Goal: Task Accomplishment & Management: Complete application form

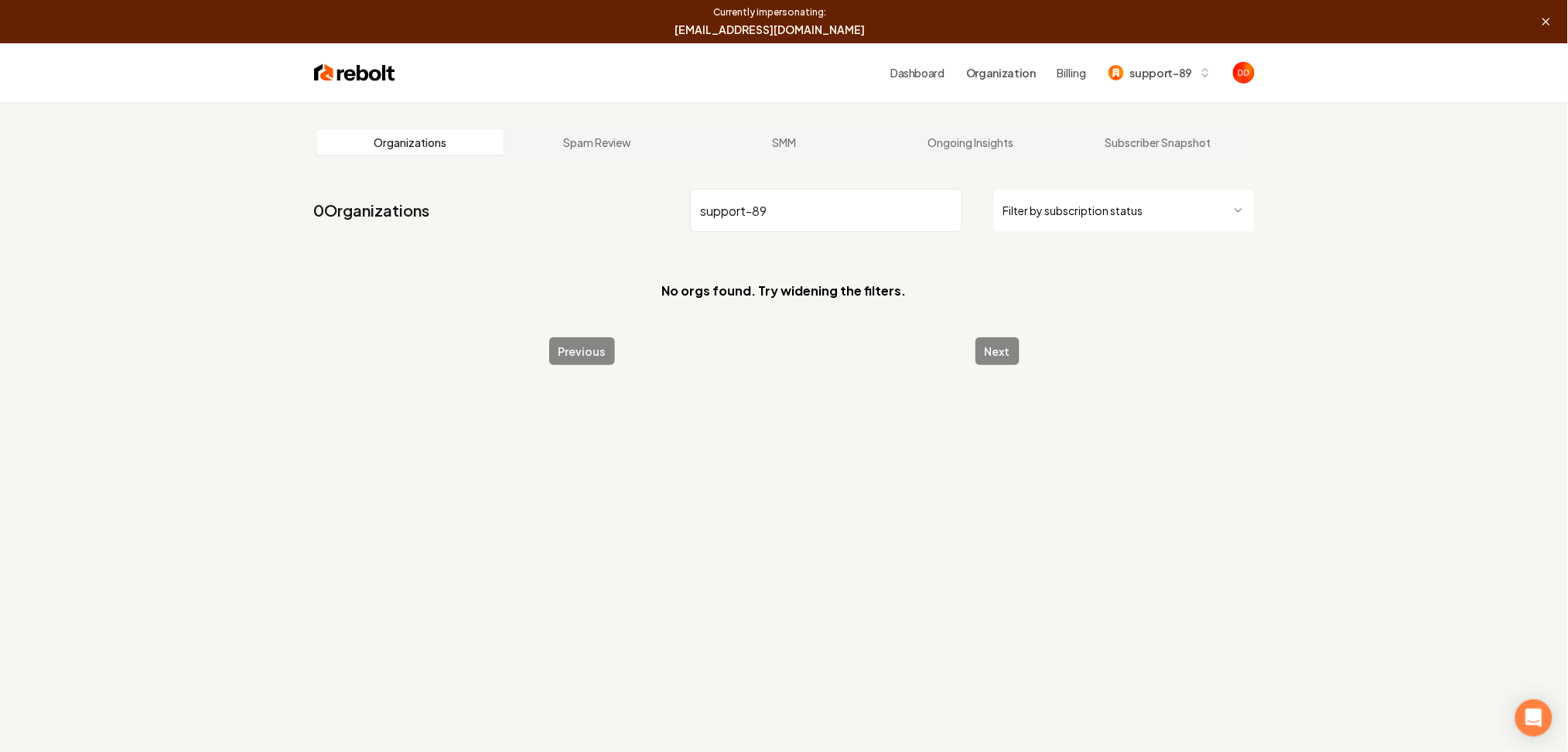
type input "support-89"
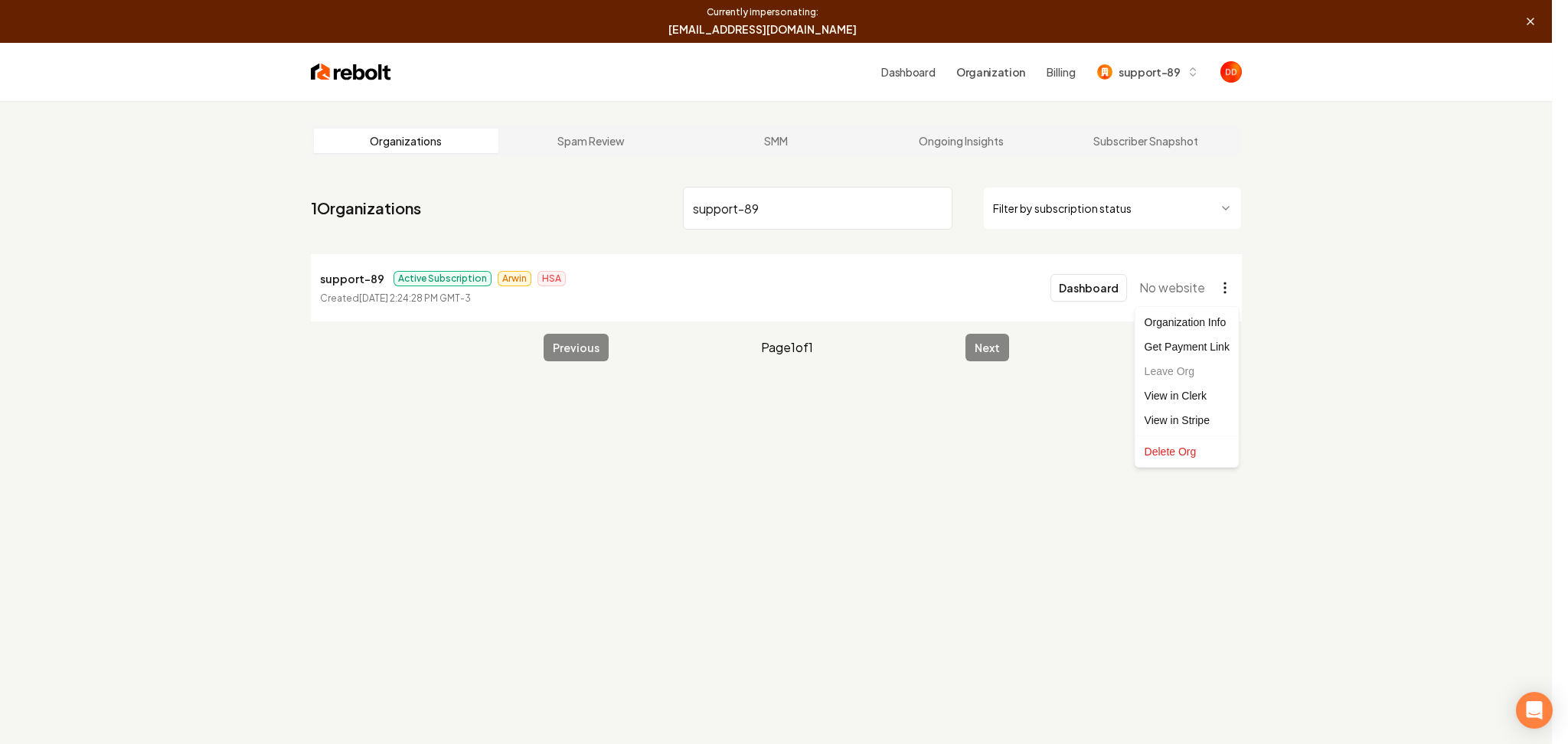
click at [1216, 288] on html "Currently impersonating: [EMAIL_ADDRESS][DOMAIN_NAME] End Dashboard Organizatio…" at bounding box center [784, 372] width 1568 height 744
click at [1201, 394] on link "View in Clerk" at bounding box center [1186, 396] width 97 height 25
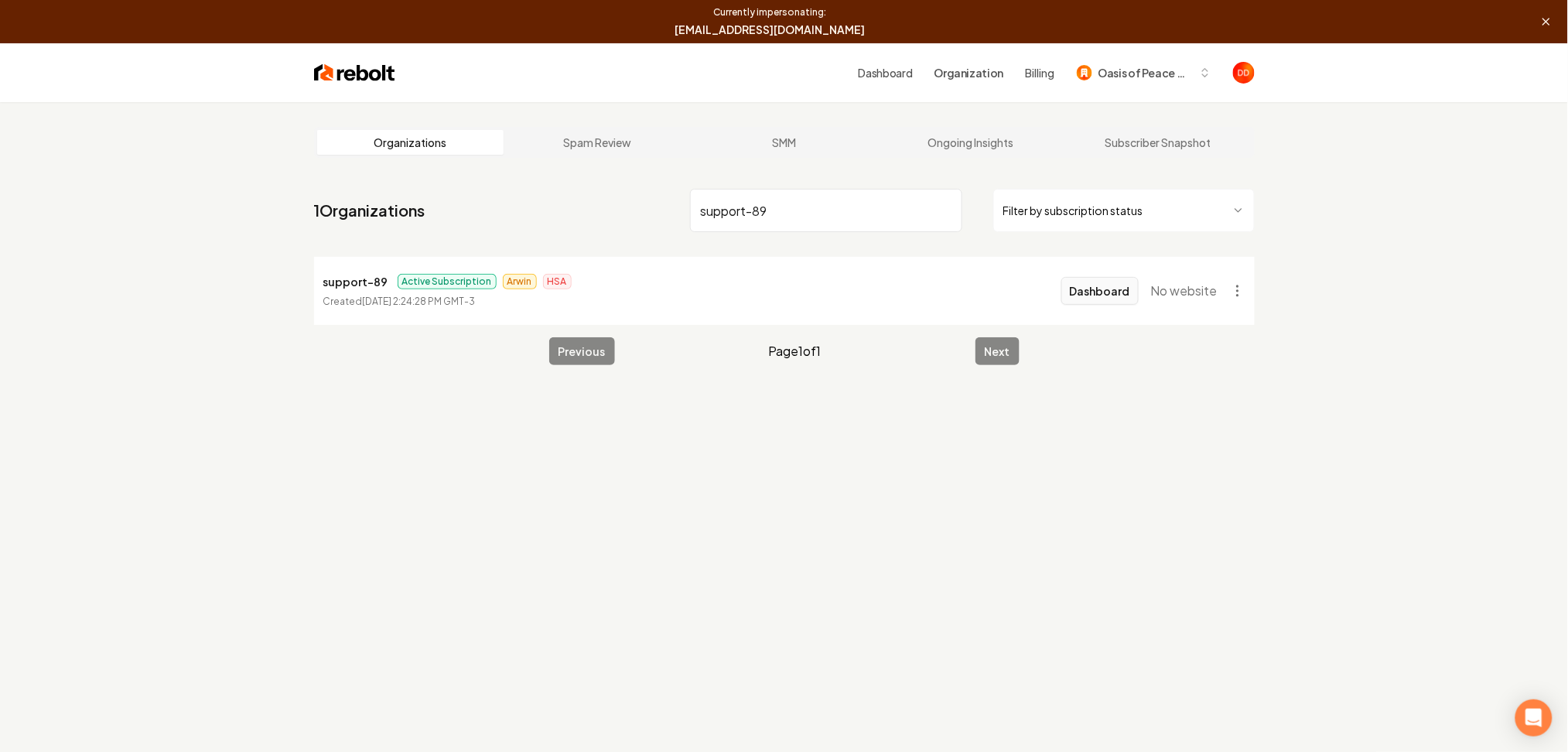
click at [1118, 295] on button "Dashboard" at bounding box center [1100, 290] width 77 height 28
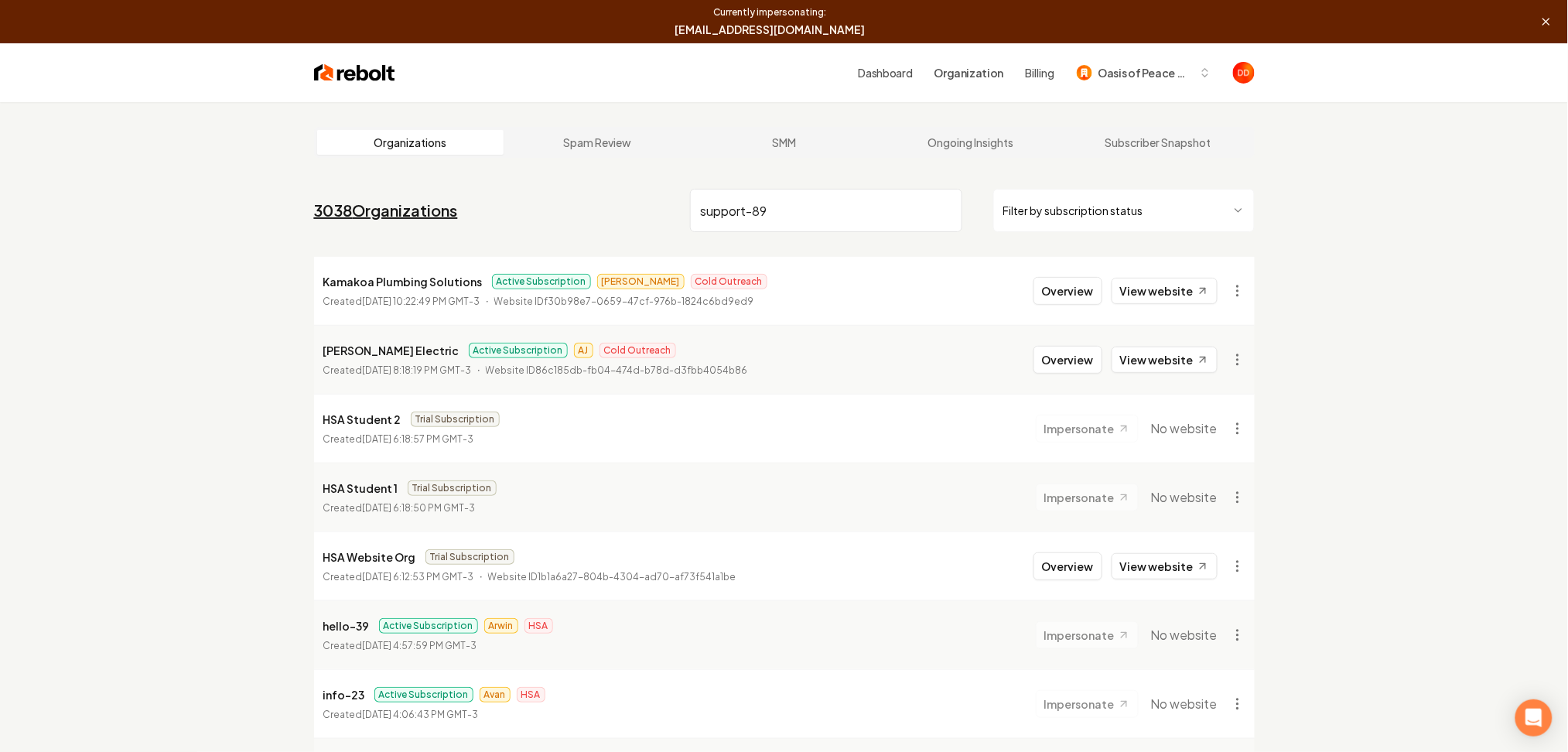
drag, startPoint x: 770, startPoint y: 213, endPoint x: 314, endPoint y: 204, distance: 456.1
click at [322, 206] on nav "3038 Organizations support-89 Filter by subscription status" at bounding box center [784, 216] width 940 height 68
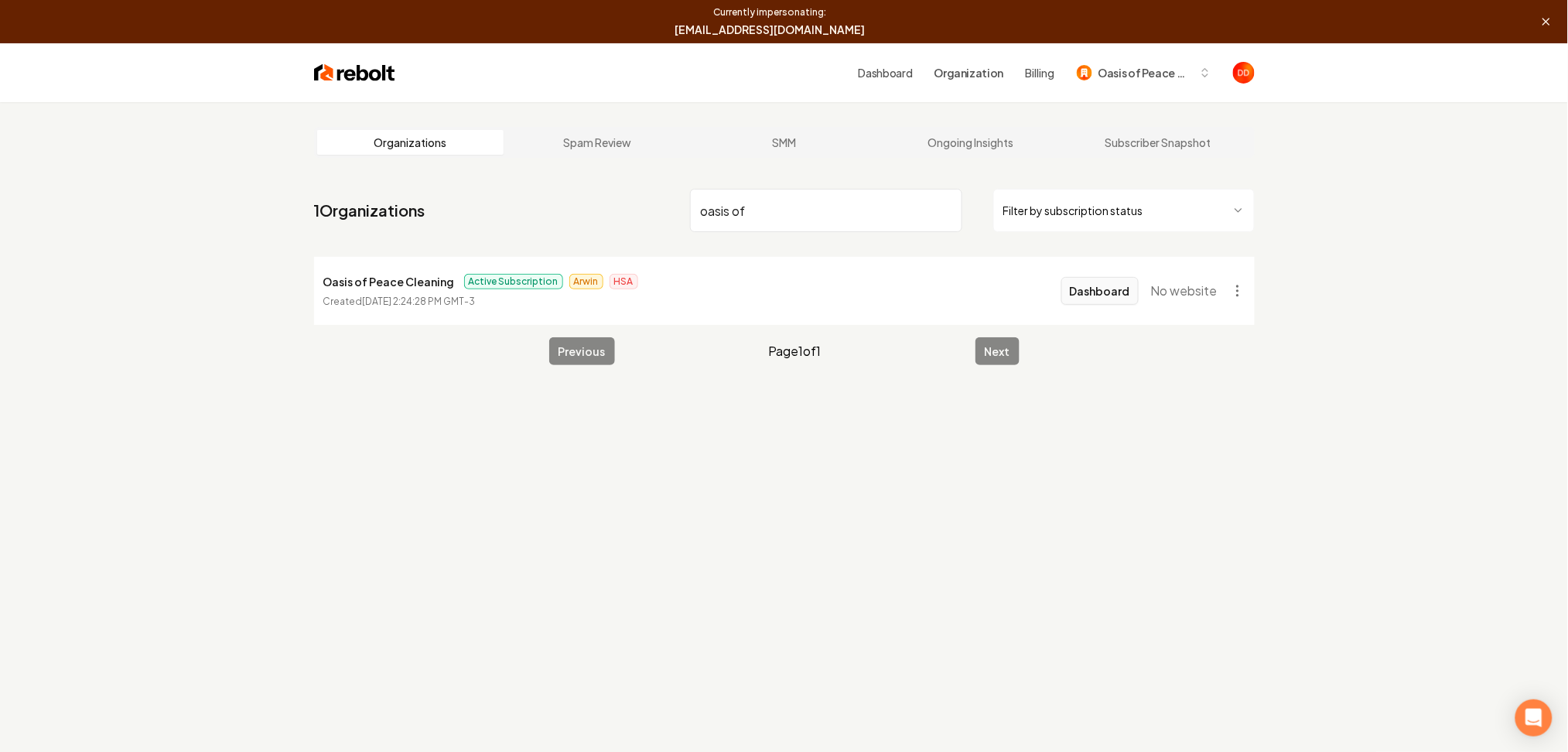
type input "oasis of"
click at [1131, 296] on button "Dashboard" at bounding box center [1100, 290] width 77 height 28
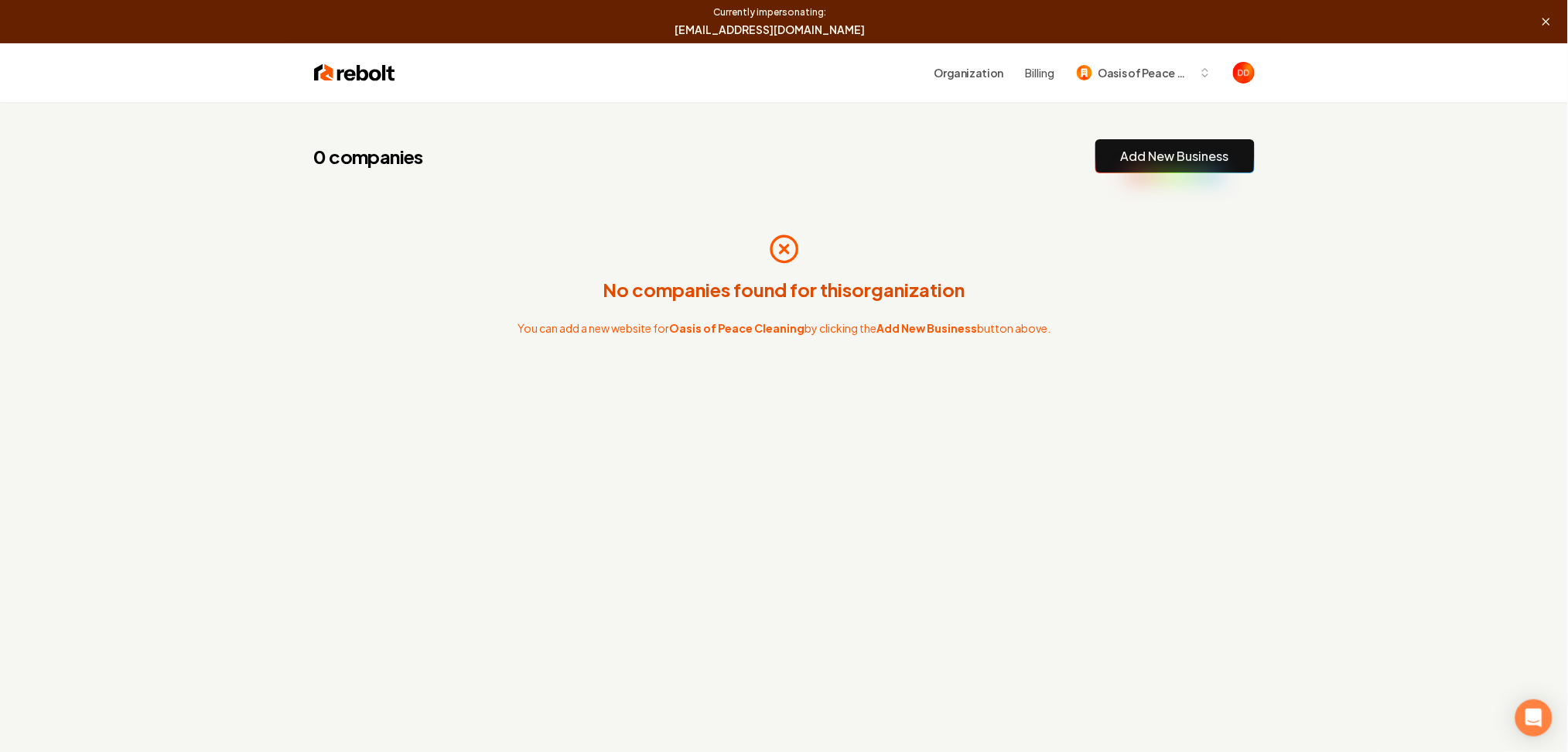
click at [1202, 150] on link "Add New Business" at bounding box center [1175, 156] width 109 height 18
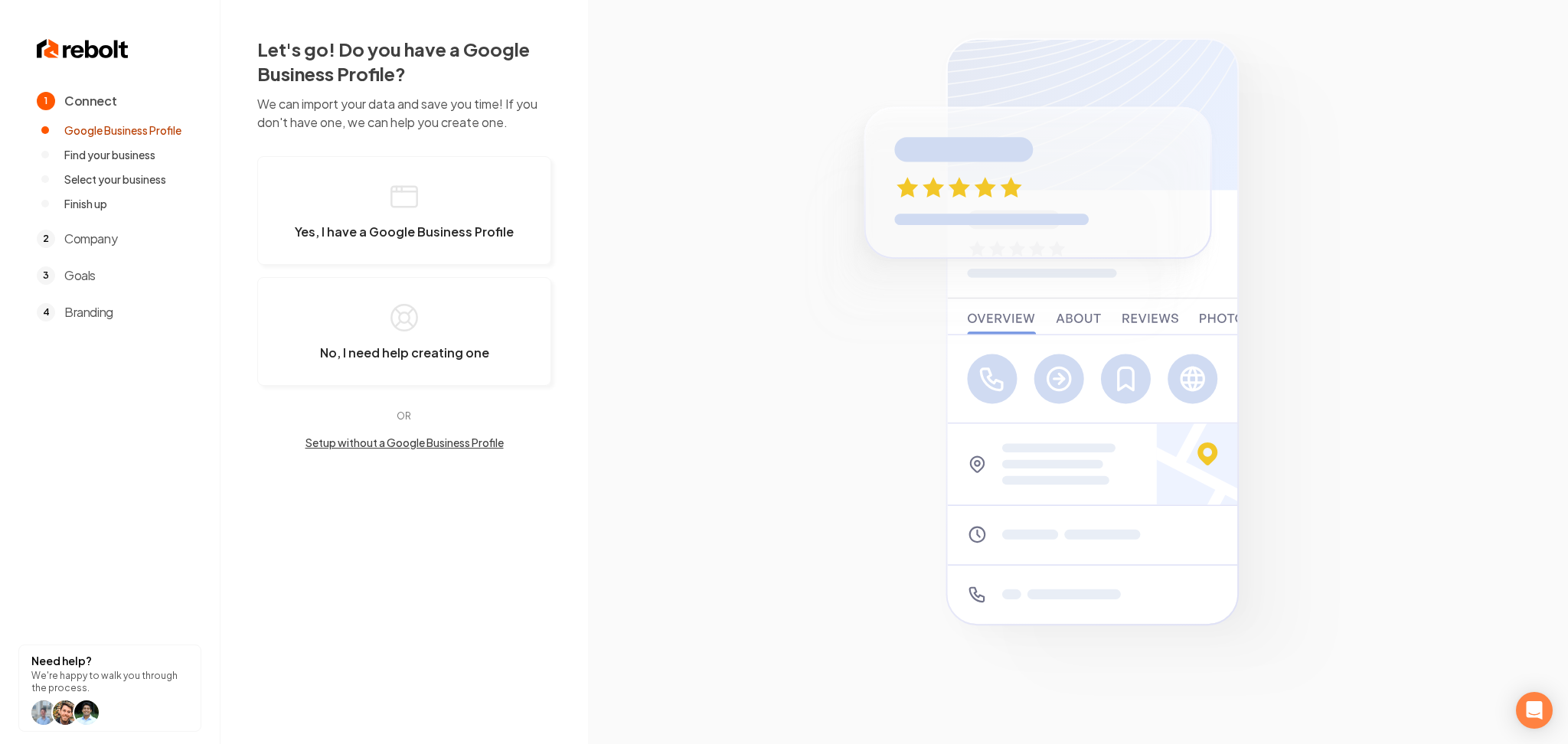
click at [419, 452] on div "Let's go! Do you have a Google Business Profile? We can import your data and sa…" at bounding box center [404, 244] width 367 height 487
click at [419, 448] on button "Setup without a Google Business Profile" at bounding box center [403, 442] width 294 height 15
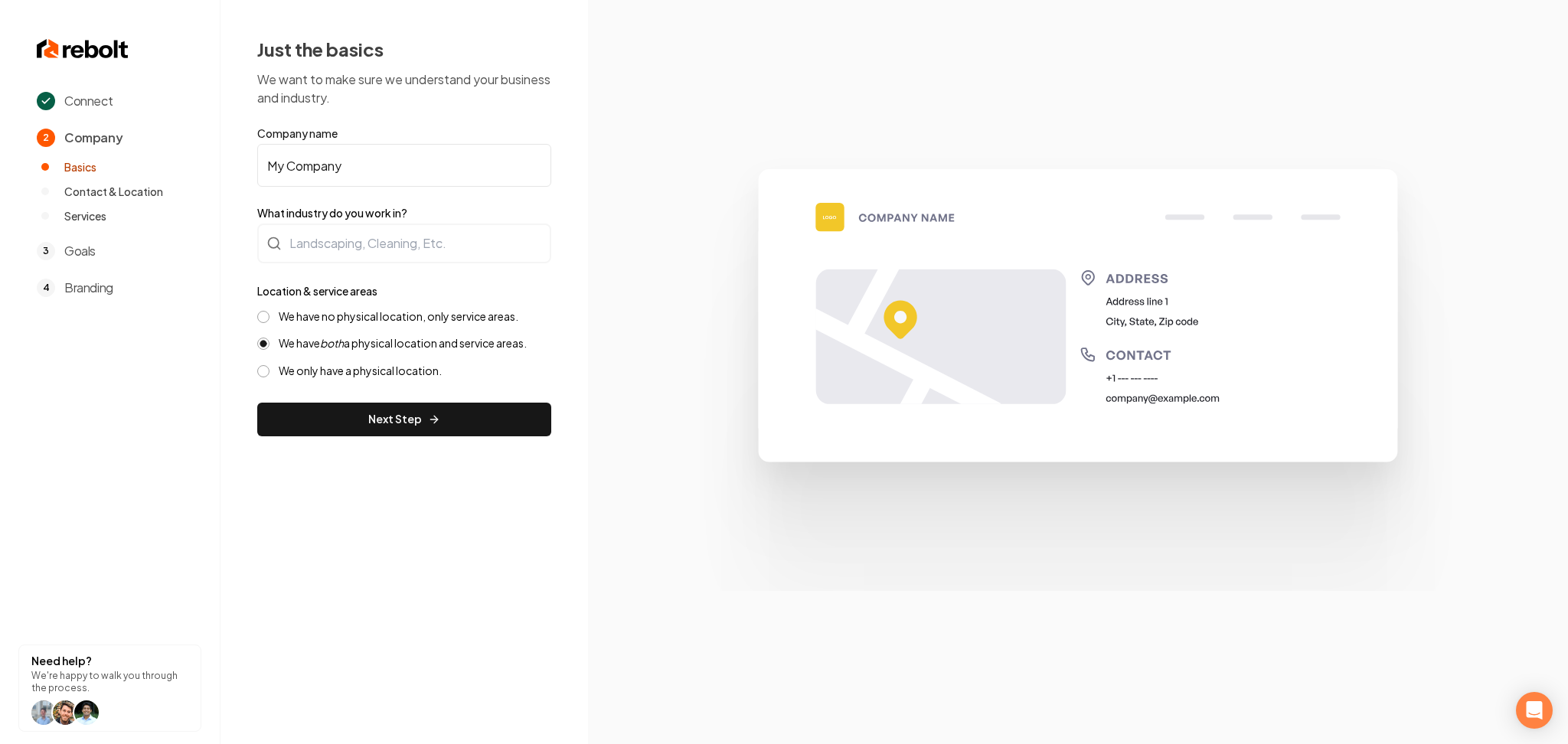
drag, startPoint x: 327, startPoint y: 168, endPoint x: 230, endPoint y: 170, distance: 97.0
click at [237, 168] on div "Just the basics We want to make sure we understand your business and industry. …" at bounding box center [404, 236] width 367 height 473
paste input "Oasis of Peace Cleaning"
type input "Oasis of Peace Cleaning"
click at [308, 227] on div at bounding box center [403, 244] width 294 height 40
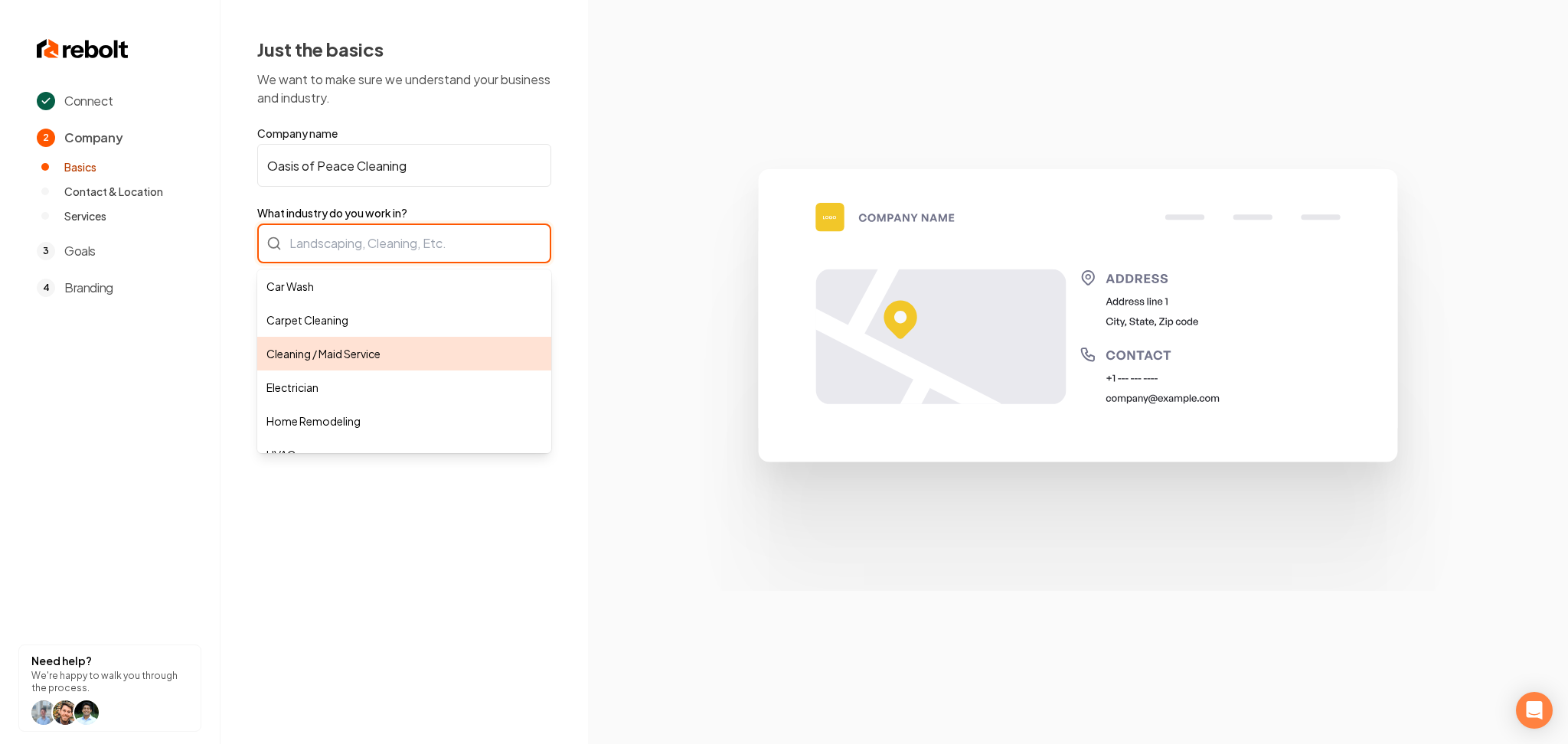
type input "Cleaning / Maid Service"
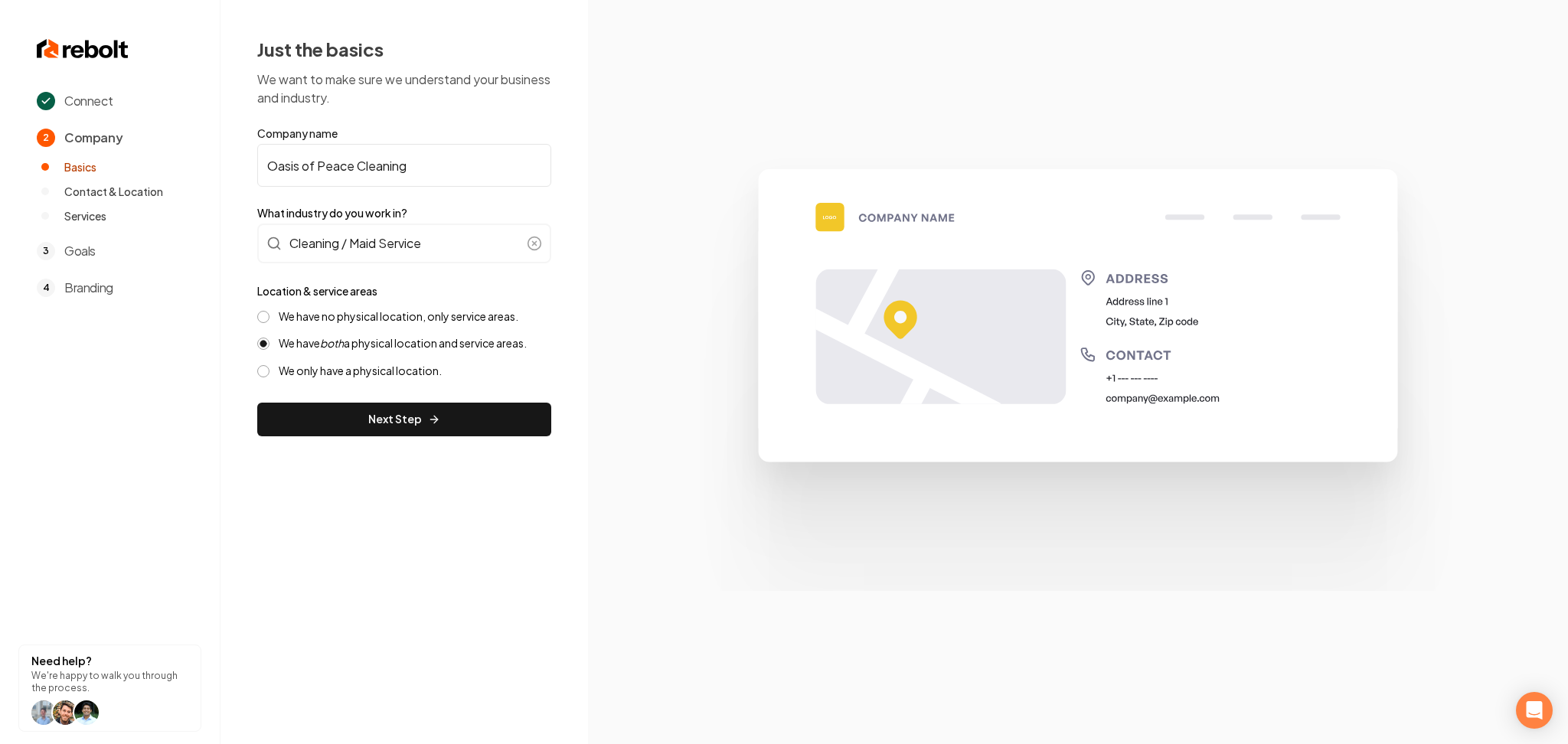
click at [360, 317] on label "We have no physical location, only service areas." at bounding box center [399, 316] width 240 height 14
click at [269, 317] on button "We have no physical location, only service areas." at bounding box center [263, 317] width 12 height 12
click at [396, 423] on button "Next Step" at bounding box center [403, 419] width 294 height 33
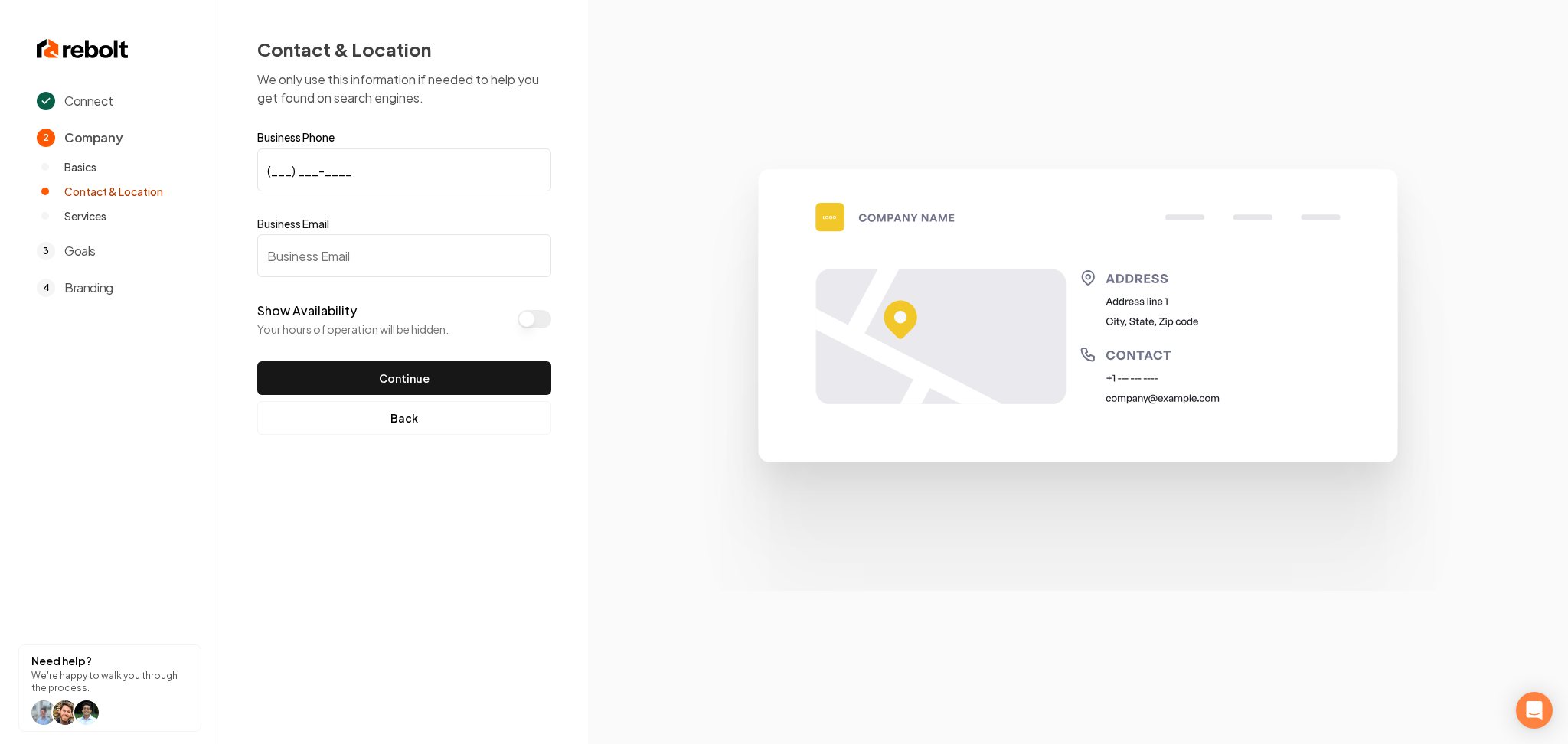
click at [452, 170] on input "(___) ___-____" at bounding box center [403, 169] width 294 height 43
click at [472, 255] on input "Business Email" at bounding box center [403, 255] width 294 height 43
paste input "[EMAIL_ADDRESS][DOMAIN_NAME]"
type input "[EMAIL_ADDRESS][DOMAIN_NAME]"
click at [273, 198] on form "Business Phone (___) ___-____ Business Email [EMAIL_ADDRESS][DOMAIN_NAME] Show …" at bounding box center [403, 263] width 294 height 264
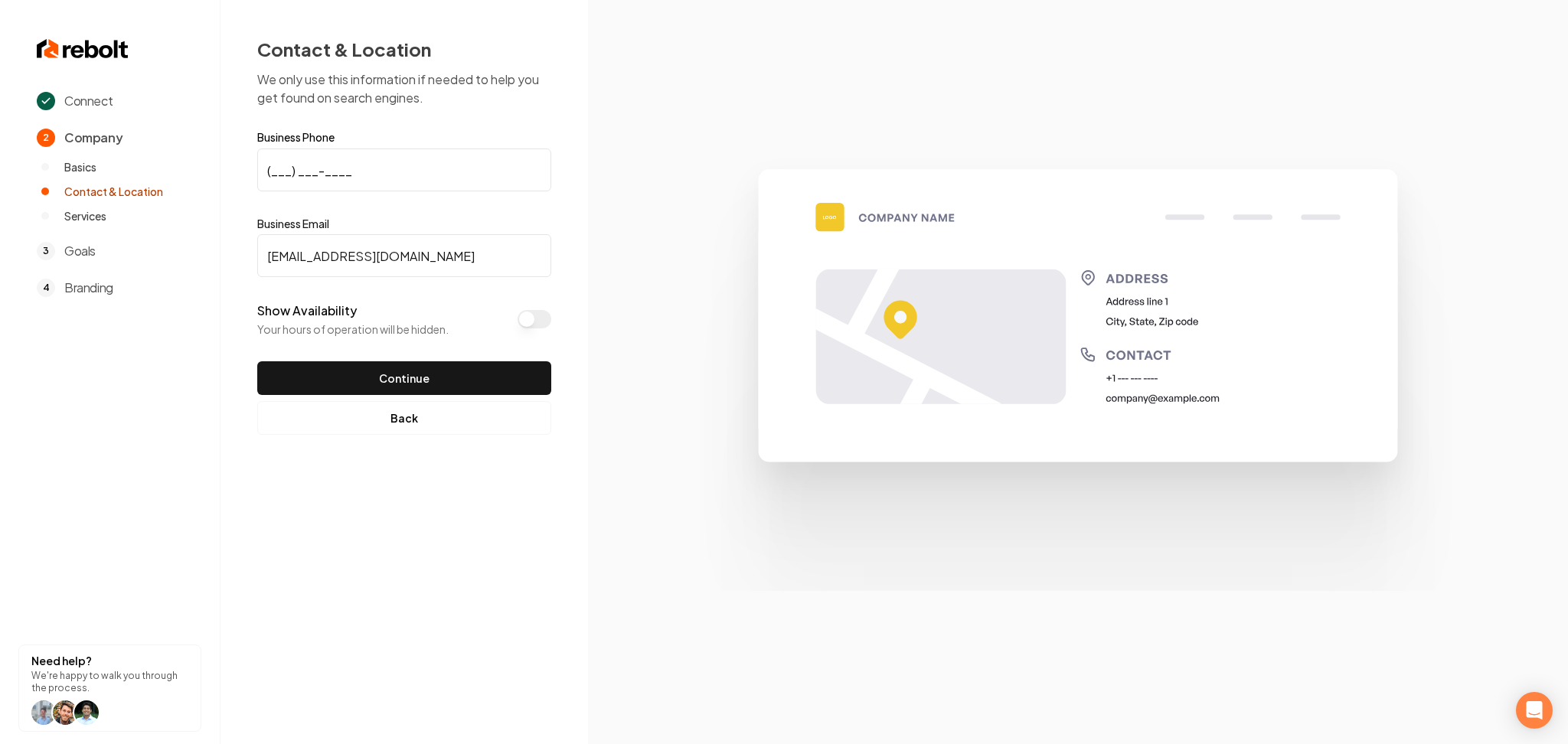
click at [282, 177] on input "(___) ___-____" at bounding box center [403, 169] width 294 height 43
paste input "707) 290-0339"
type input "[PHONE_NUMBER]"
click at [537, 325] on div "Show Availability Your hours of operation will be hidden." at bounding box center [403, 319] width 294 height 35
click at [535, 318] on button "Show Availability" at bounding box center [534, 319] width 33 height 18
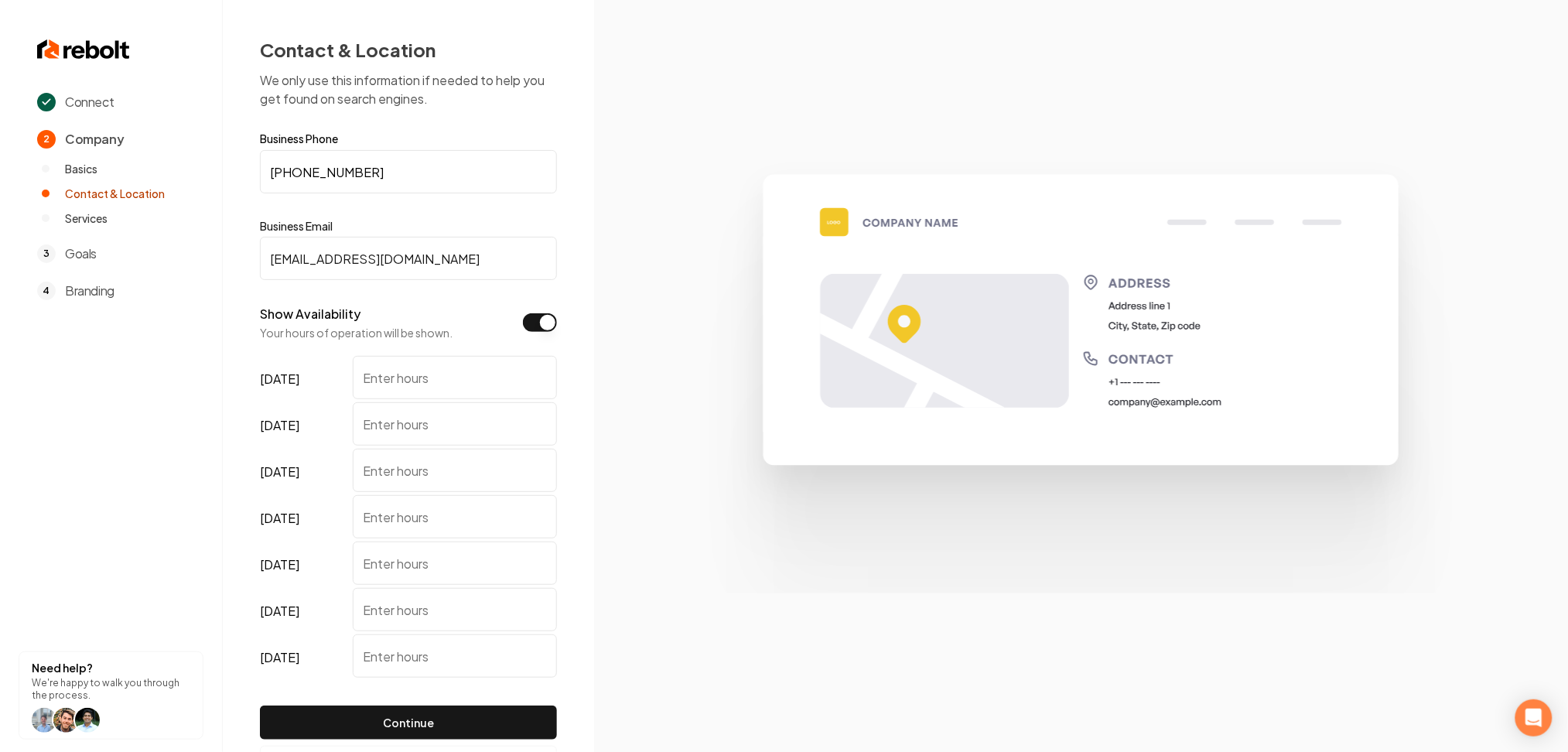
click at [534, 323] on button "Show Availability" at bounding box center [539, 322] width 34 height 18
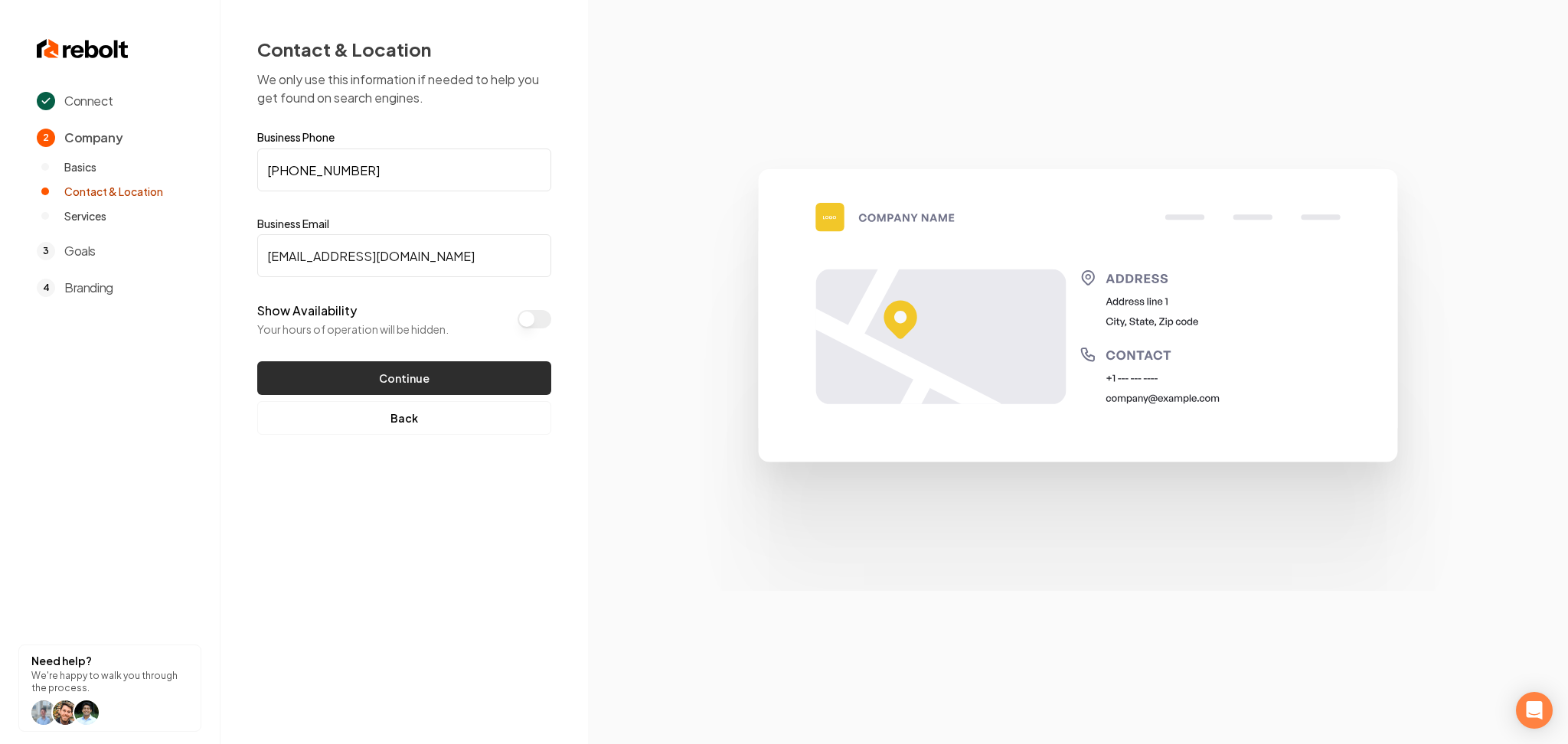
click at [457, 390] on button "Continue" at bounding box center [403, 378] width 294 height 33
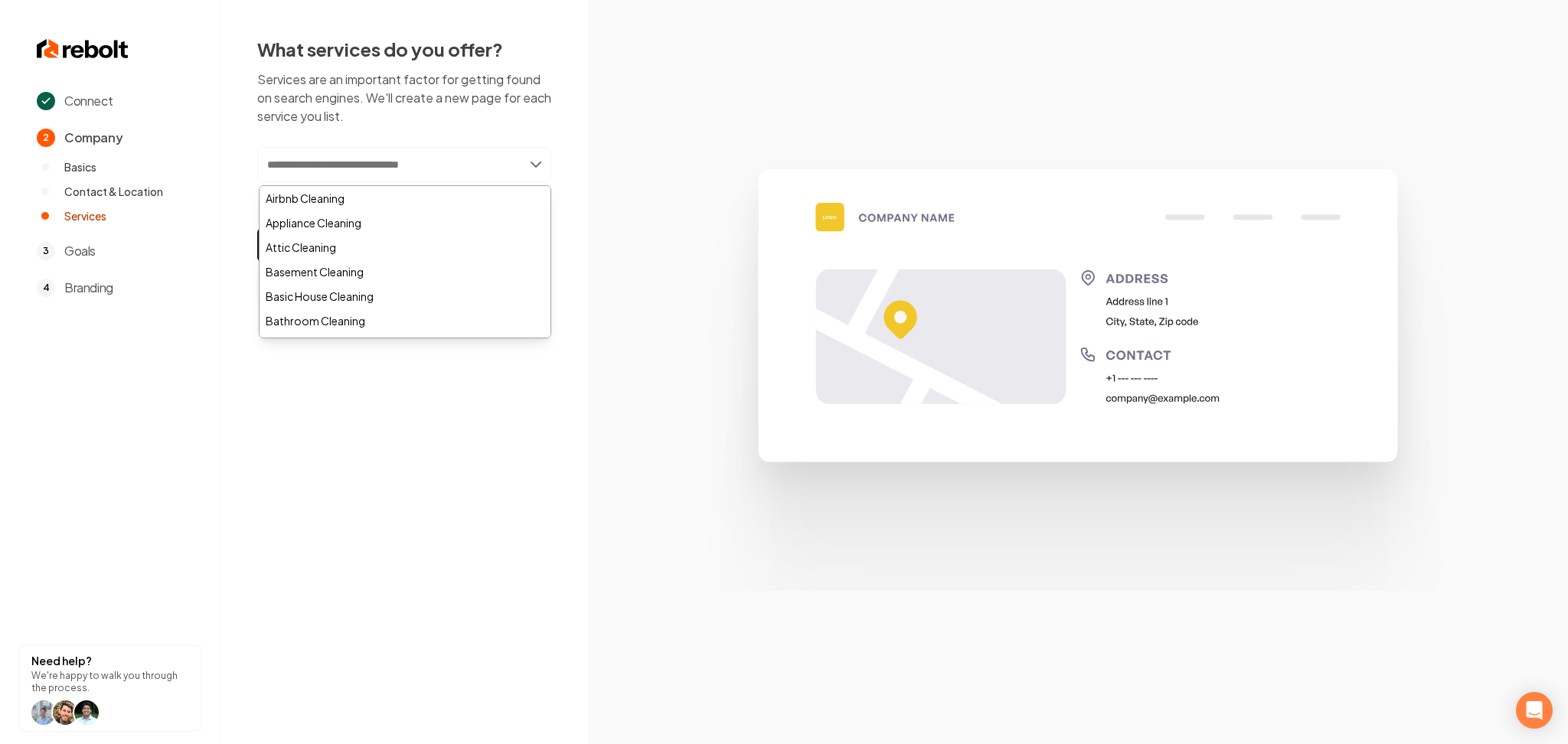
click at [423, 166] on input "text" at bounding box center [403, 164] width 294 height 35
type input "*"
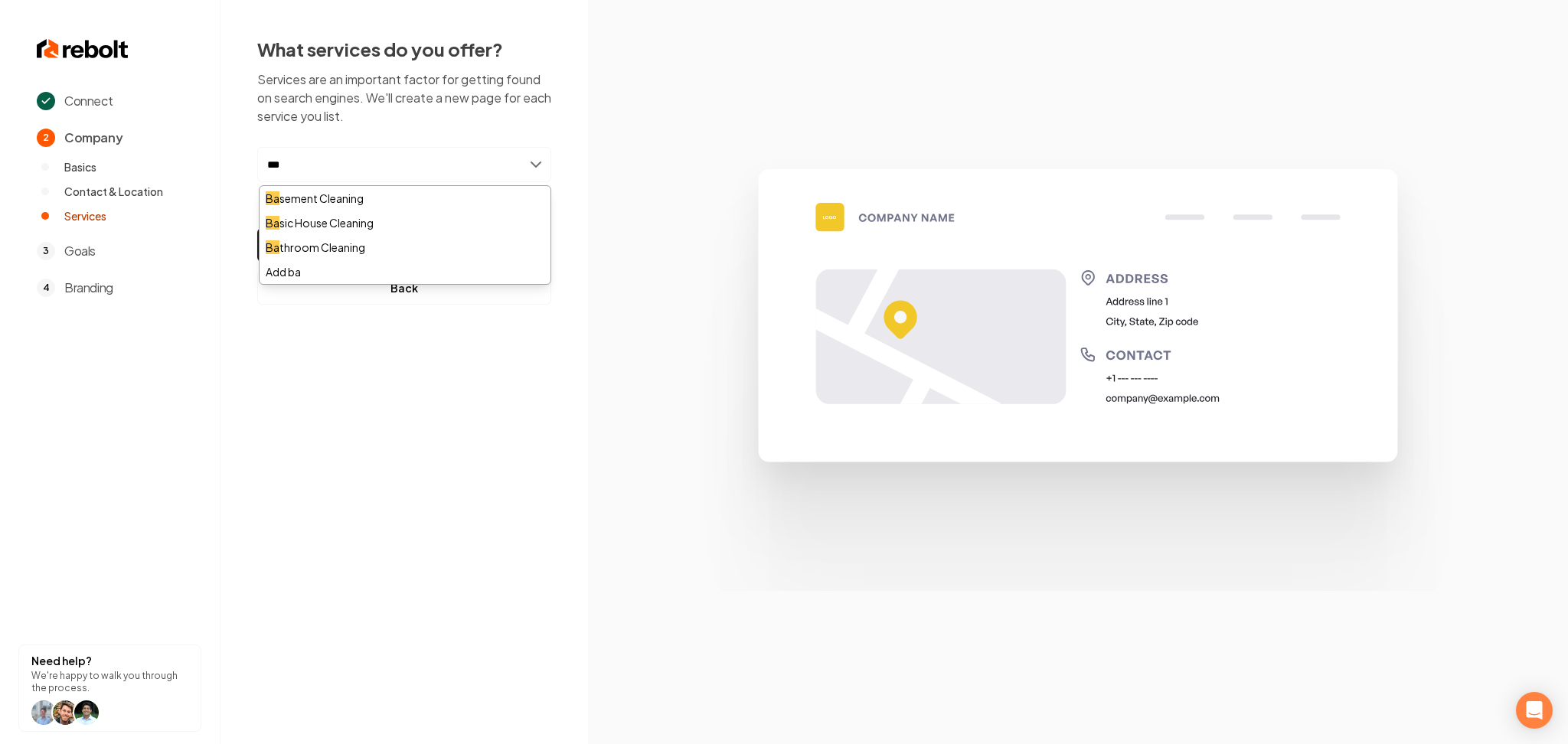
type input "****"
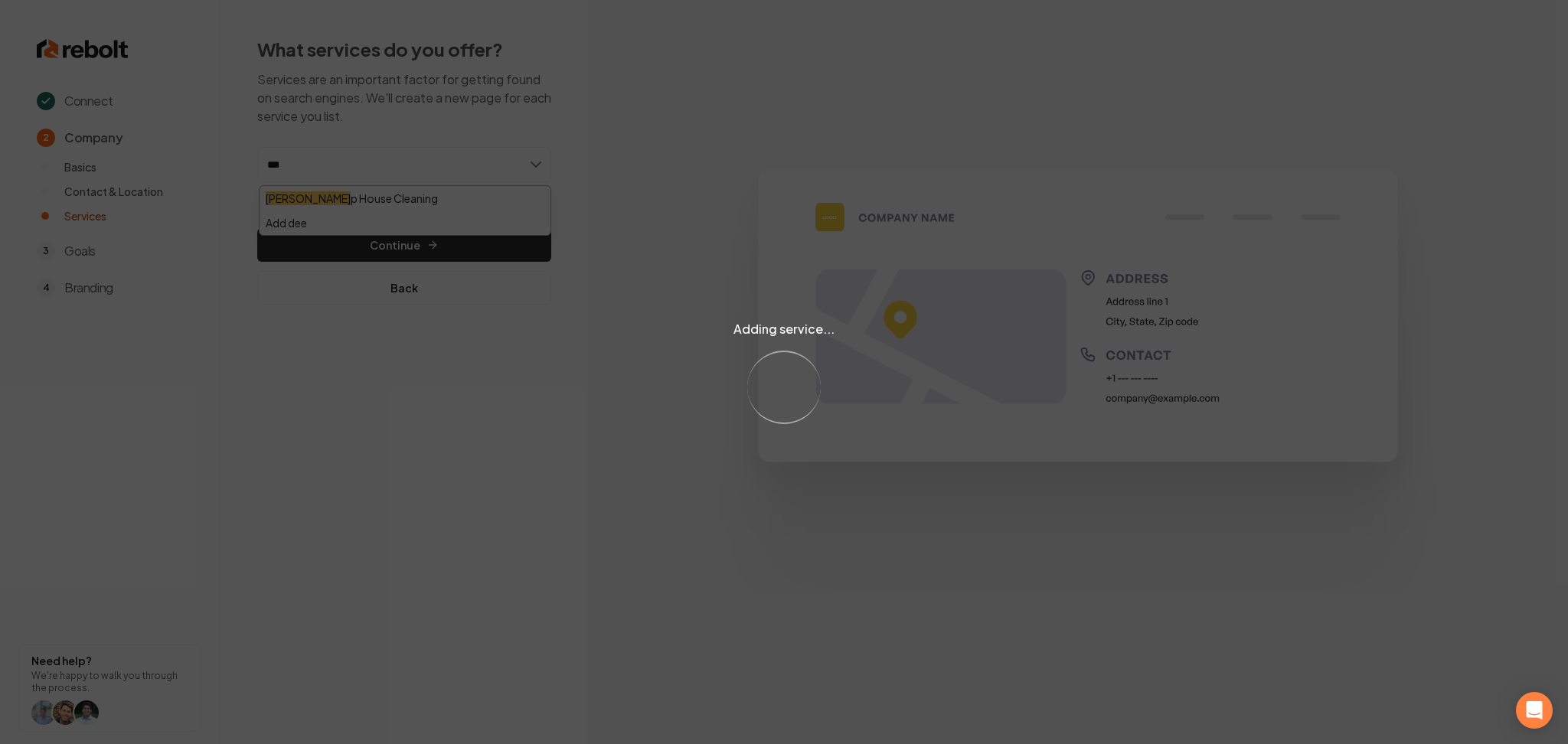
type input "****"
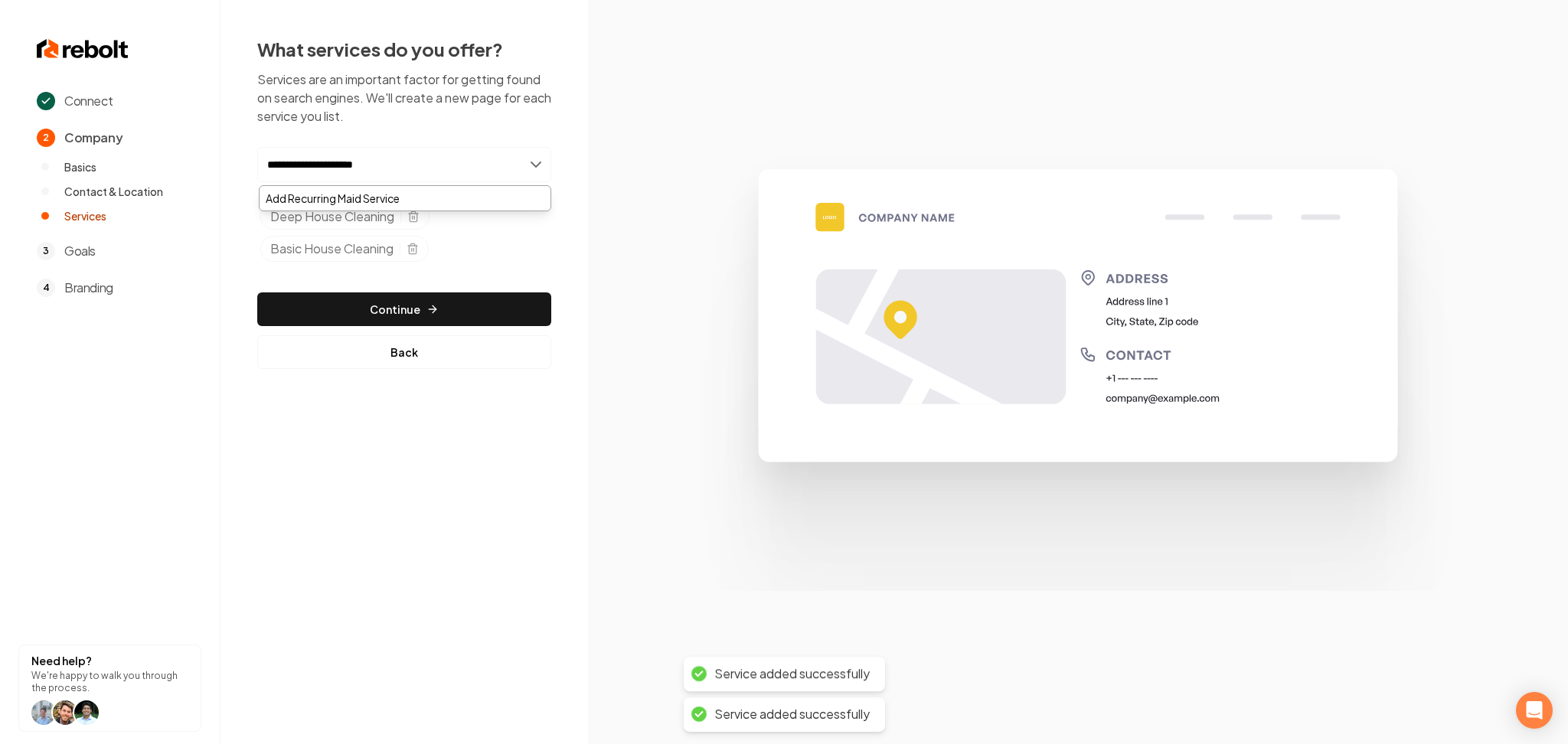
type input "**********"
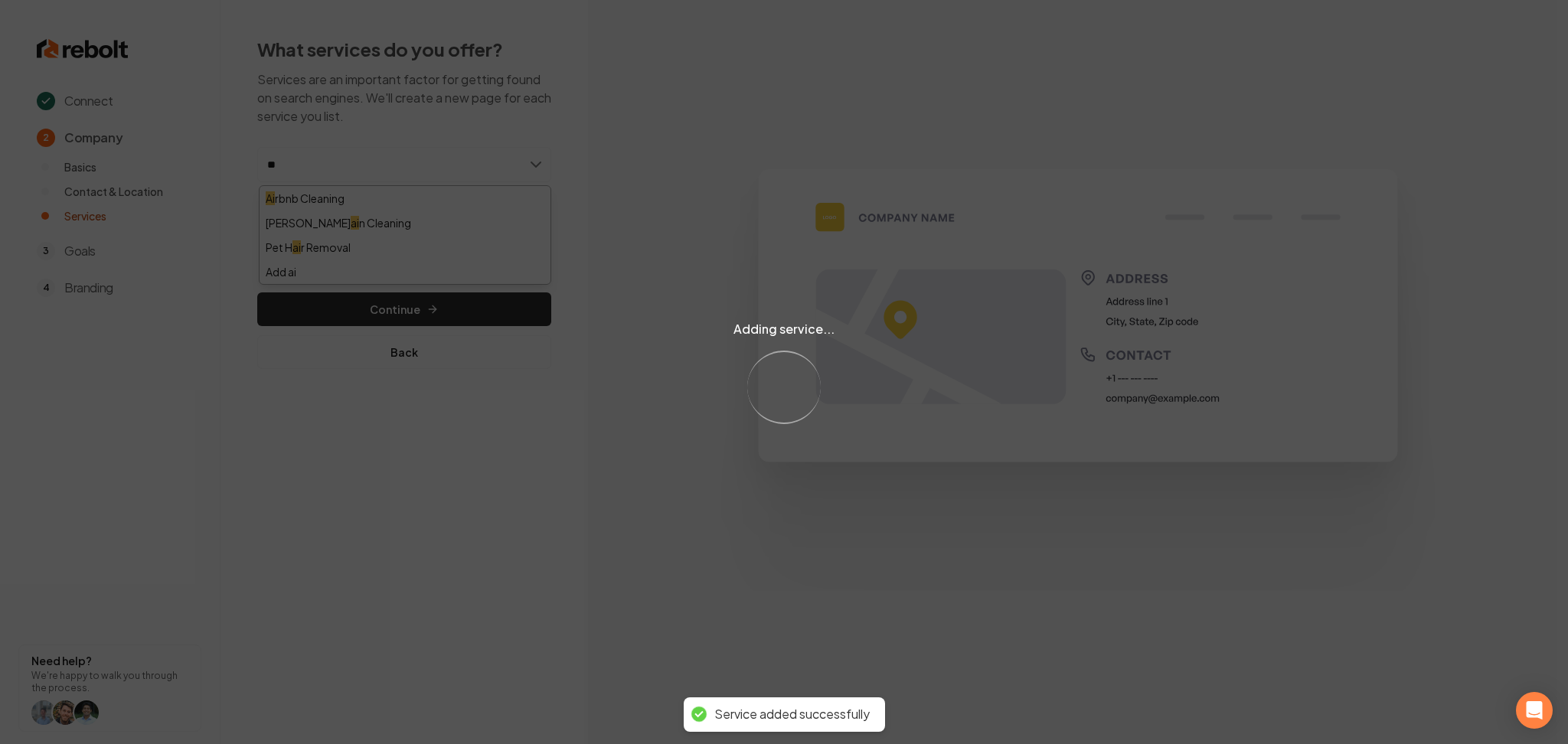
type input "***"
type input "****"
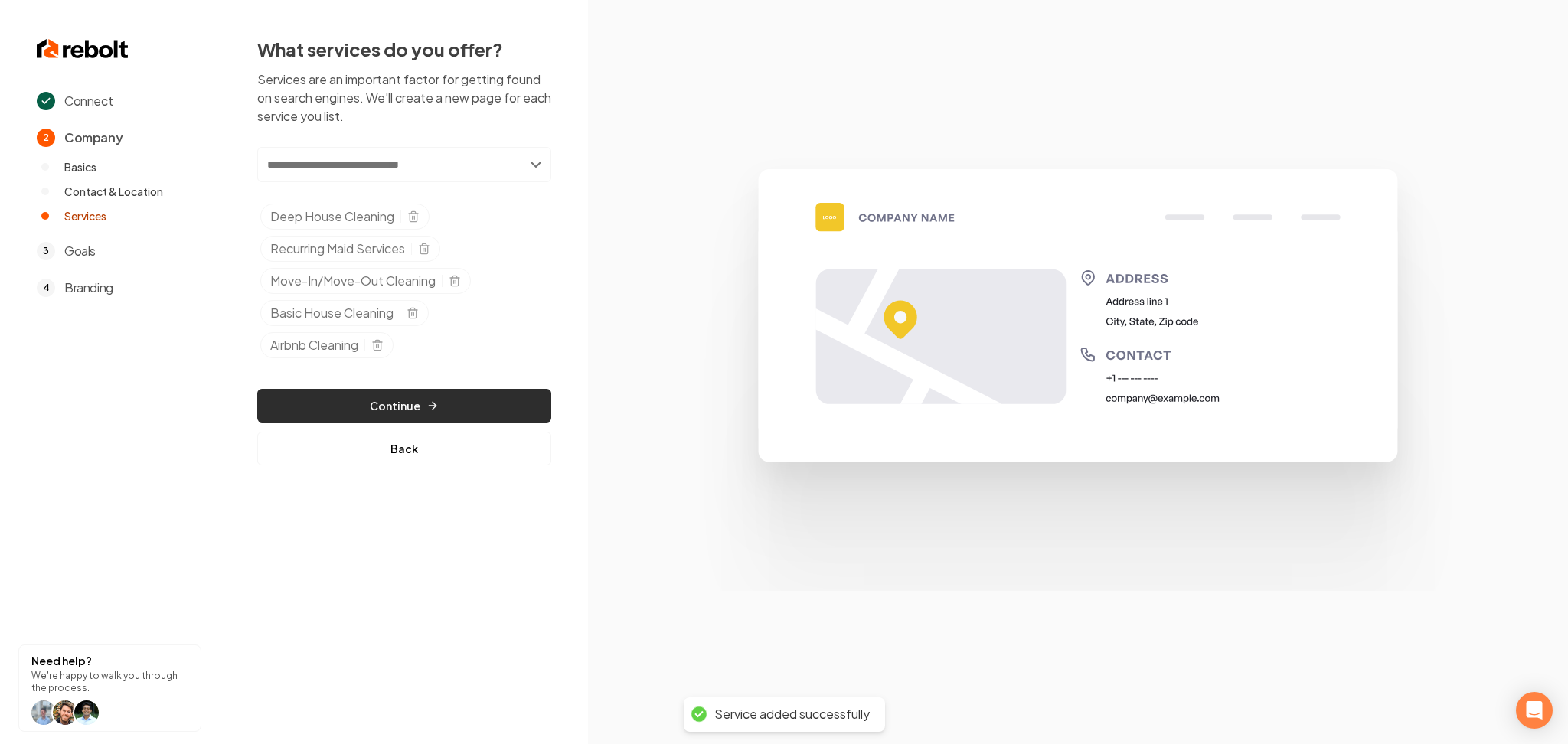
click at [429, 405] on icon "button" at bounding box center [432, 405] width 12 height 12
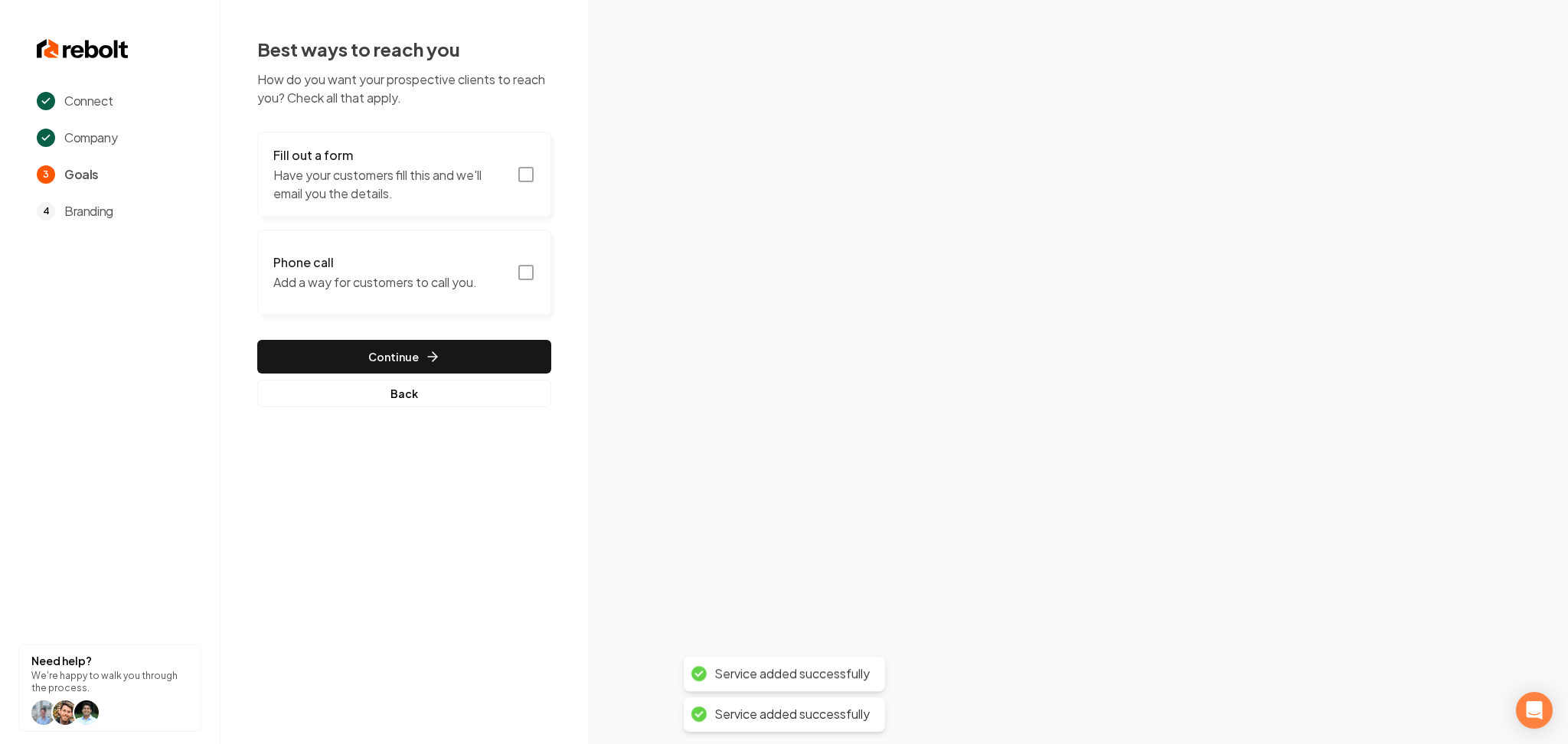
click at [430, 210] on button "Fill out a form Have your customers fill this and we'll email you the details." at bounding box center [403, 174] width 294 height 86
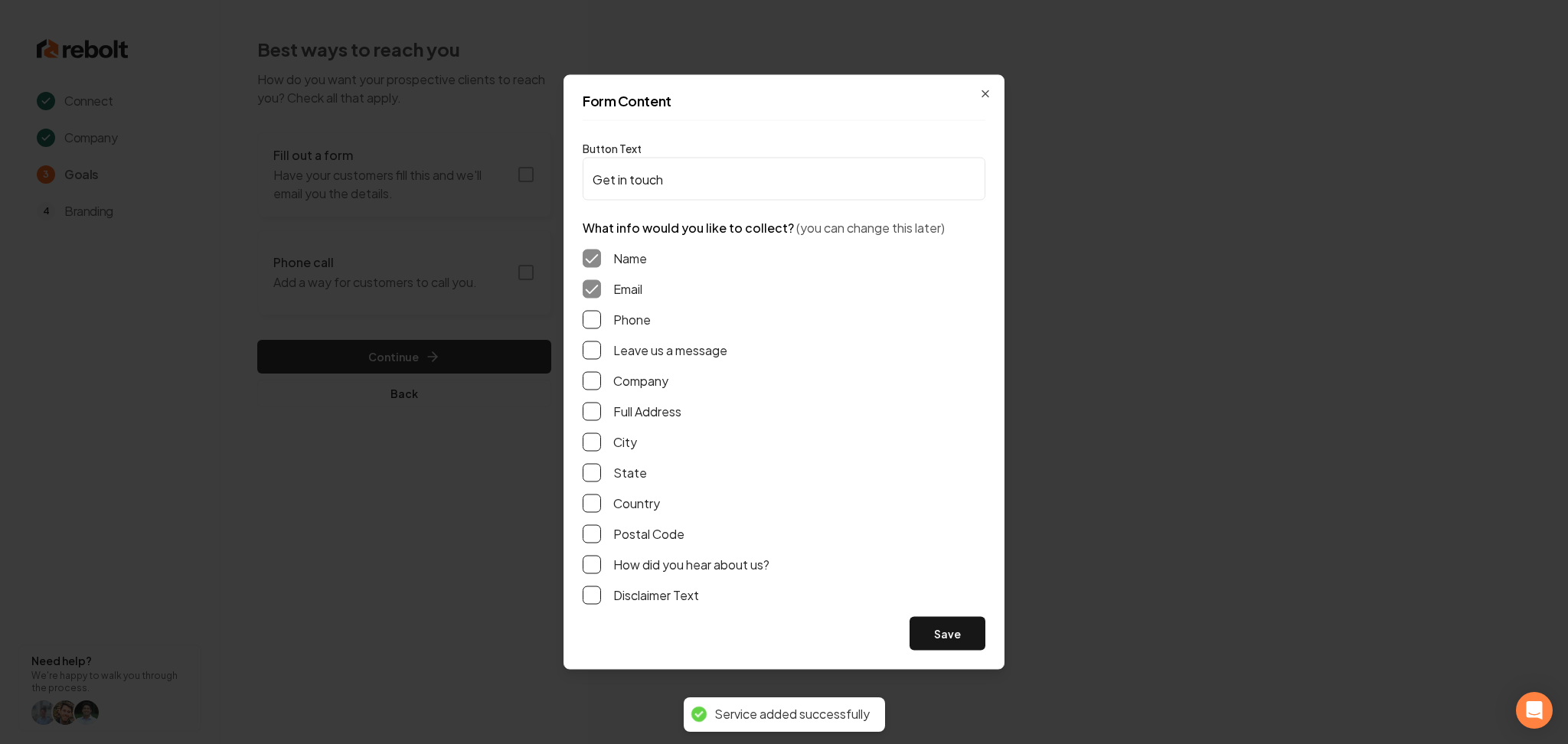
click at [592, 322] on button "Phone" at bounding box center [591, 320] width 18 height 18
click at [591, 348] on button "Leave us a message" at bounding box center [591, 350] width 18 height 18
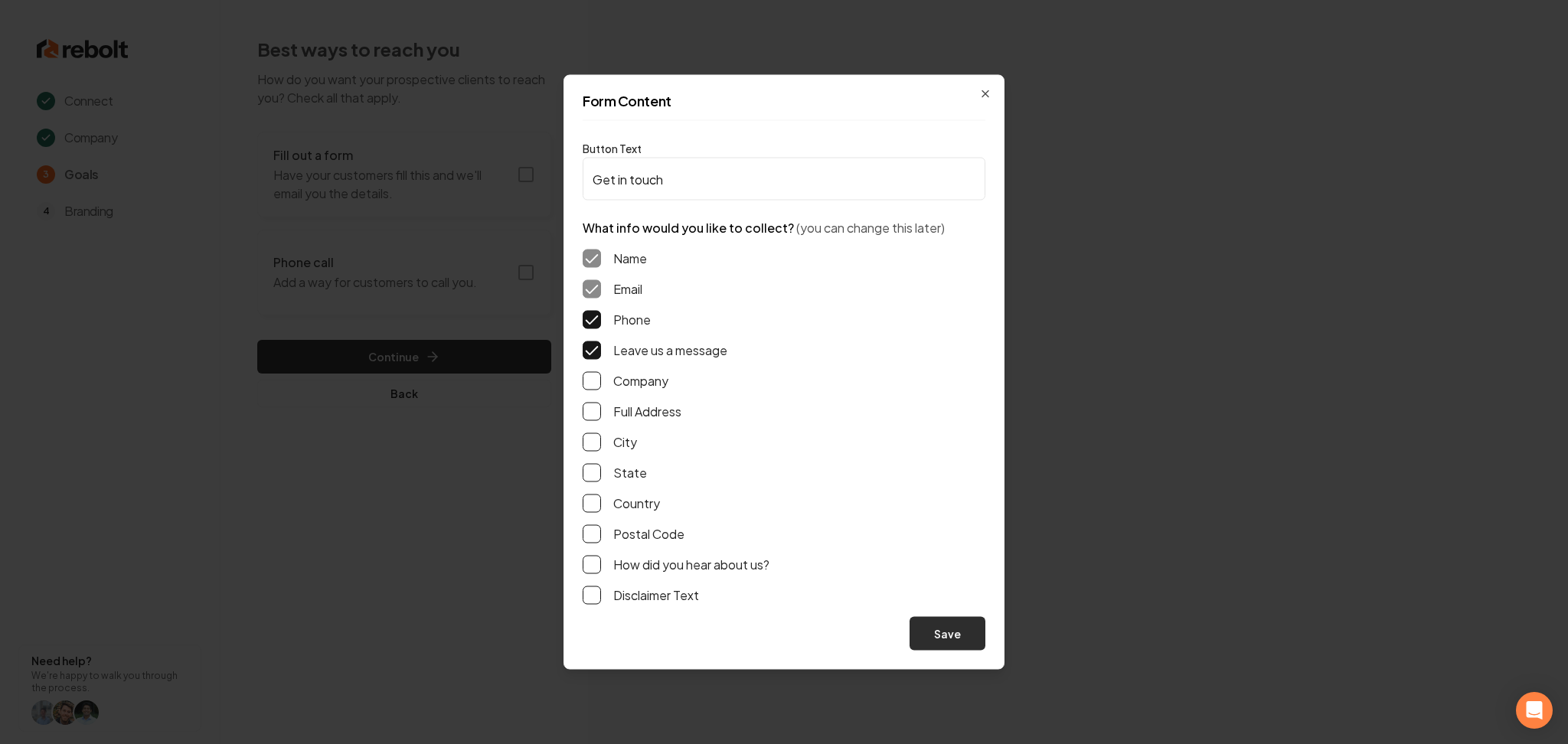
click at [939, 640] on button "Save" at bounding box center [948, 633] width 76 height 33
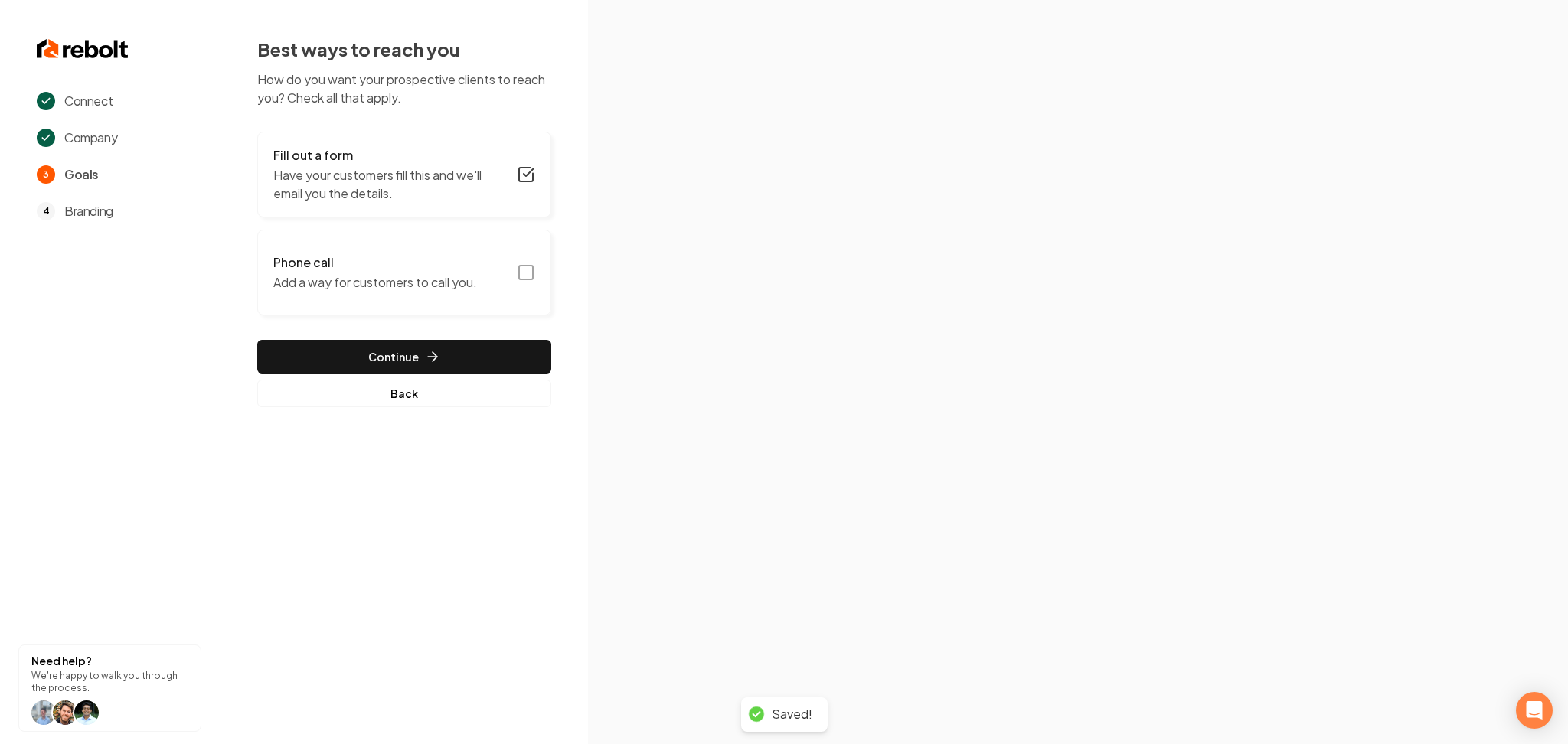
click at [335, 284] on p "Add a way for customers to call you." at bounding box center [375, 282] width 204 height 18
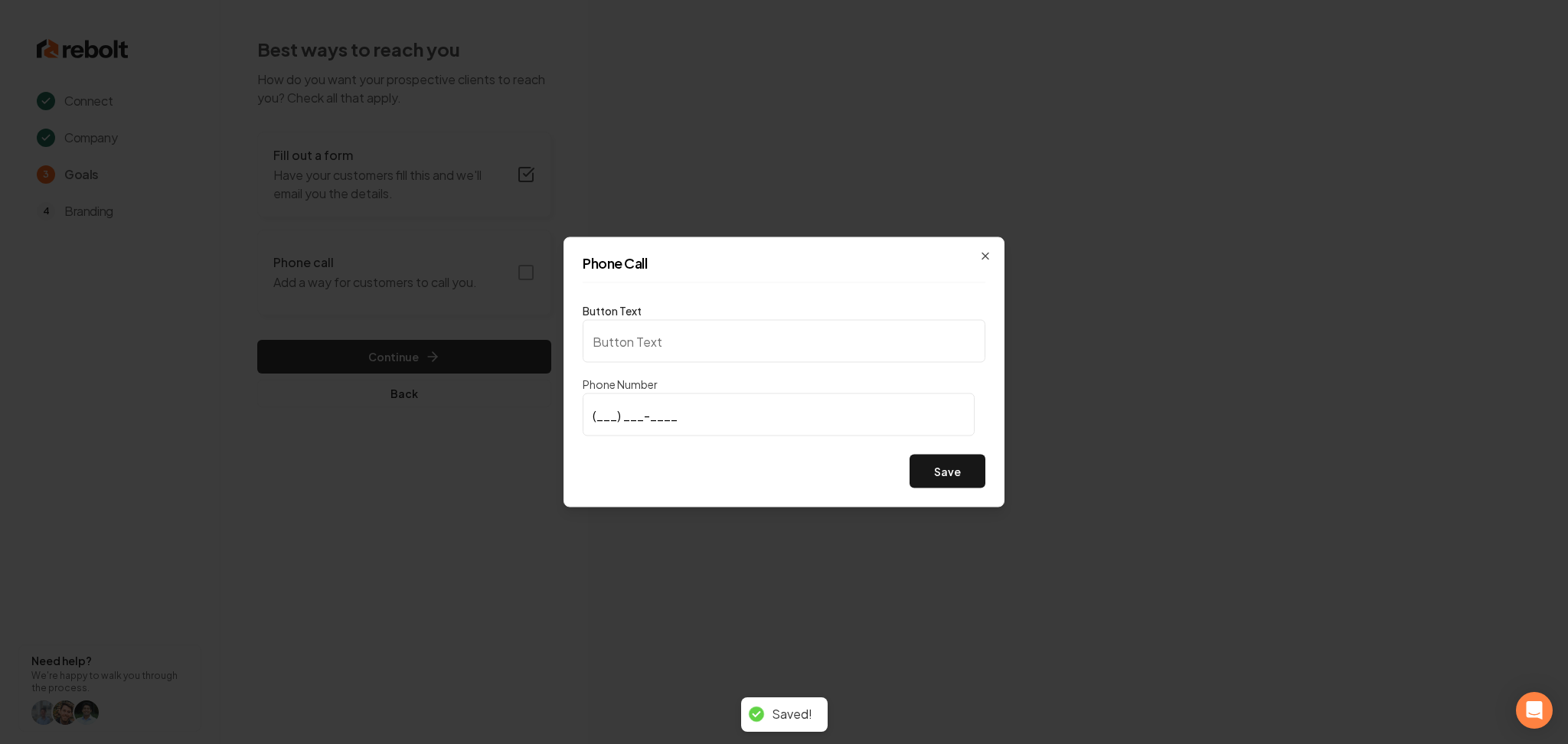
type input "Call us"
type input "[PHONE_NUMBER]"
click at [953, 480] on button "Save" at bounding box center [948, 471] width 76 height 33
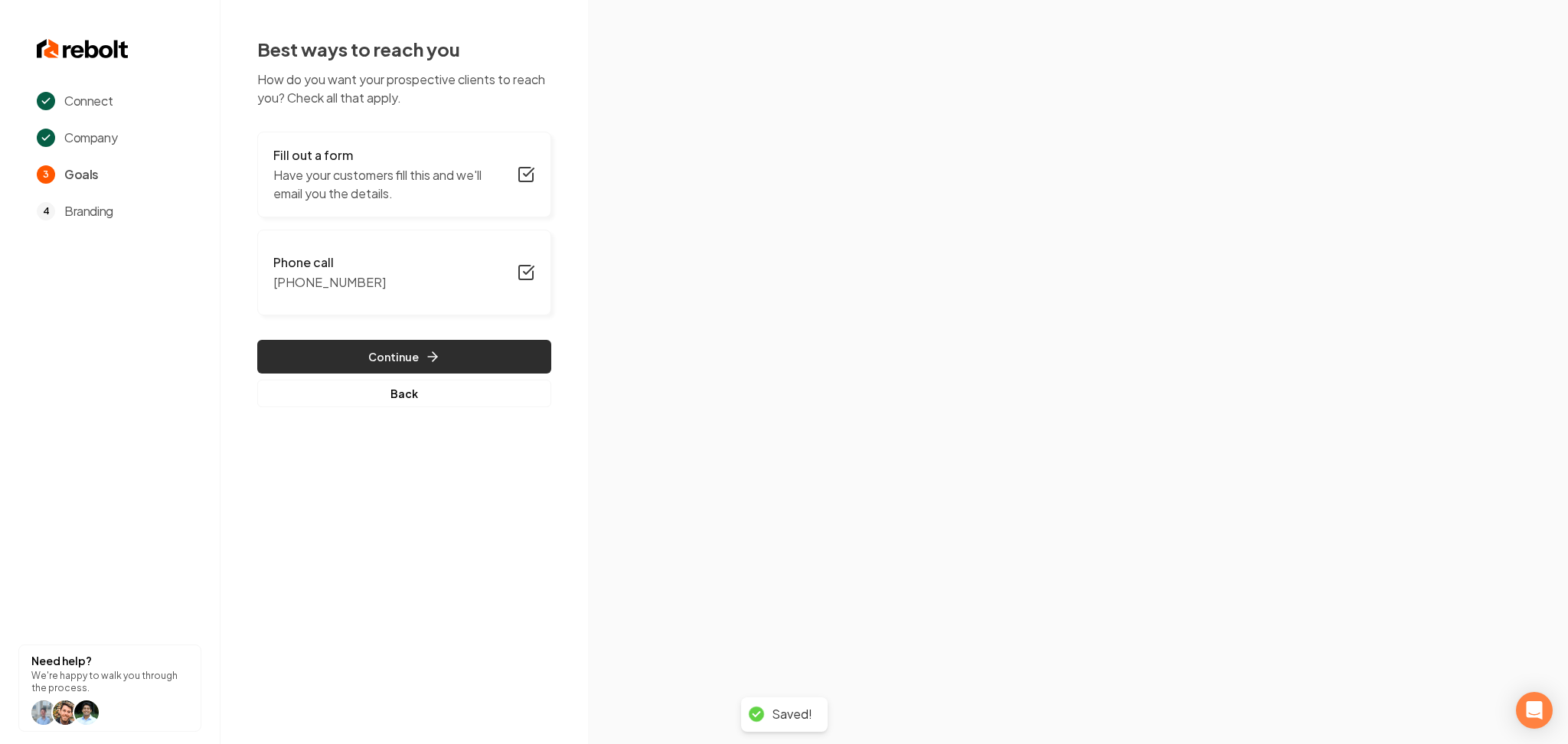
click at [412, 350] on button "Continue" at bounding box center [403, 356] width 294 height 33
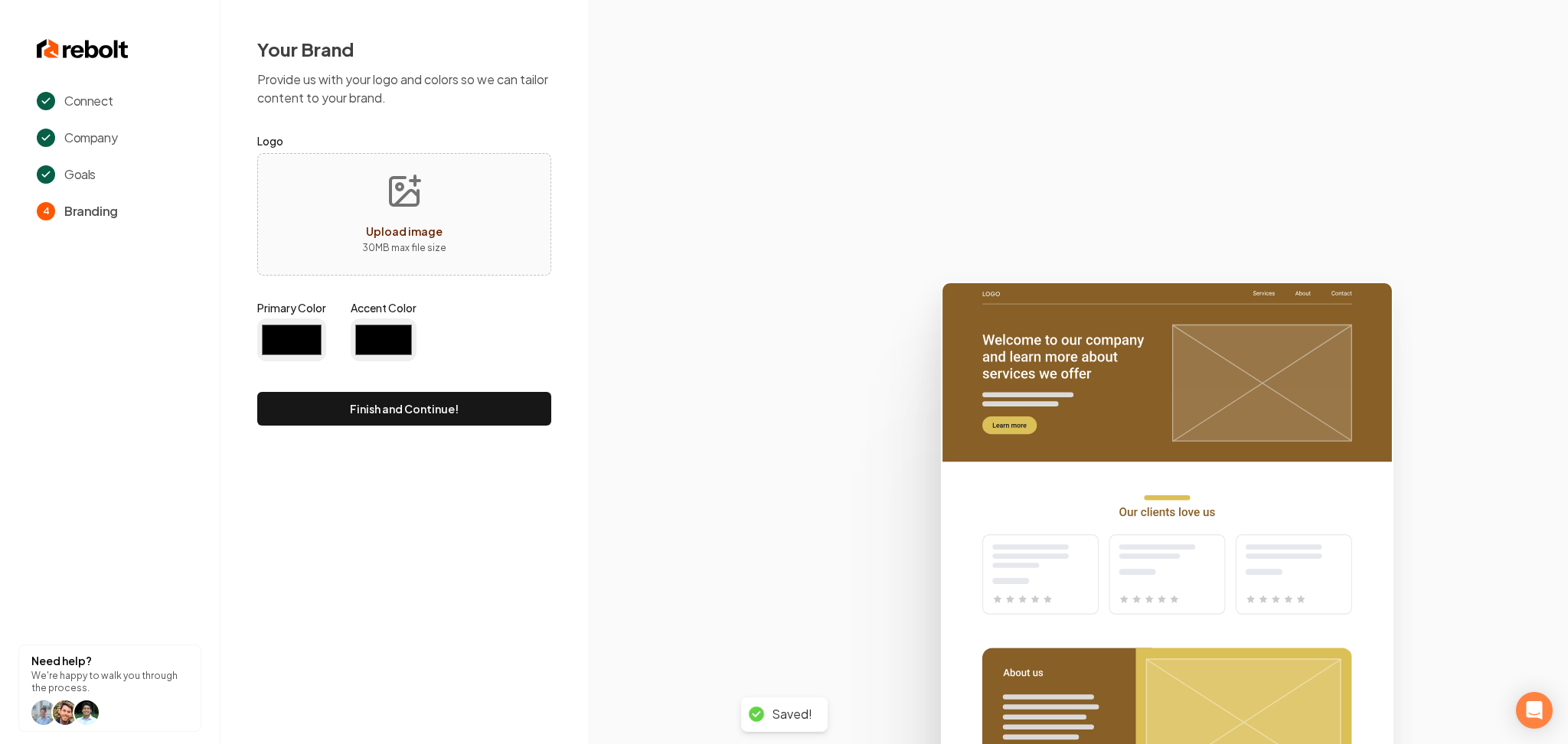
click at [396, 229] on span "Upload image" at bounding box center [404, 231] width 76 height 13
type input "#194d33"
type input "#70be00"
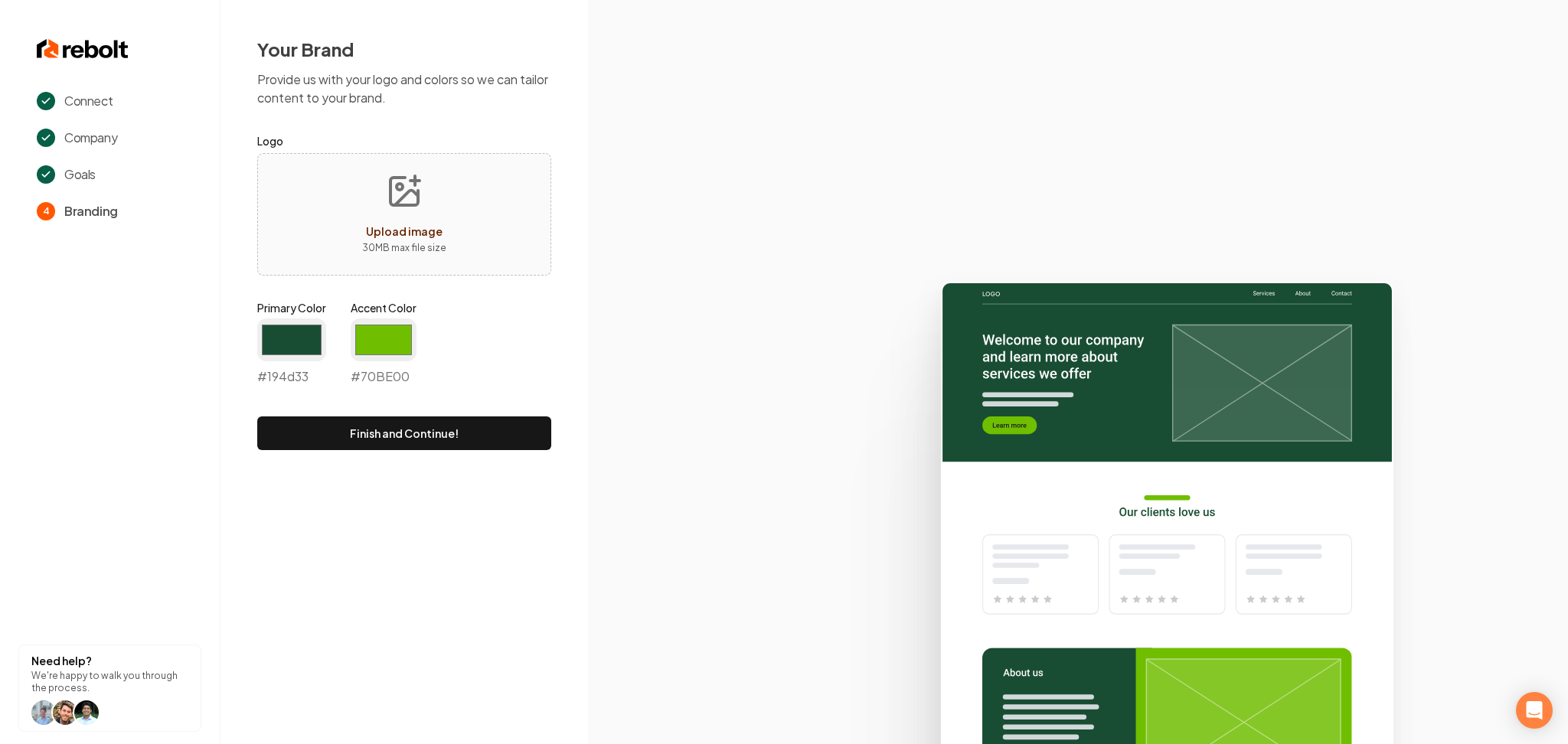
click at [463, 208] on div "Upload image 30 MB max file size" at bounding box center [403, 214] width 294 height 123
type input "**********"
click at [288, 343] on input "#194d33" at bounding box center [291, 340] width 69 height 43
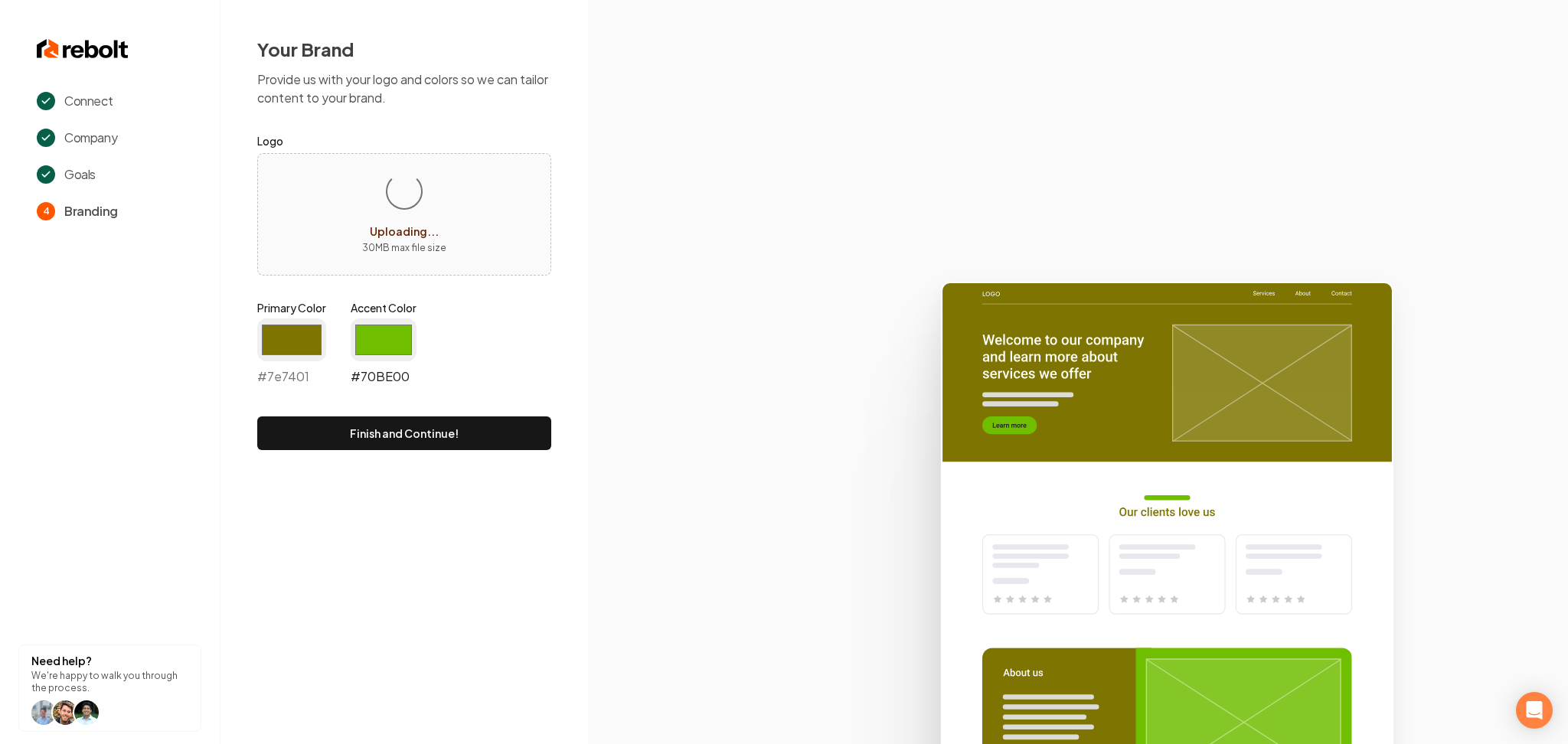
type input "#7e7401"
drag, startPoint x: 402, startPoint y: 344, endPoint x: 402, endPoint y: 352, distance: 8.0
click at [402, 343] on input "#70be00" at bounding box center [382, 340] width 66 height 43
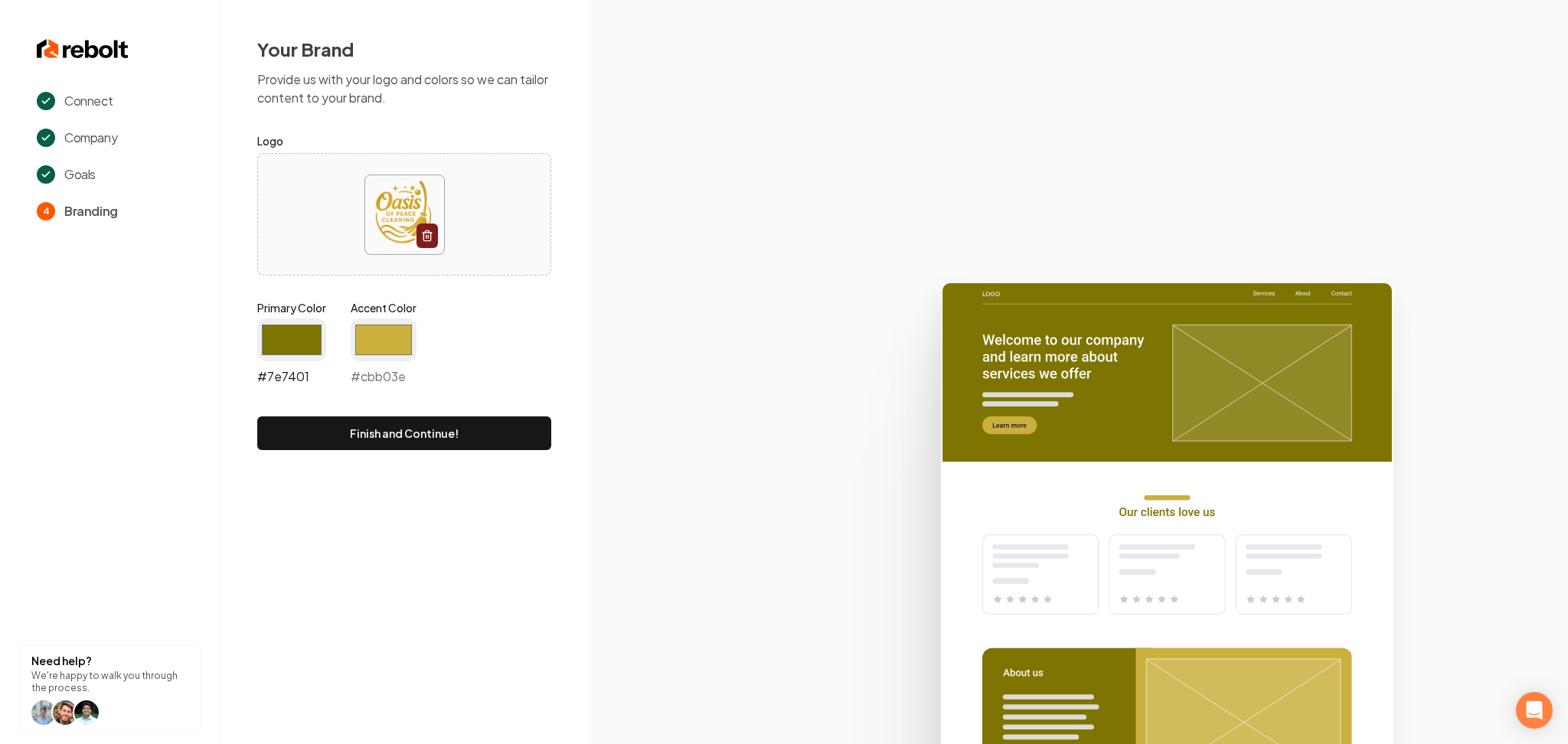
type input "#cbb03e"
click at [311, 347] on input "#7e7401" at bounding box center [291, 340] width 69 height 43
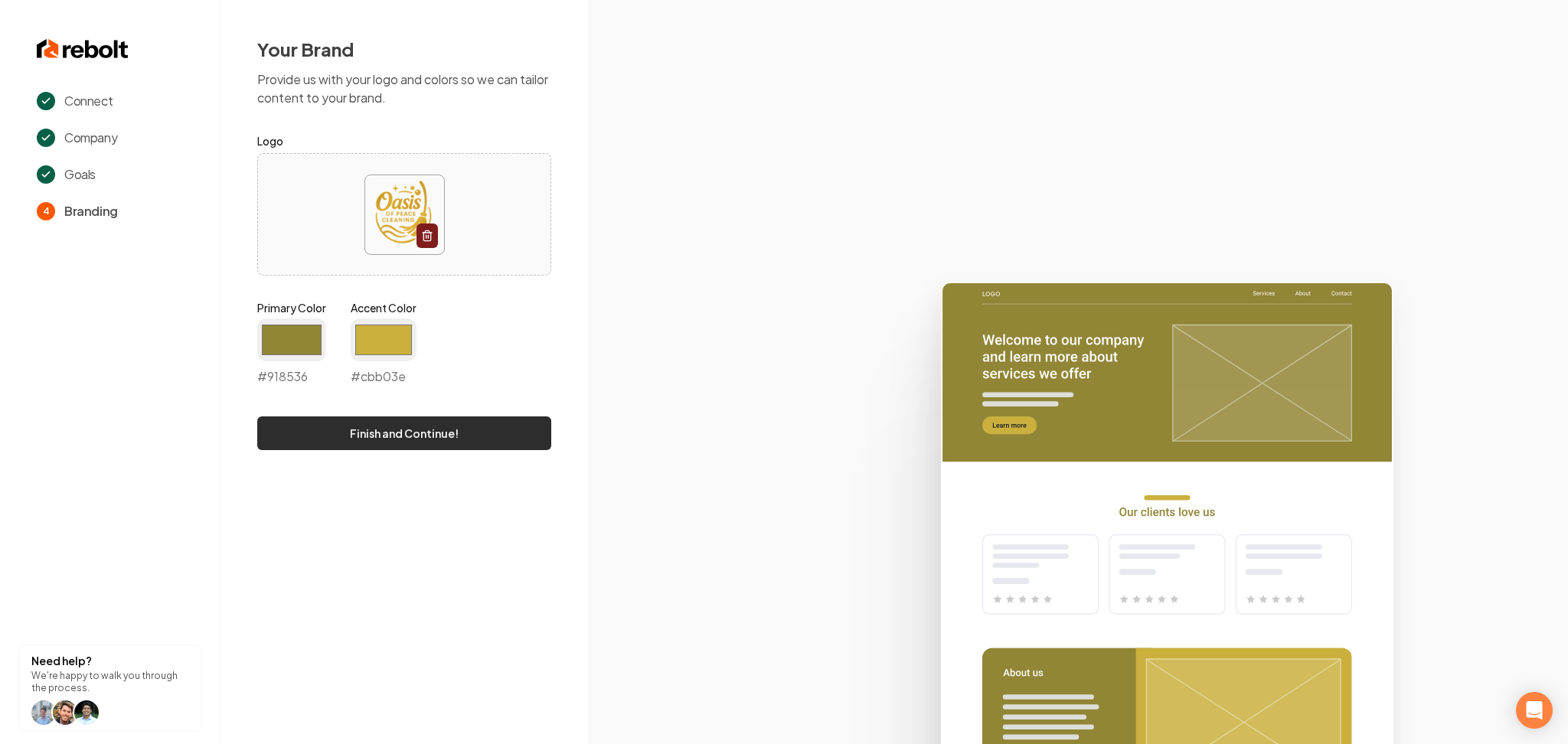
type input "#918536"
click at [469, 433] on button "Finish and Continue!" at bounding box center [403, 433] width 294 height 33
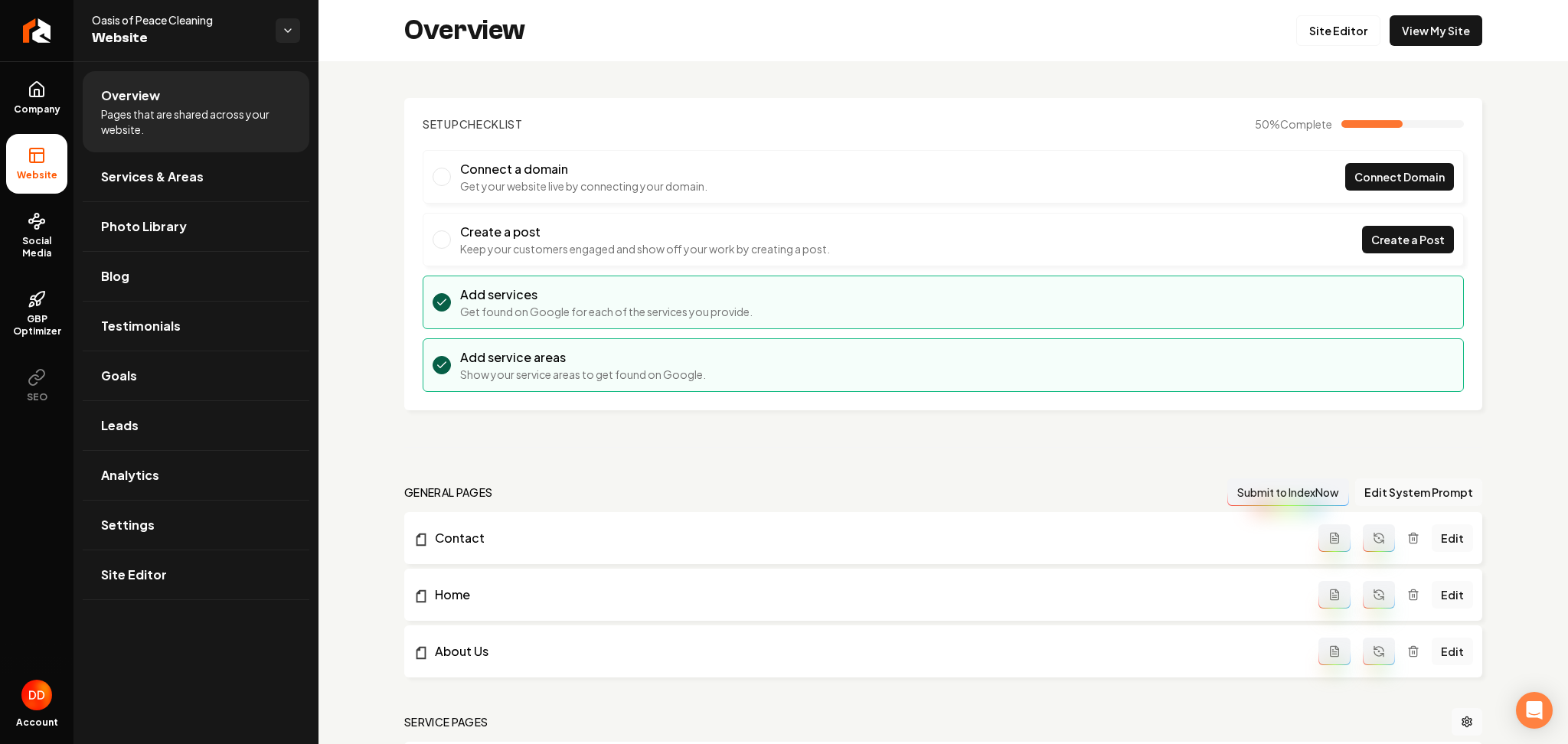
click at [1391, 488] on button "Edit System Prompt" at bounding box center [1419, 492] width 127 height 28
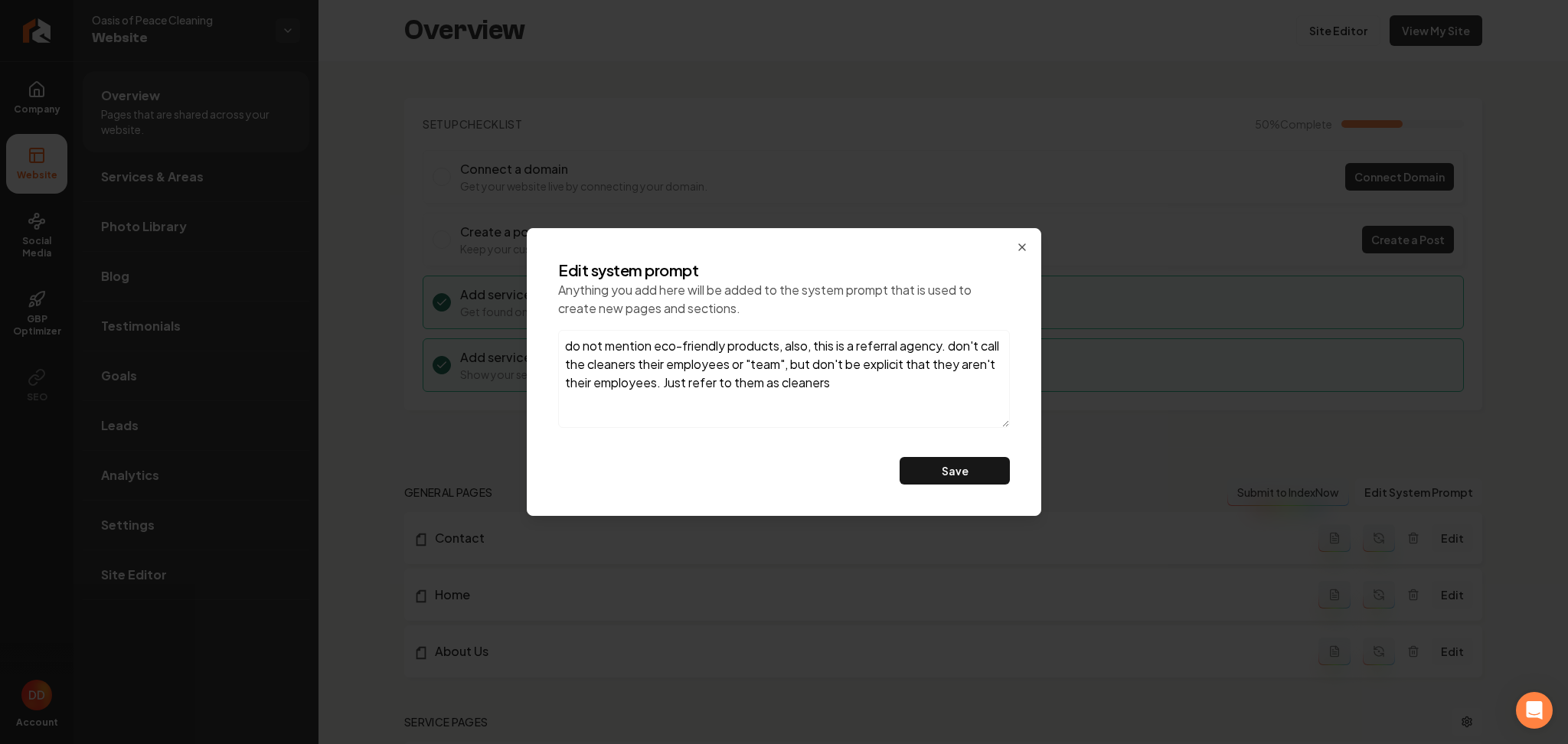
type textarea "do not mention eco-friendly products, also, this is a referral agency. don't ca…"
click at [971, 468] on button "Save" at bounding box center [954, 470] width 110 height 28
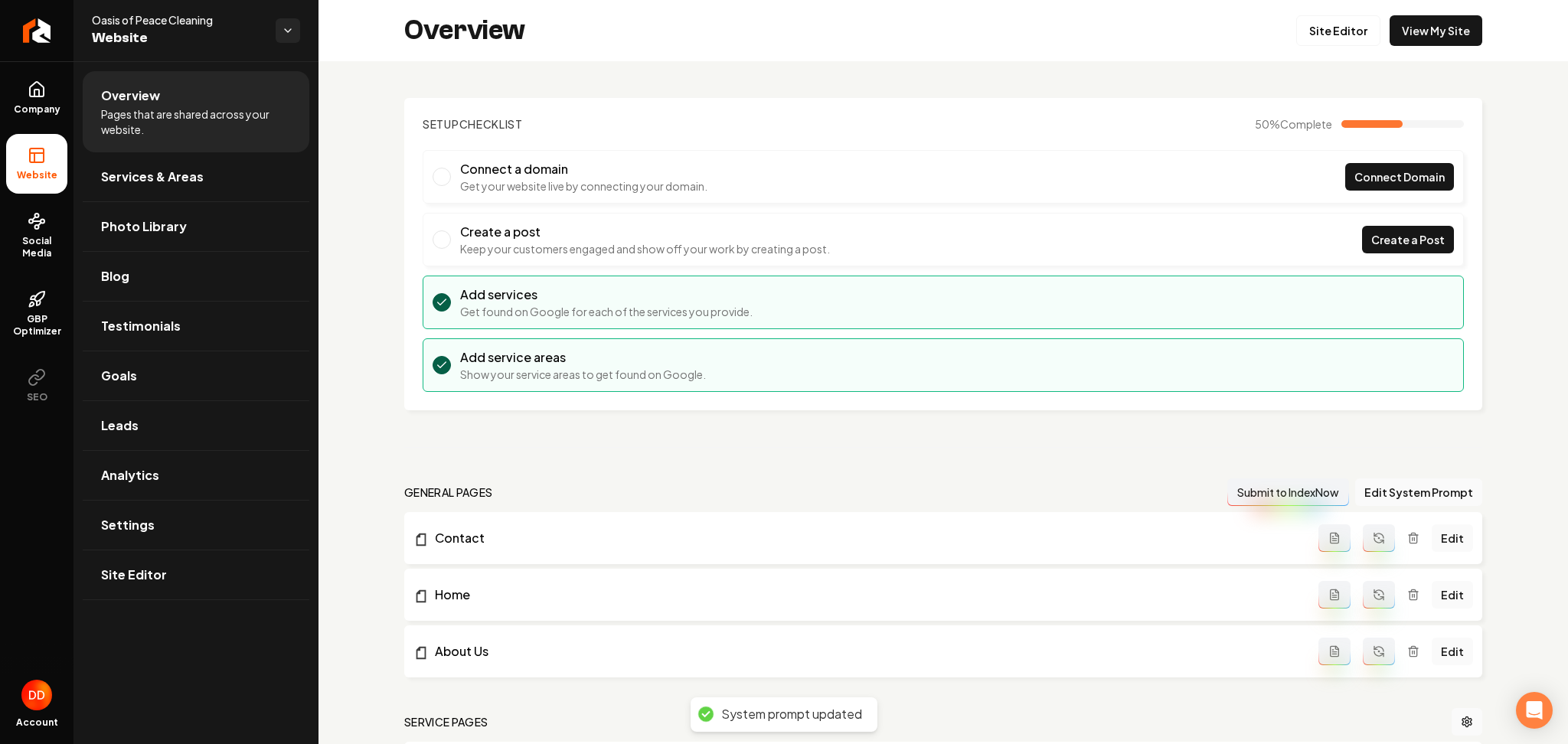
click at [1373, 542] on icon "Main content area" at bounding box center [1379, 538] width 12 height 12
drag, startPoint x: 1361, startPoint y: 579, endPoint x: 1369, endPoint y: 607, distance: 29.1
click at [1361, 581] on li "Home Edit" at bounding box center [943, 595] width 1078 height 52
click at [1373, 647] on icon "Main content area" at bounding box center [1379, 651] width 12 height 12
click at [1362, 606] on button "Main content area" at bounding box center [1379, 595] width 32 height 28
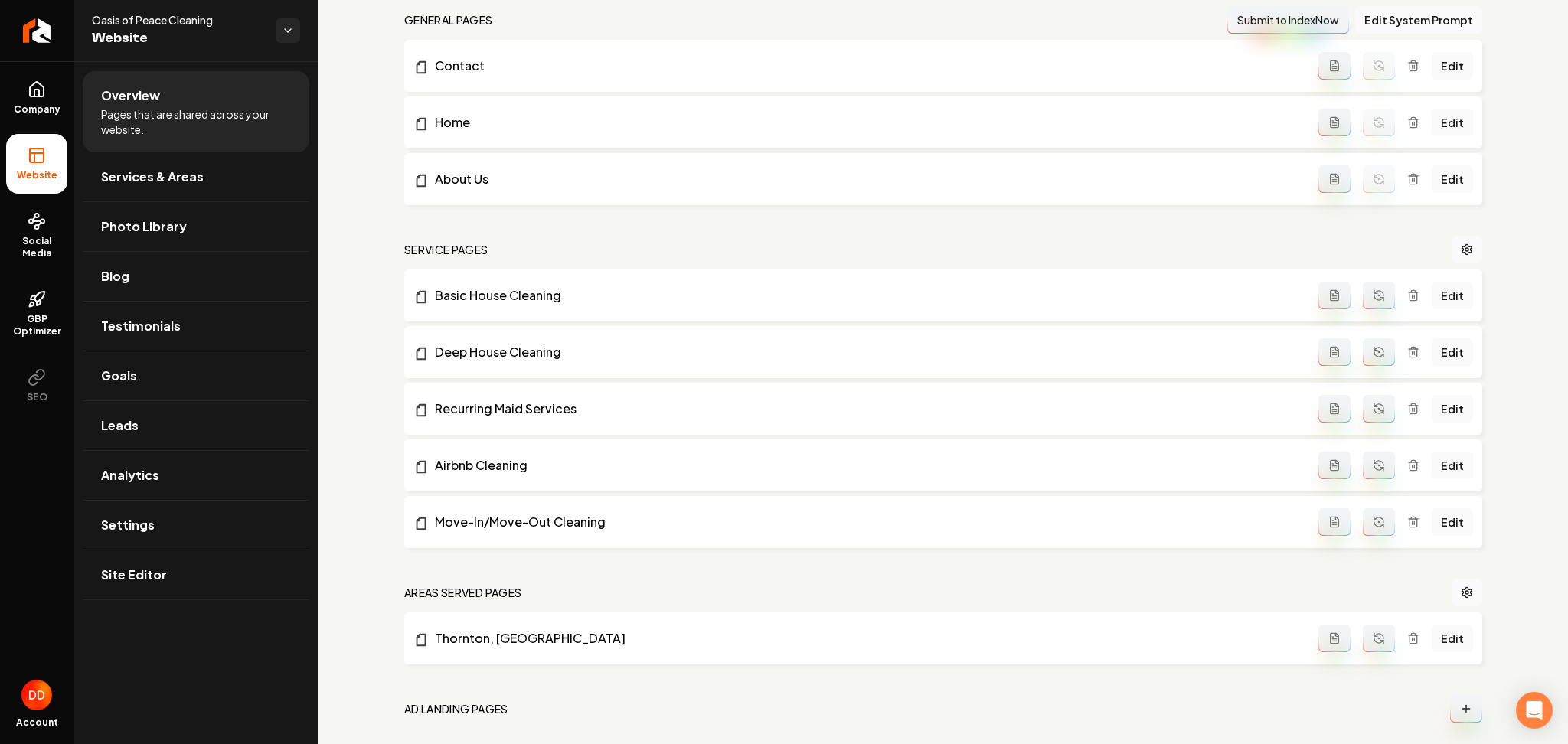
scroll to position [594, 0]
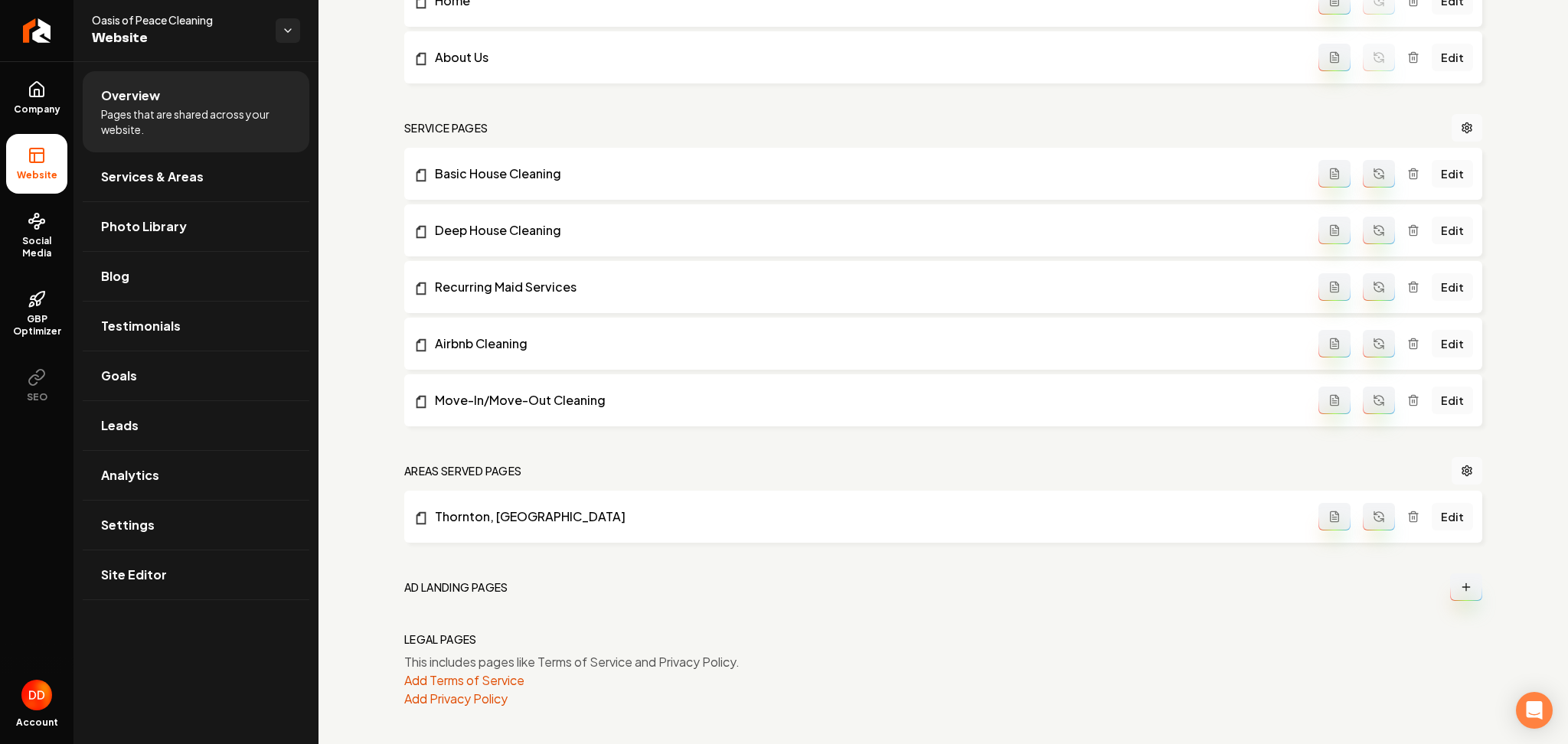
click at [1362, 184] on button "Main content area" at bounding box center [1379, 173] width 32 height 28
click at [1362, 226] on button "Main content area" at bounding box center [1379, 230] width 32 height 28
click at [1373, 285] on icon "Main content area" at bounding box center [1379, 286] width 12 height 12
click at [1373, 342] on icon "Main content area" at bounding box center [1379, 343] width 12 height 12
drag, startPoint x: 1368, startPoint y: 396, endPoint x: 1391, endPoint y: 462, distance: 69.9
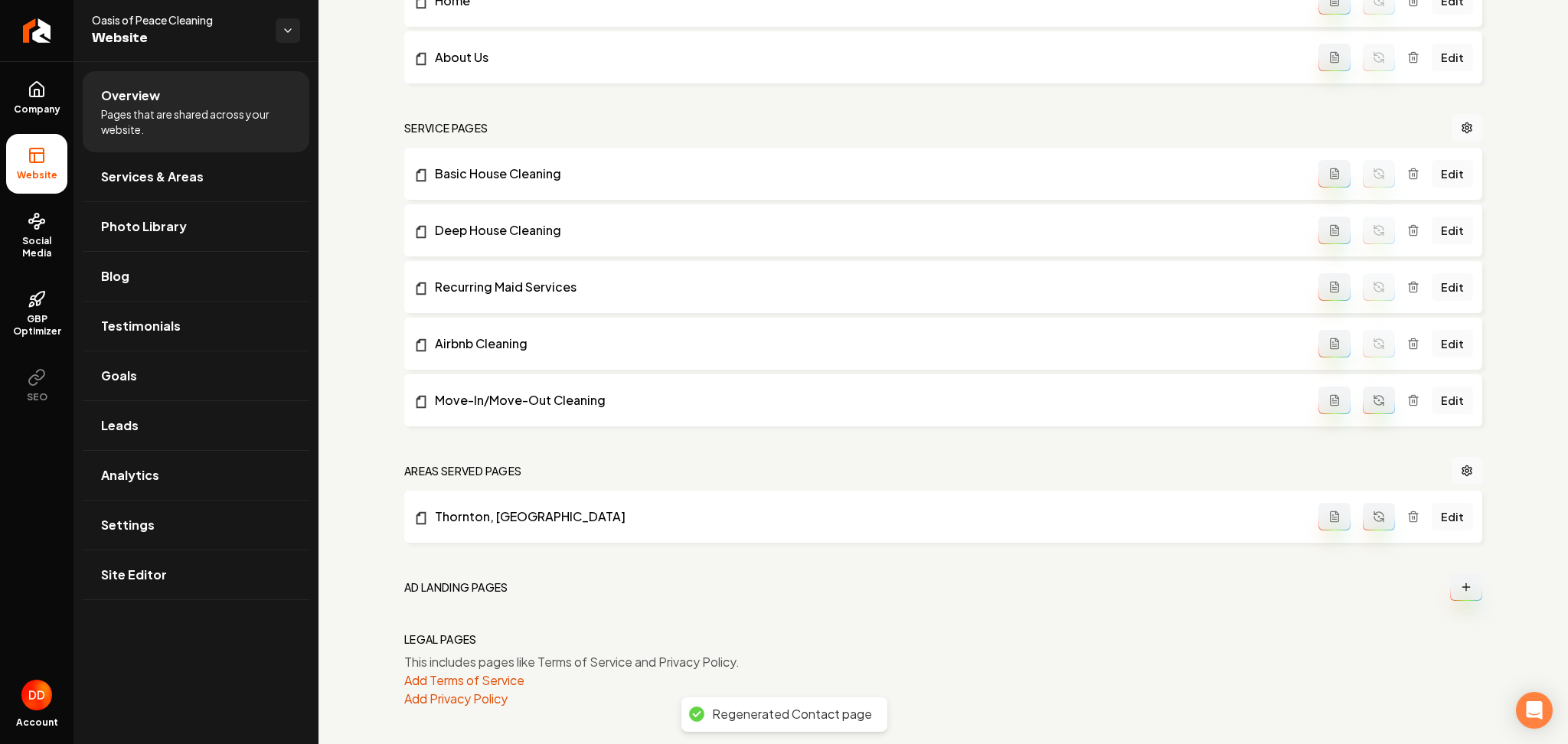
click at [1373, 398] on icon "Main content area" at bounding box center [1379, 400] width 12 height 12
click at [1407, 512] on icon "Main content area" at bounding box center [1413, 517] width 12 height 12
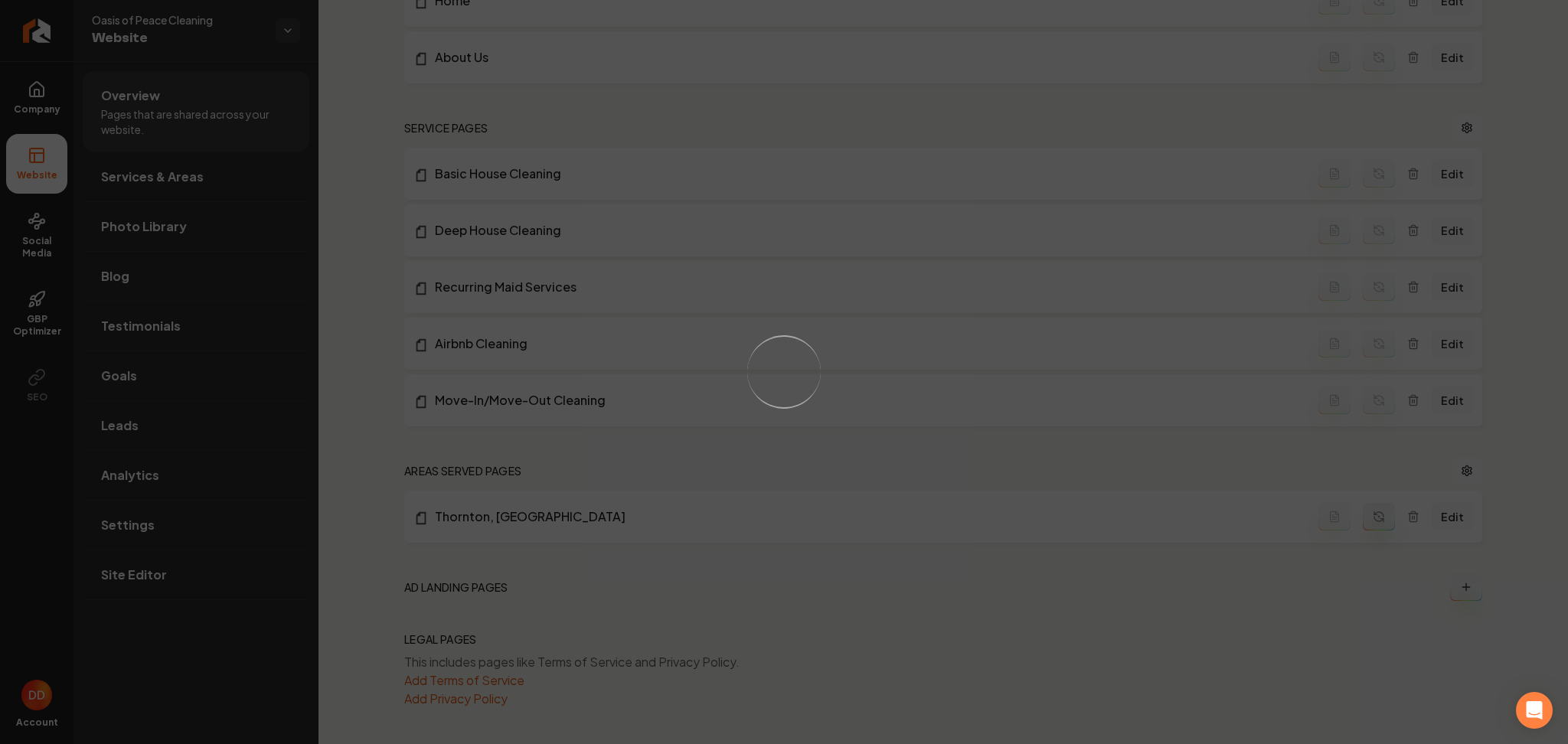
scroll to position [560, 0]
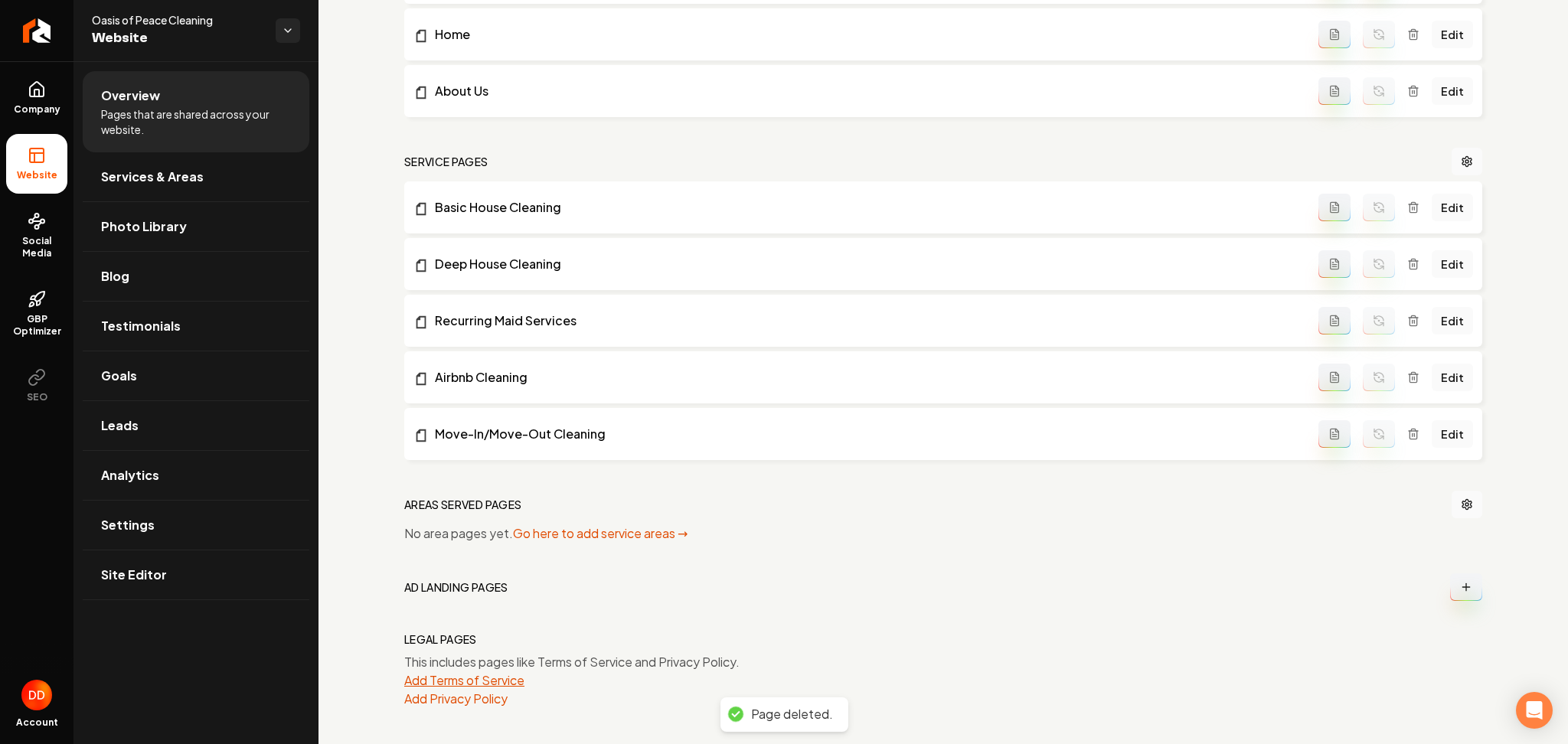
click at [438, 685] on button "Add Terms of Service" at bounding box center [464, 680] width 120 height 18
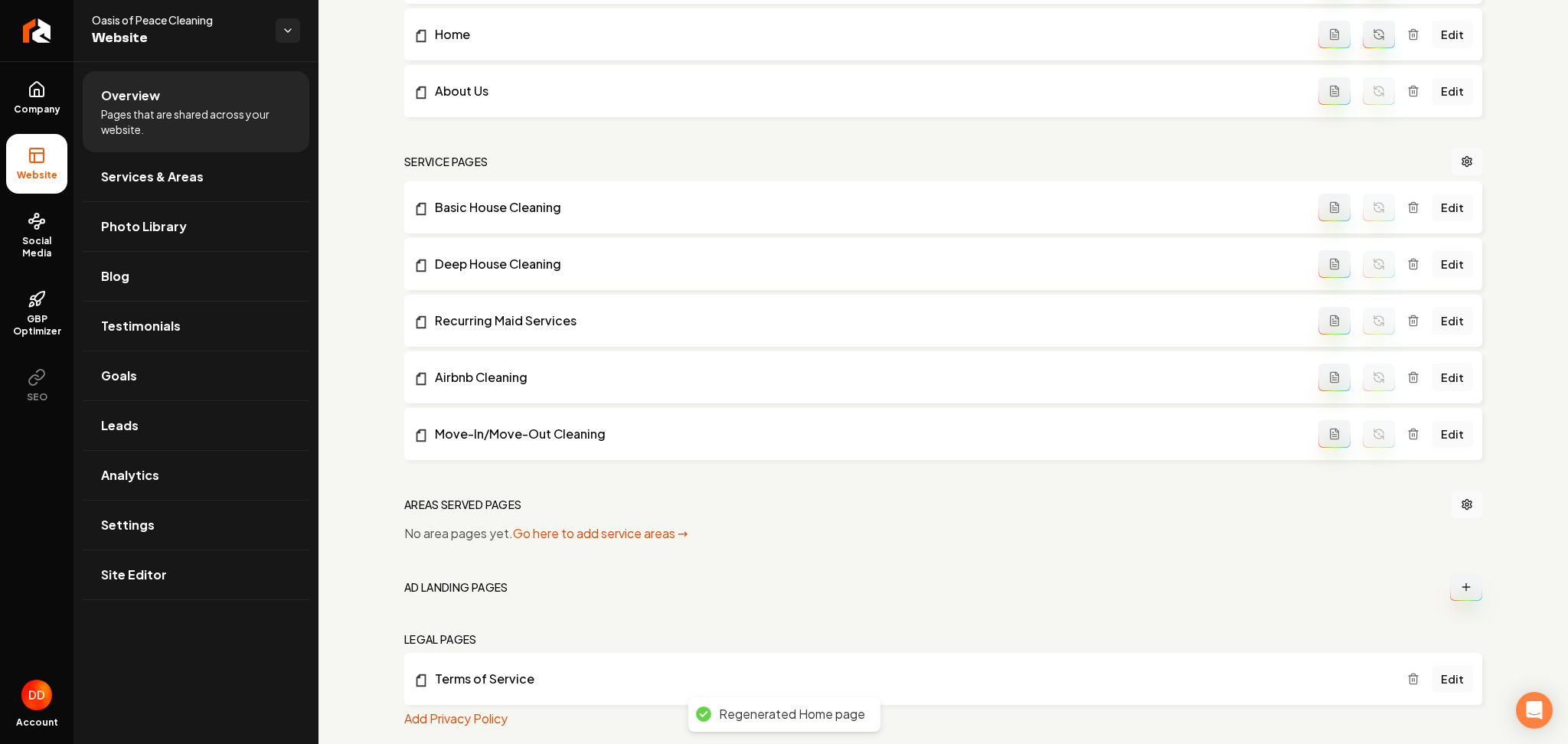
click at [474, 715] on button "Add Privacy Policy" at bounding box center [456, 718] width 104 height 18
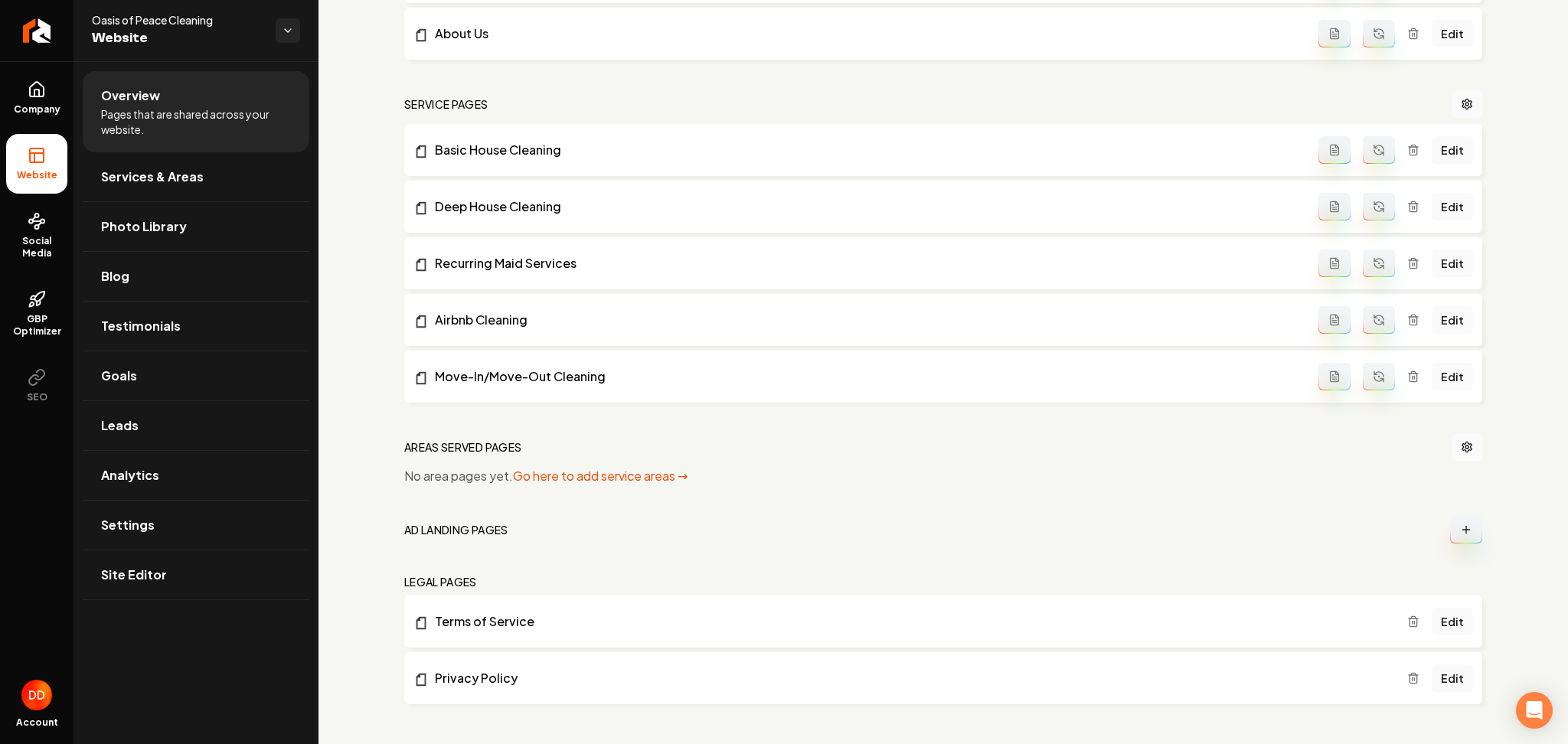
scroll to position [618, 0]
click at [150, 373] on link "Goals" at bounding box center [196, 375] width 226 height 49
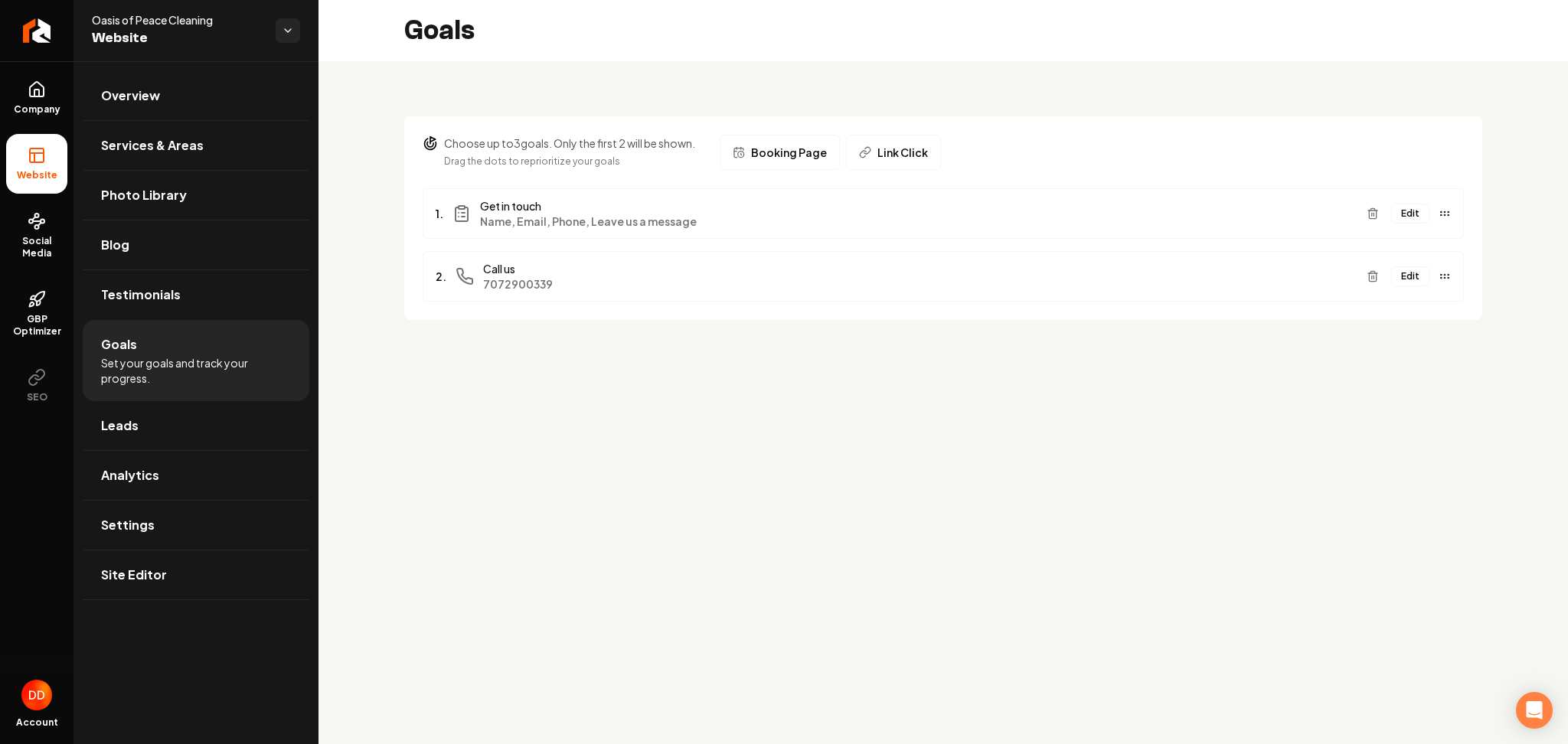
click at [1409, 216] on button "Edit" at bounding box center [1410, 213] width 38 height 20
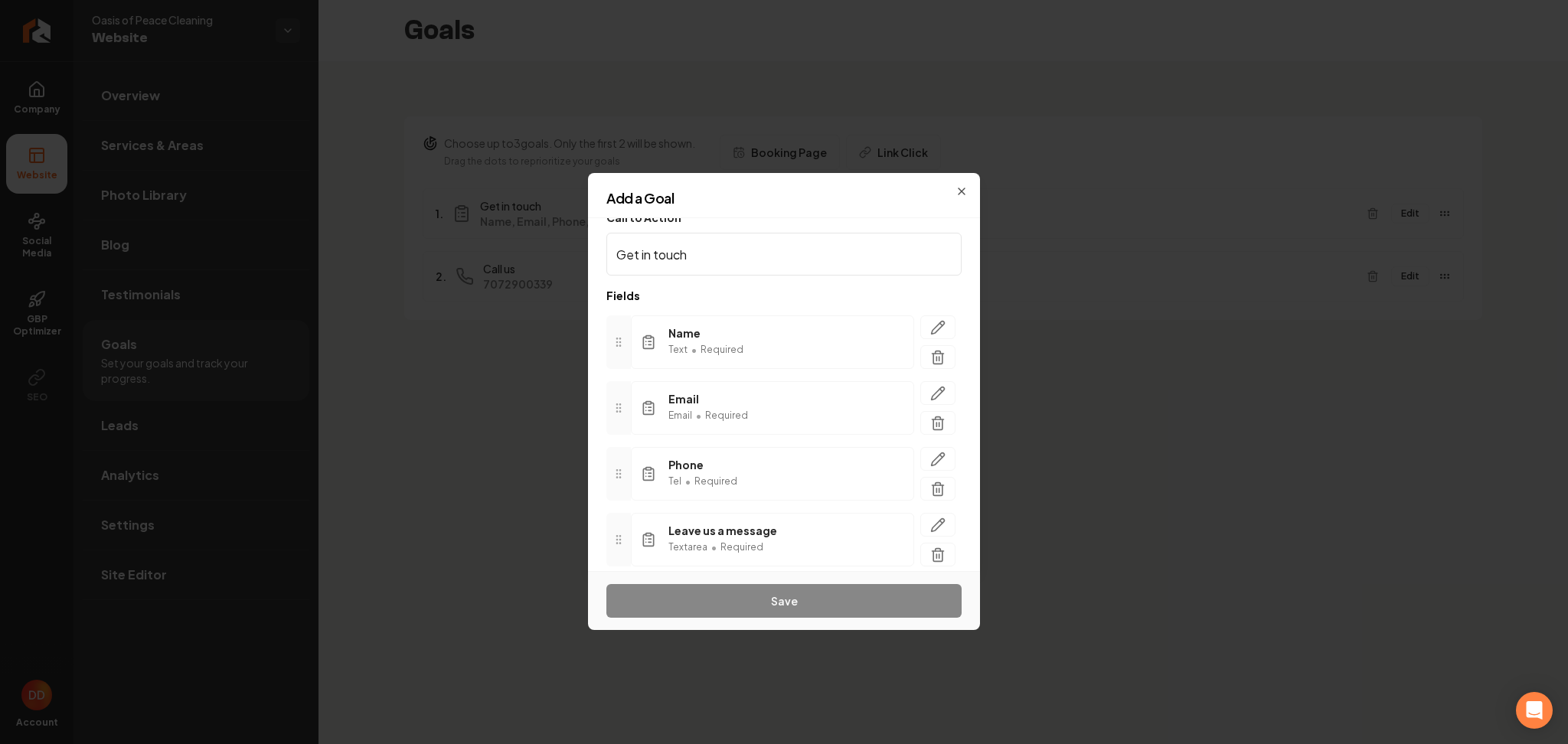
scroll to position [72, 0]
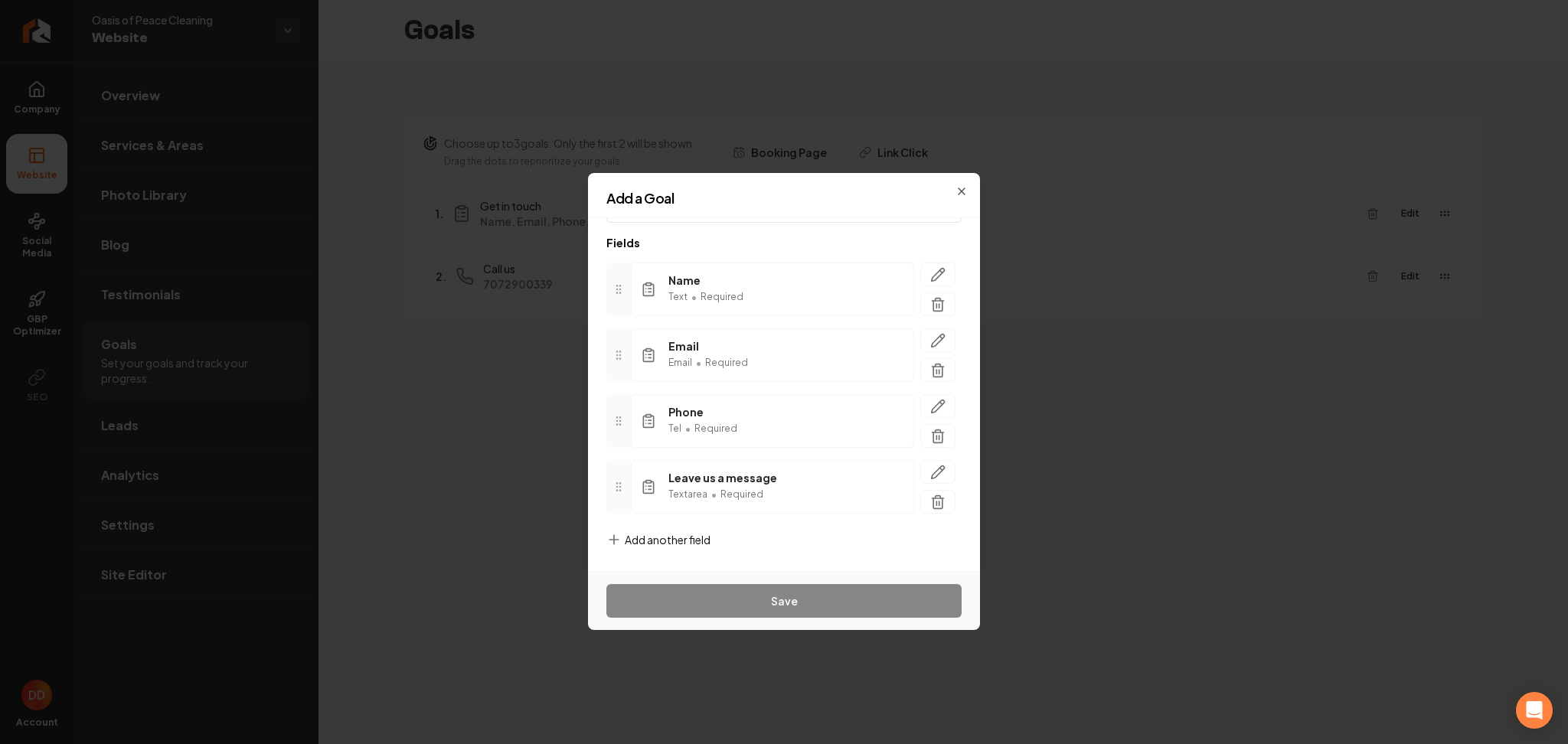
click at [655, 538] on span "Add another field" at bounding box center [668, 539] width 86 height 15
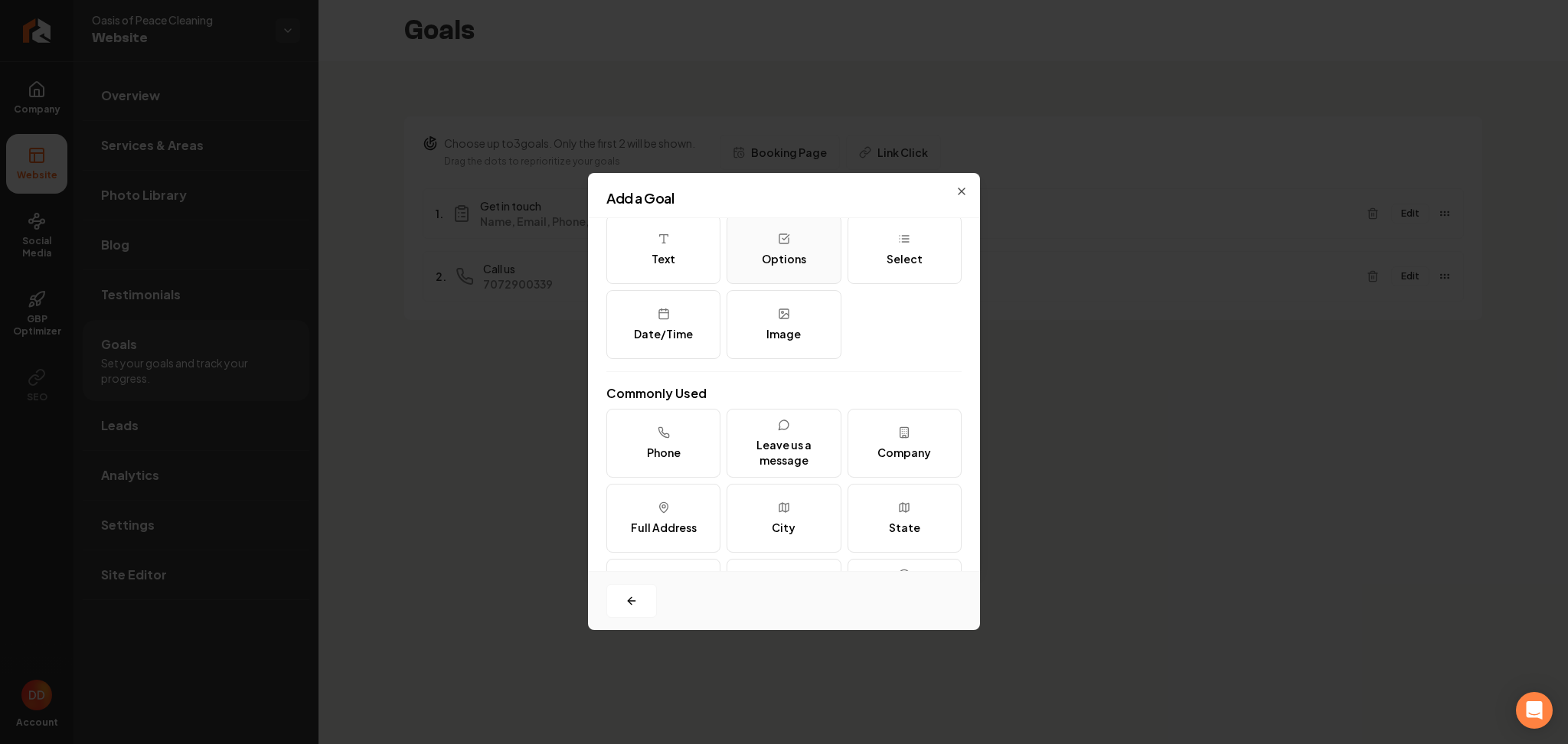
scroll to position [0, 0]
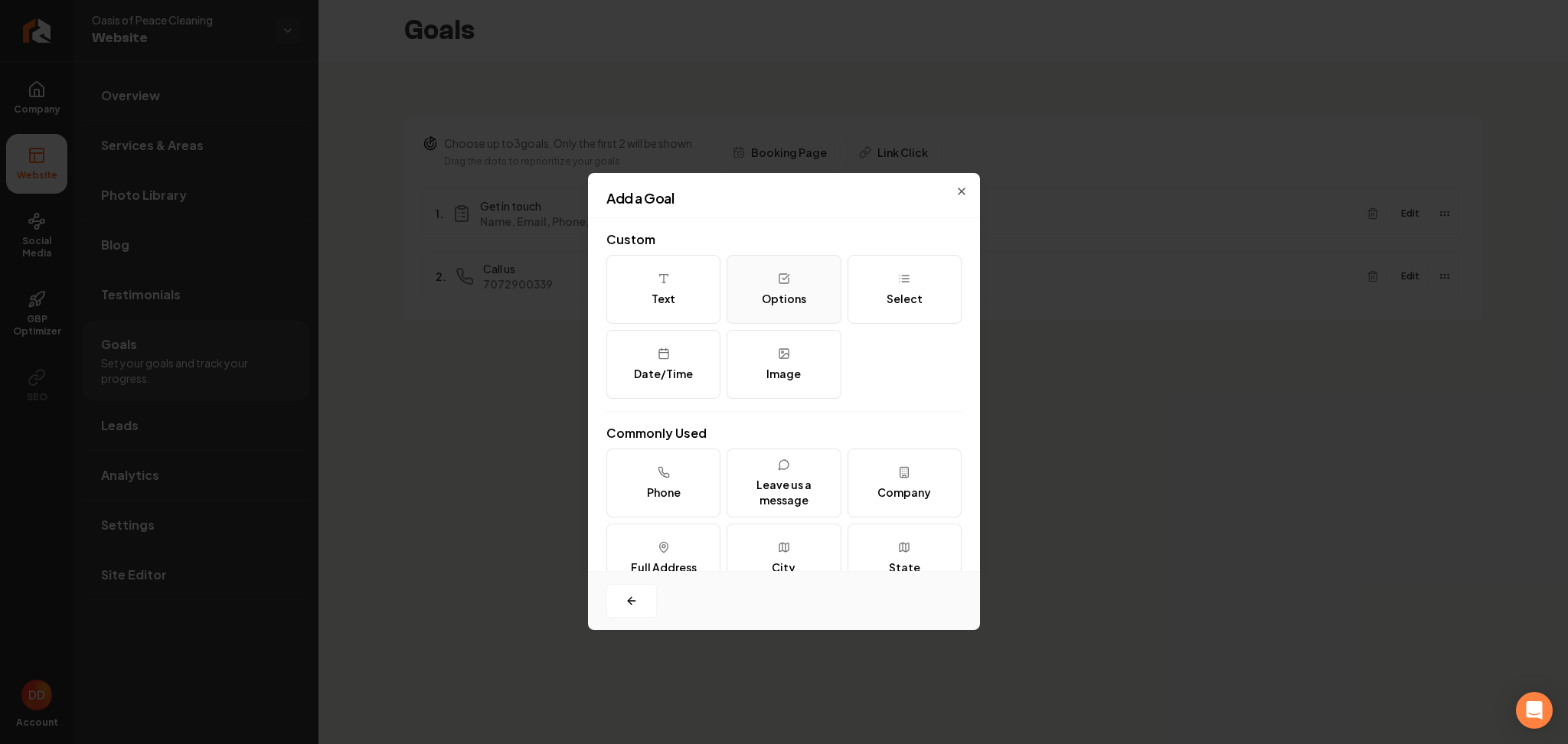
click at [779, 274] on icon at bounding box center [784, 279] width 10 height 10
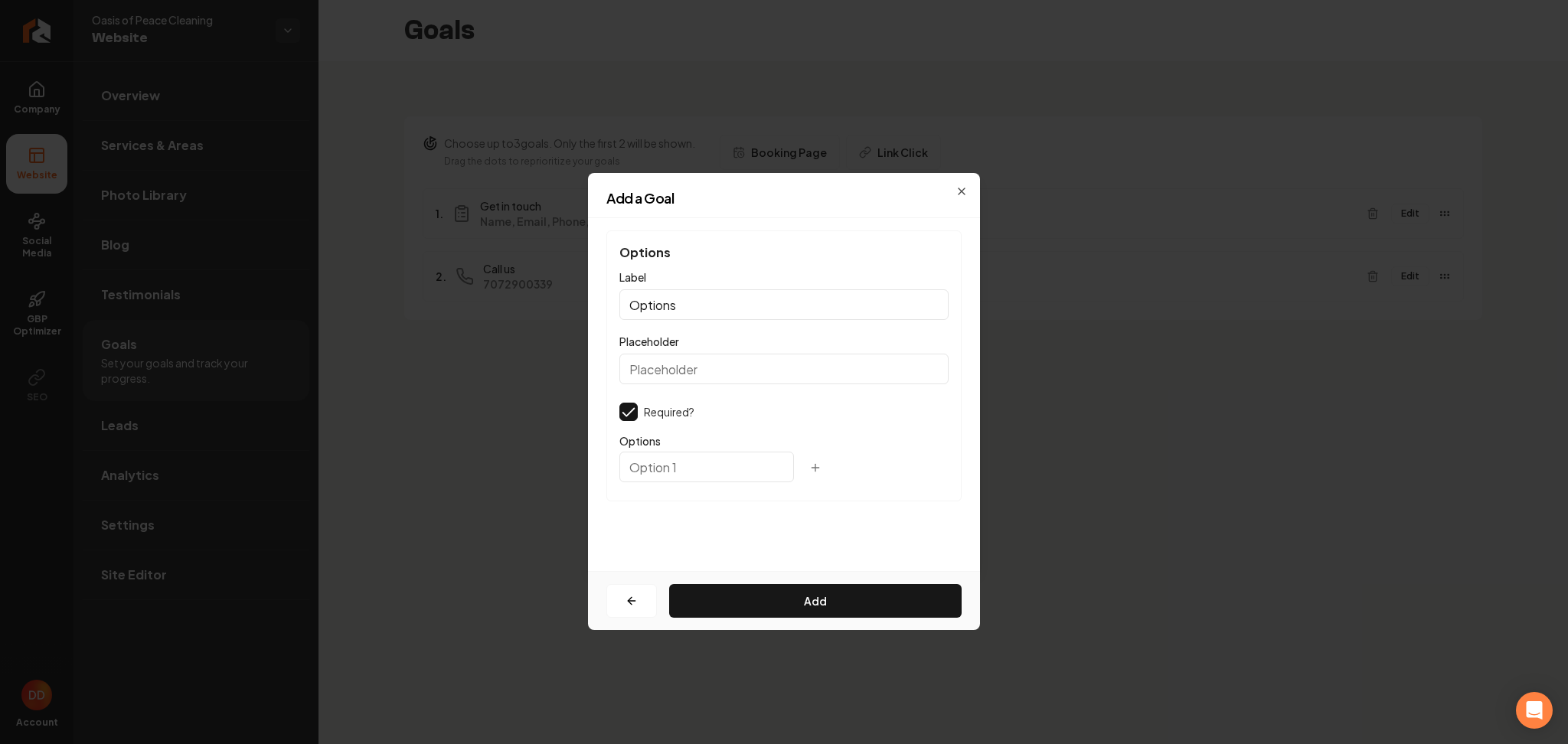
drag, startPoint x: 723, startPoint y: 304, endPoint x: 546, endPoint y: 317, distance: 177.5
click at [546, 317] on body "Company Website Social Media GBP Optimizer SEO Account Oasis of Peace Cleaning …" at bounding box center [784, 372] width 1568 height 744
type input "Disclaimer"
click at [678, 387] on div "Options Label Disclaimer Placeholder Required? Options" at bounding box center [783, 365] width 355 height 271
drag, startPoint x: 680, startPoint y: 373, endPoint x: 665, endPoint y: 362, distance: 18.6
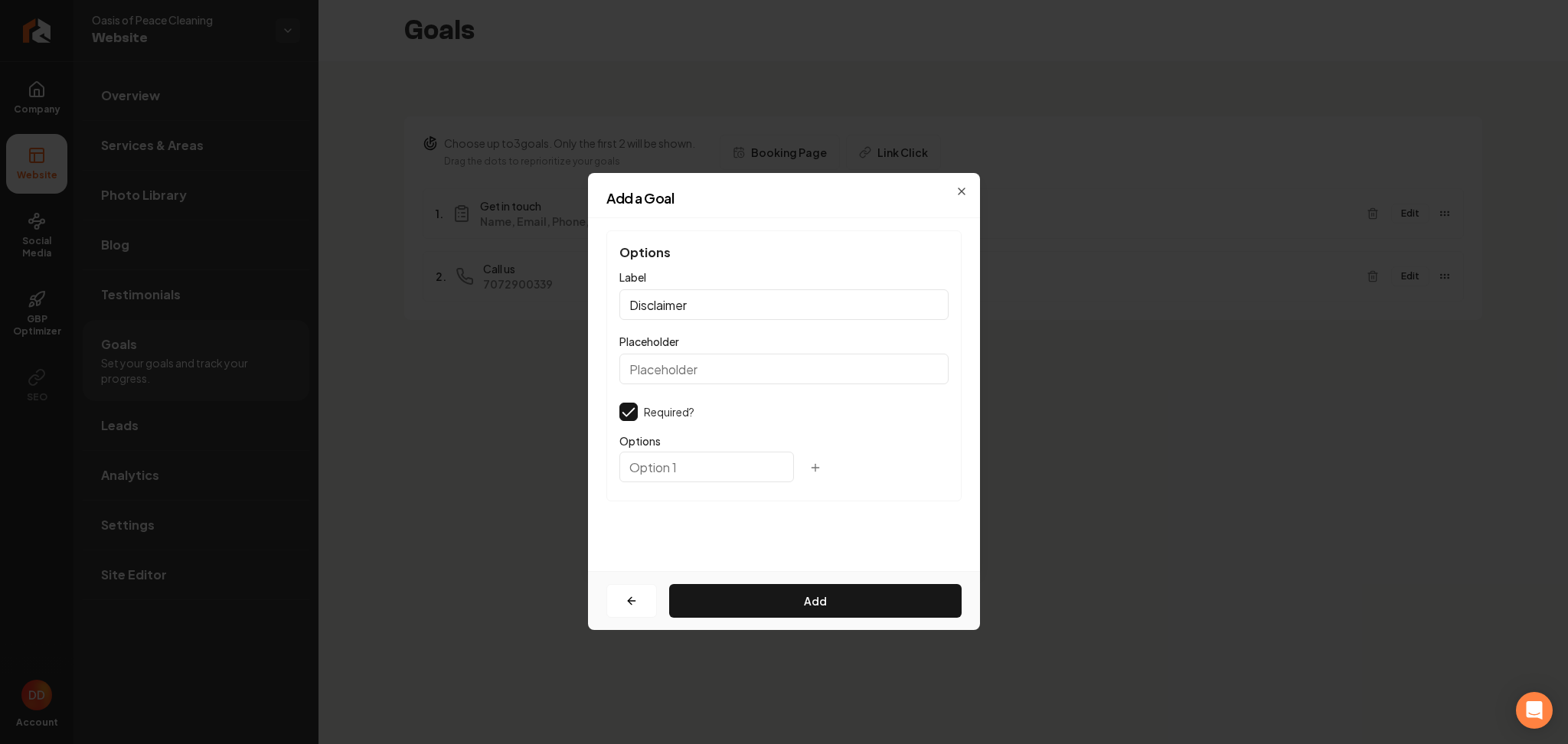
click at [680, 372] on input "Placeholder" at bounding box center [784, 369] width 329 height 30
paste input "I Consent to Receive SMS Notifications, Appointment Reminders and Updates, and …"
type input "I Consent to Receive SMS Notifications, Appointment Reminders and Updates, and …"
click at [750, 605] on button "Add" at bounding box center [814, 600] width 292 height 33
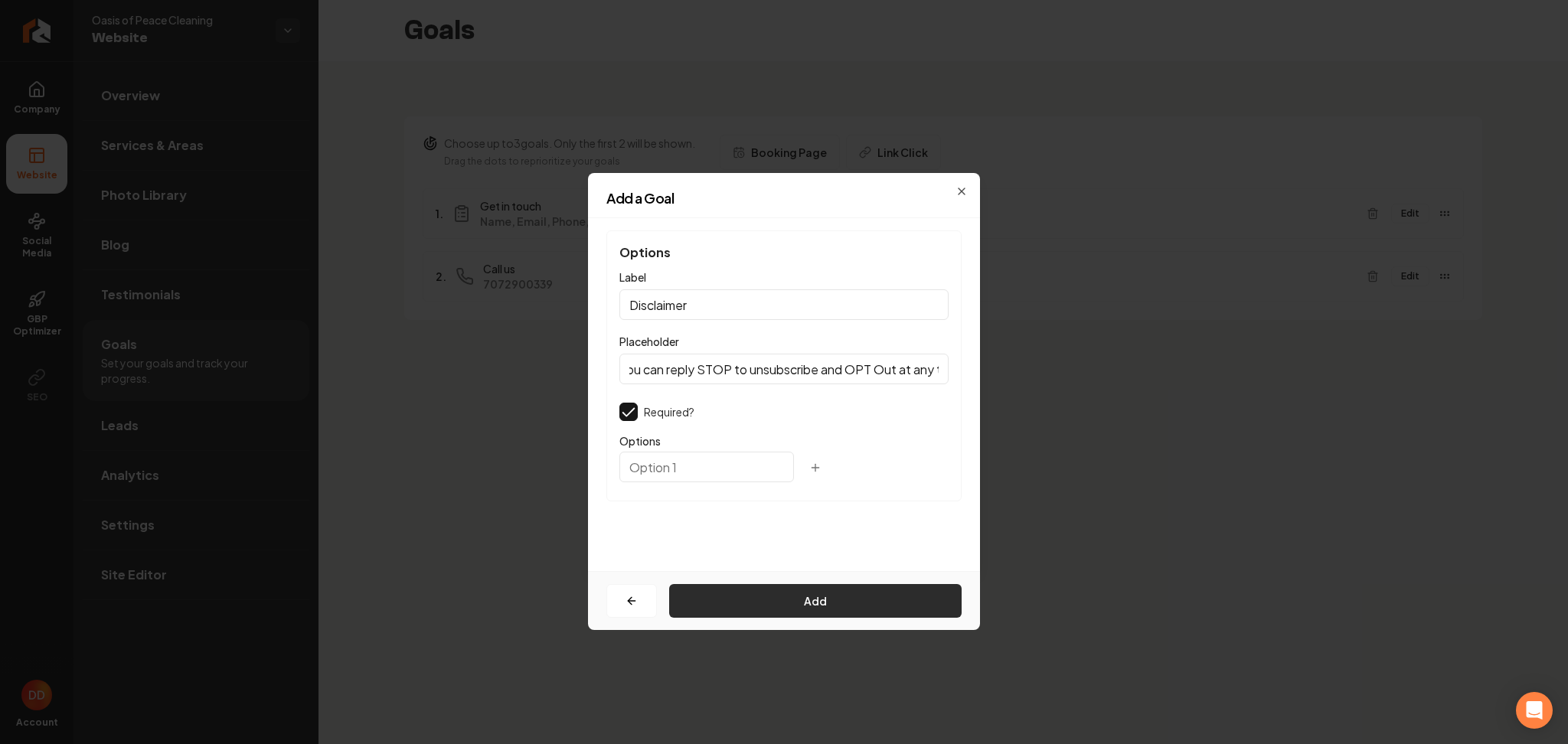
scroll to position [0, 0]
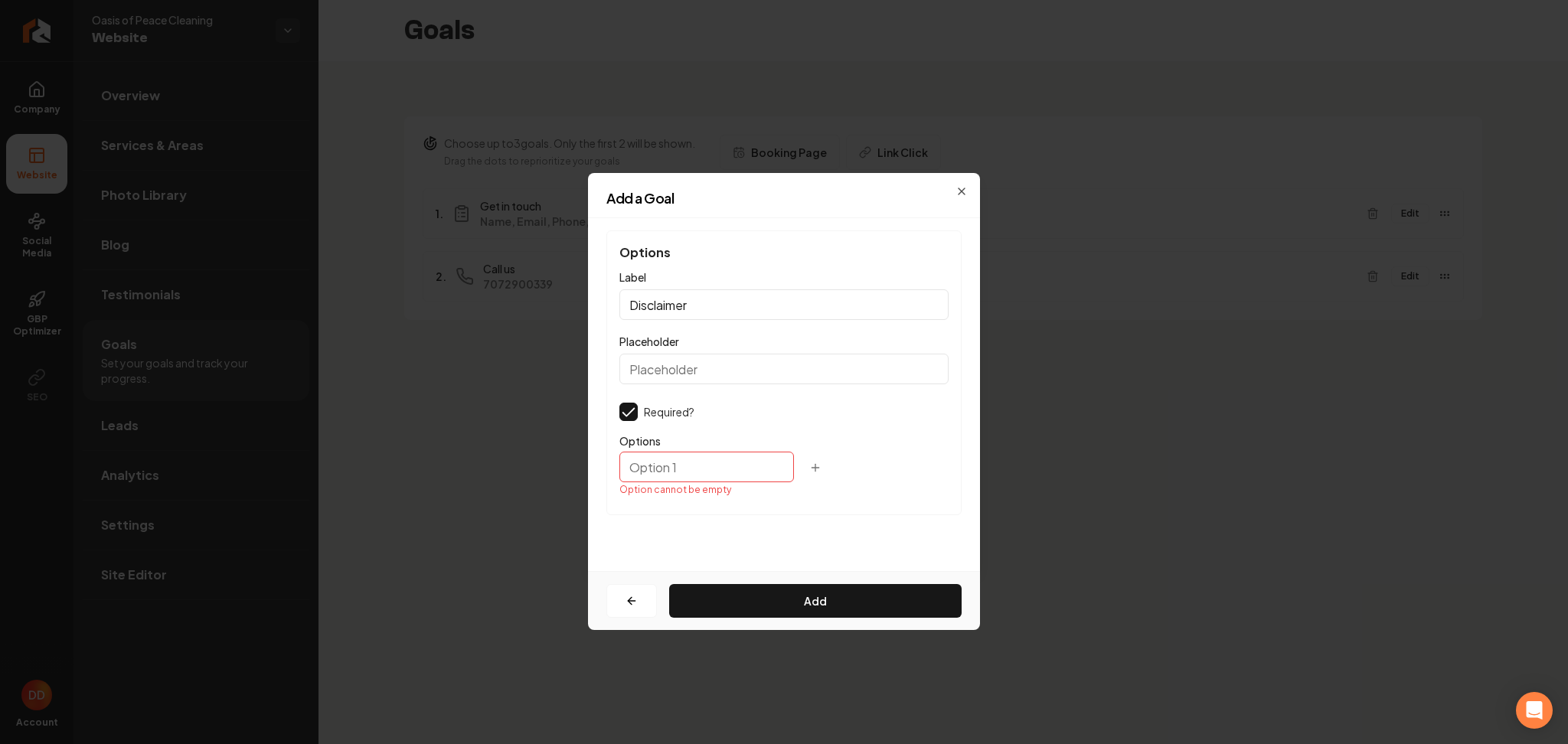
click at [670, 460] on input "text" at bounding box center [706, 467] width 174 height 30
paste input "I Consent to Receive SMS Notifications, Appointment Reminders and Updates, and …"
type input "I Consent to Receive SMS Notifications, Appointment Reminders and Updates, and …"
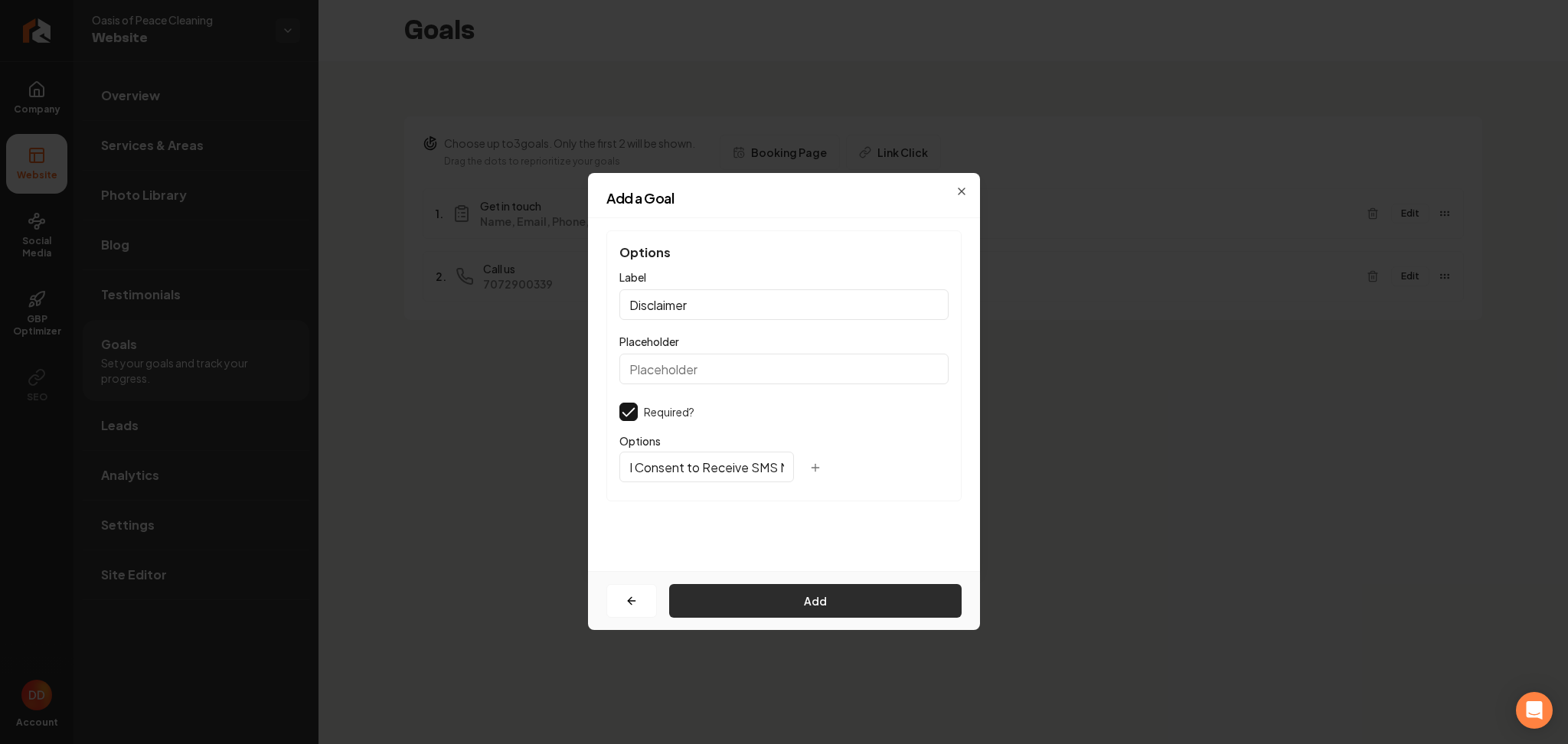
click at [749, 597] on button "Add" at bounding box center [814, 600] width 292 height 33
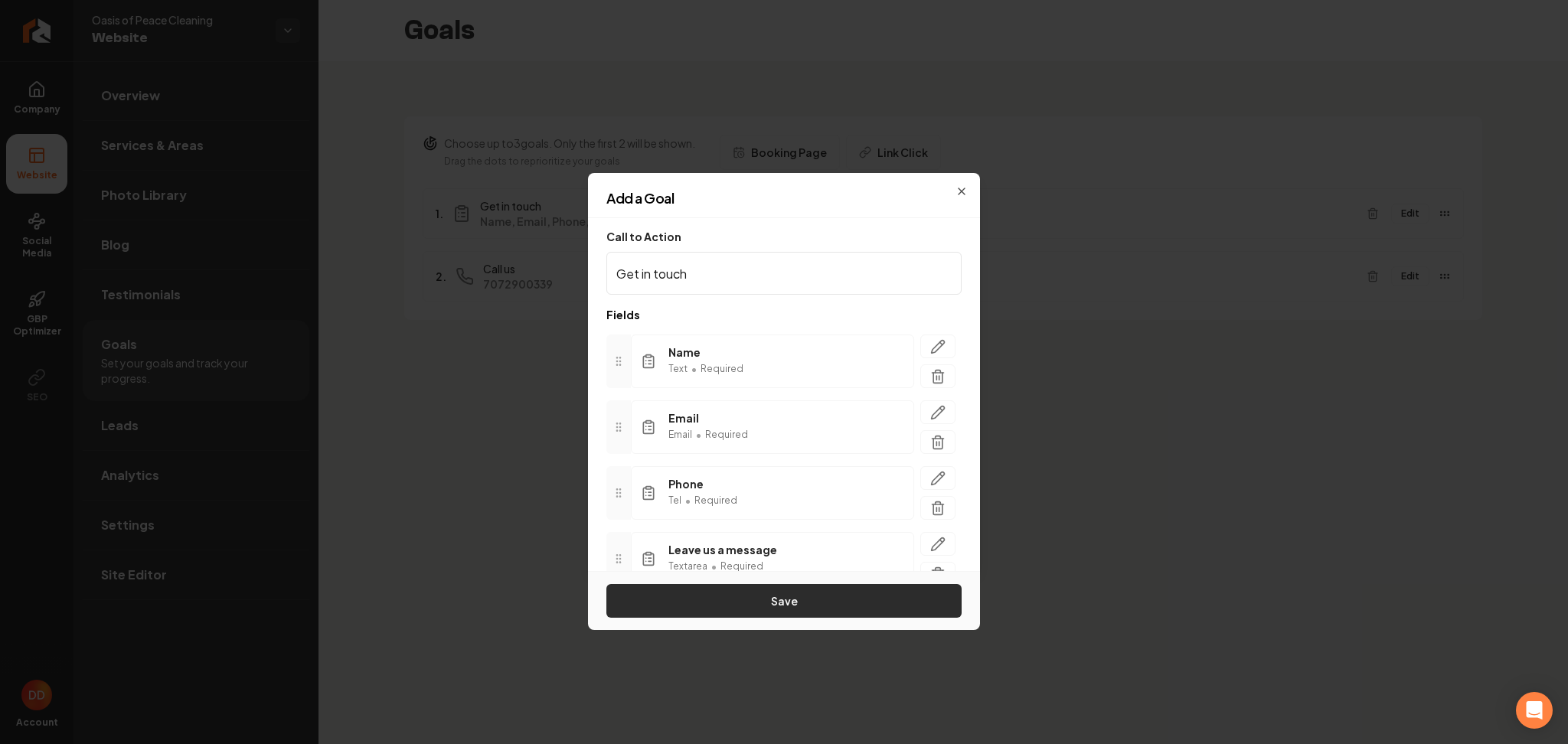
click at [749, 599] on button "Save" at bounding box center [783, 600] width 355 height 33
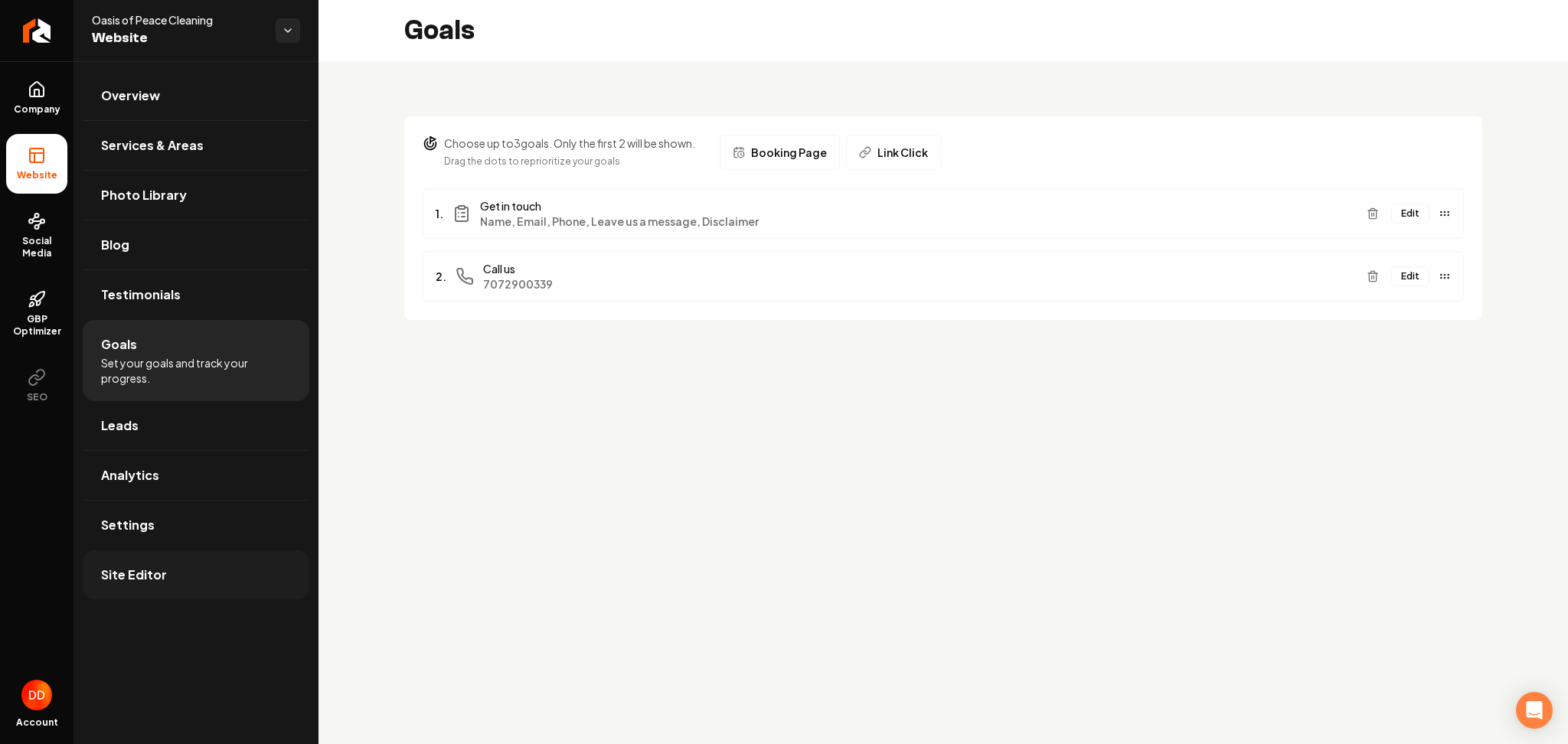
click at [146, 575] on span "Site Editor" at bounding box center [133, 575] width 66 height 18
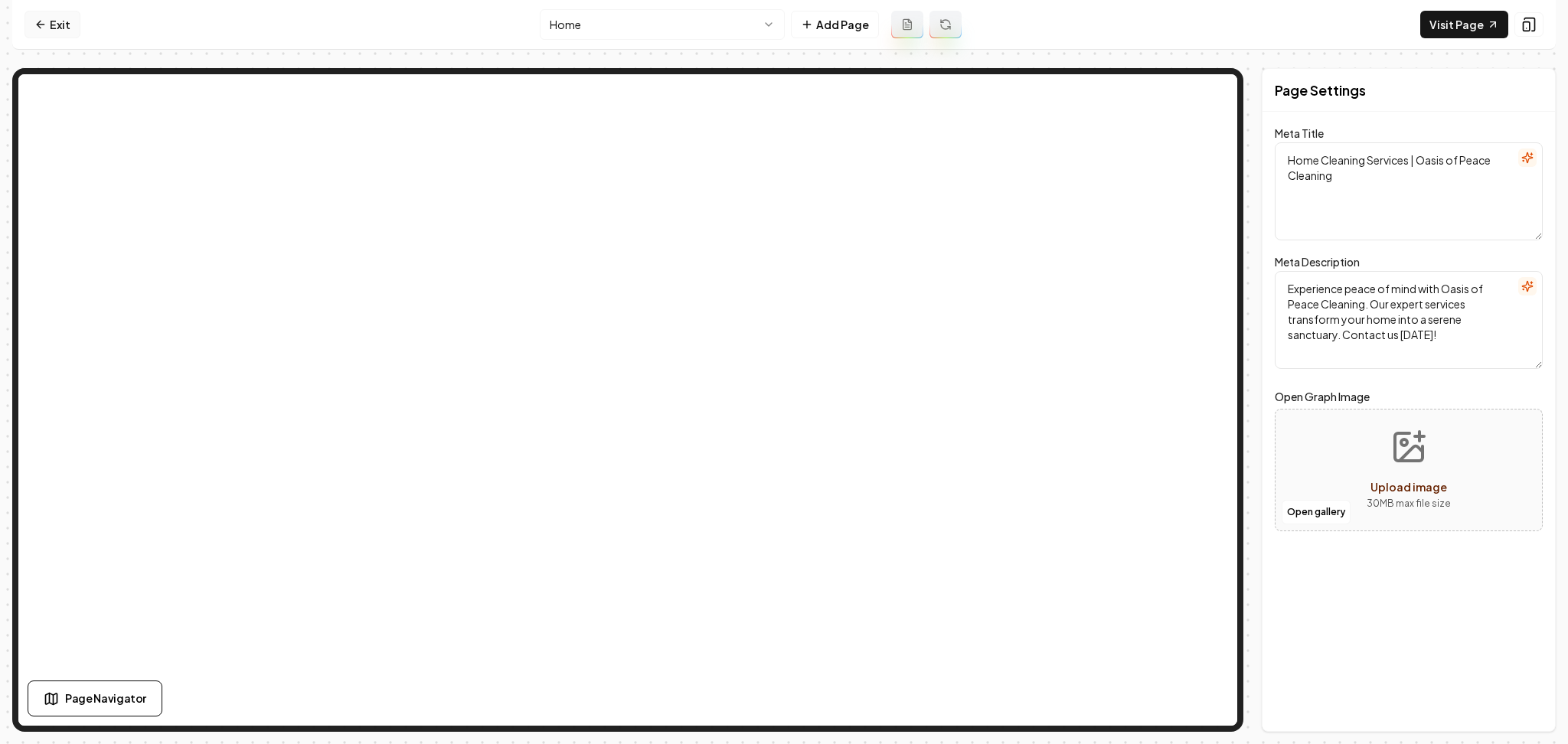
click at [52, 27] on link "Exit" at bounding box center [52, 24] width 56 height 28
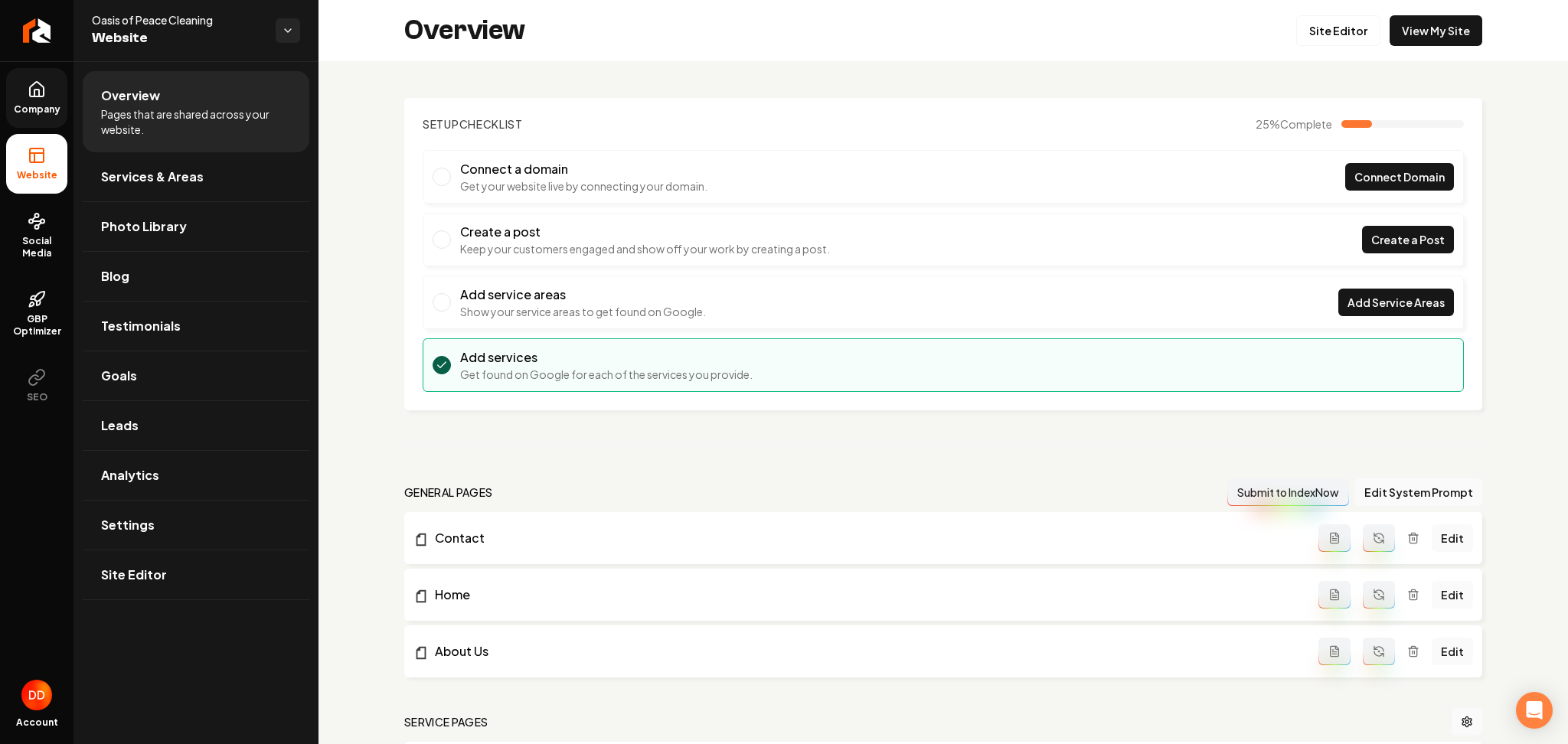
click at [33, 101] on link "Company" at bounding box center [36, 98] width 61 height 60
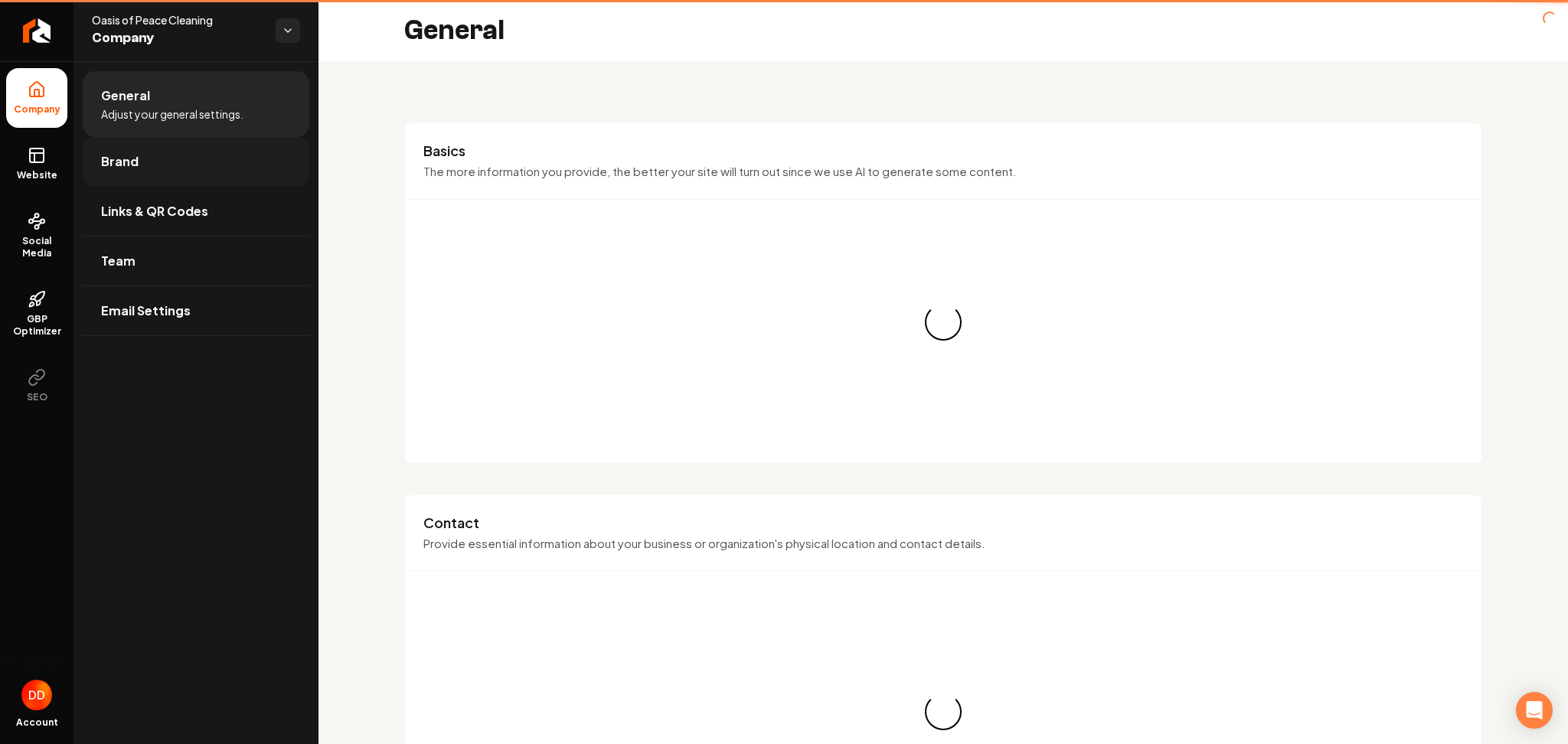
click at [147, 164] on link "Brand" at bounding box center [196, 161] width 226 height 49
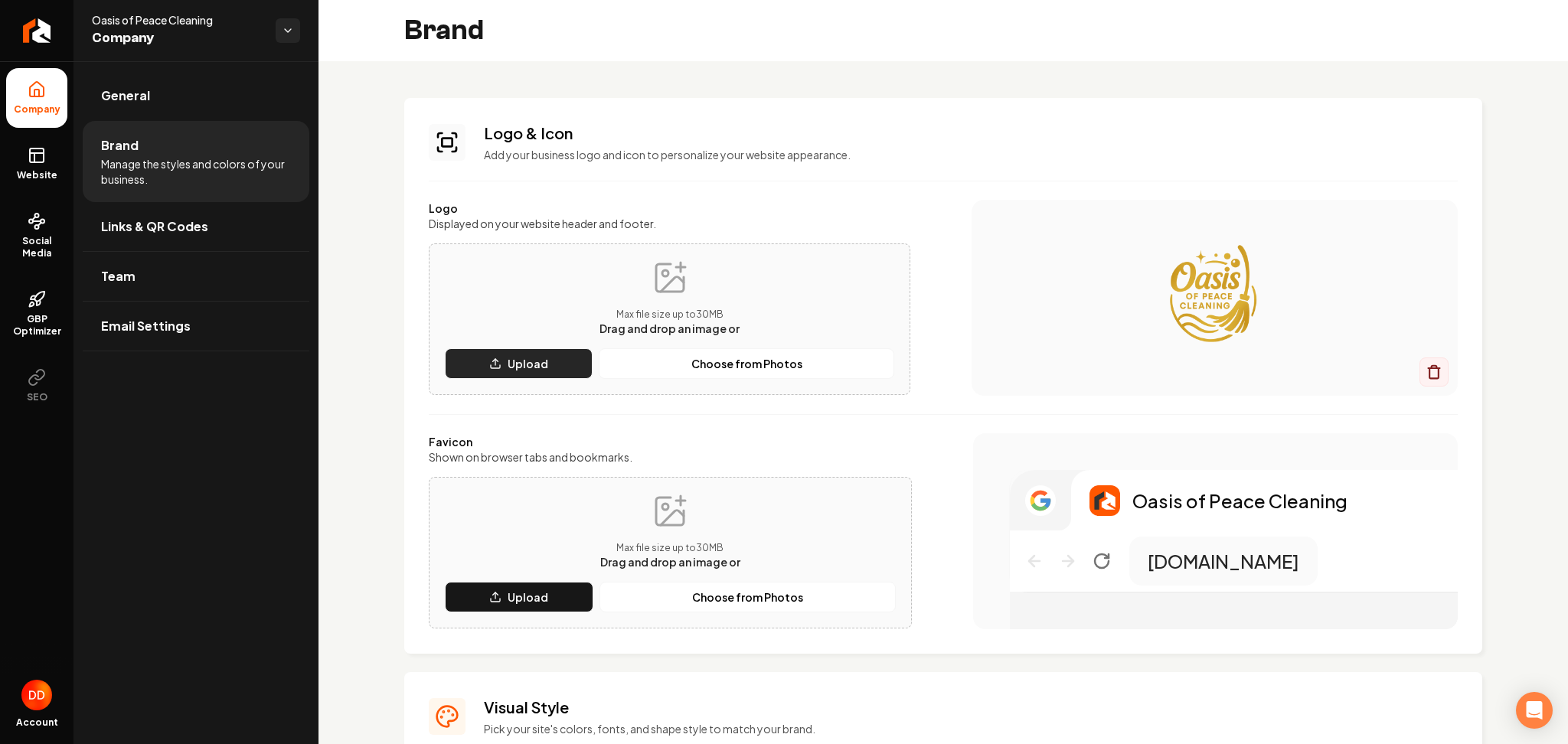
click at [535, 370] on p "Upload" at bounding box center [527, 363] width 41 height 15
click at [544, 597] on p "Upload" at bounding box center [527, 597] width 41 height 15
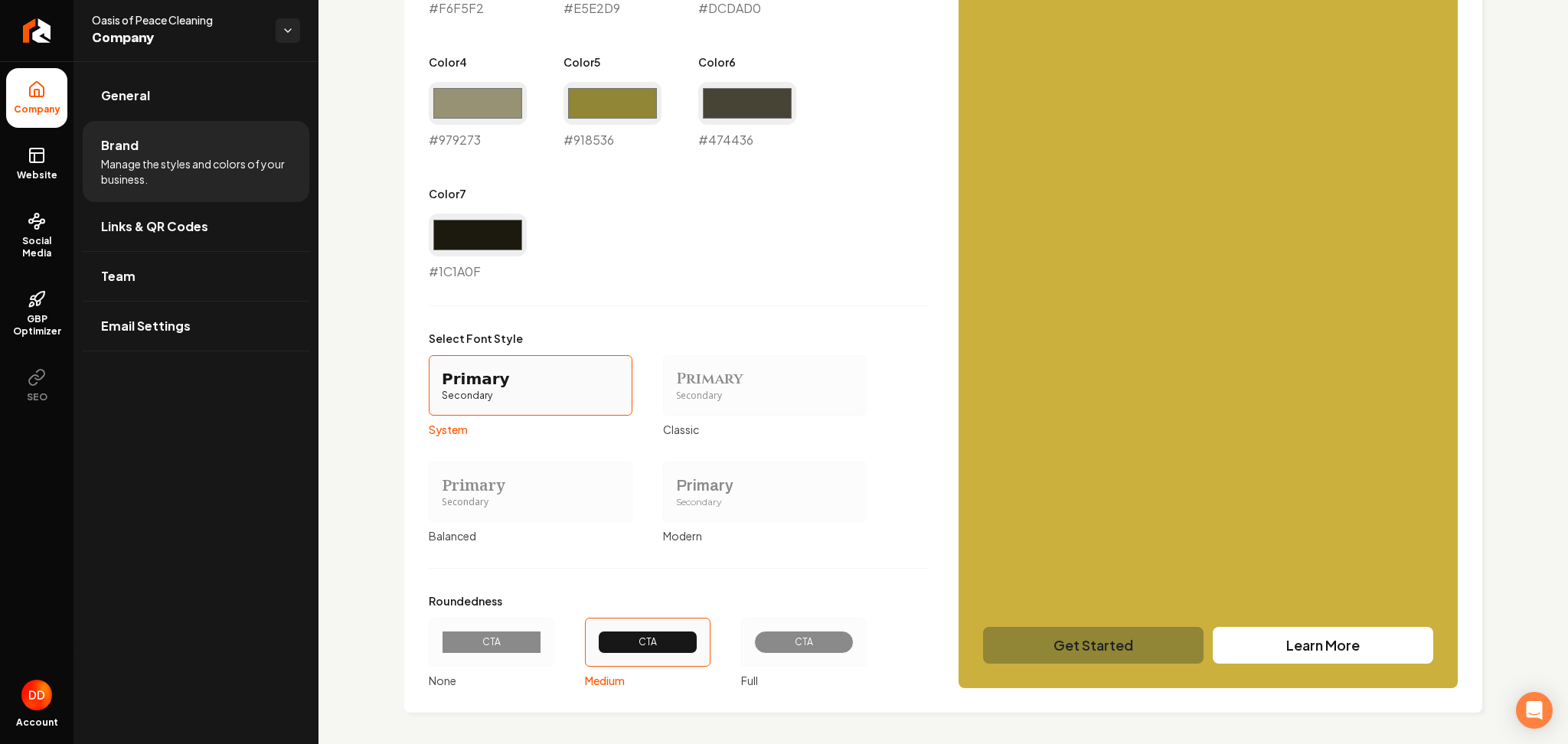
click at [803, 625] on div "CTA" at bounding box center [804, 641] width 126 height 49
click at [753, 636] on button "CTA Full" at bounding box center [746, 642] width 12 height 12
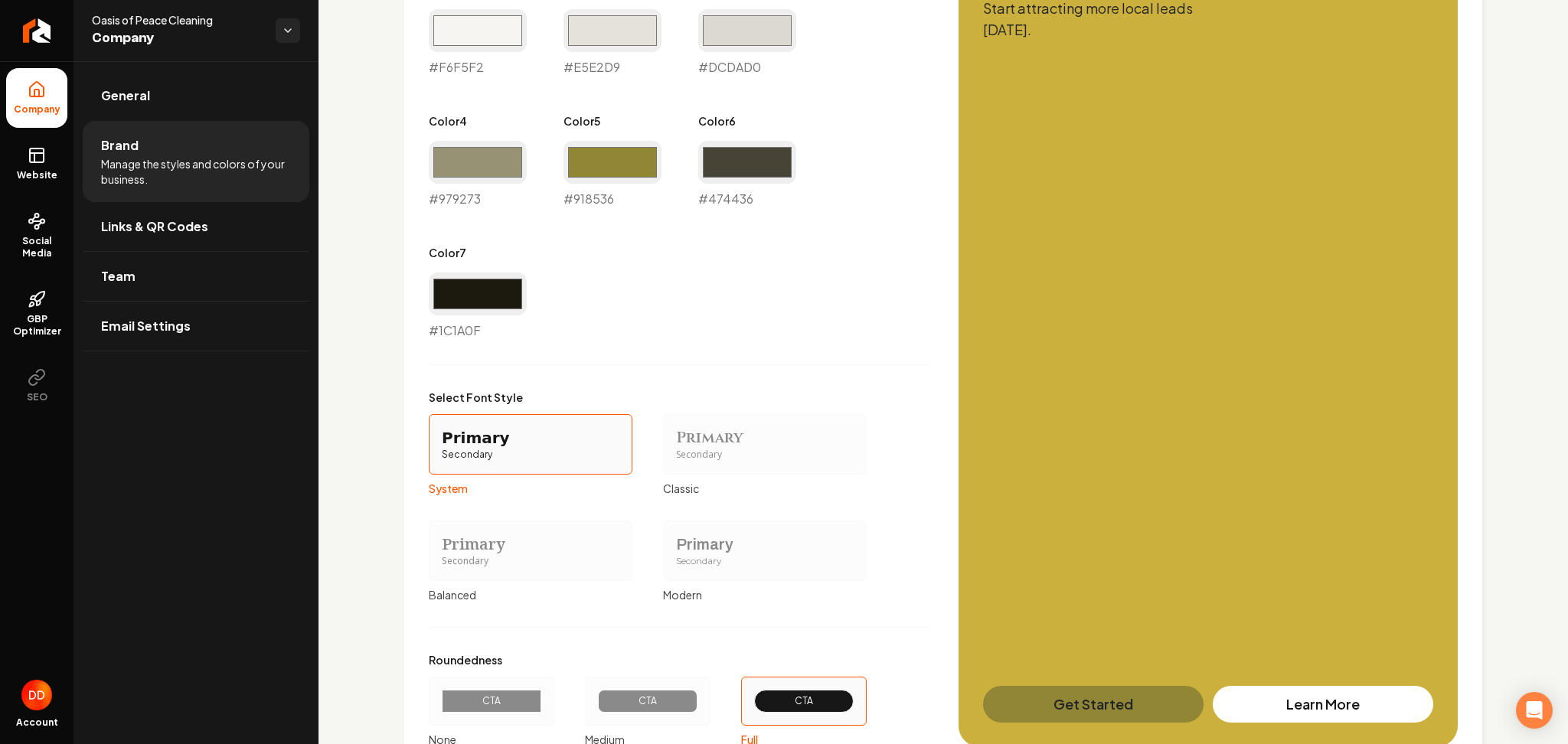
scroll to position [1079, 0]
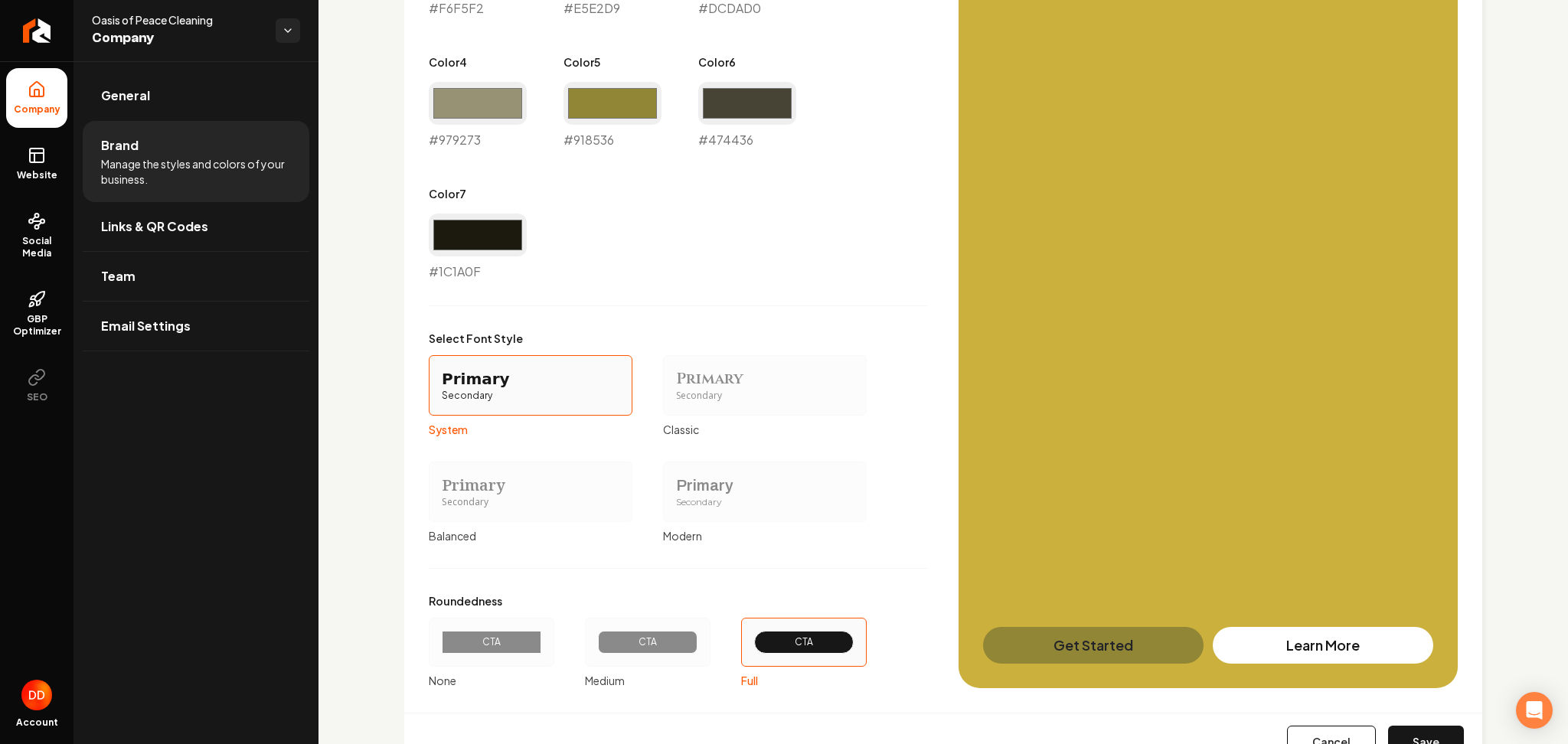
click at [742, 501] on div "Secondary" at bounding box center [764, 502] width 178 height 13
click at [675, 498] on button "Primary Secondary Modern" at bounding box center [668, 491] width 12 height 12
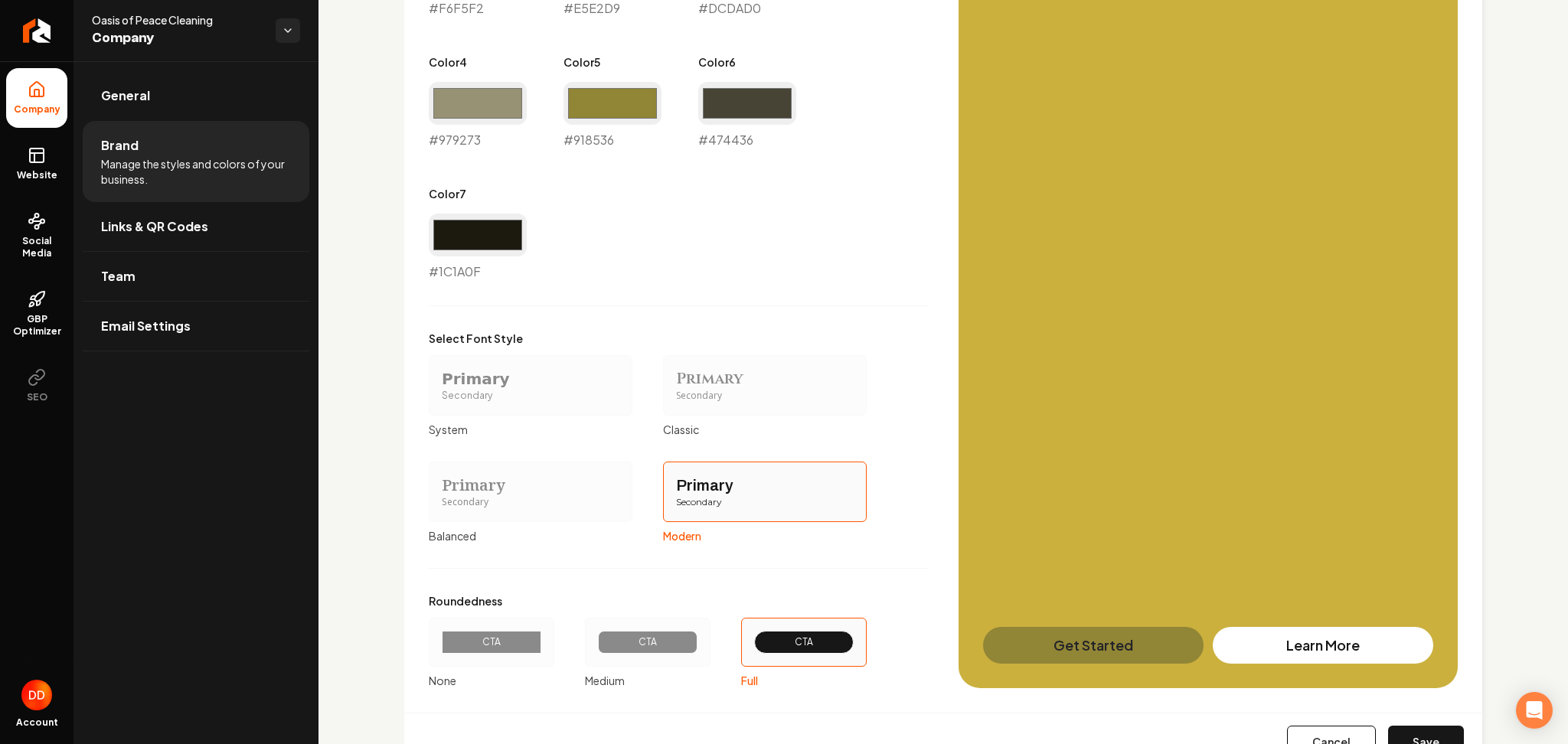
click at [546, 526] on label "Primary Secondary Balanced" at bounding box center [531, 502] width 204 height 82
click at [441, 498] on button "Primary Secondary Balanced" at bounding box center [434, 491] width 12 height 12
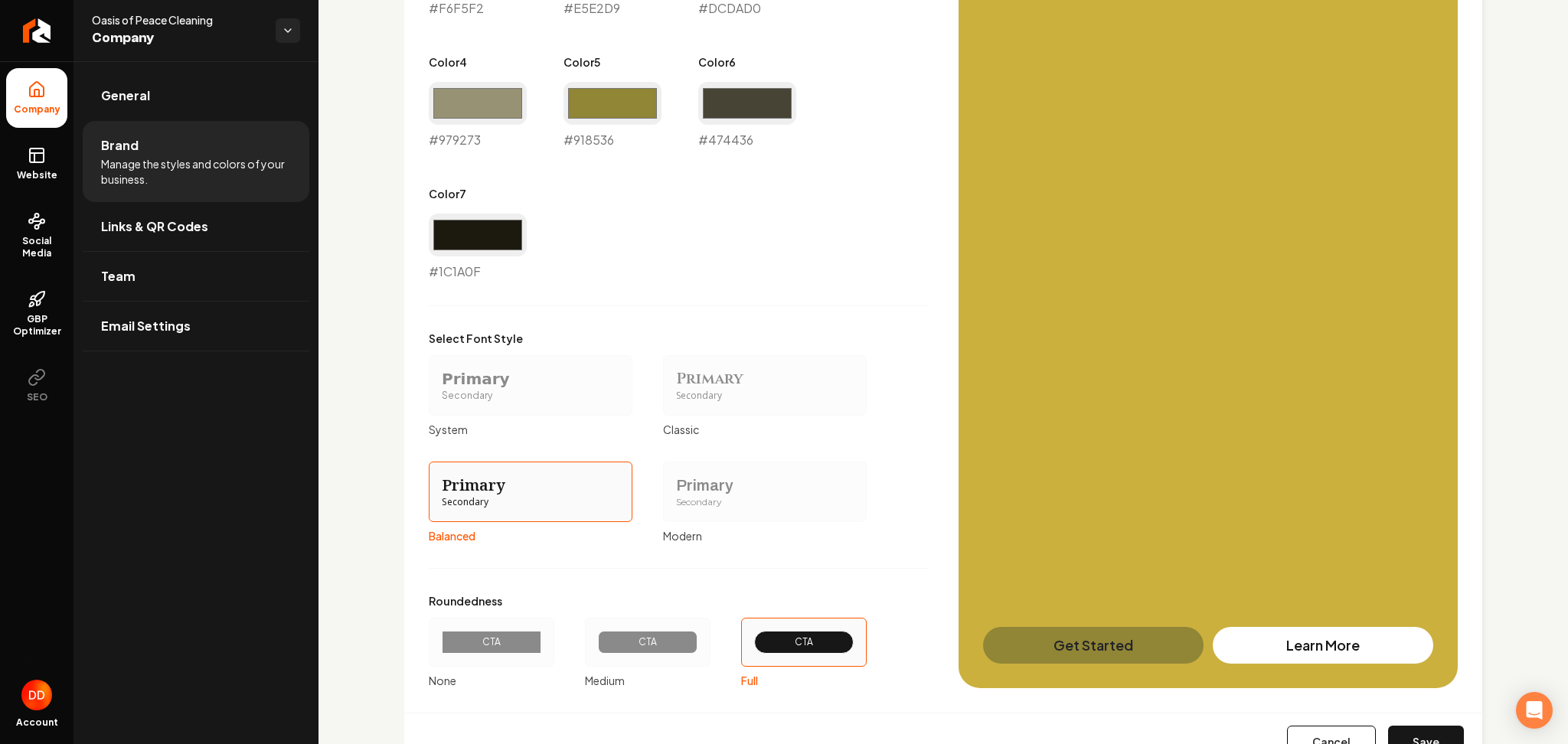
click at [1416, 739] on button "Save" at bounding box center [1426, 742] width 76 height 33
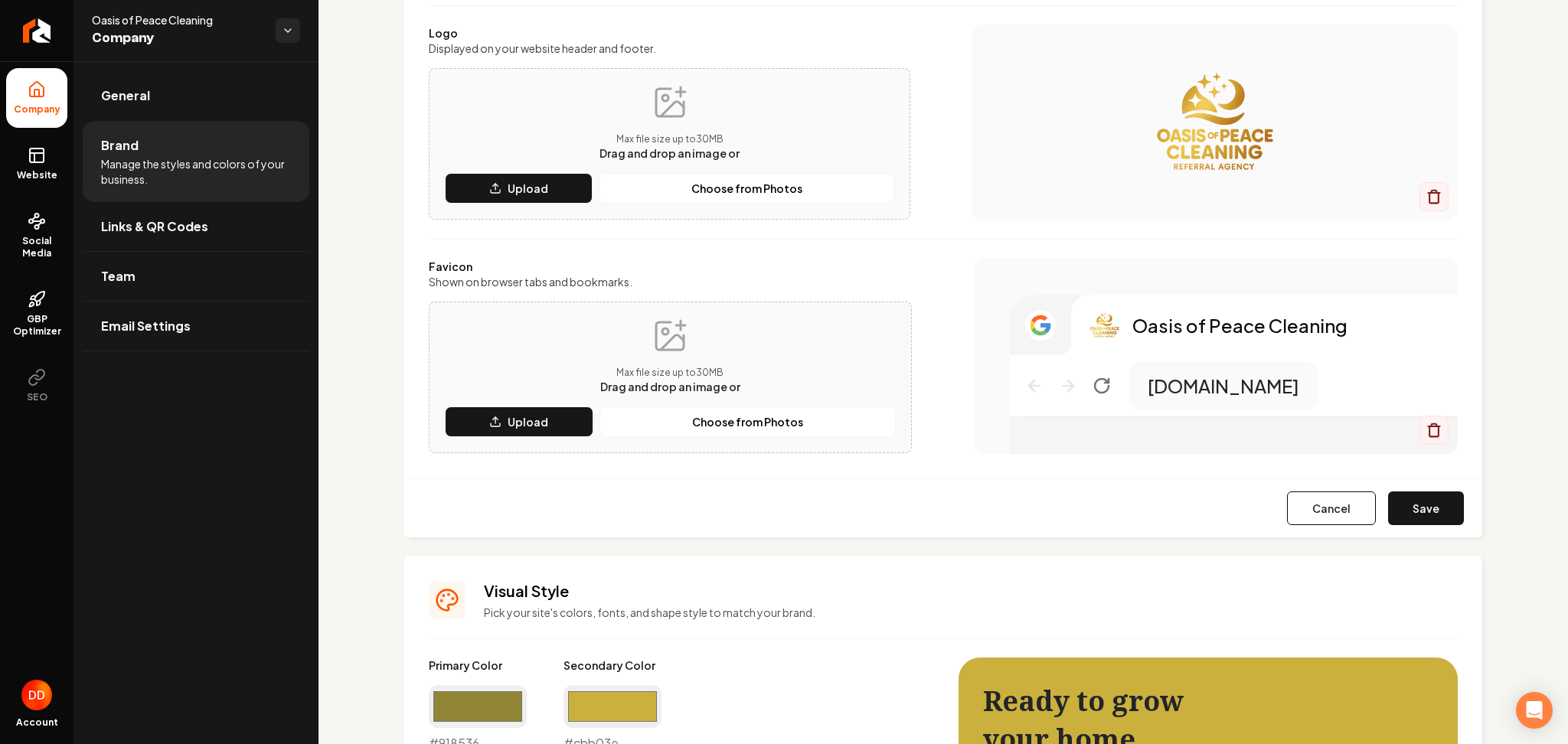
scroll to position [161, 0]
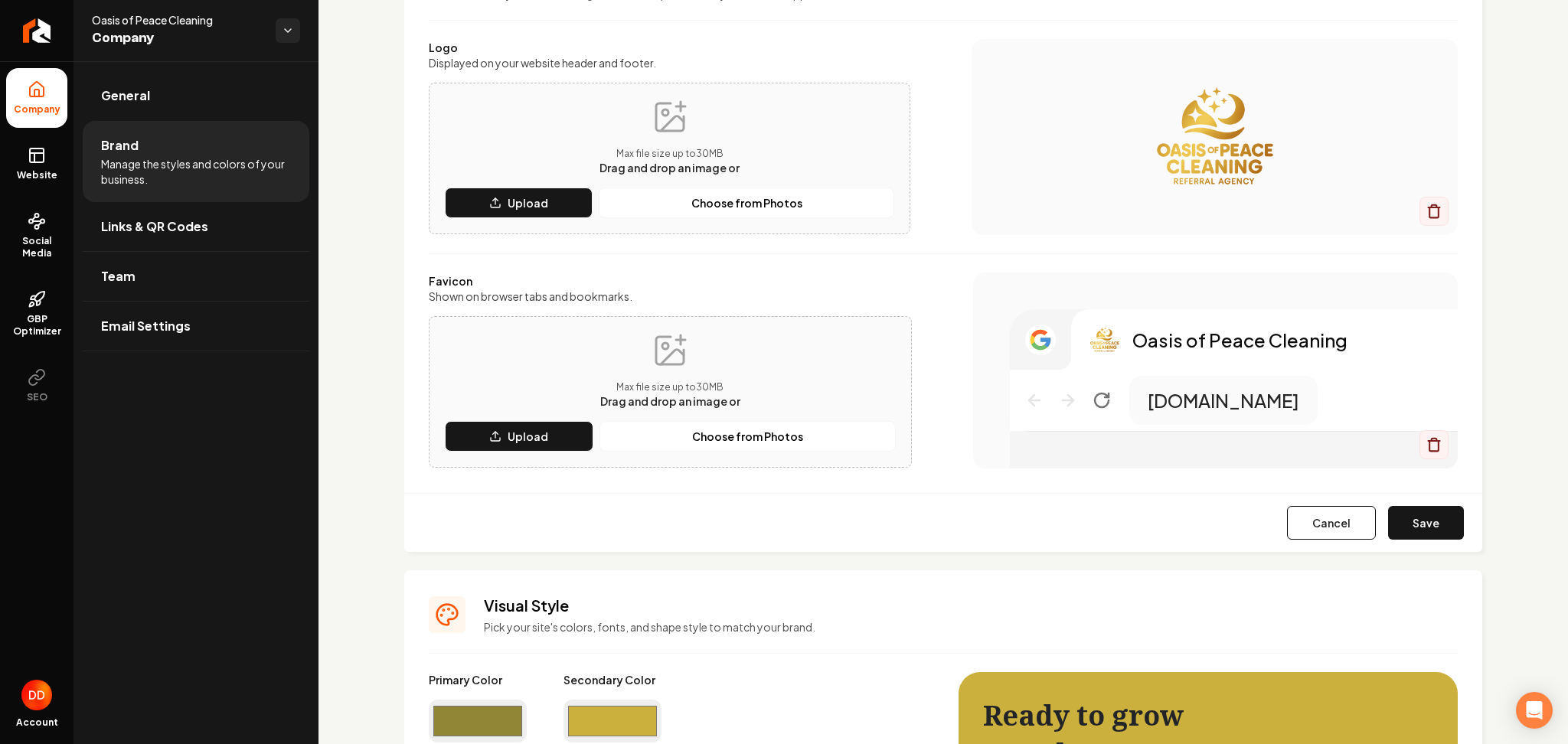
type input "#f6f5f2"
type input "#e5e2d9"
type input "#dcdad0"
type input "#1c1a0f"
click at [1398, 529] on button "Save" at bounding box center [1426, 522] width 76 height 33
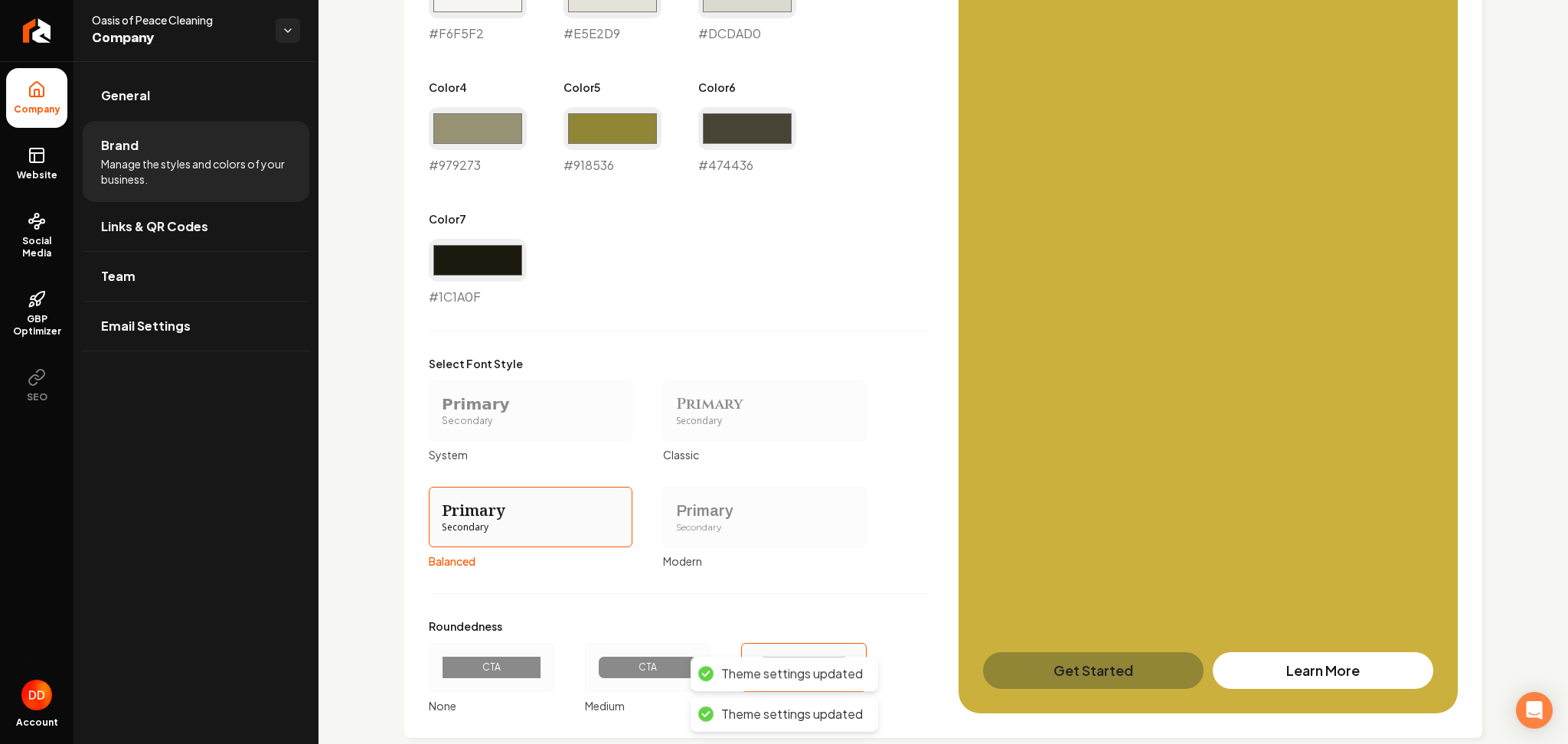
scroll to position [1025, 0]
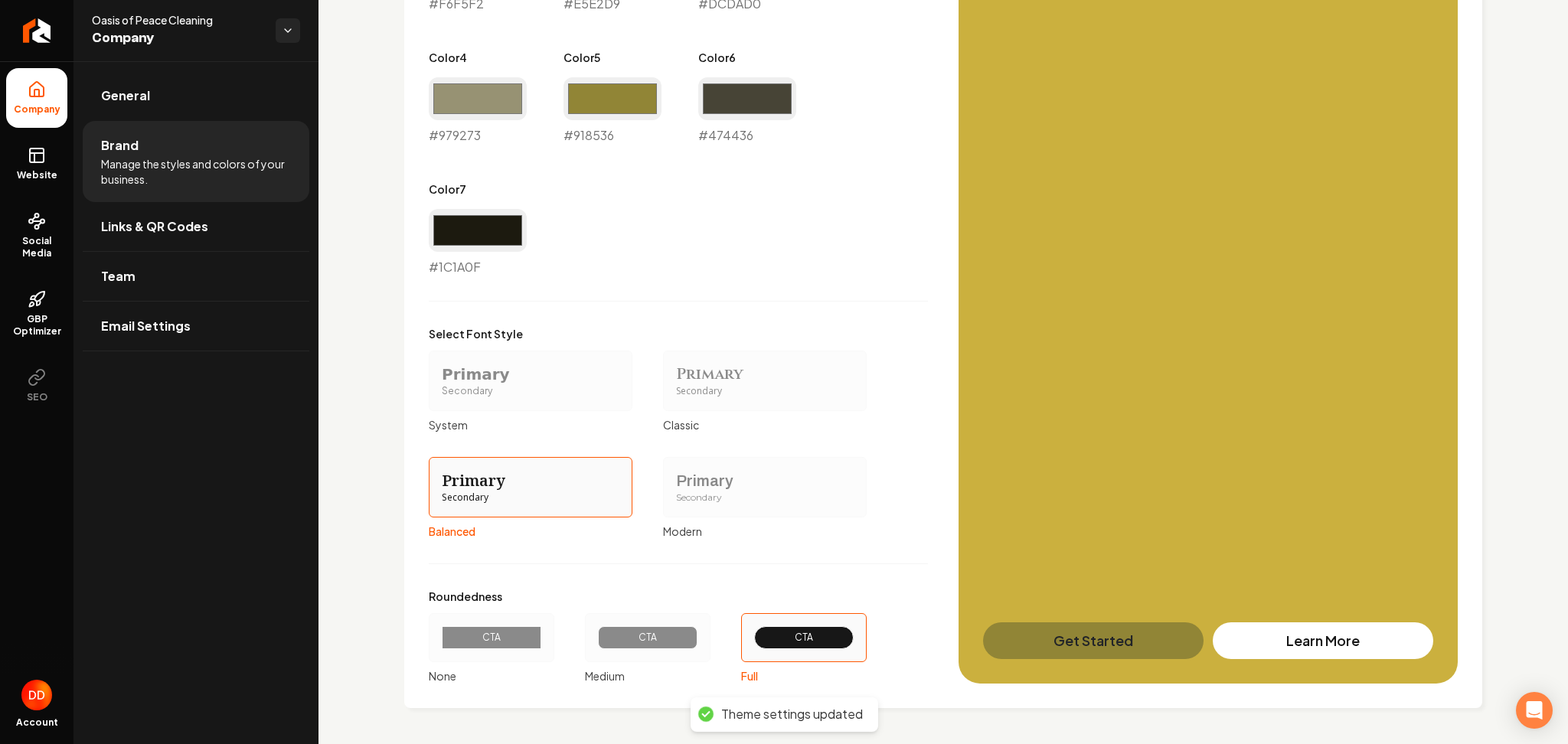
click at [548, 392] on div "Secondary" at bounding box center [530, 392] width 178 height 13
click at [441, 386] on button "Primary Secondary System" at bounding box center [434, 380] width 12 height 12
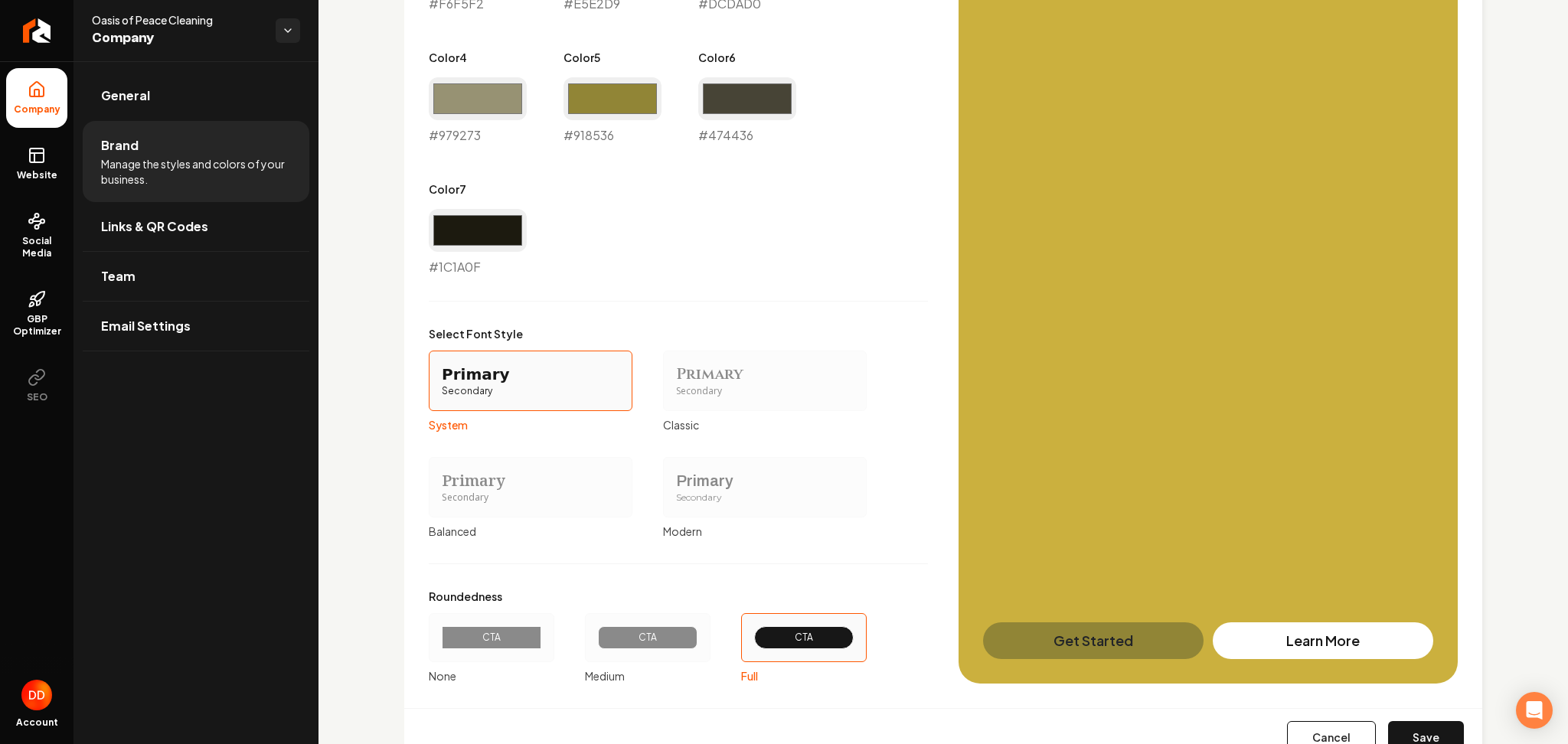
click at [1440, 734] on button "Save" at bounding box center [1426, 737] width 76 height 33
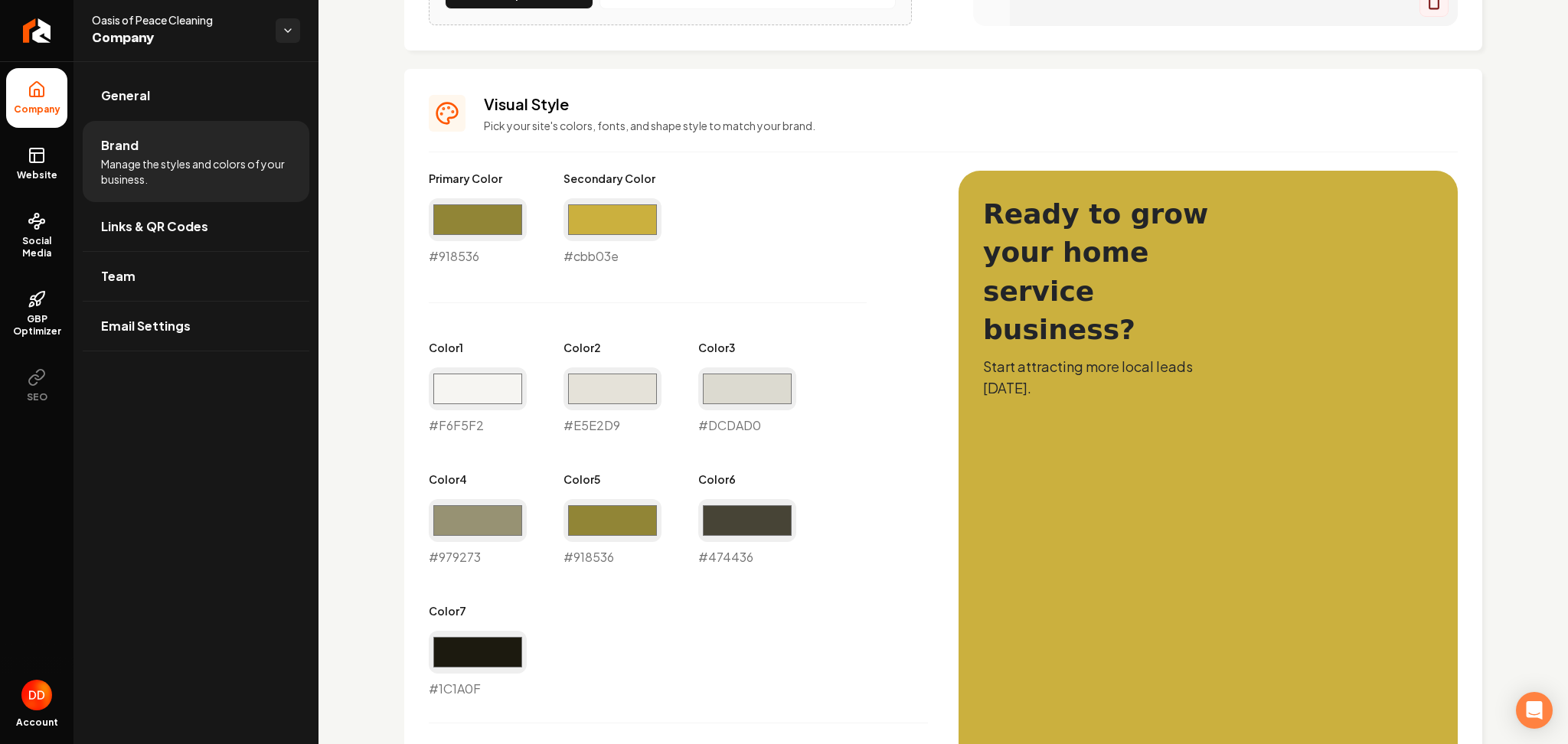
type input "#f6f5f2"
type input "#e5e2d9"
type input "#dcdad0"
type input "#1c1a0f"
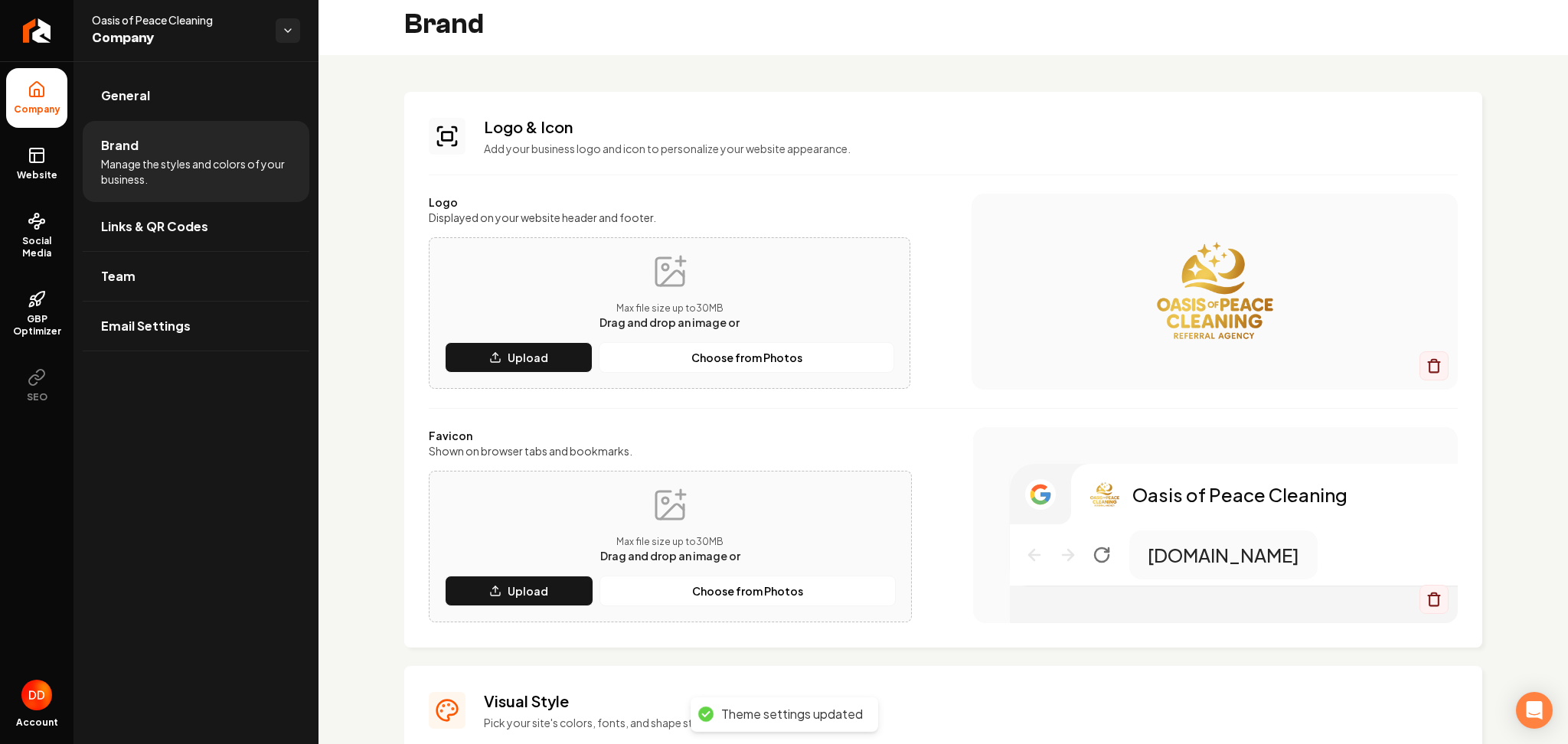
scroll to position [0, 0]
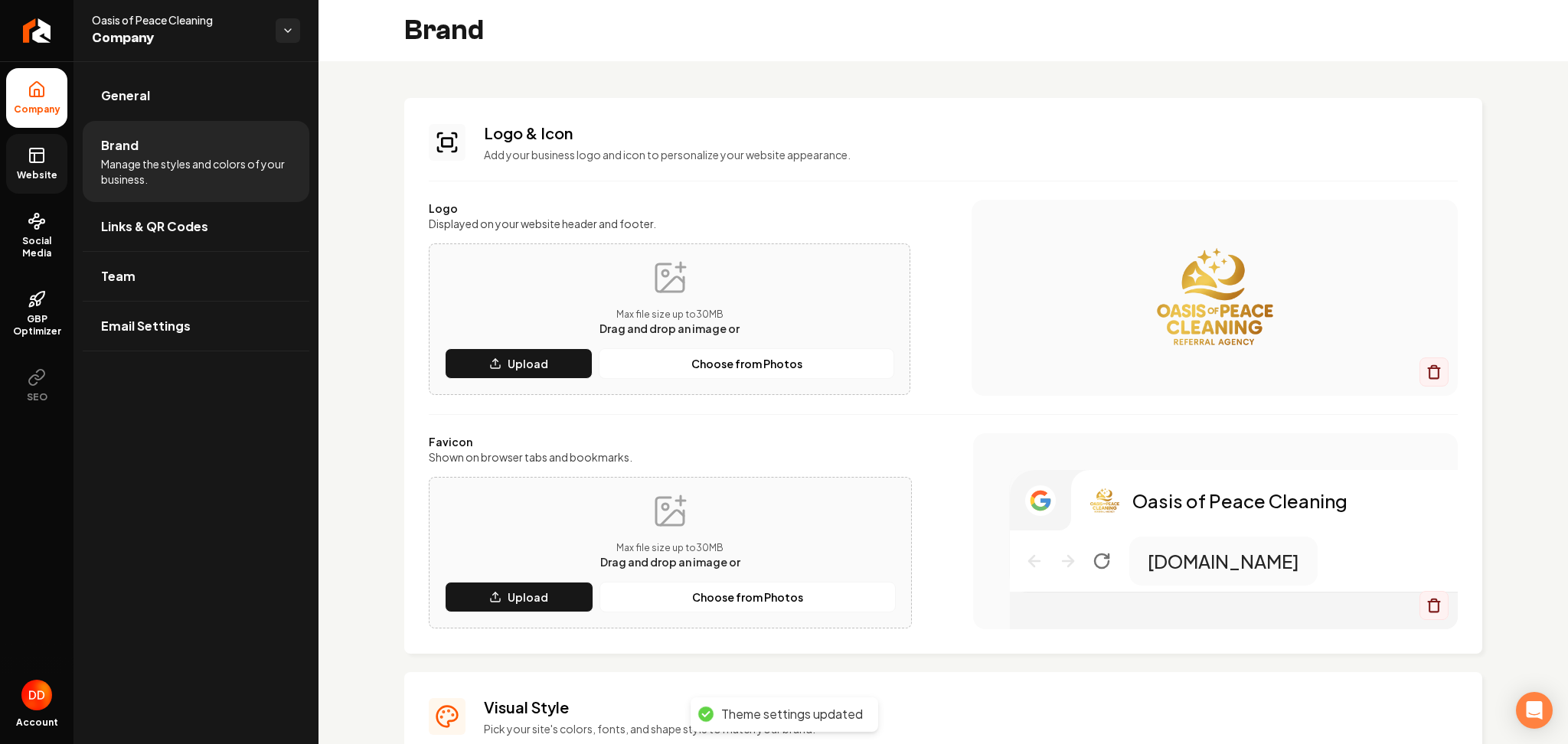
click at [34, 175] on span "Website" at bounding box center [37, 175] width 53 height 12
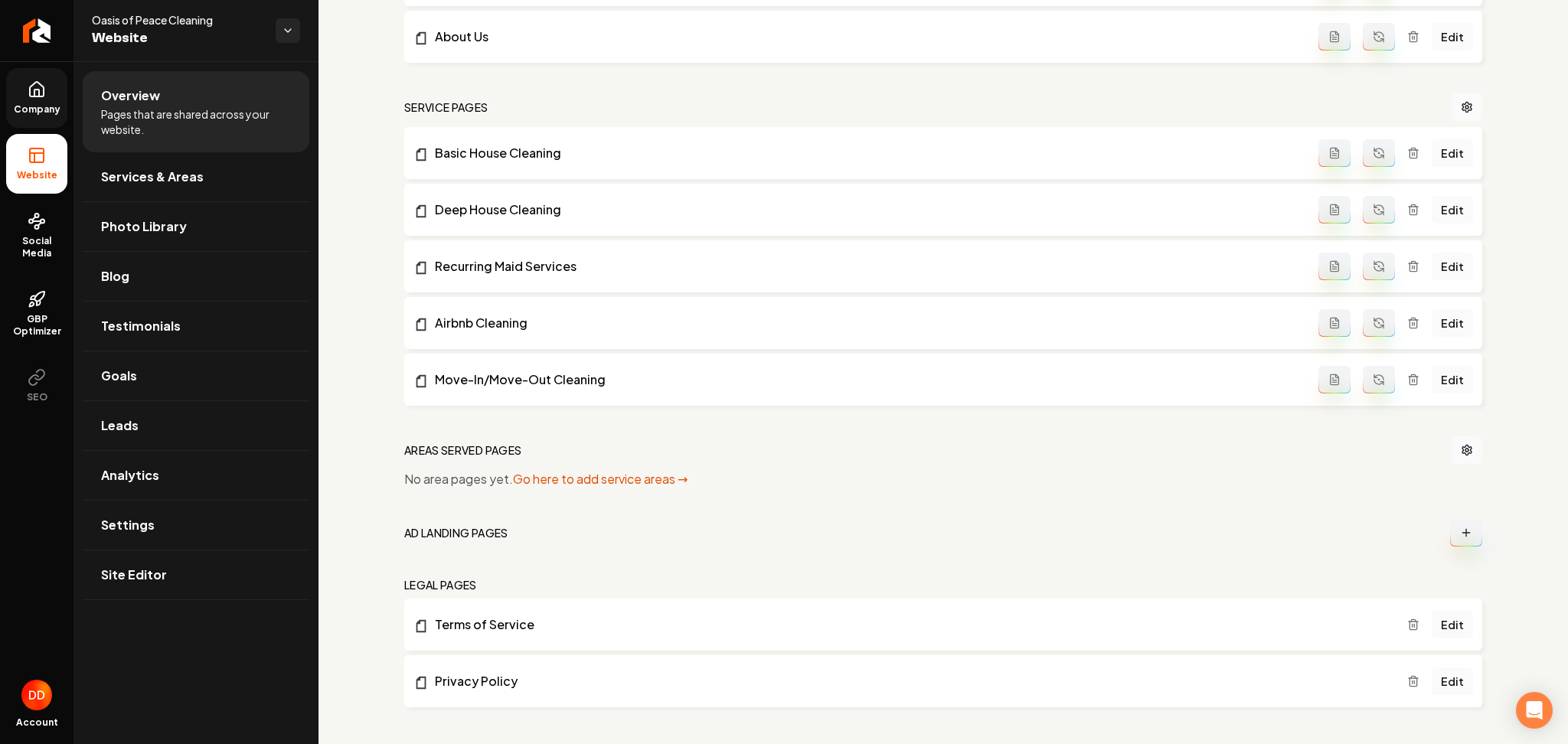
scroll to position [618, 0]
click at [1439, 624] on link "Edit" at bounding box center [1452, 620] width 41 height 28
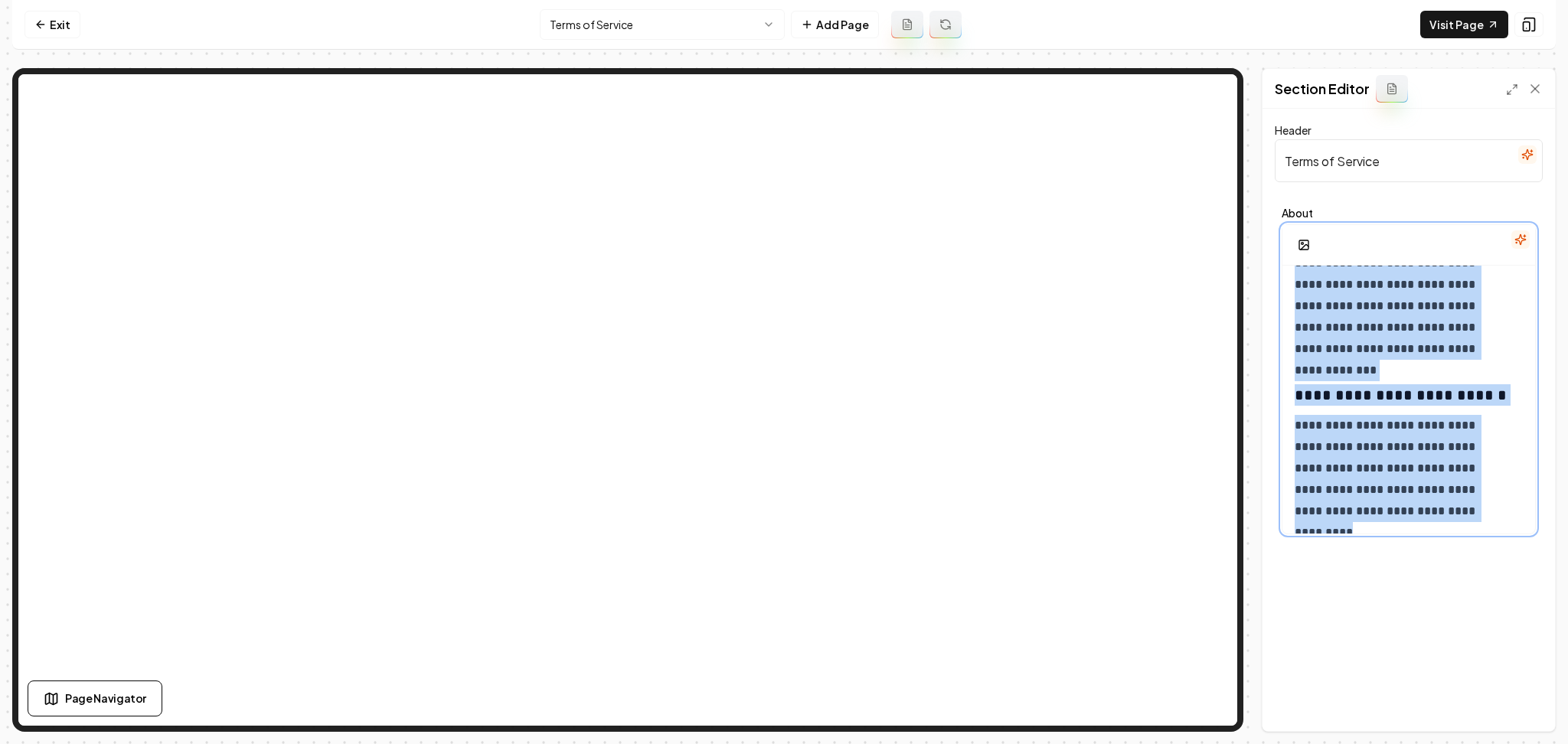
drag, startPoint x: 1295, startPoint y: 288, endPoint x: 1566, endPoint y: 792, distance: 572.2
click at [1551, 743] on html "**********" at bounding box center [784, 372] width 1568 height 744
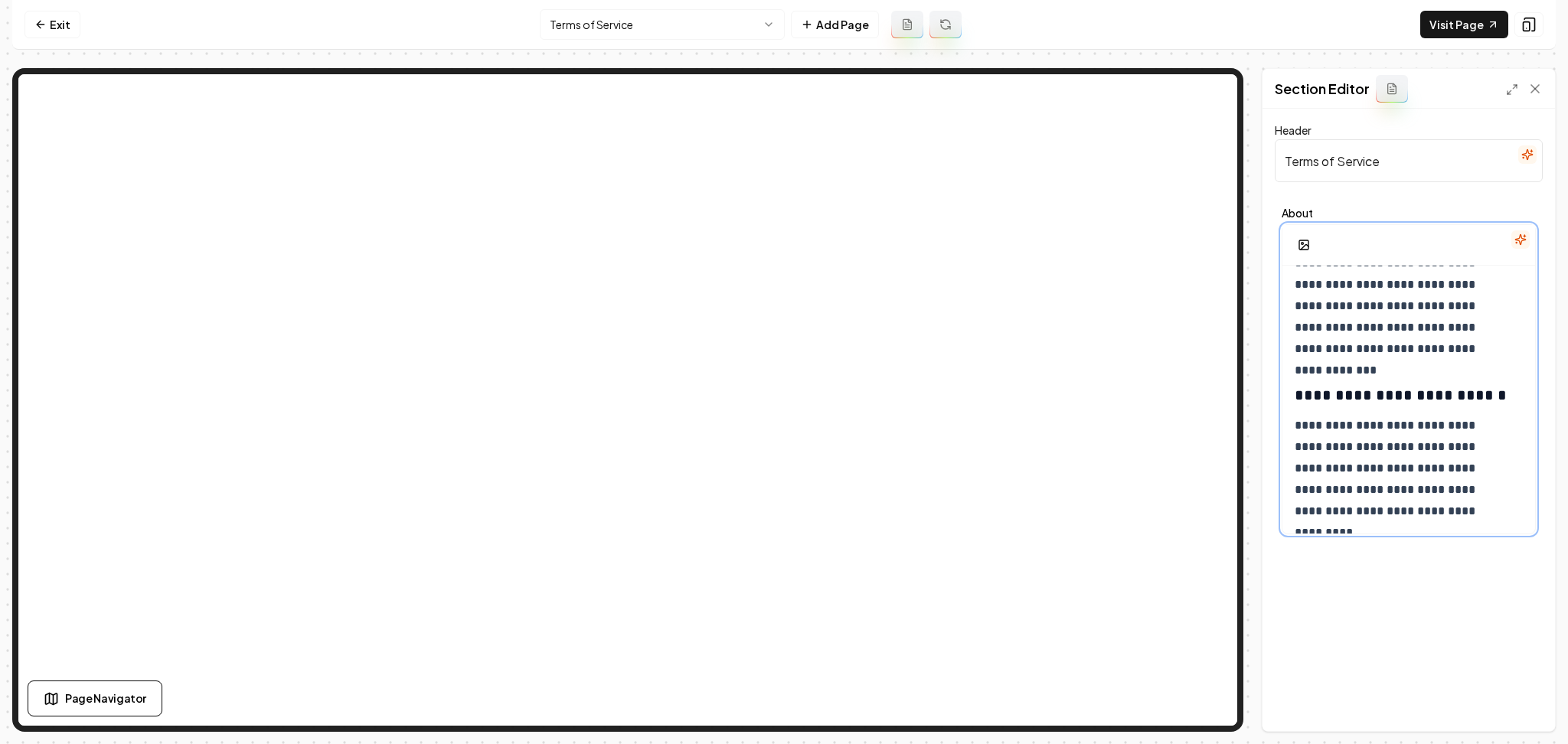
scroll to position [1863, 0]
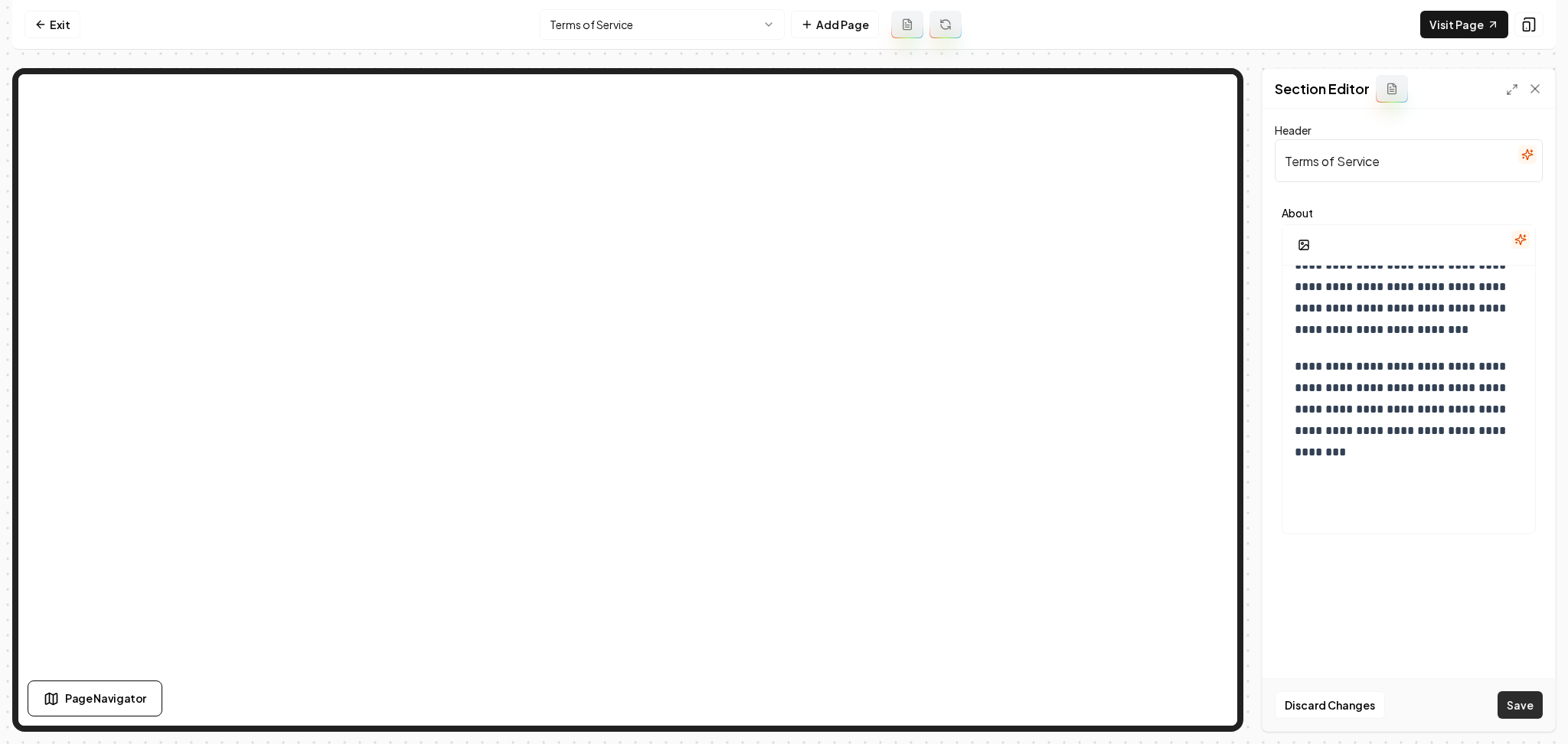
click at [1517, 697] on button "Save" at bounding box center [1519, 705] width 45 height 28
click at [588, 20] on html "**********" at bounding box center [784, 372] width 1568 height 744
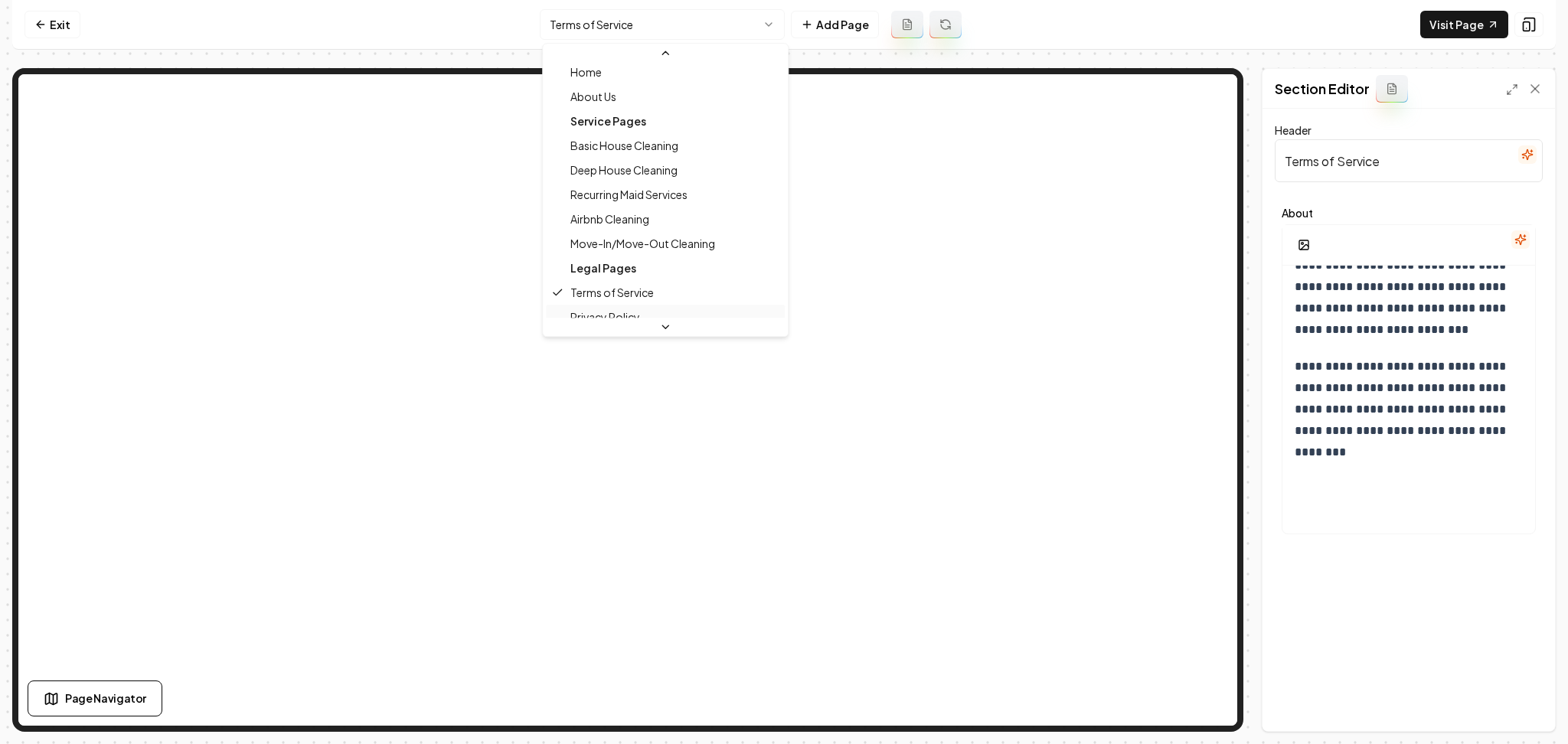
scroll to position [50, 0]
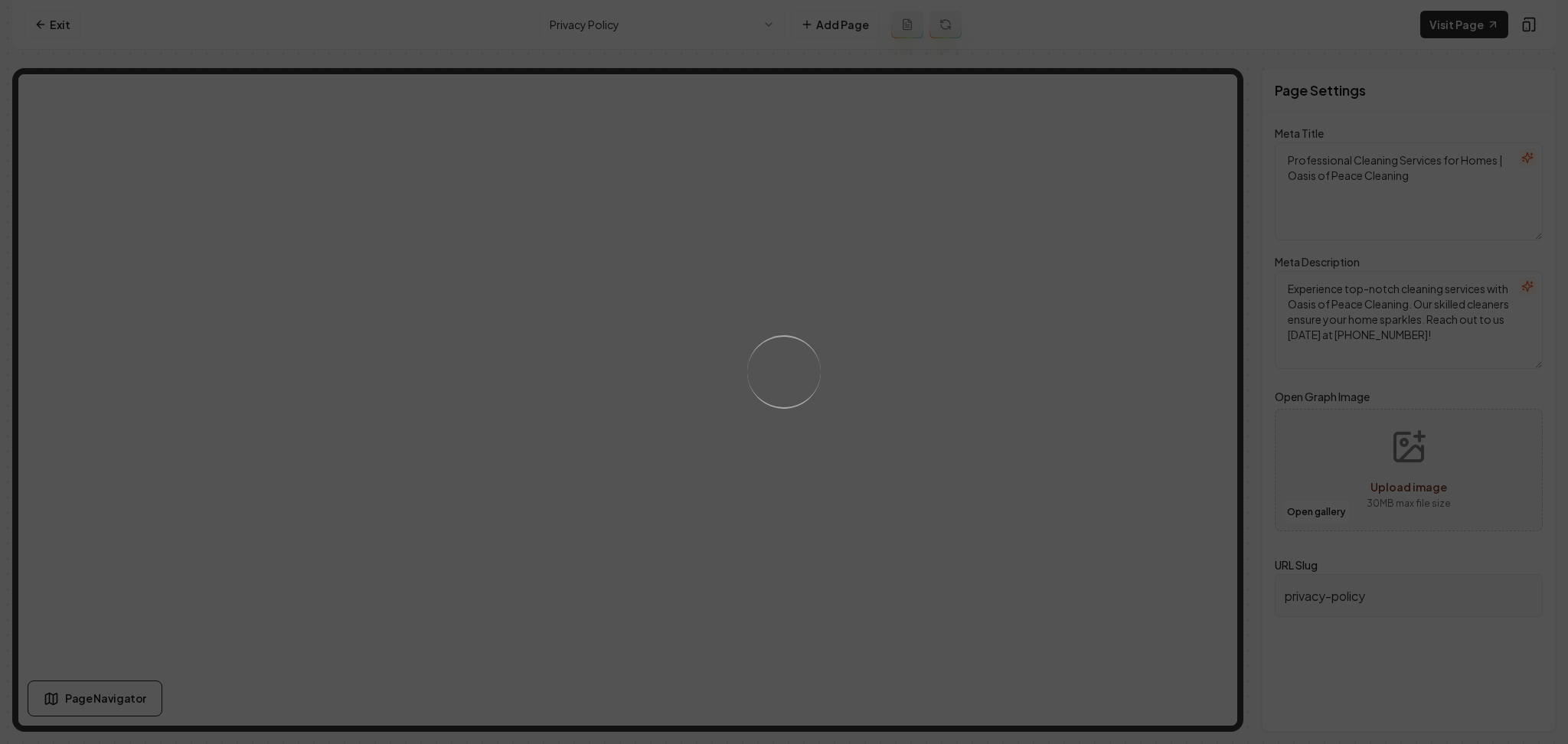
click at [724, 369] on div "Loading..." at bounding box center [784, 372] width 1568 height 744
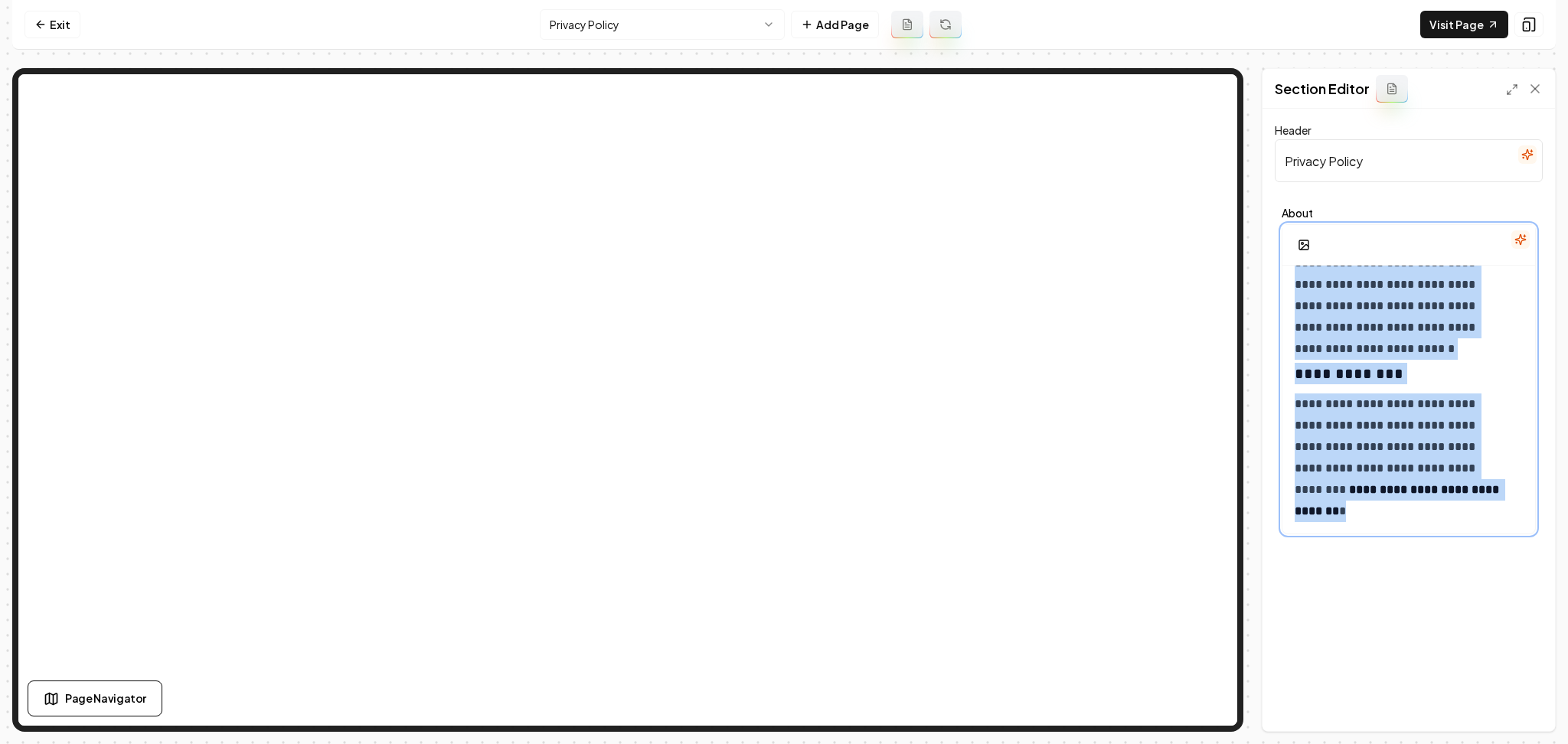
drag, startPoint x: 1291, startPoint y: 288, endPoint x: 1566, endPoint y: 792, distance: 574.1
click at [1551, 743] on html "**********" at bounding box center [784, 372] width 1568 height 744
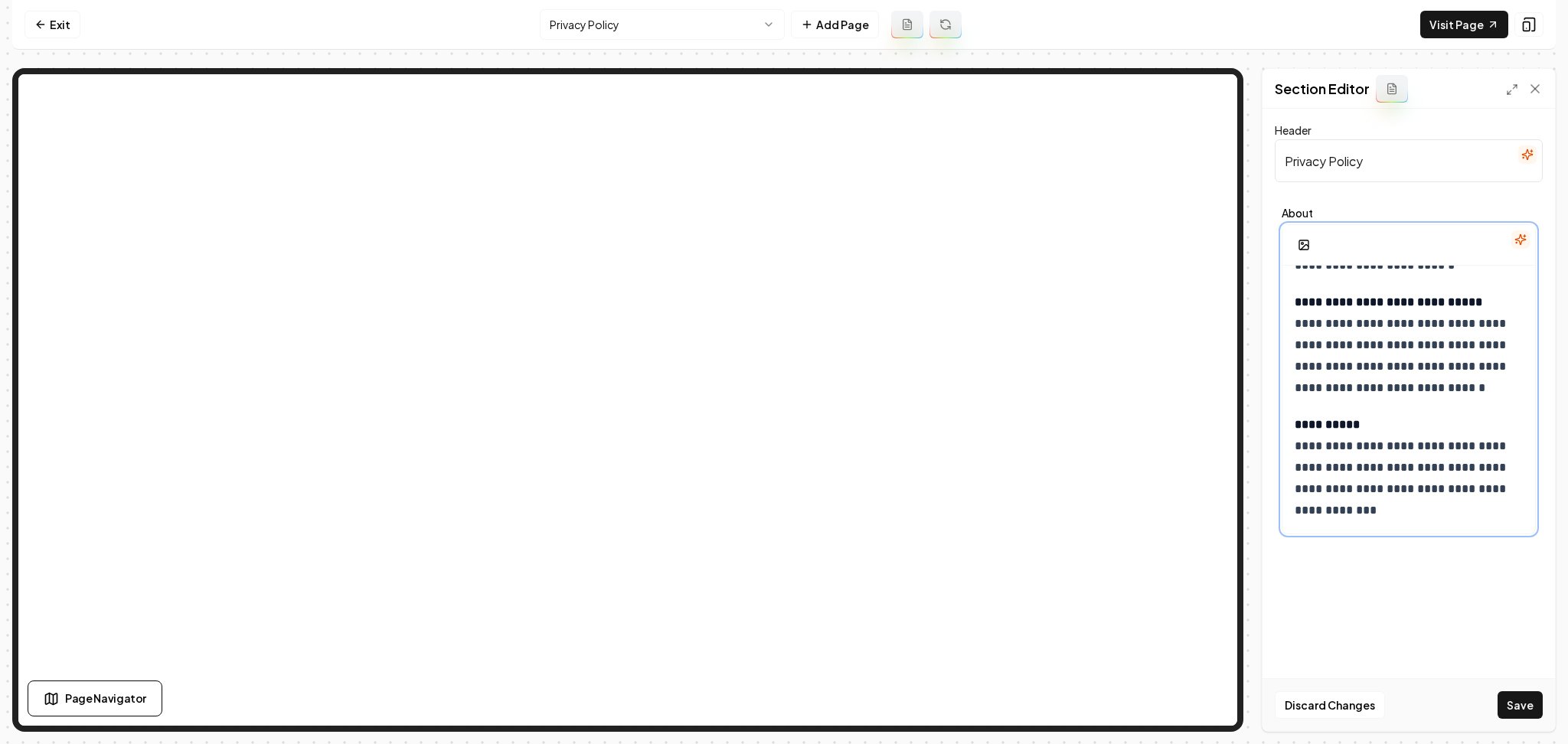
scroll to position [1425, 0]
click at [1535, 708] on button "Save" at bounding box center [1519, 705] width 45 height 28
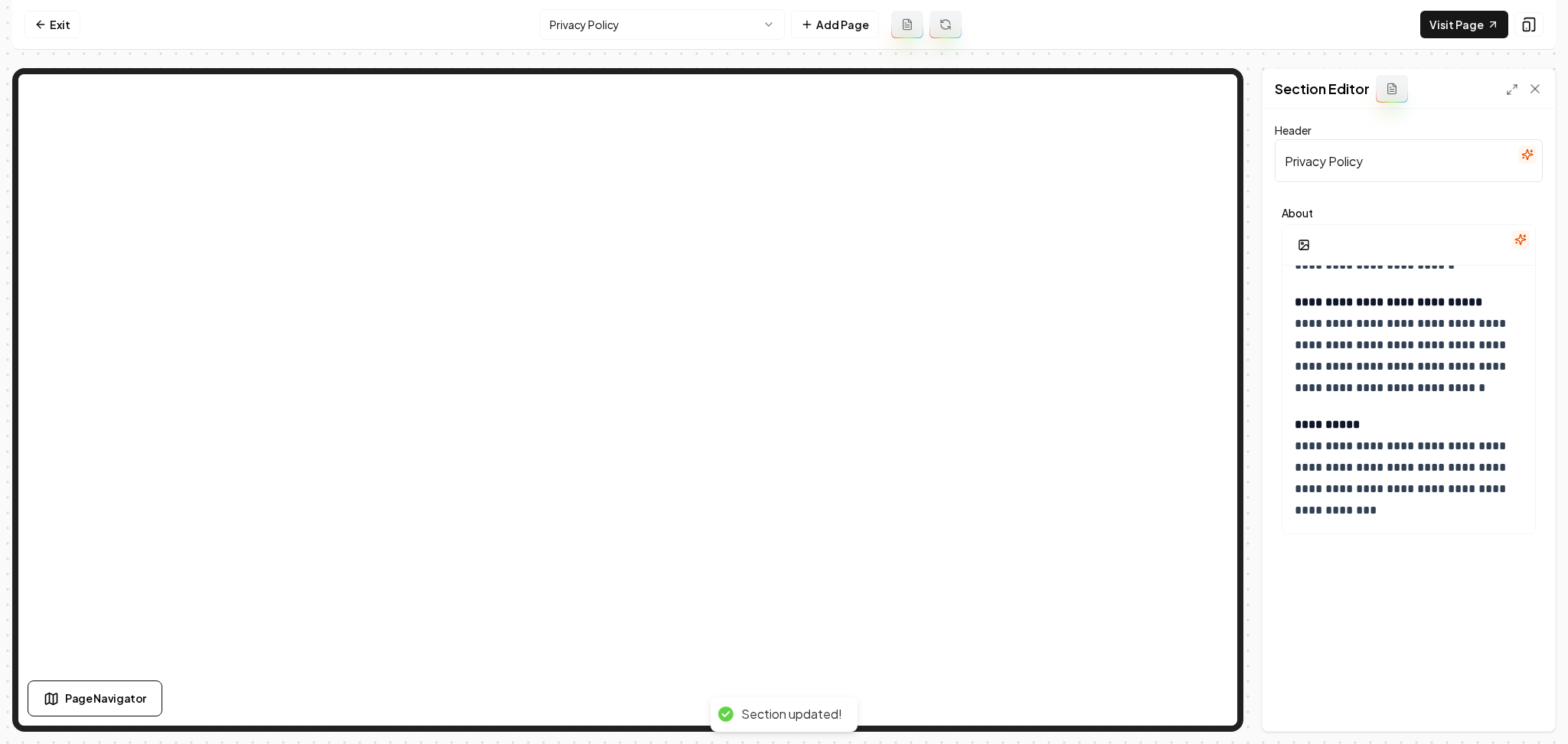
click at [573, 15] on html "**********" at bounding box center [784, 372] width 1568 height 744
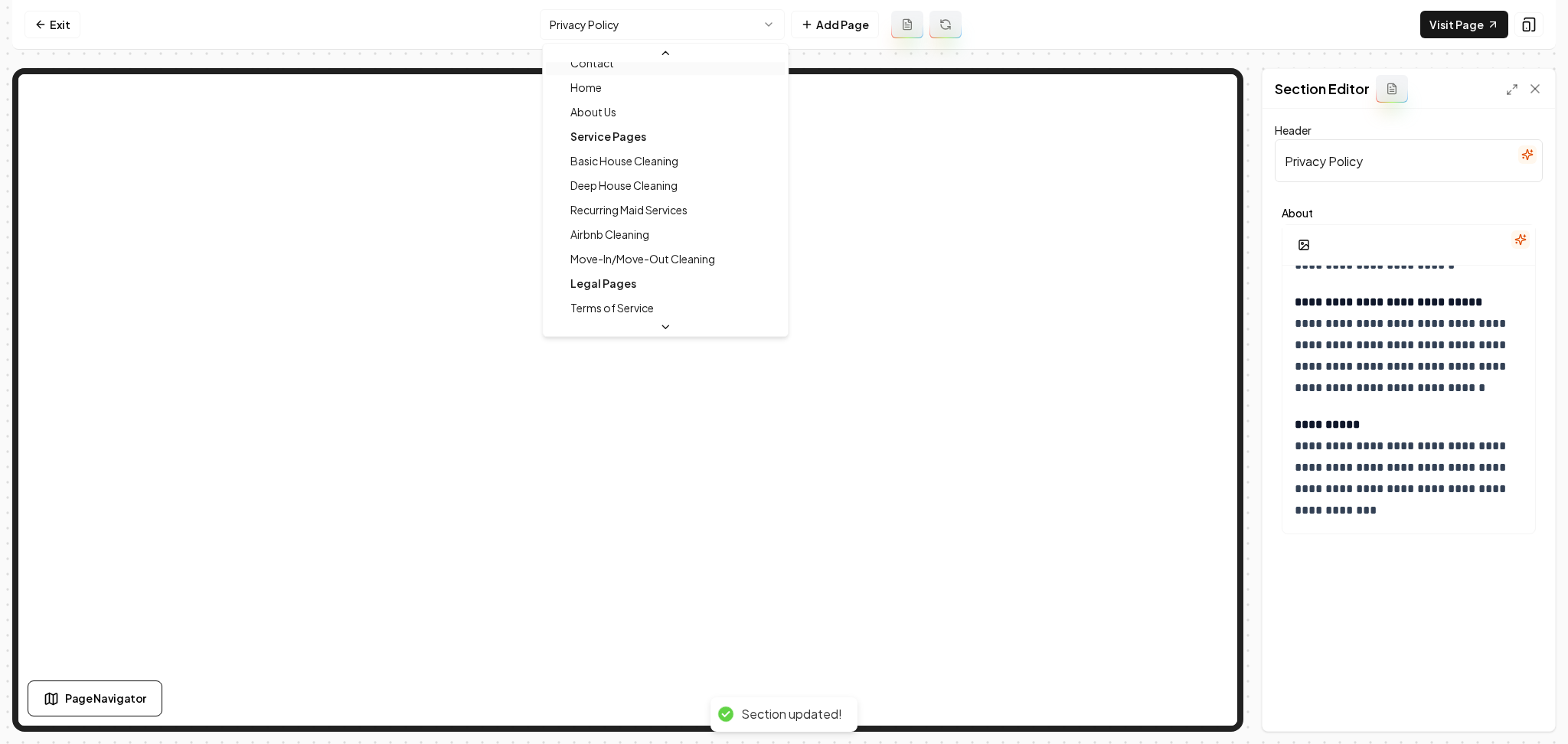
scroll to position [0, 0]
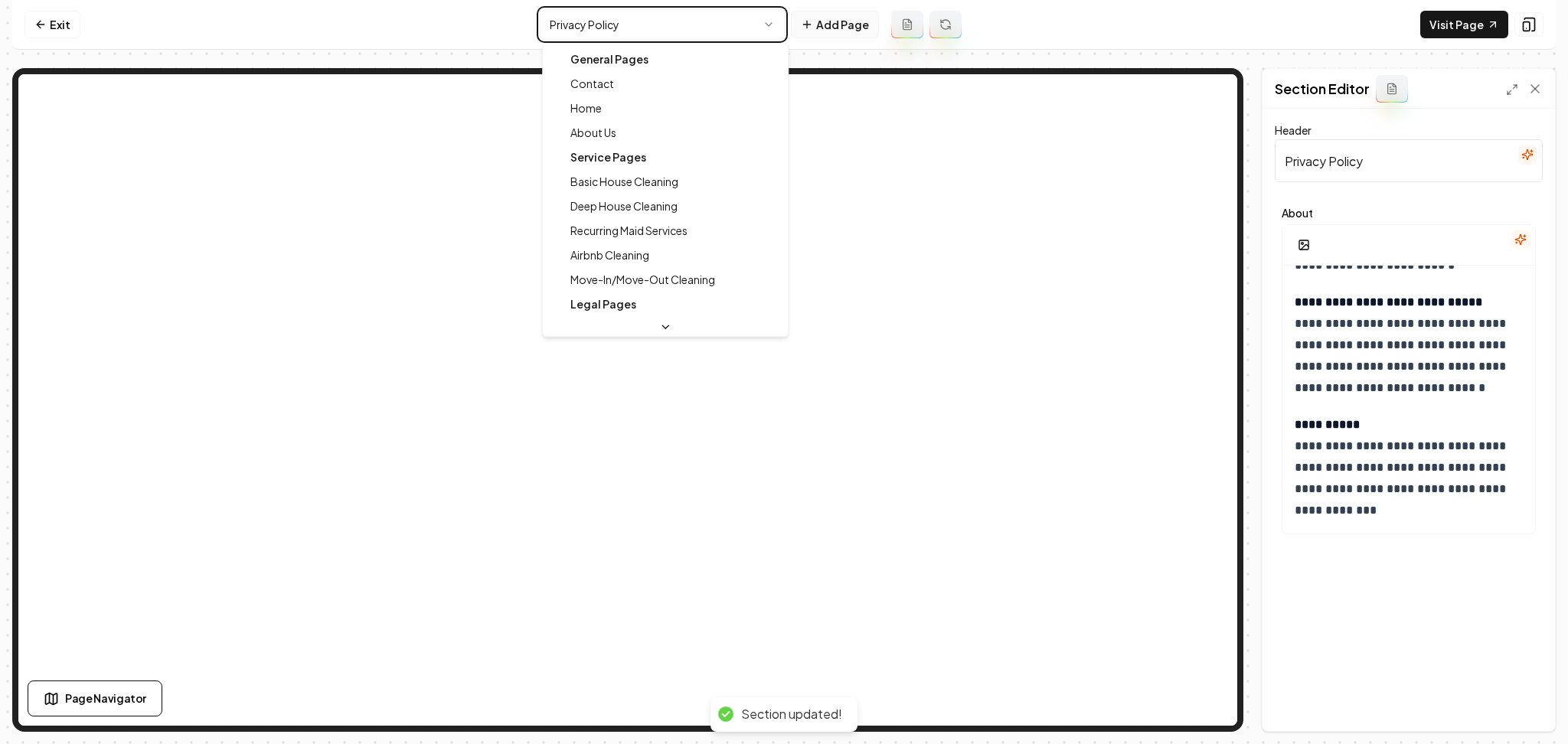
click at [829, 25] on html "**********" at bounding box center [784, 372] width 1568 height 744
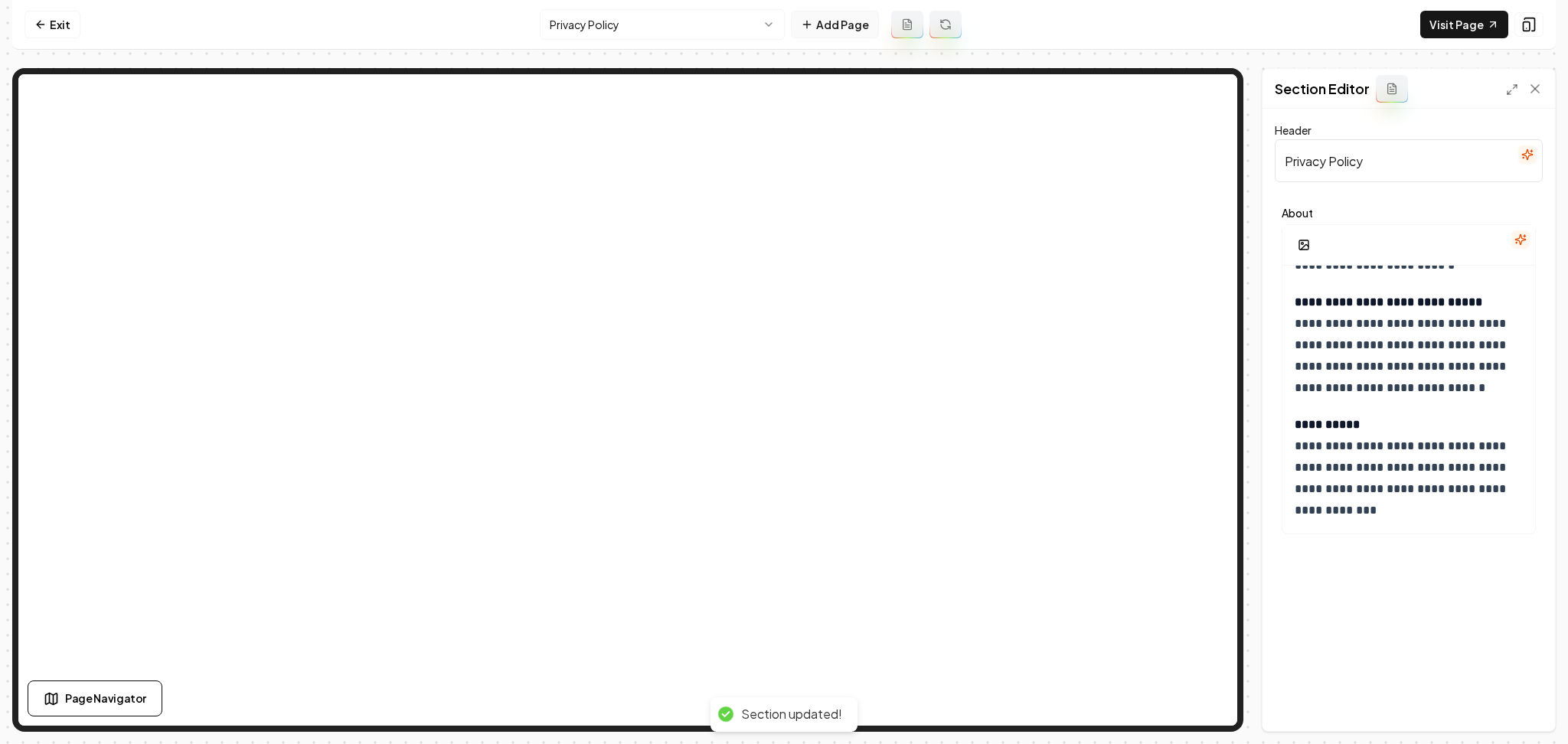
click at [832, 27] on button "Add Page" at bounding box center [834, 24] width 88 height 28
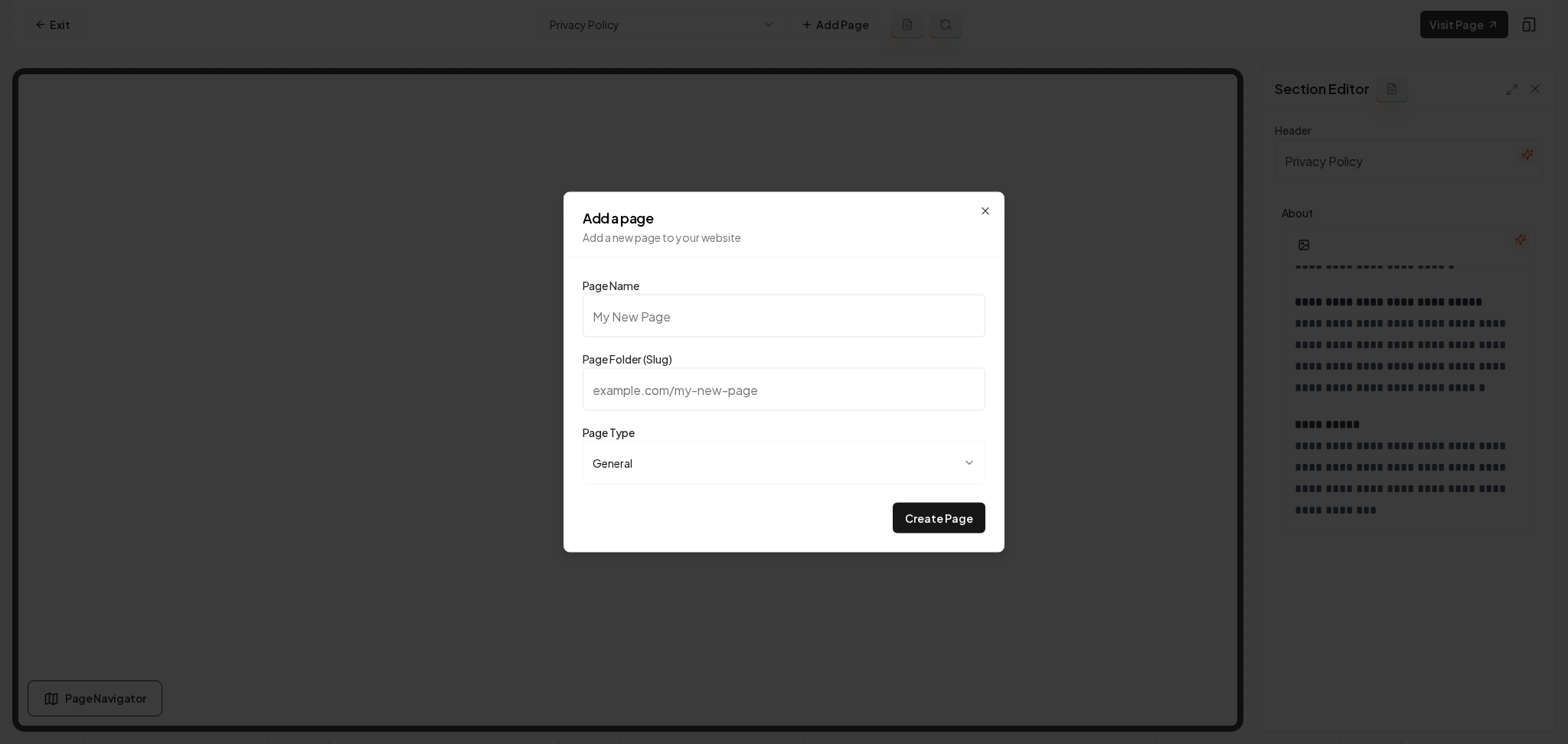
type input "C"
type input "c"
type input "Ch"
type input "ch"
type input "Che"
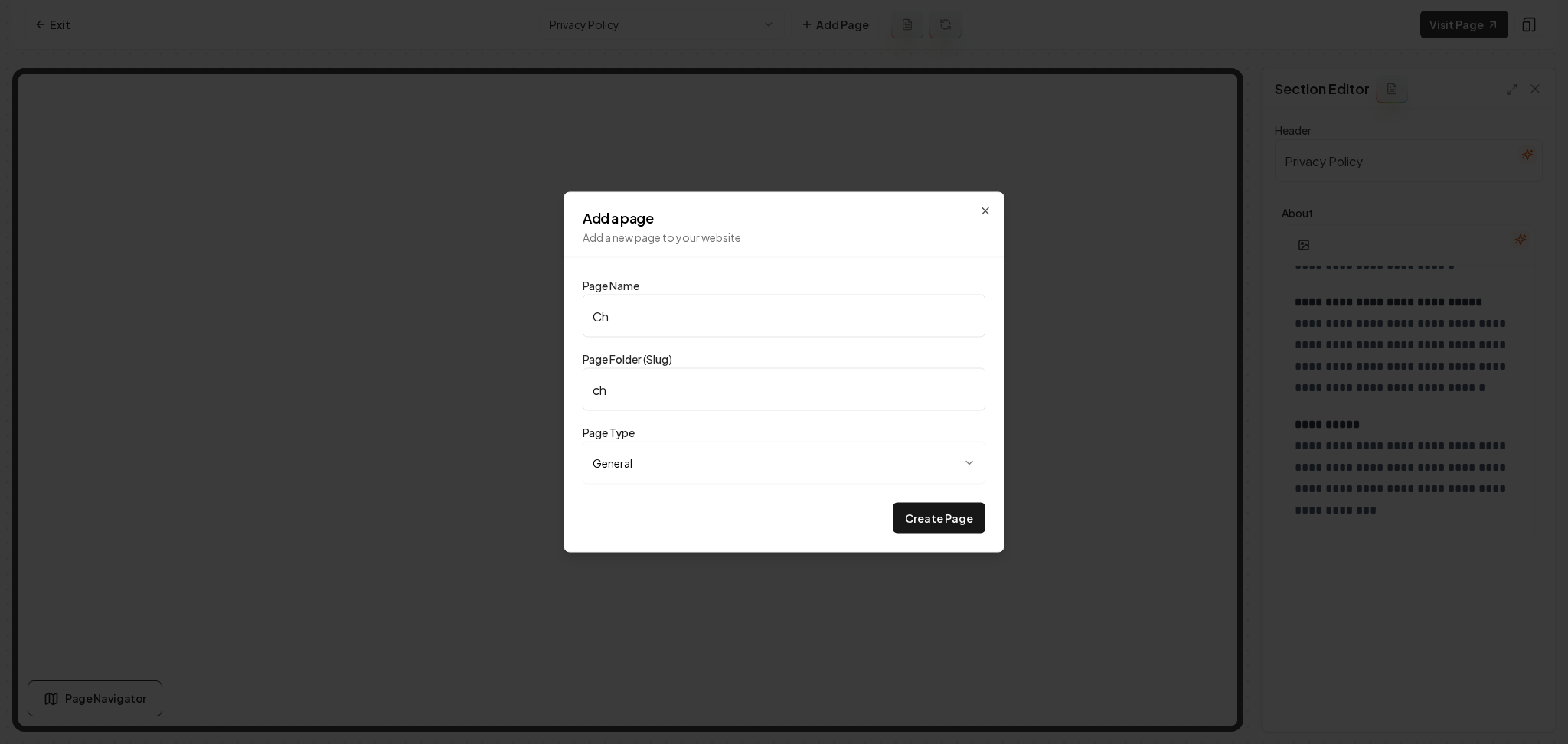
type input "che"
type input "Chec"
type input "chec"
type input "Check"
type input "check"
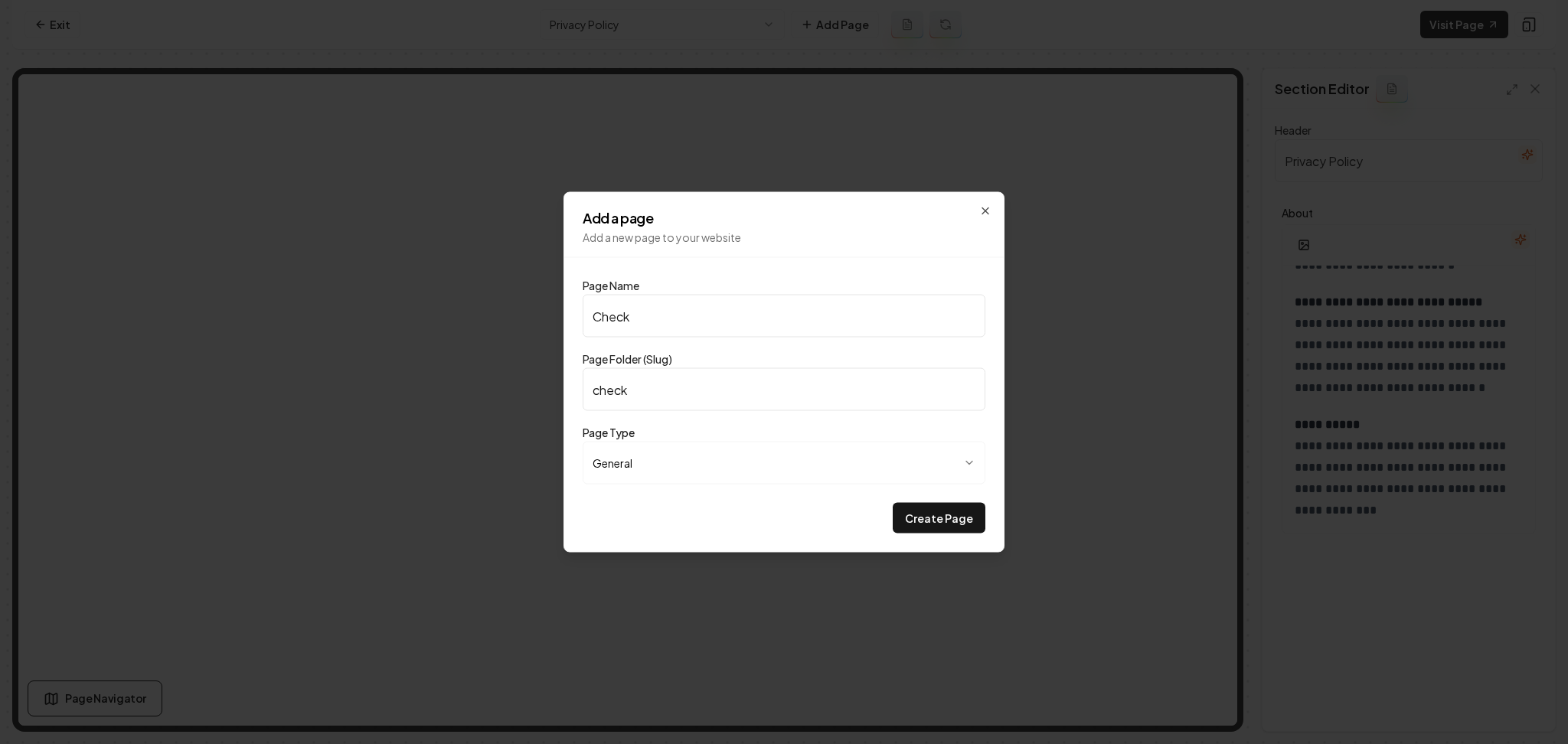
type input "Checkl"
type input "checkl"
type input "Checkli"
type input "checkli"
type input "Checklis"
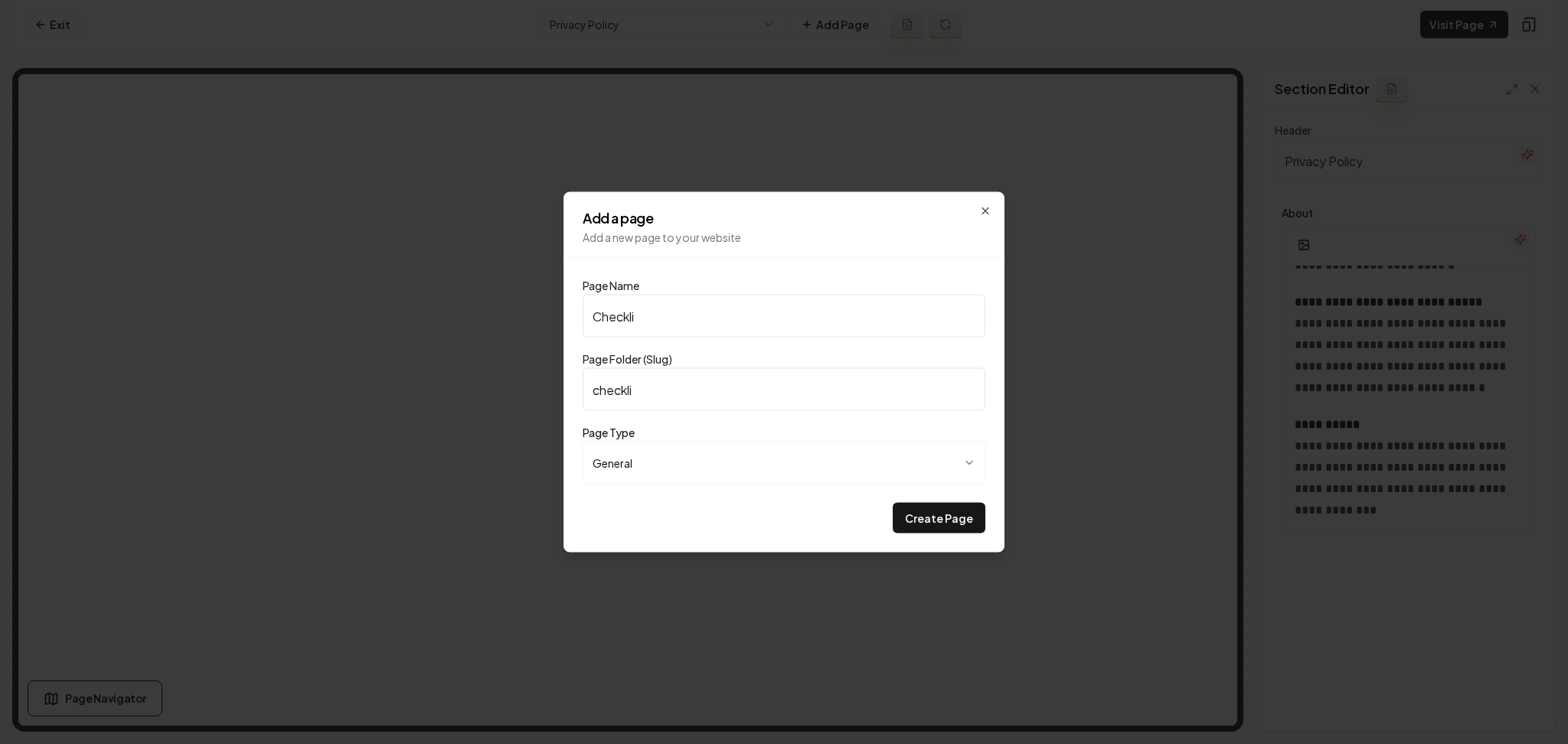
type input "checklis"
type input "Checklist"
type input "checklist"
type input "Checklist"
click at [892, 503] on button "Create Page" at bounding box center [938, 519] width 92 height 30
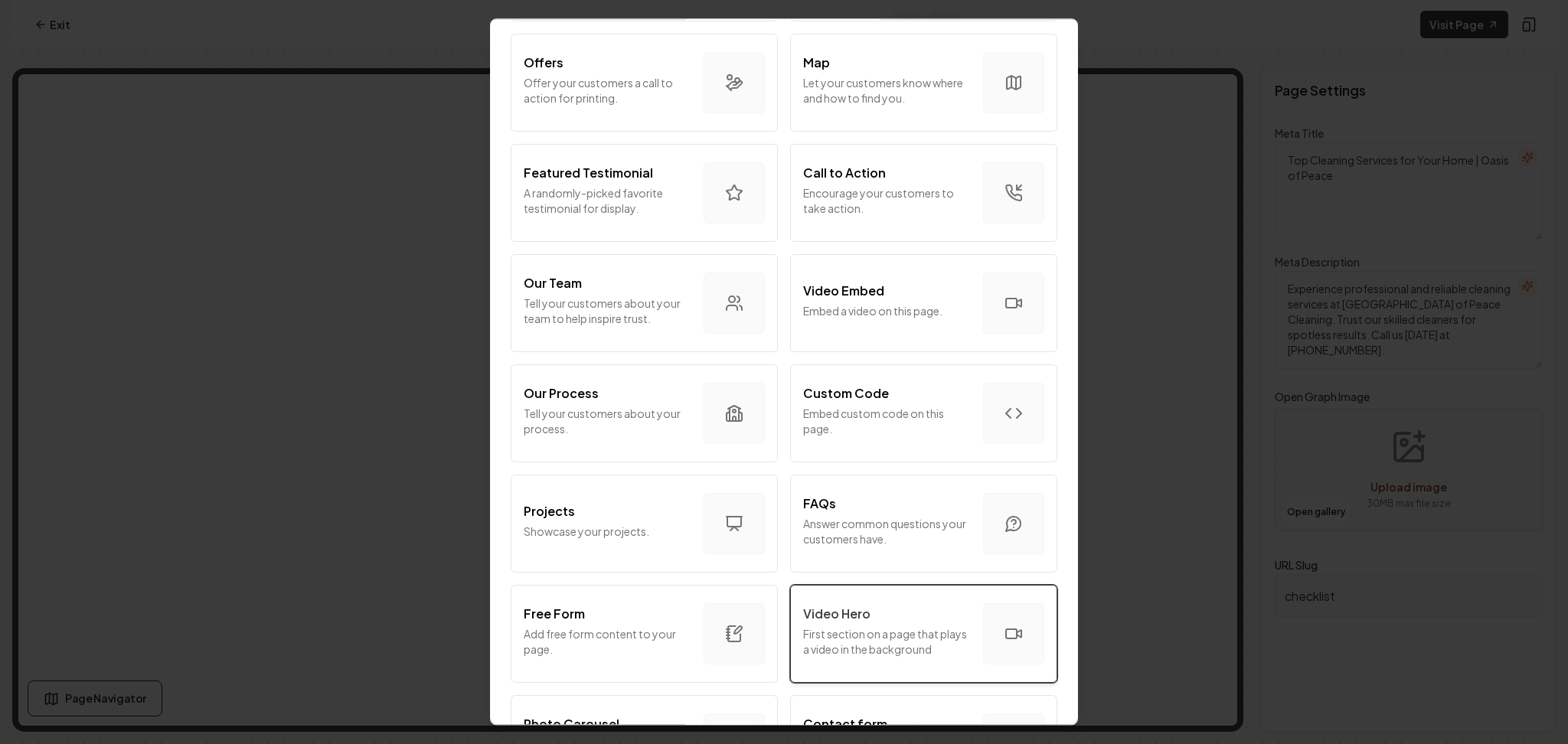
scroll to position [510, 0]
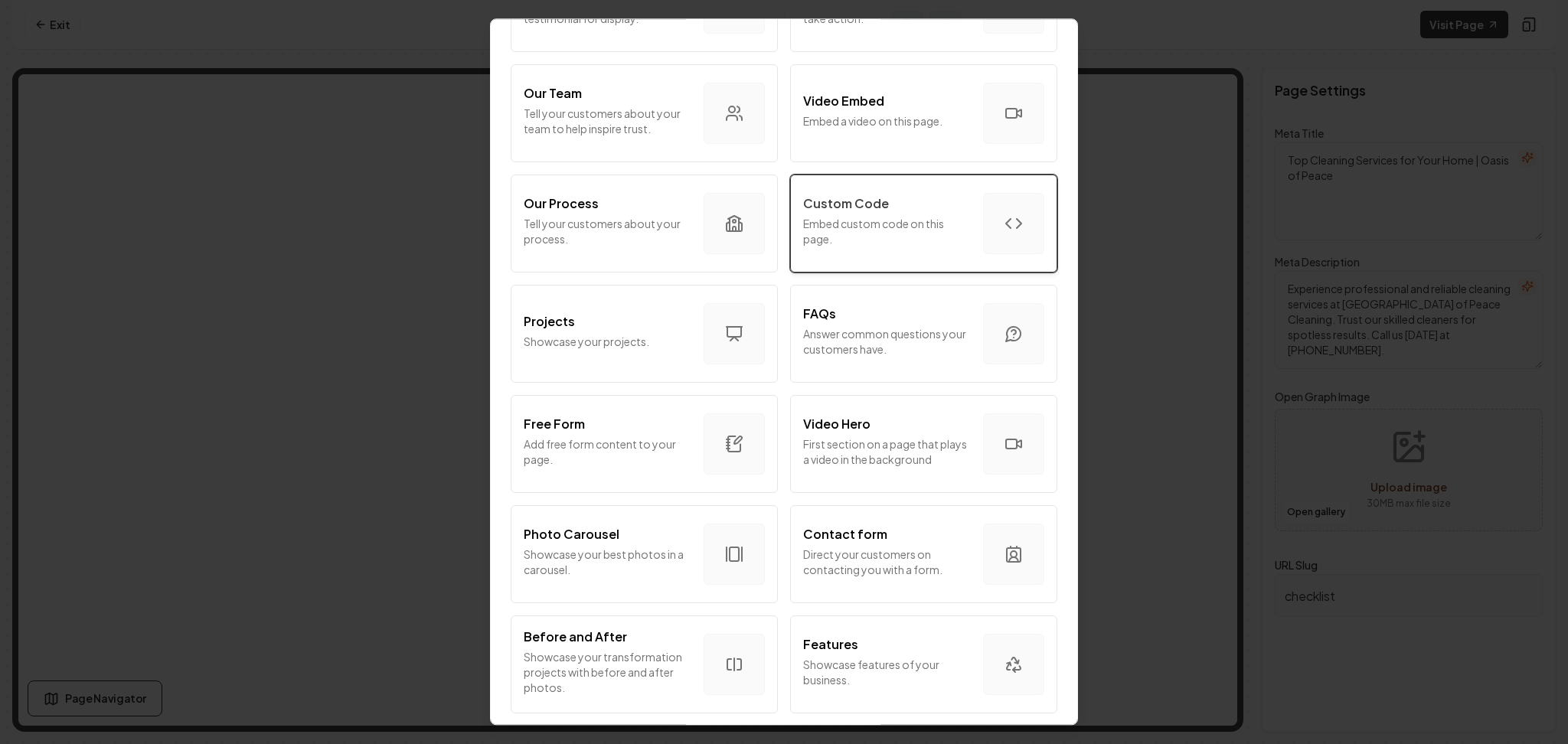
click at [872, 231] on p "Embed custom code on this page." at bounding box center [887, 231] width 167 height 30
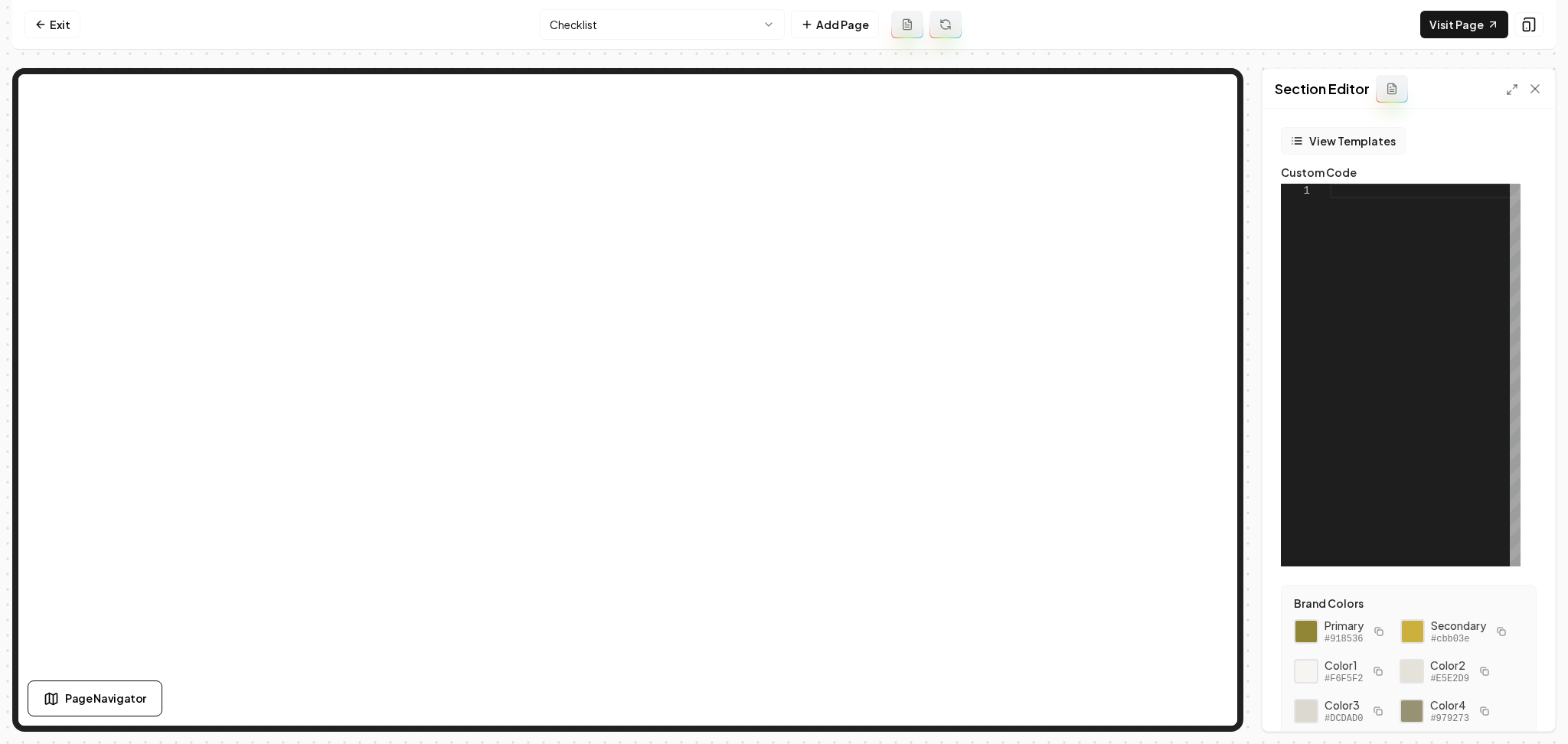
click at [1357, 141] on button "View Templates" at bounding box center [1343, 141] width 125 height 28
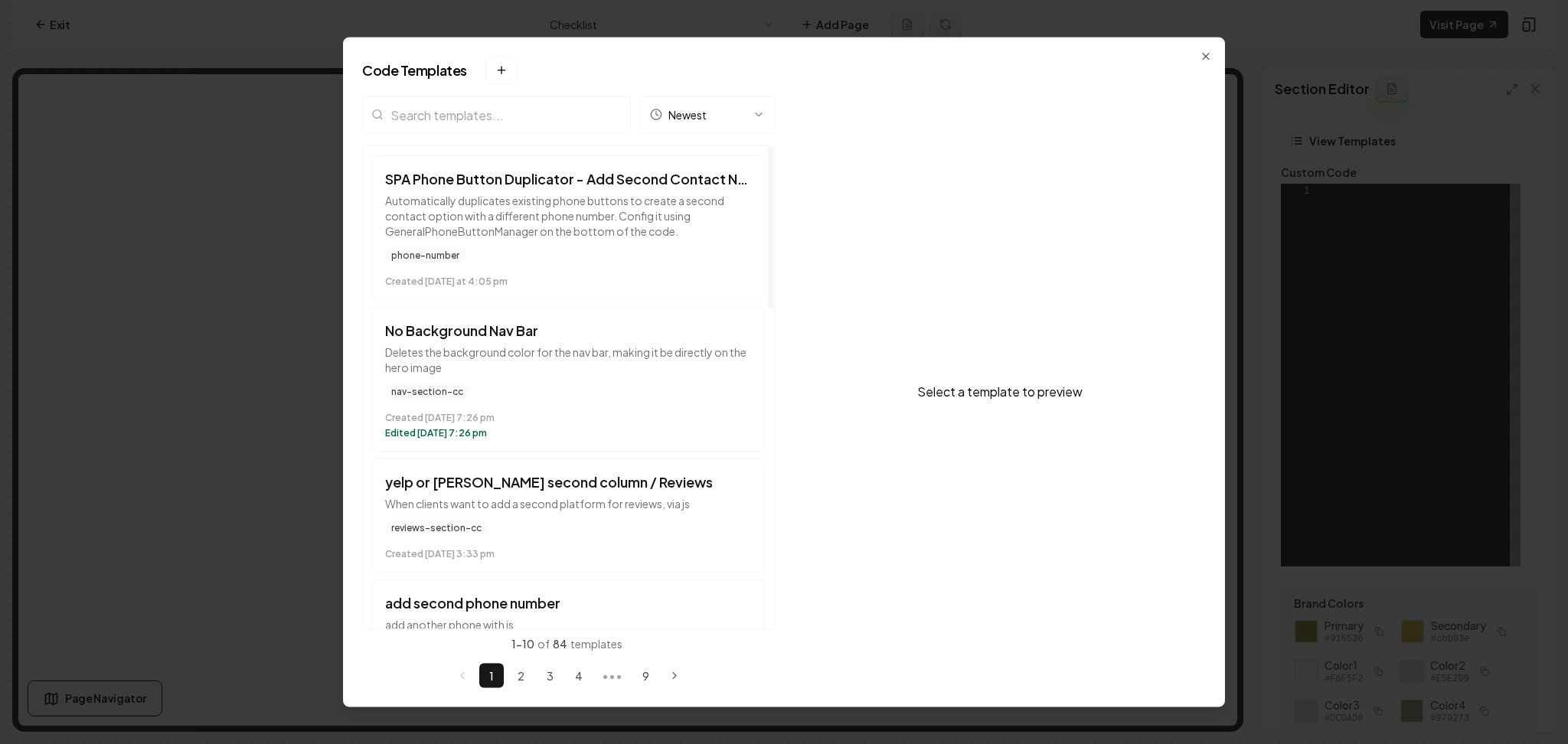
click at [402, 125] on input "search" at bounding box center [497, 114] width 268 height 37
type input "checklist"
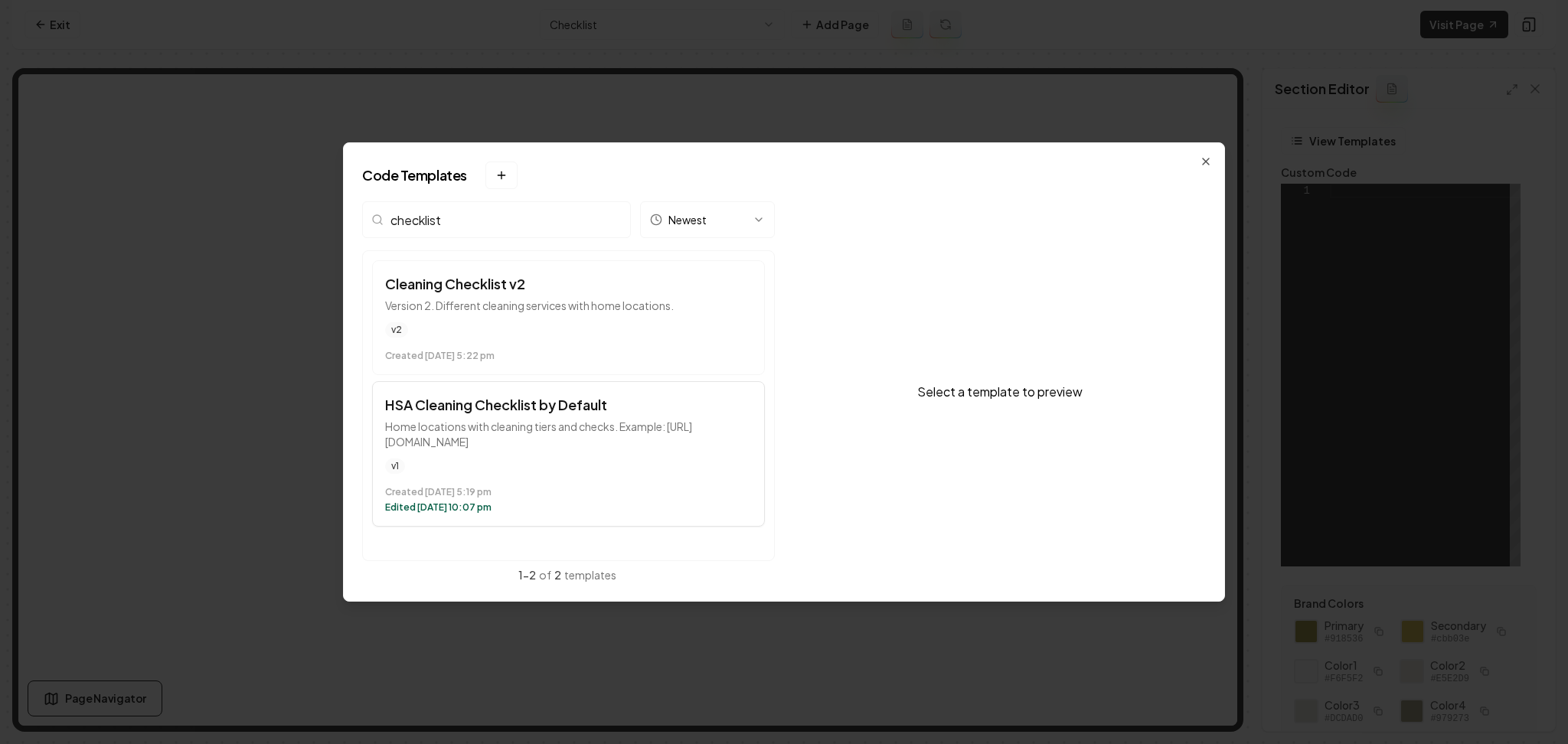
click at [562, 455] on button "HSA Cleaning Checklist by Default Home locations with cleaning tiers and checks…" at bounding box center [568, 454] width 393 height 146
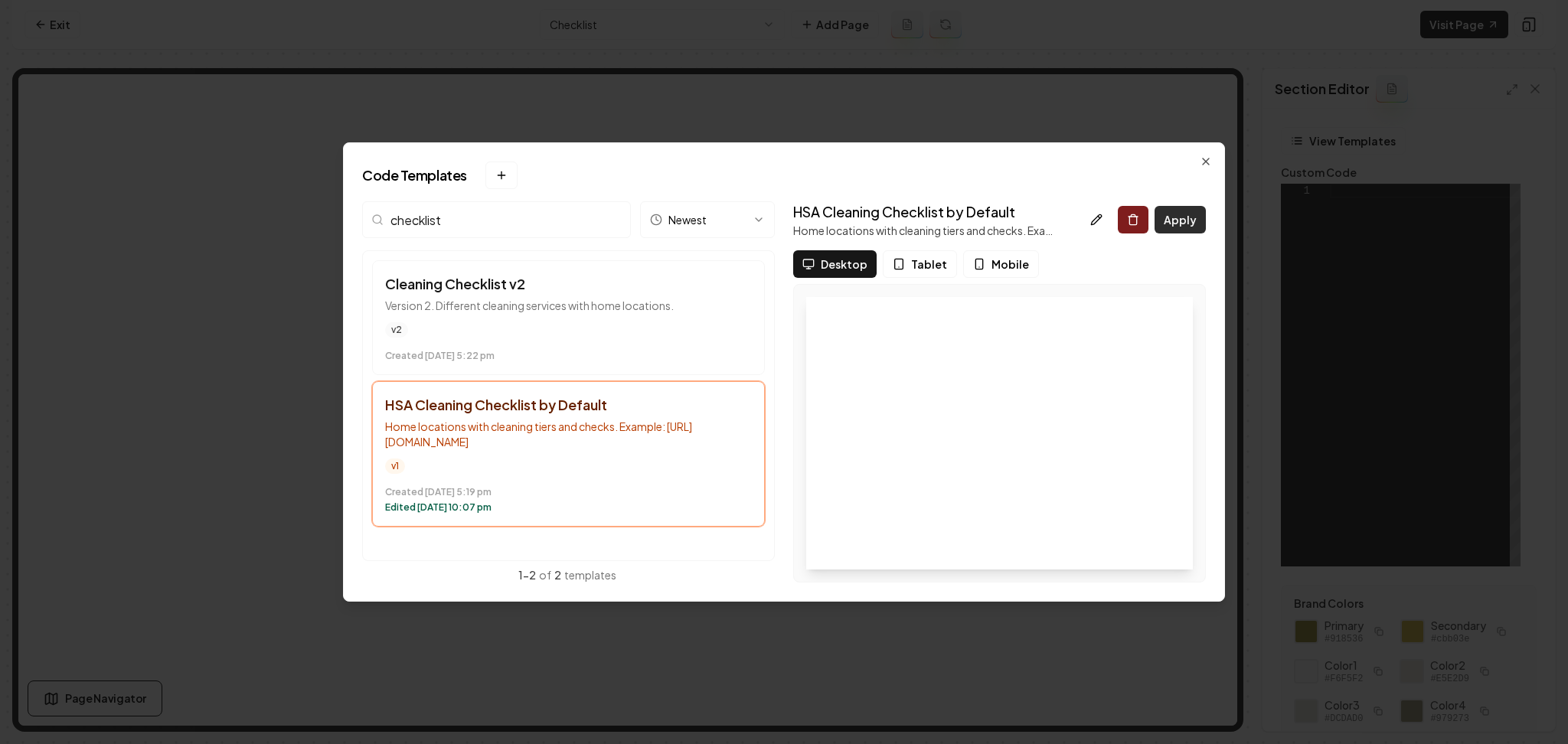
click at [1169, 229] on button "Apply" at bounding box center [1180, 219] width 51 height 28
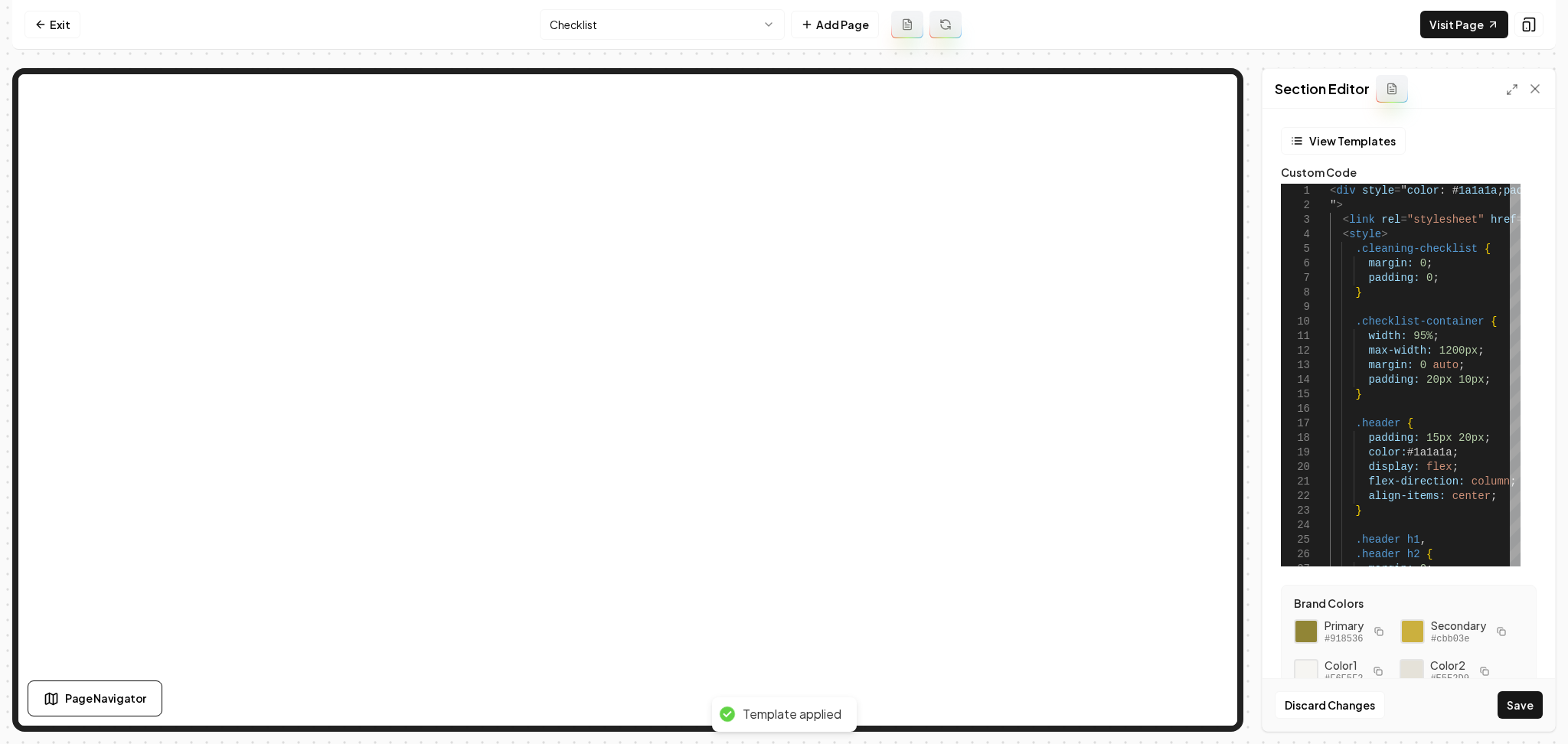
click at [1386, 636] on button "button" at bounding box center [1378, 631] width 18 height 18
type textarea "**********"
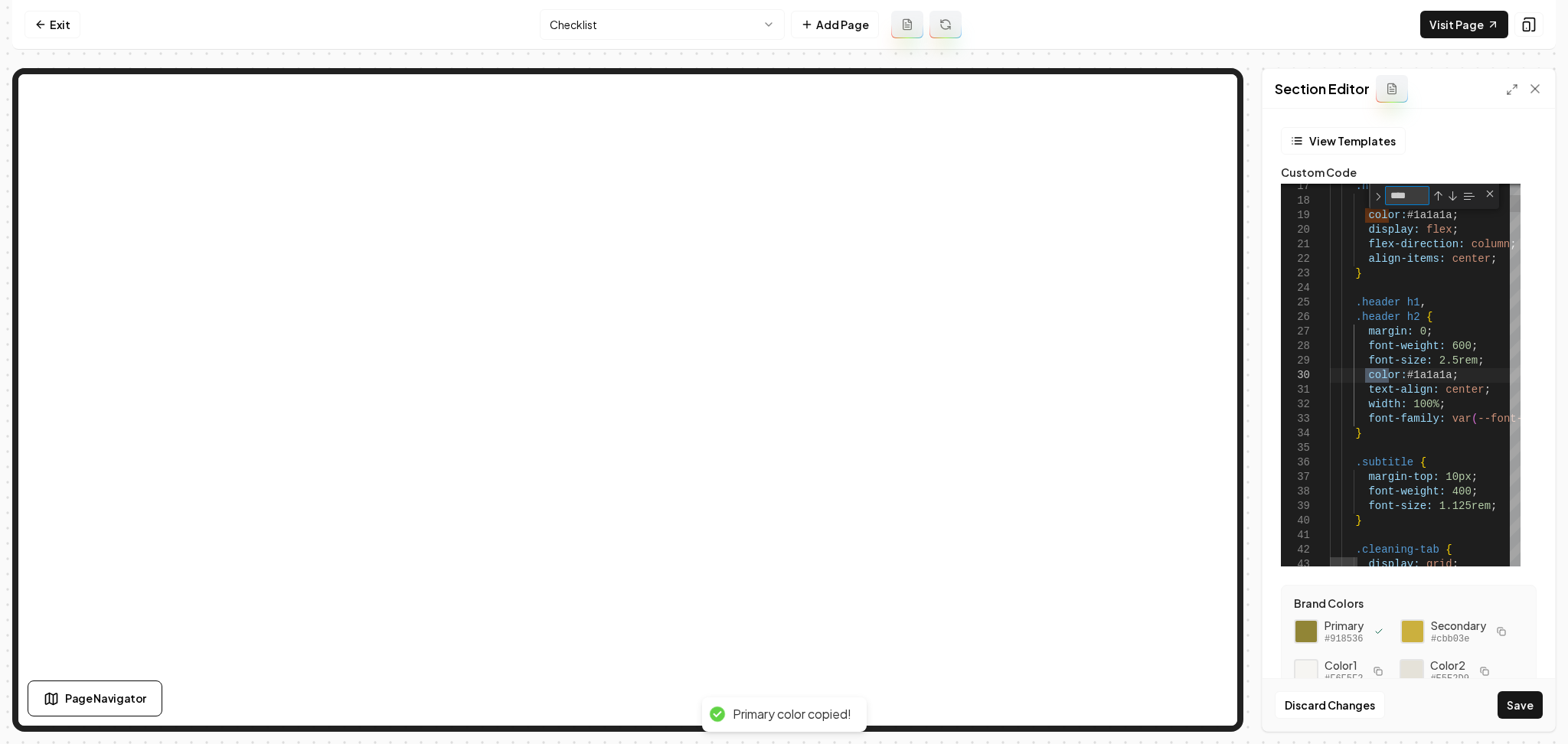
type textarea "*****"
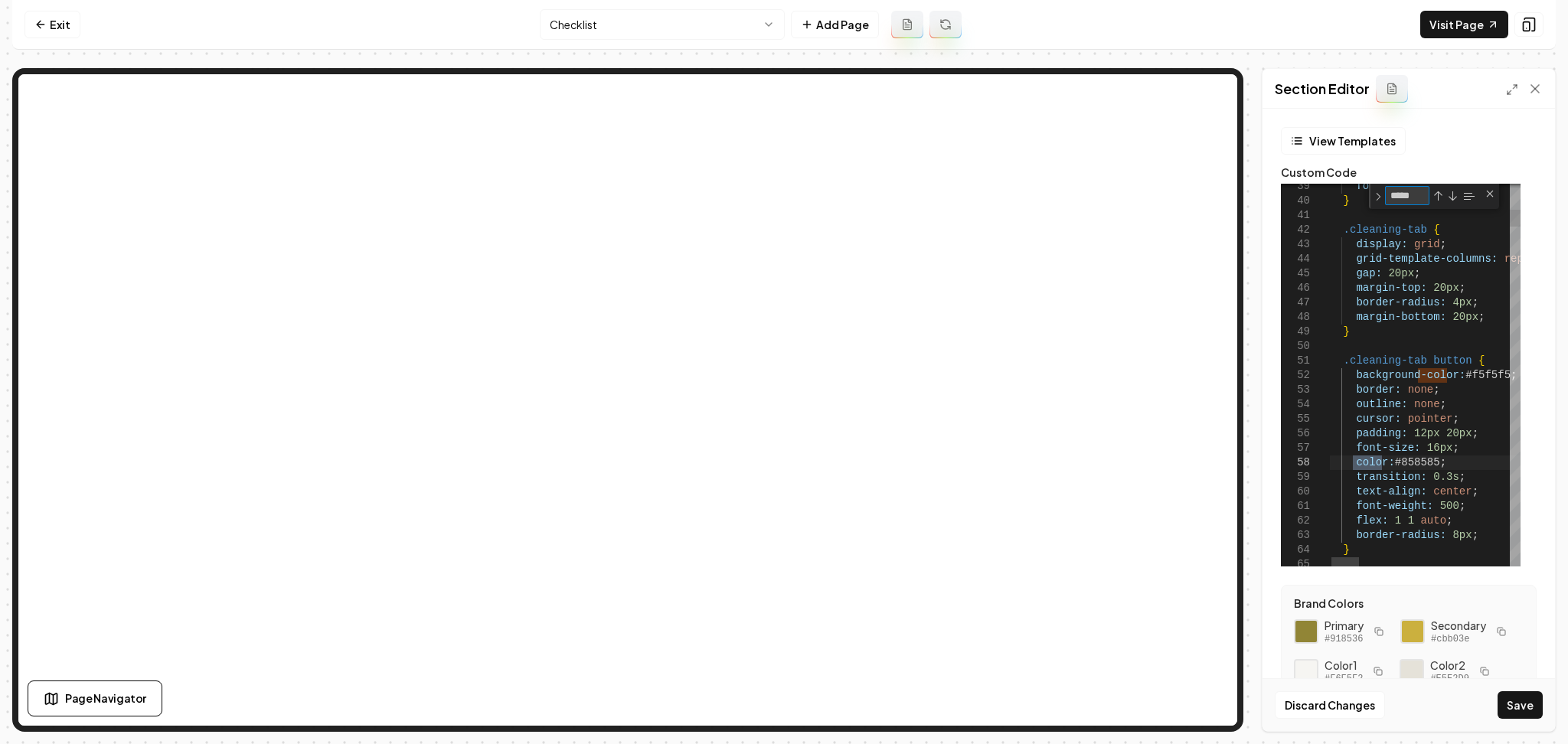
type textarea "**********"
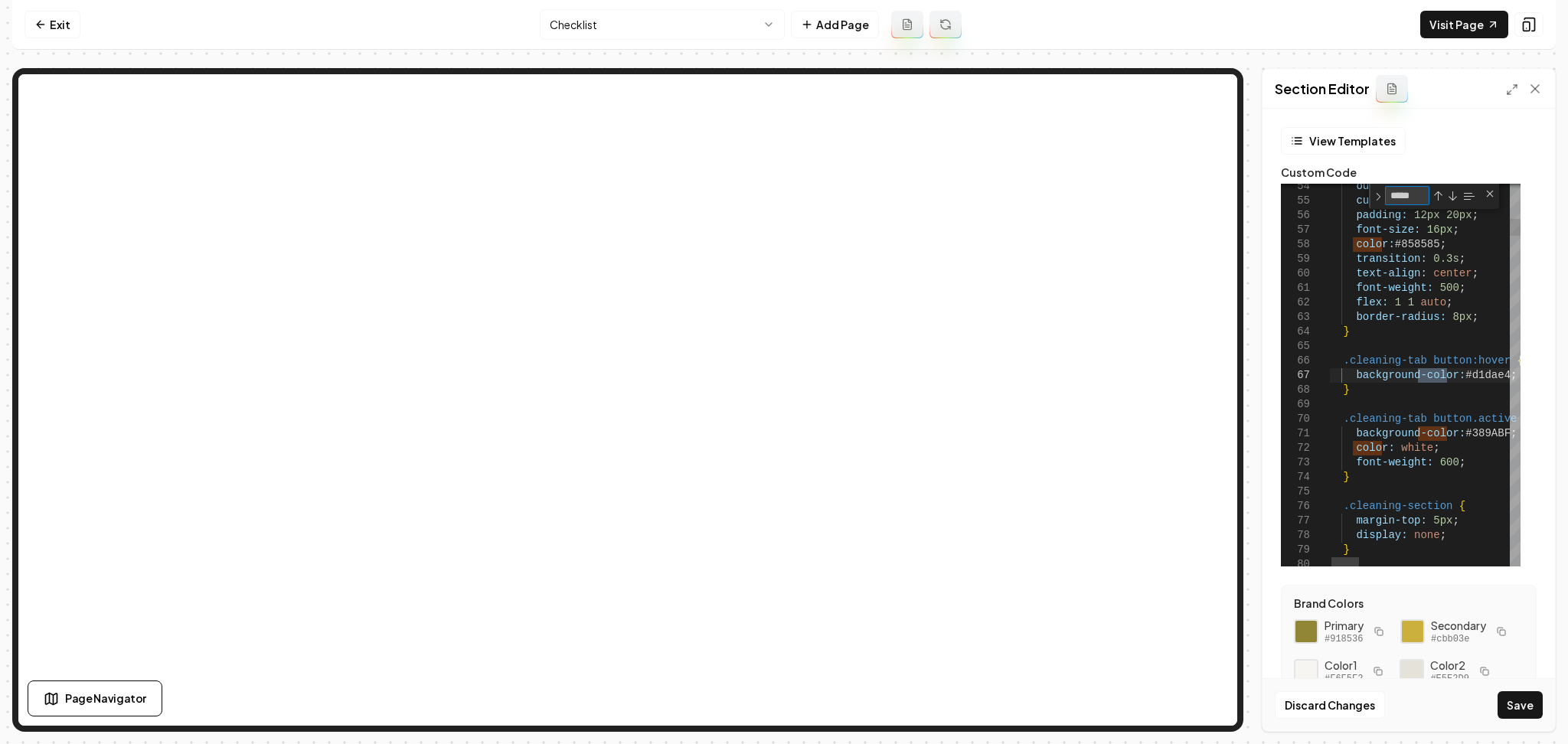
type textarea "*****"
drag, startPoint x: 1455, startPoint y: 377, endPoint x: 1500, endPoint y: 380, distance: 45.1
drag, startPoint x: 1392, startPoint y: 674, endPoint x: 1401, endPoint y: 581, distance: 93.4
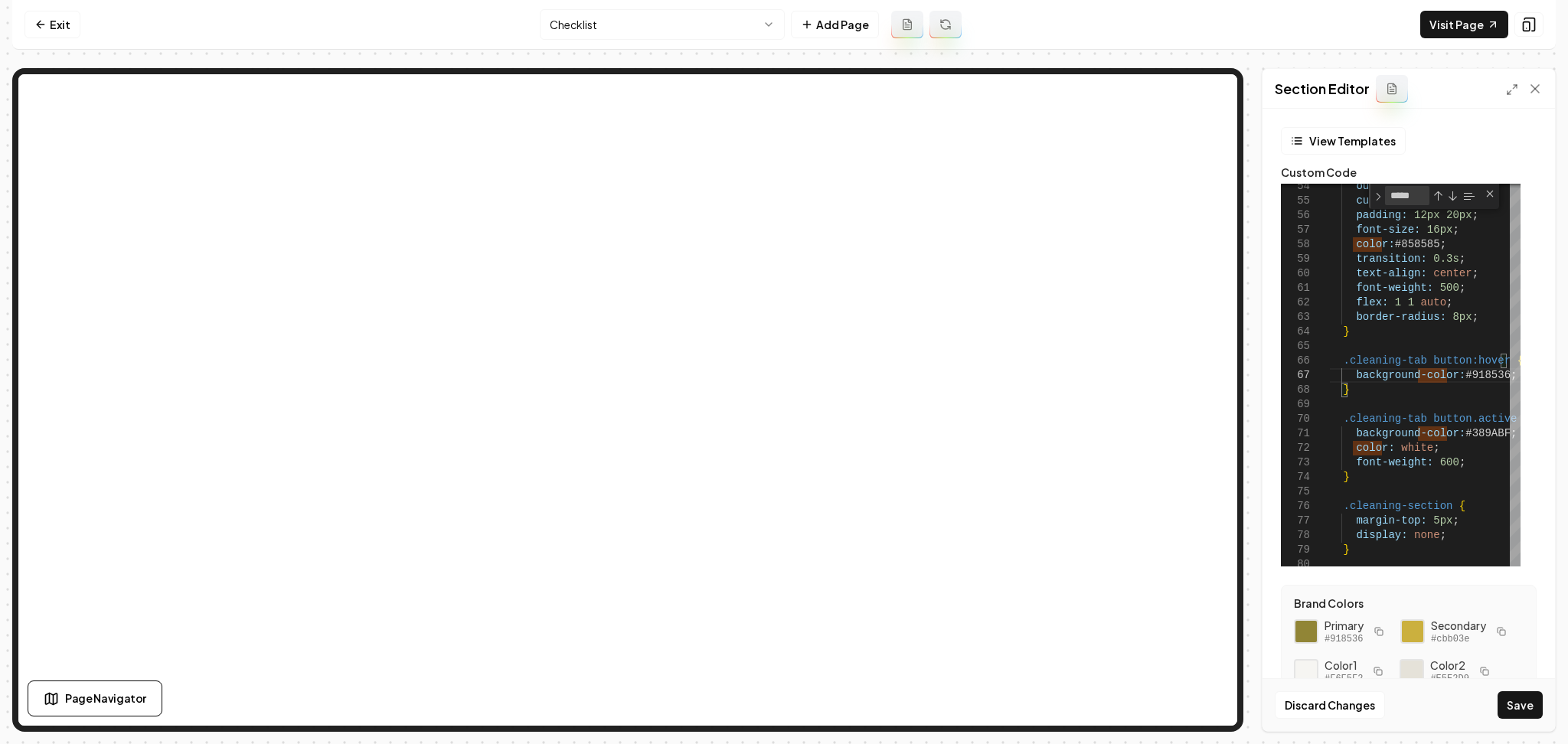
click at [1497, 636] on icon "button" at bounding box center [1501, 632] width 10 height 10
drag, startPoint x: 1459, startPoint y: 430, endPoint x: 1500, endPoint y: 434, distance: 41.2
type textarea "**********"
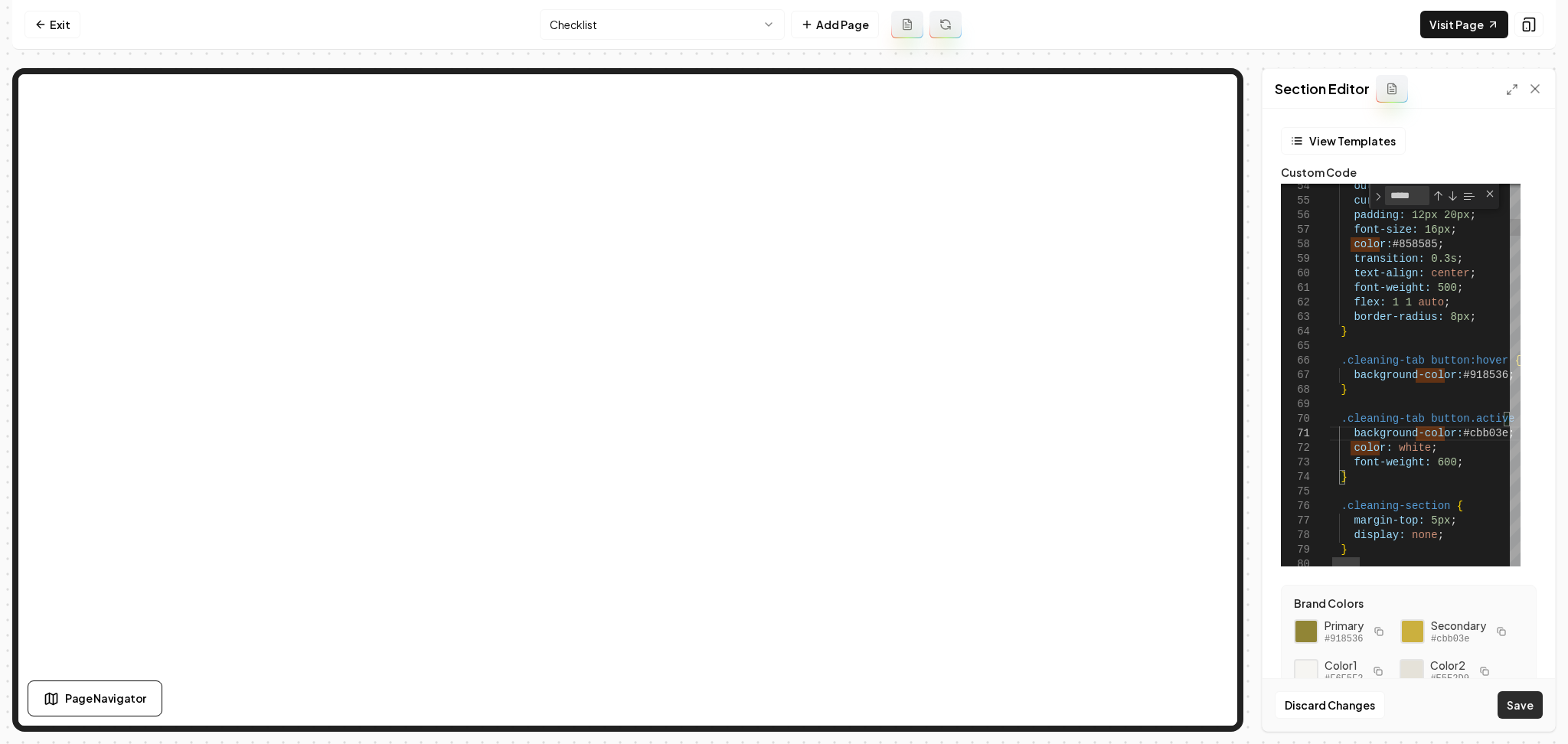
click at [1514, 708] on button "Save" at bounding box center [1519, 705] width 45 height 28
click at [672, 36] on html "Computer Required This feature is only available on a computer. Please switch t…" at bounding box center [784, 372] width 1568 height 744
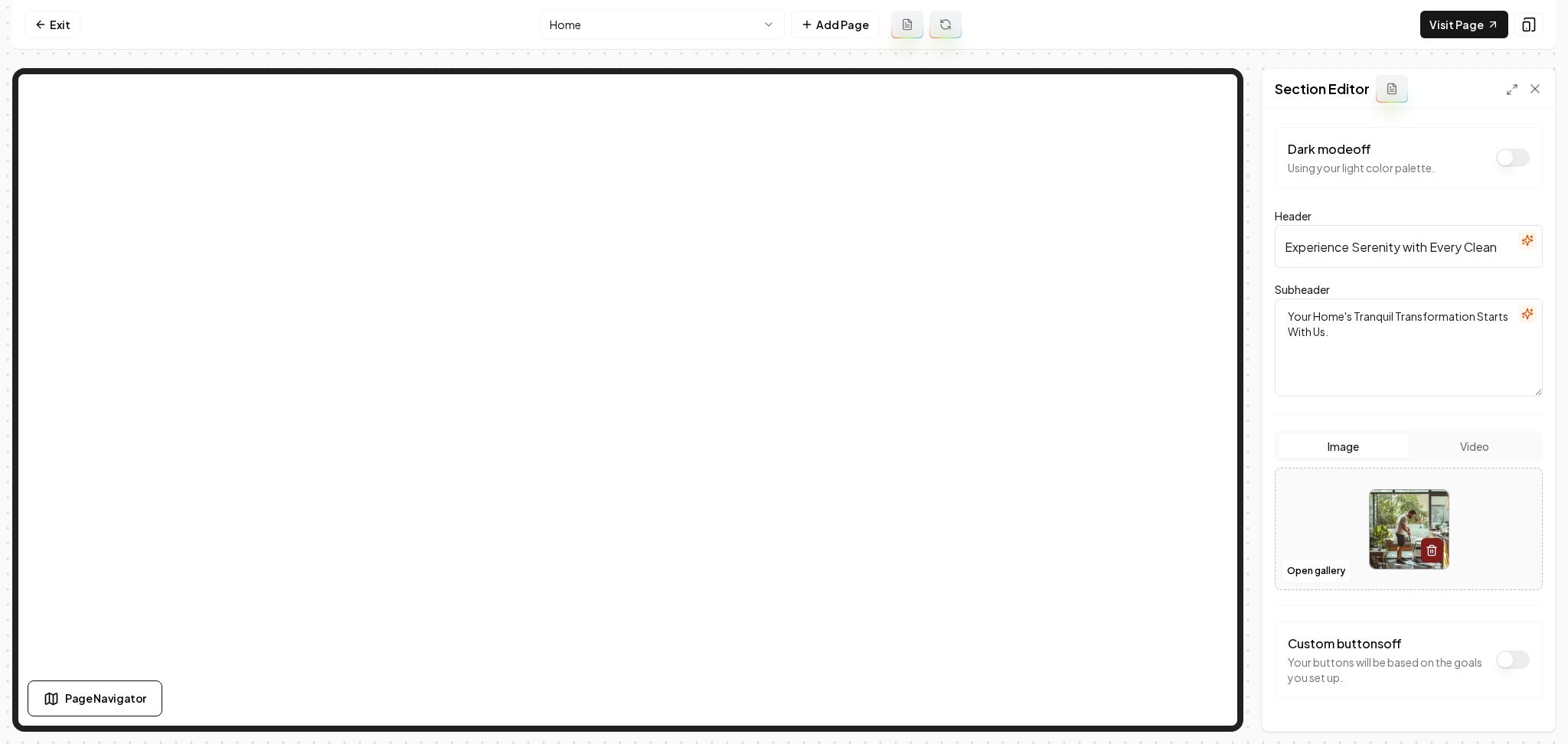
click at [1335, 510] on div at bounding box center [1408, 529] width 266 height 105
type input "**********"
click at [1503, 711] on button "Save" at bounding box center [1519, 705] width 45 height 28
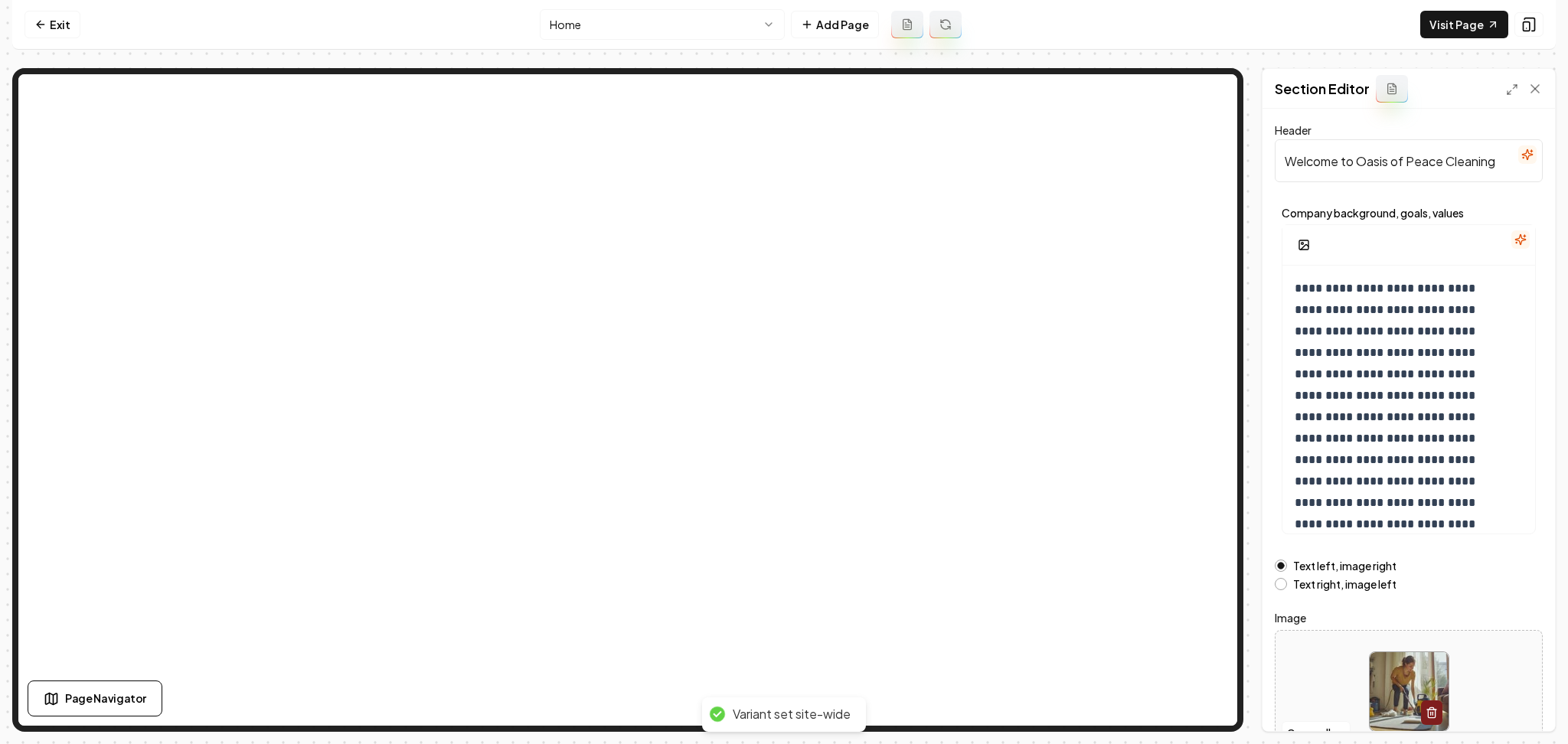
click at [1311, 650] on div at bounding box center [1408, 692] width 266 height 105
type input "**********"
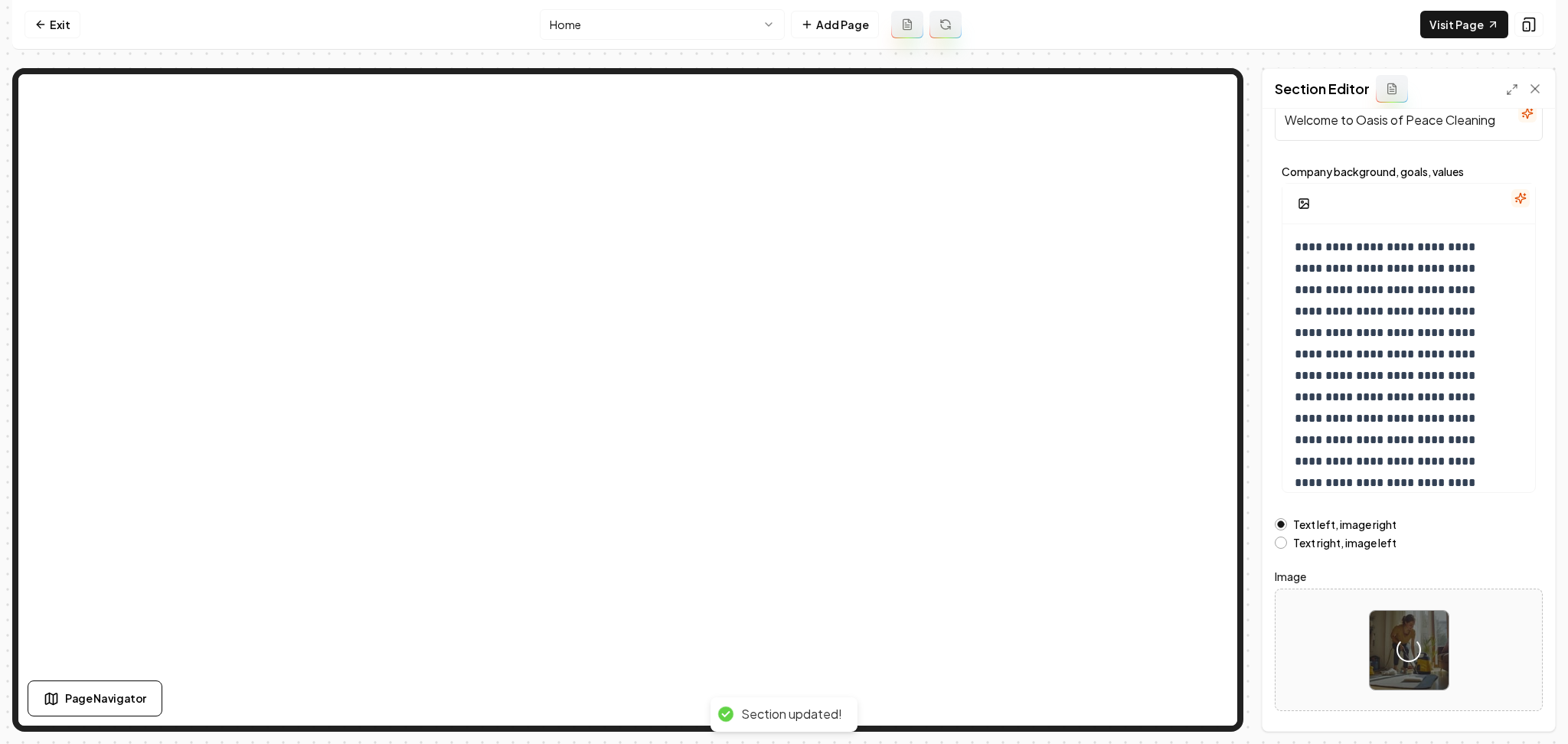
scroll to position [82, 0]
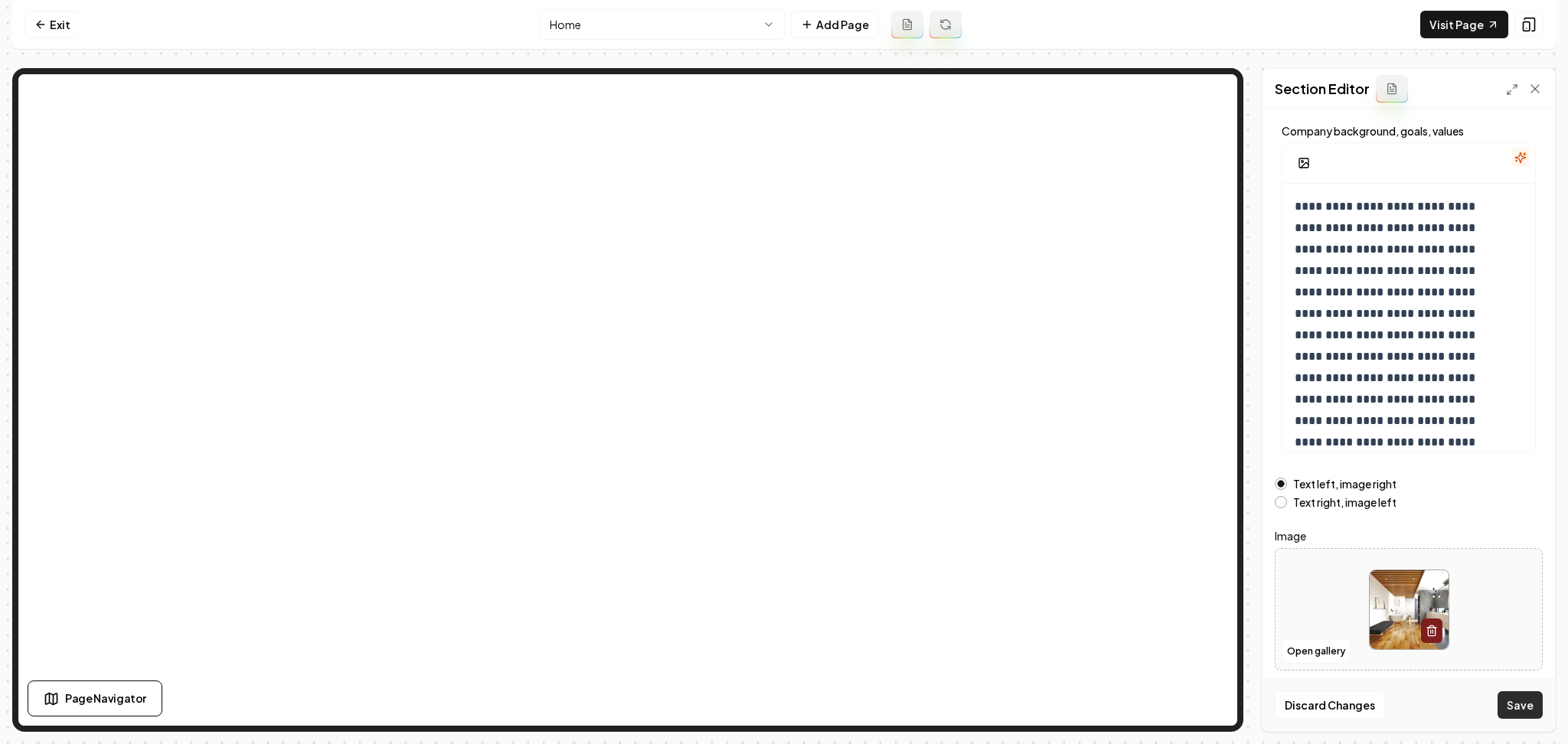
click at [1519, 700] on button "Save" at bounding box center [1519, 705] width 45 height 28
click at [1307, 507] on label "Text right, image left" at bounding box center [1344, 501] width 104 height 10
click at [1286, 507] on button "Text right, image left" at bounding box center [1281, 501] width 12 height 12
drag, startPoint x: 1520, startPoint y: 697, endPoint x: 1517, endPoint y: 687, distance: 10.4
click at [1521, 697] on button "Save" at bounding box center [1519, 705] width 45 height 28
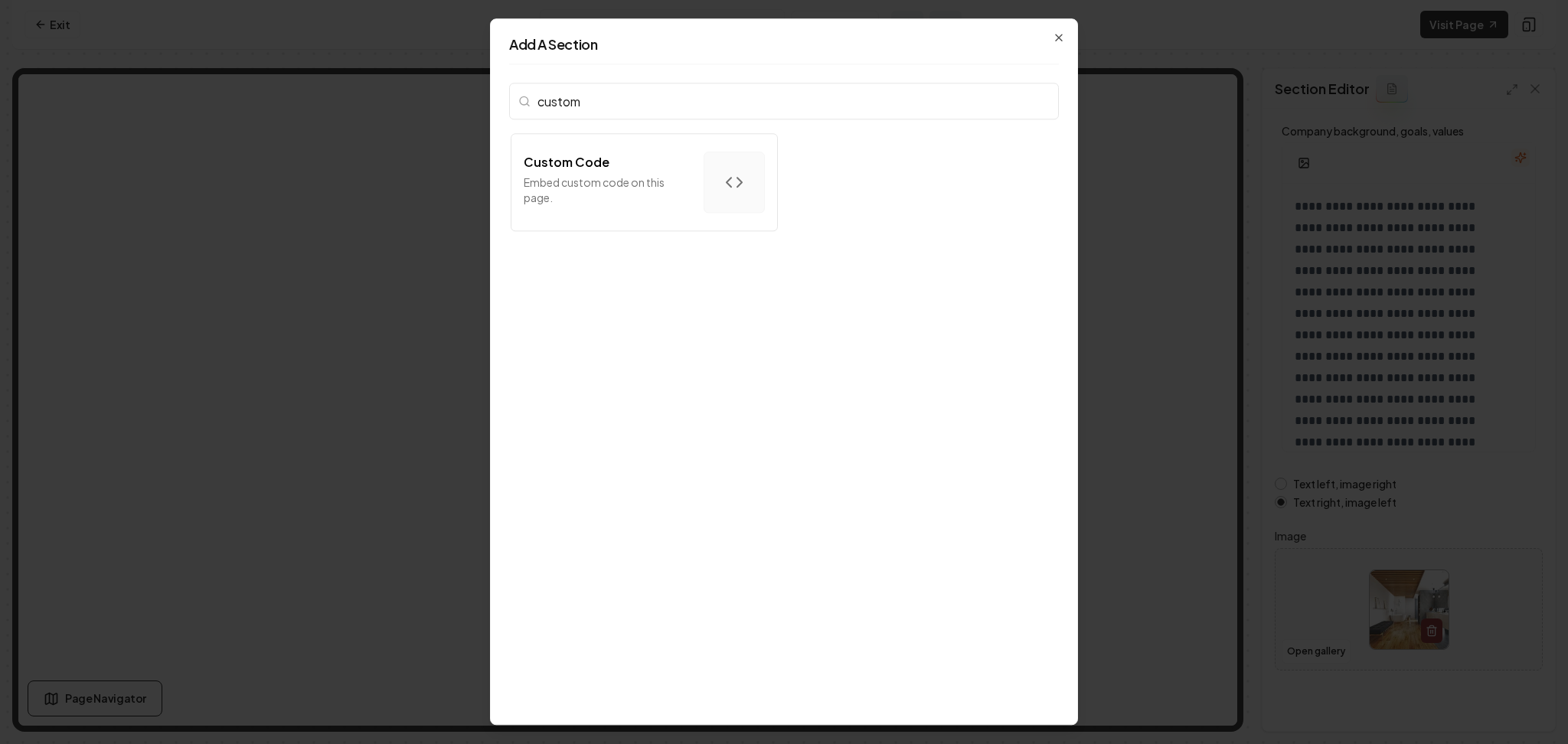
type input "custom"
click at [649, 145] on button "Custom Code Embed custom code on this page." at bounding box center [644, 182] width 267 height 98
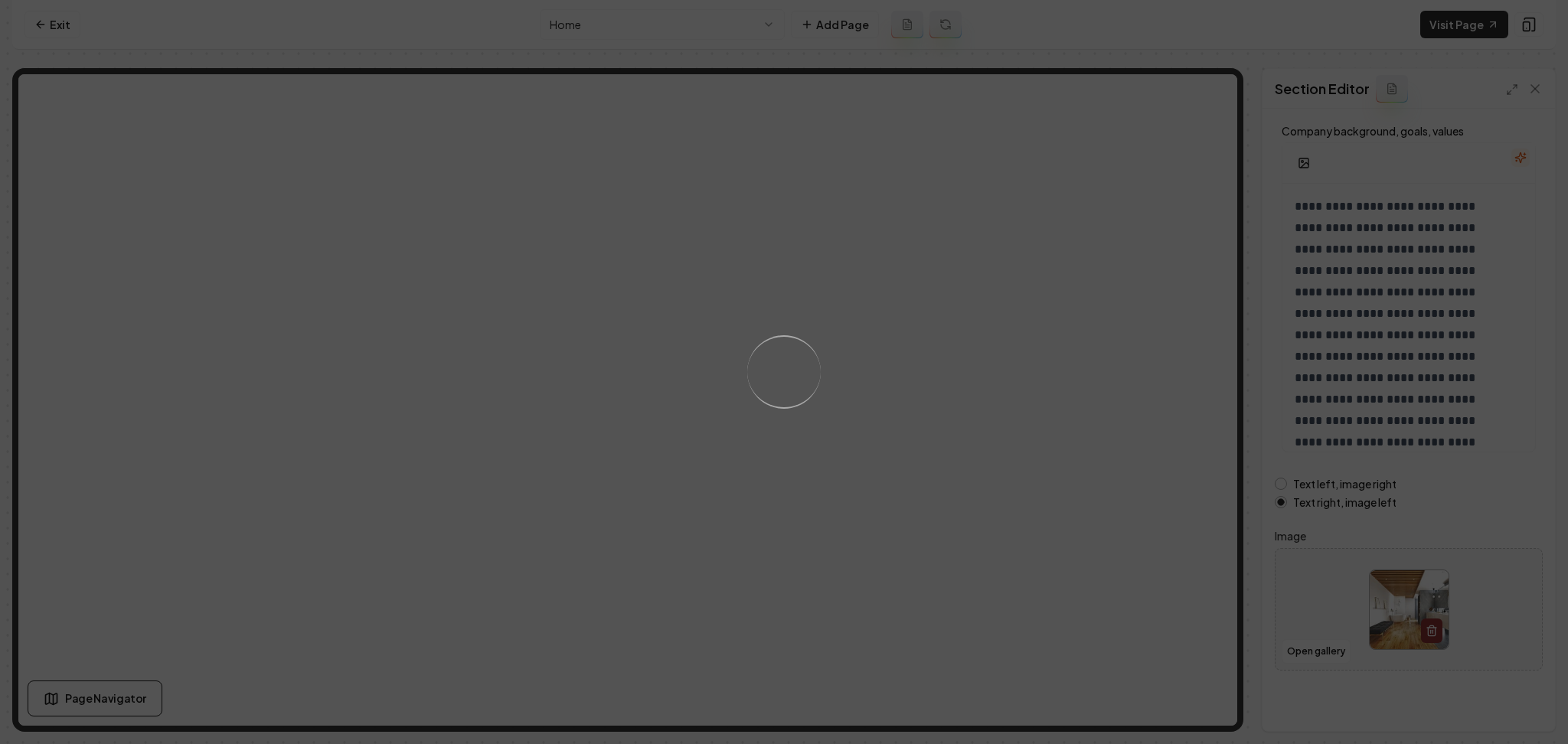
scroll to position [0, 0]
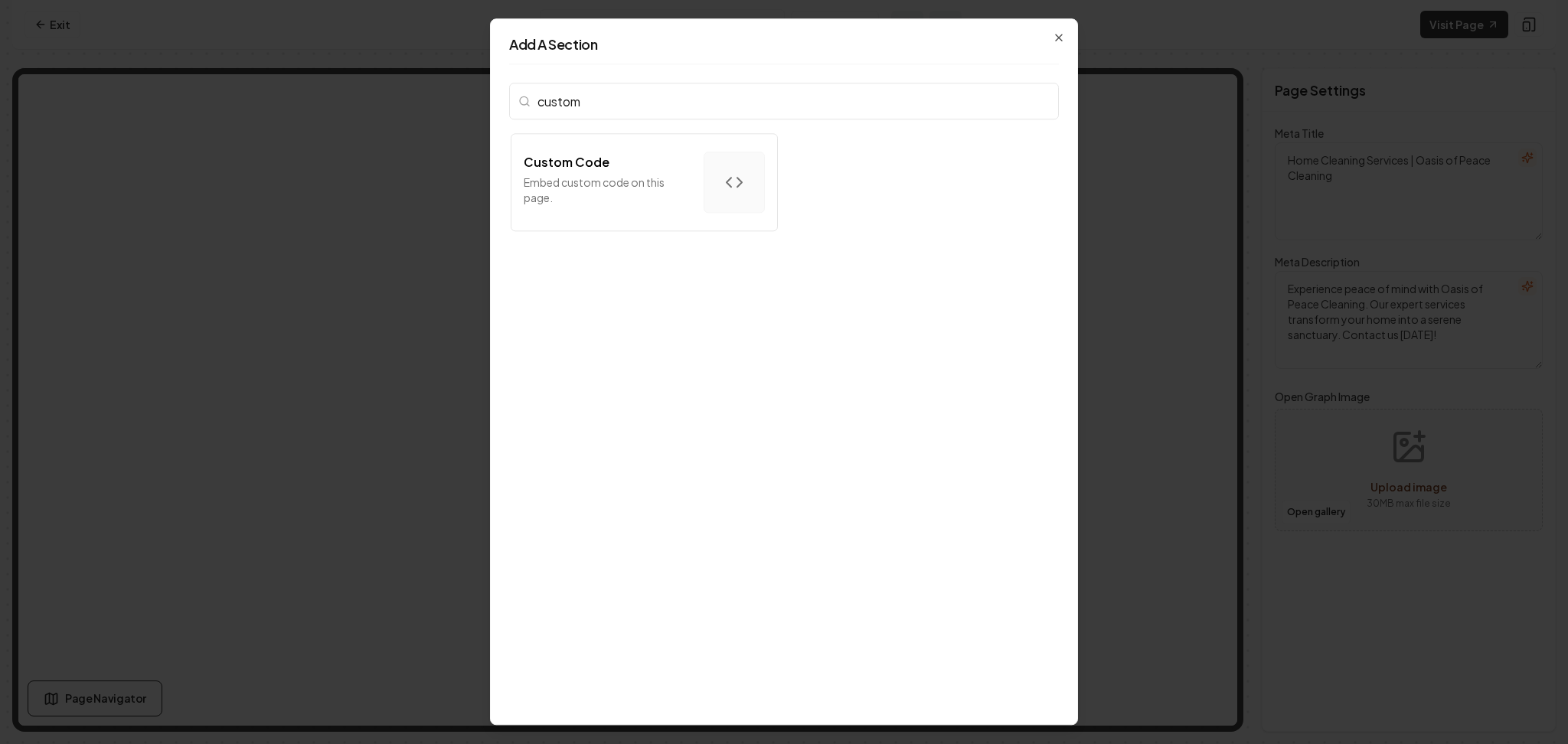
type input "custom"
click at [581, 244] on div "custom Custom Code Embed custom code on this page." at bounding box center [784, 390] width 550 height 629
click at [594, 214] on button "Custom Code Embed custom code on this page." at bounding box center [644, 182] width 267 height 98
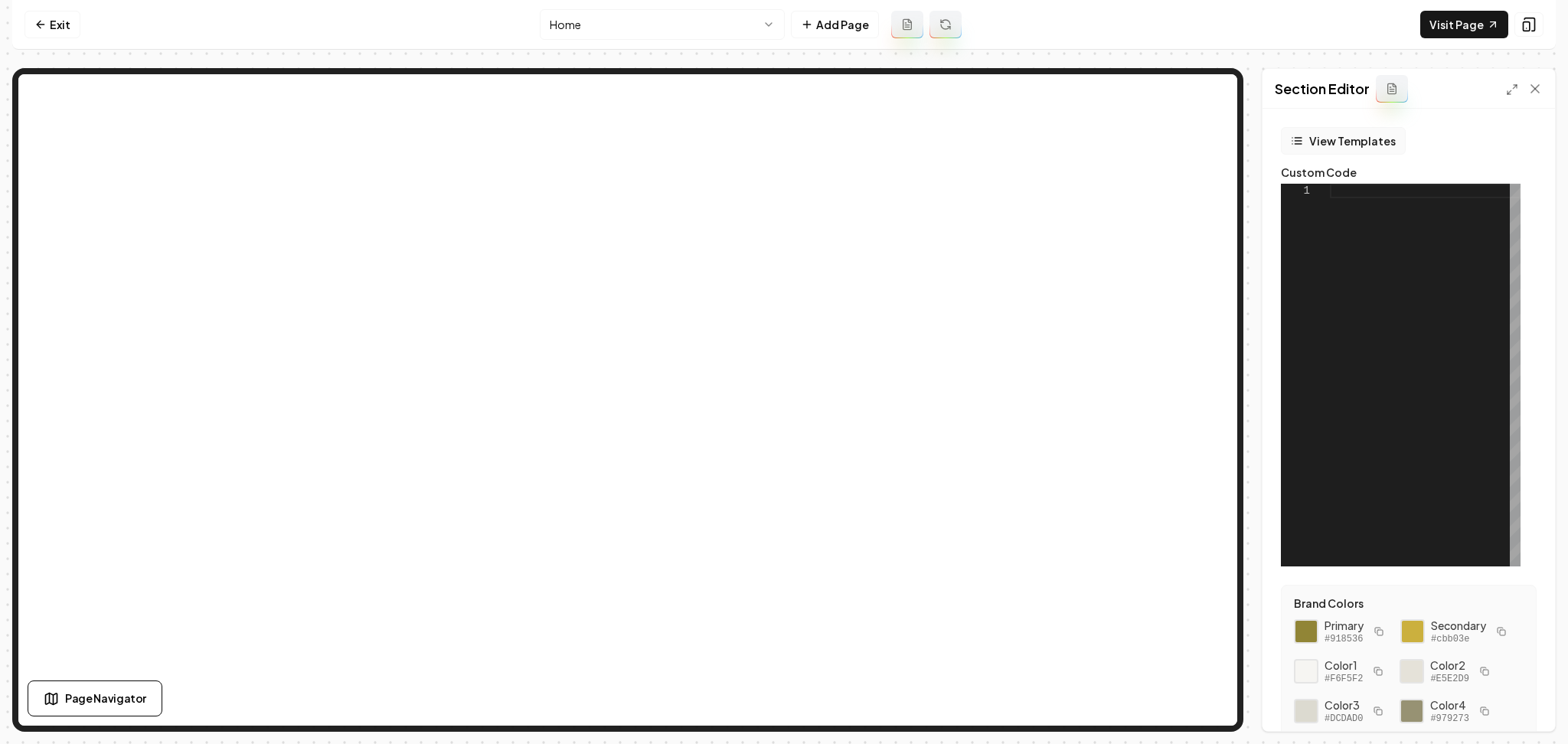
click at [1326, 147] on button "View Templates" at bounding box center [1343, 141] width 125 height 28
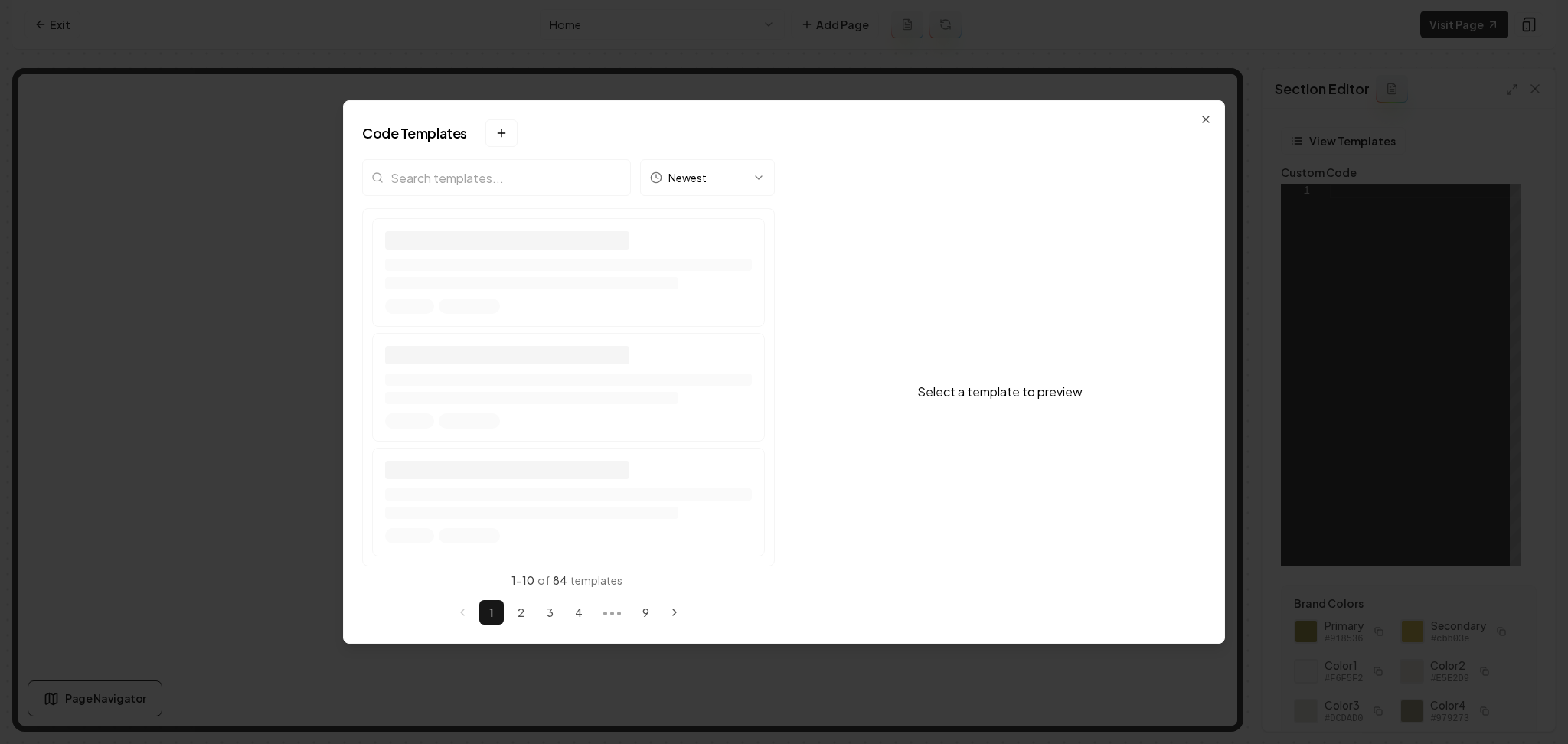
click at [448, 231] on div at bounding box center [507, 240] width 245 height 18
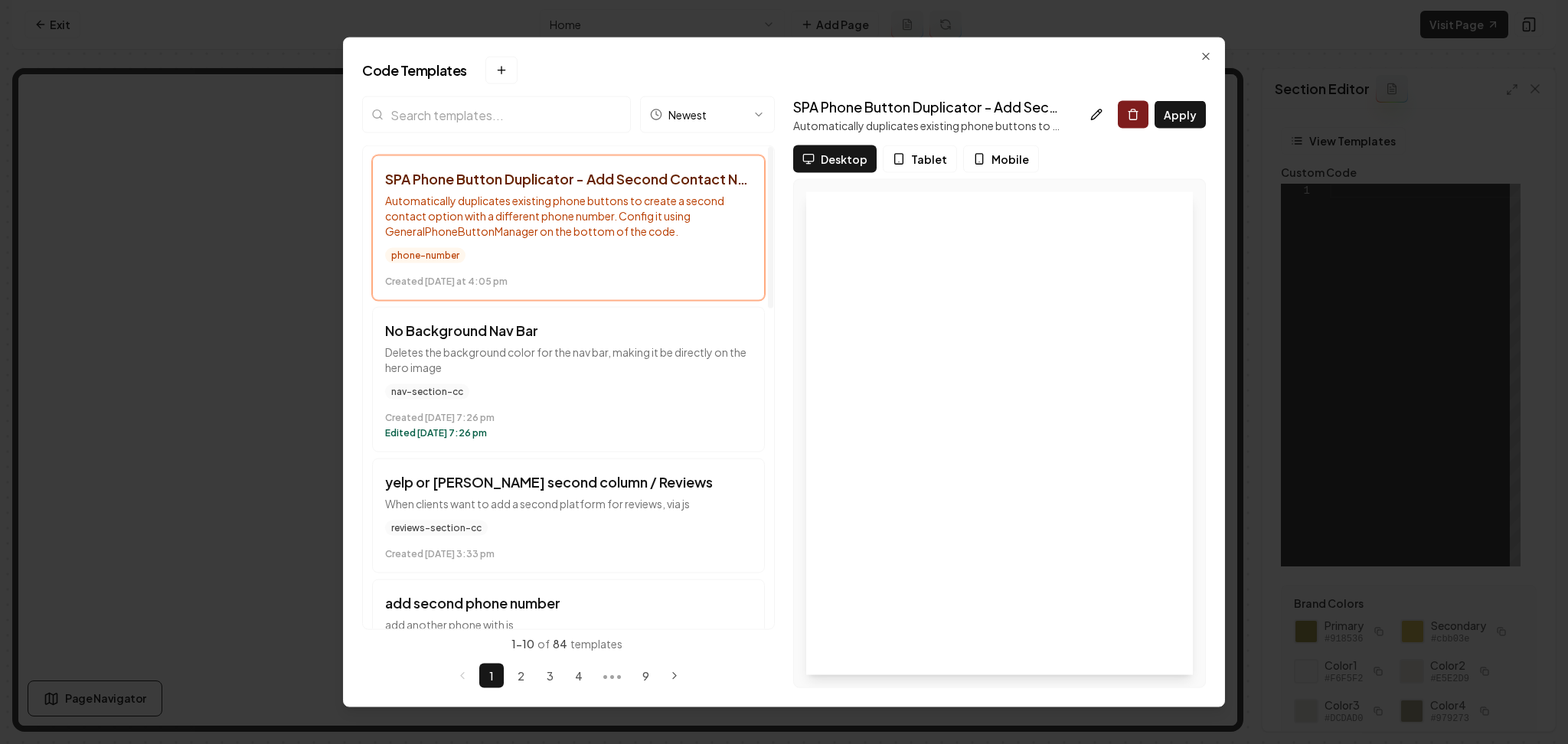
click at [432, 131] on input "search" at bounding box center [497, 114] width 268 height 37
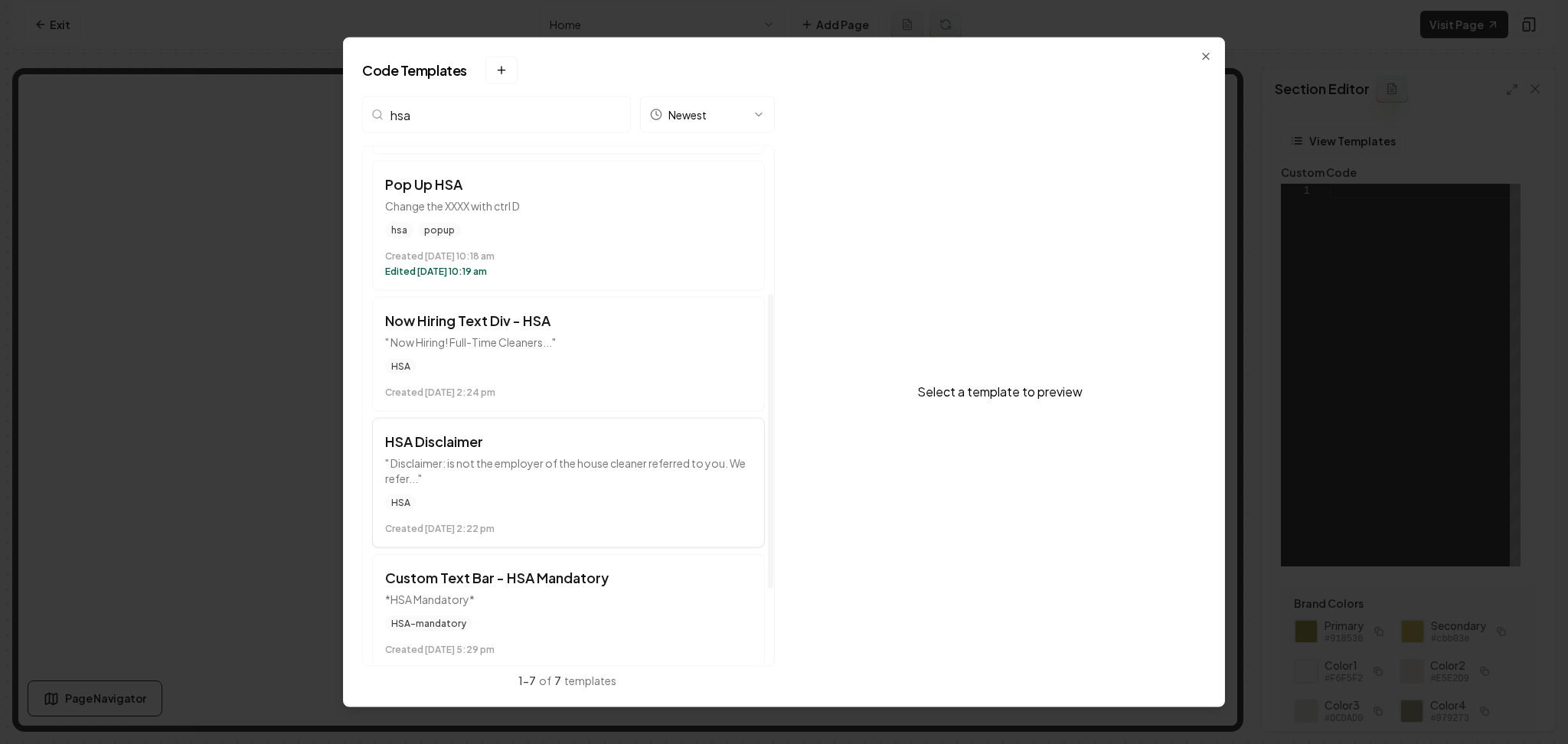
scroll to position [306, 0]
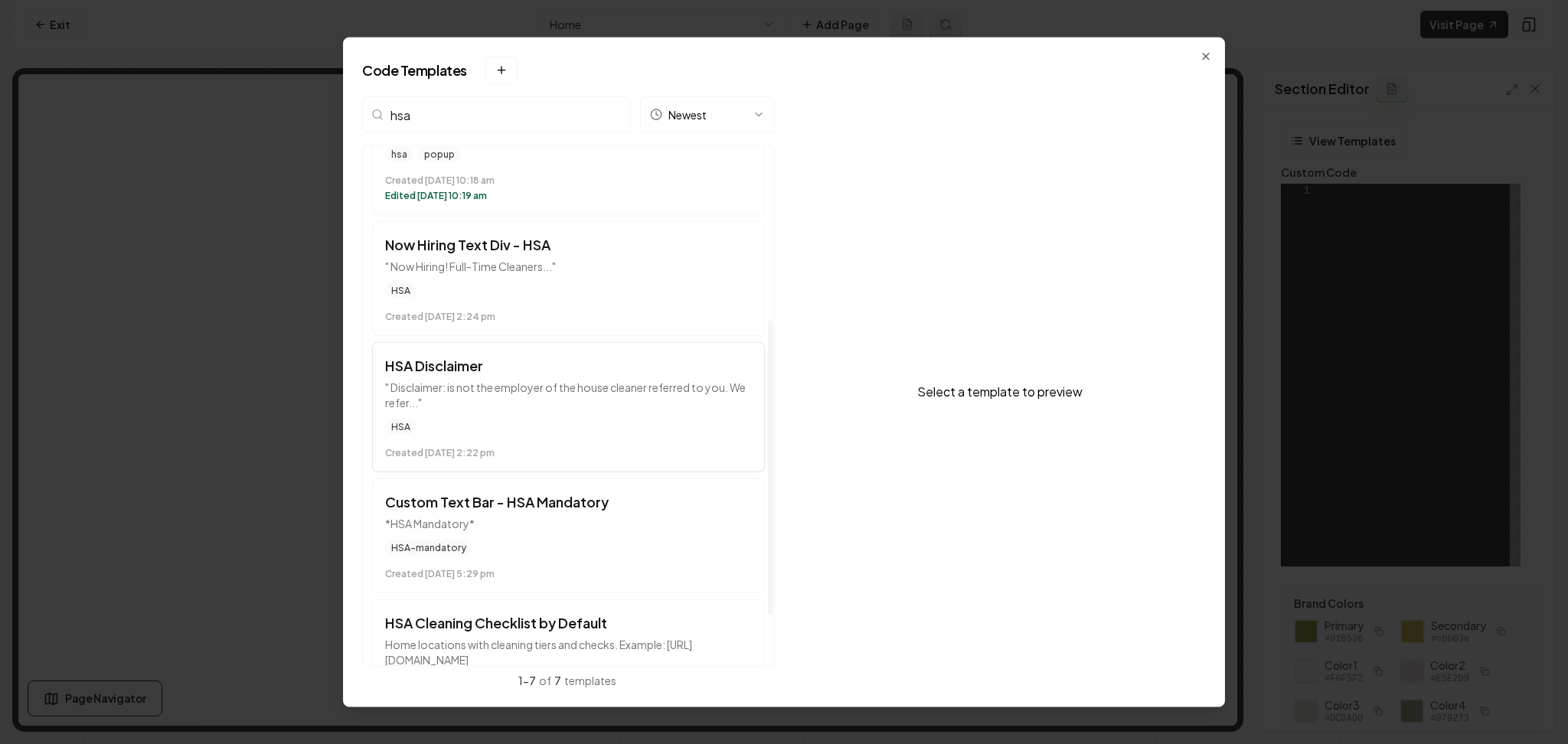
type input "hsa"
click at [505, 348] on button "HSA Disclaimer " Disclaimer: is not the employer of the house cleaner referred …" at bounding box center [568, 407] width 393 height 130
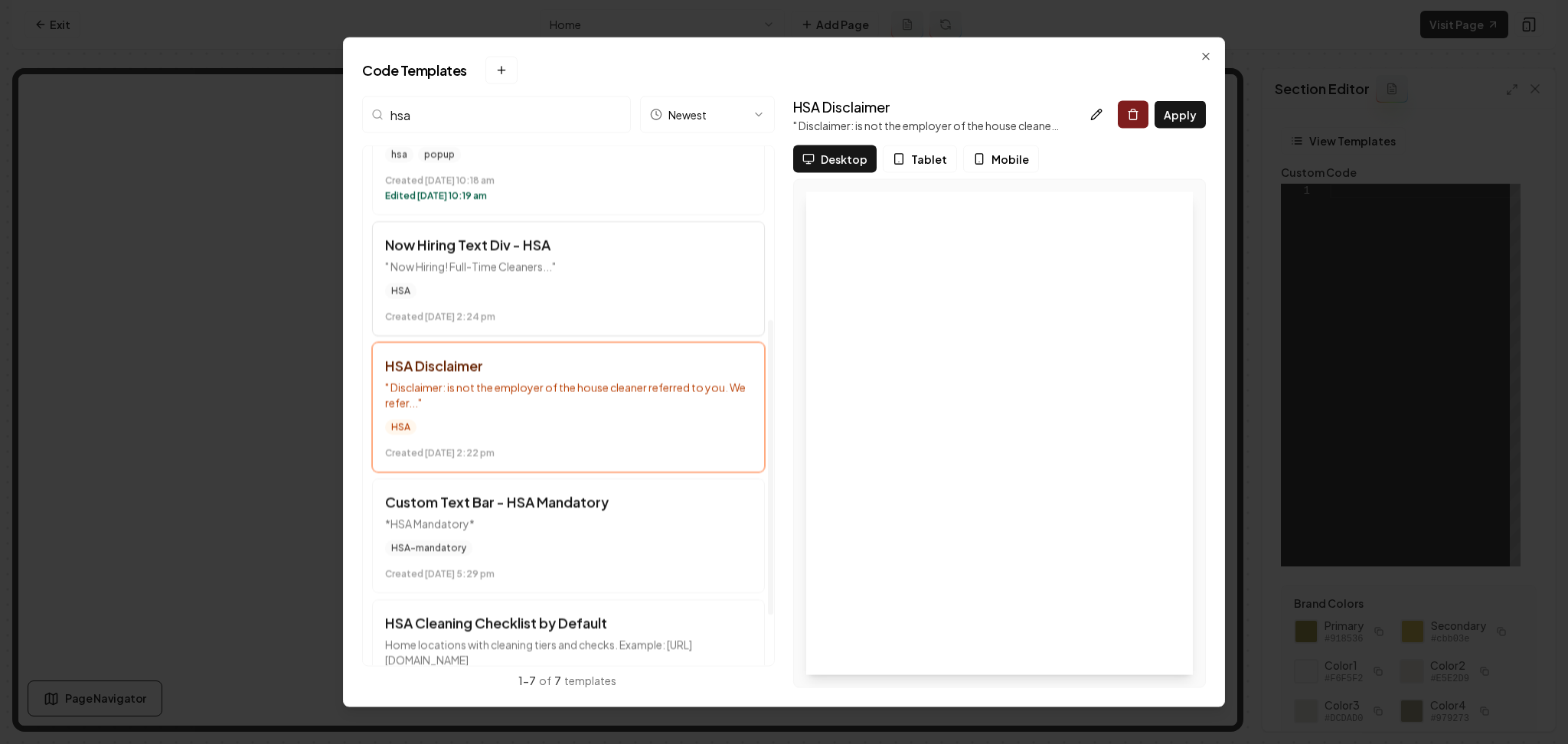
click at [511, 298] on div "HSA" at bounding box center [568, 291] width 366 height 15
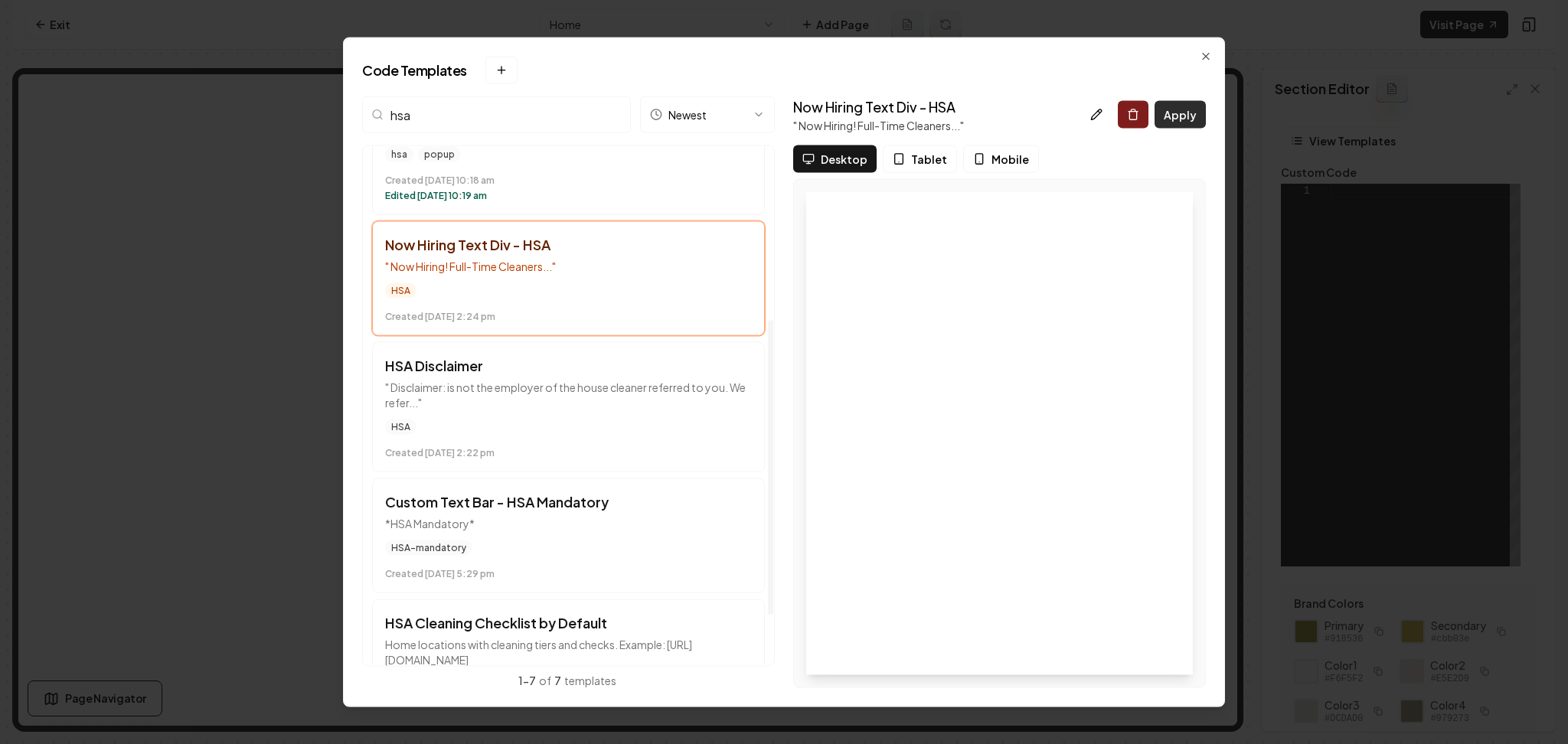
click at [1166, 123] on button "Apply" at bounding box center [1180, 114] width 51 height 28
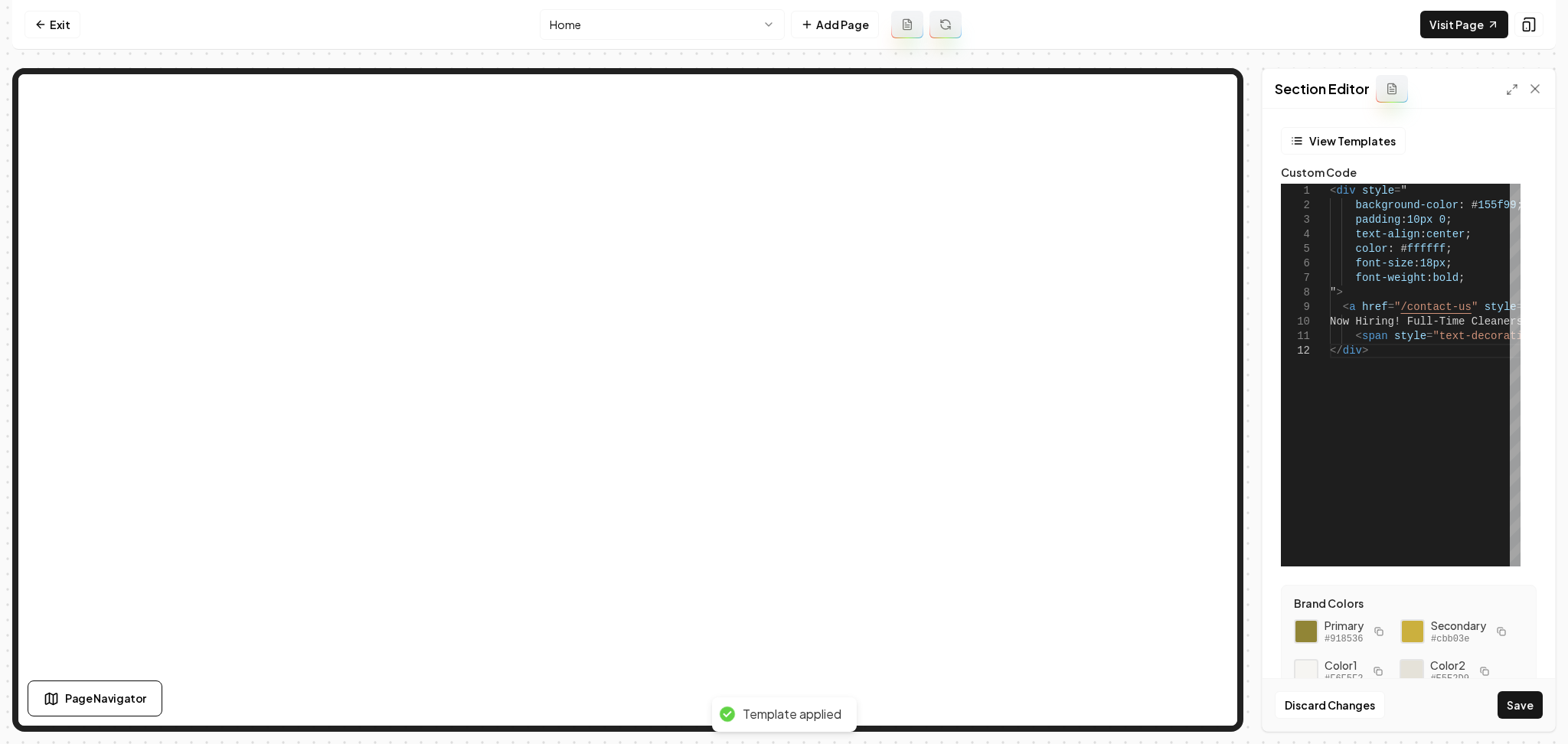
click at [1499, 636] on rect "button" at bounding box center [1502, 633] width 6 height 6
drag, startPoint x: 1468, startPoint y: 204, endPoint x: 1499, endPoint y: 201, distance: 31.1
click at [1499, 201] on div "< div style = " background-color : # 155f99 ; padding : 10px 0 ; text-align : c…" at bounding box center [1553, 375] width 446 height 382
type textarea "**********"
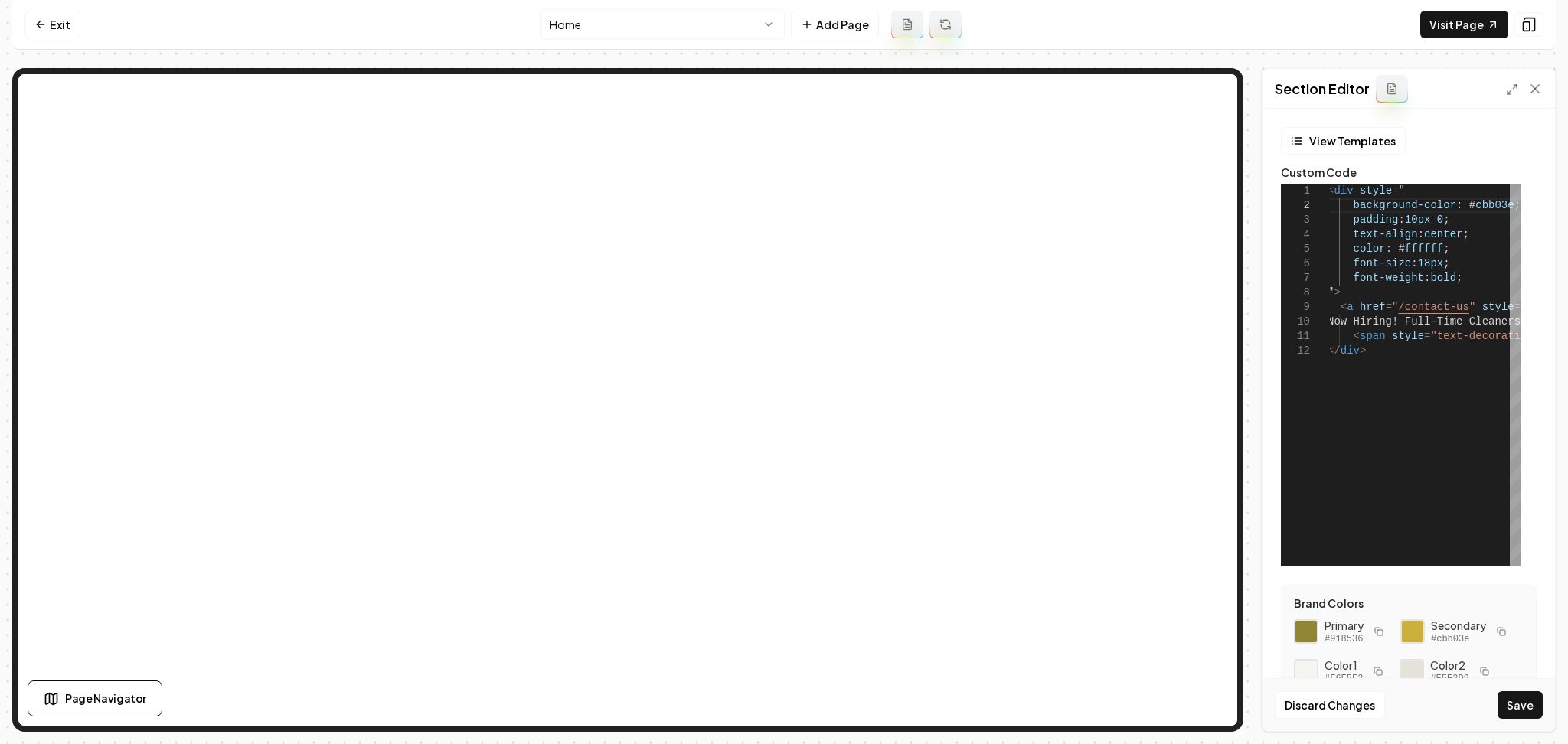
click at [1523, 701] on button "Save" at bounding box center [1519, 705] width 45 height 28
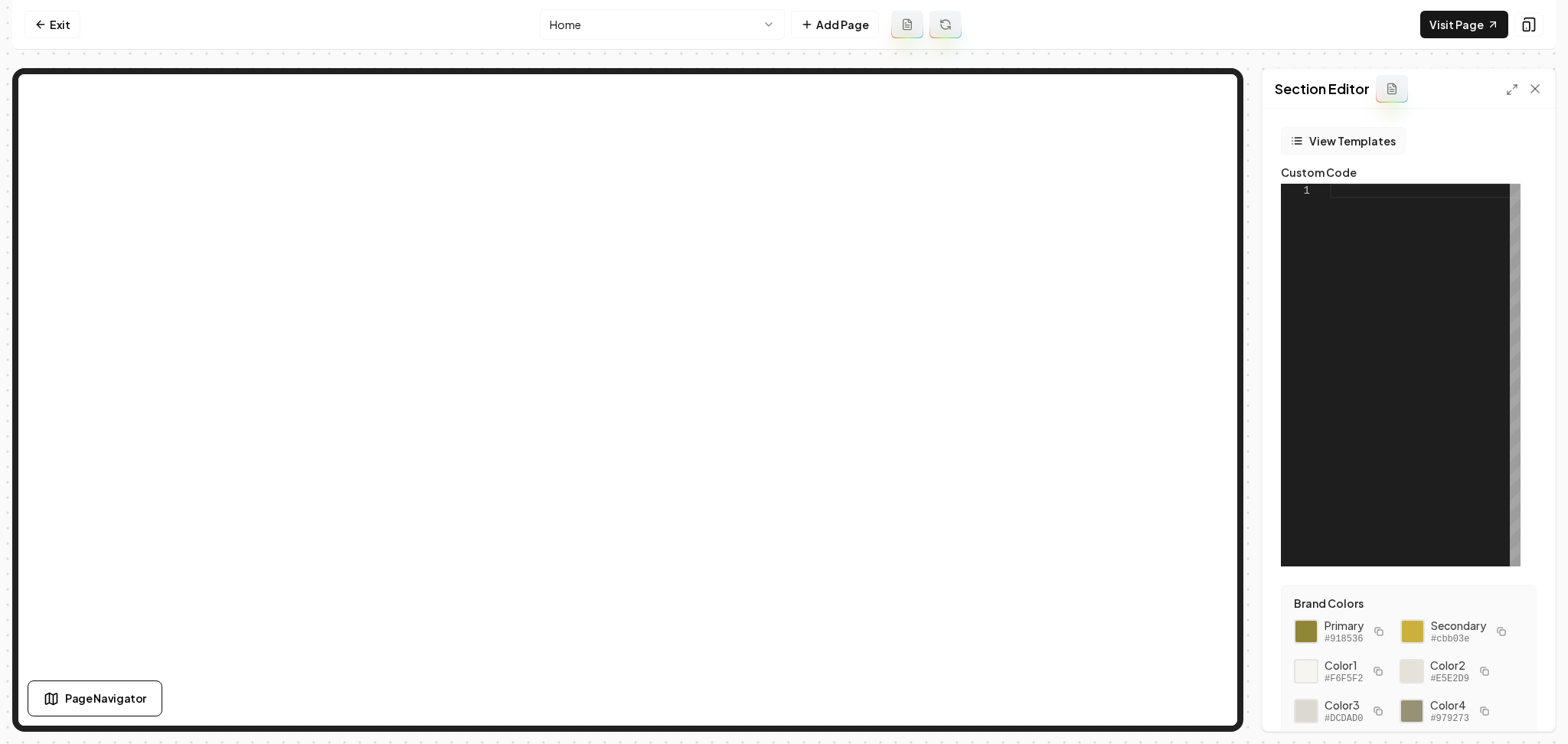
click at [1356, 147] on button "View Templates" at bounding box center [1343, 141] width 125 height 28
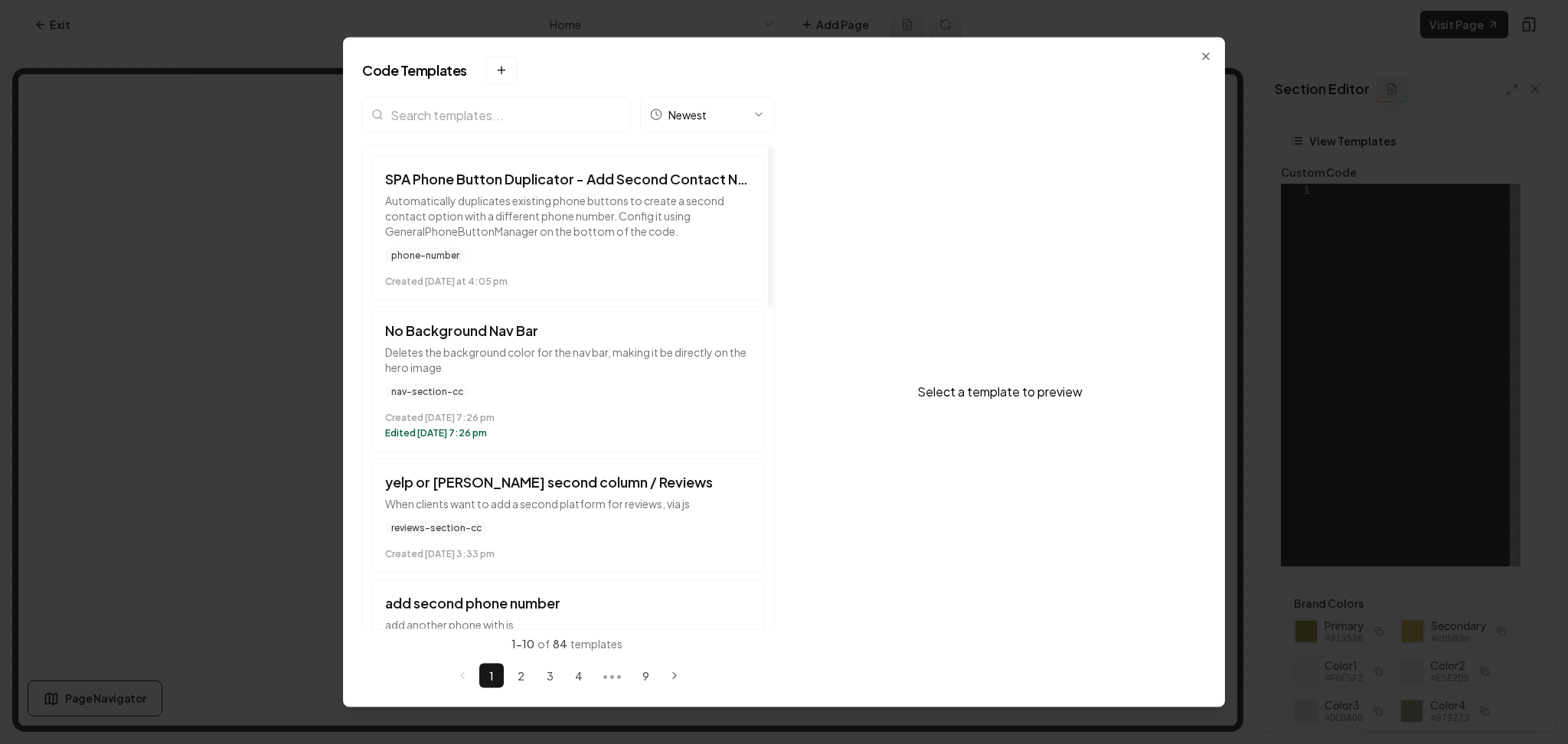
click at [480, 114] on input "search" at bounding box center [497, 114] width 268 height 37
type input "s"
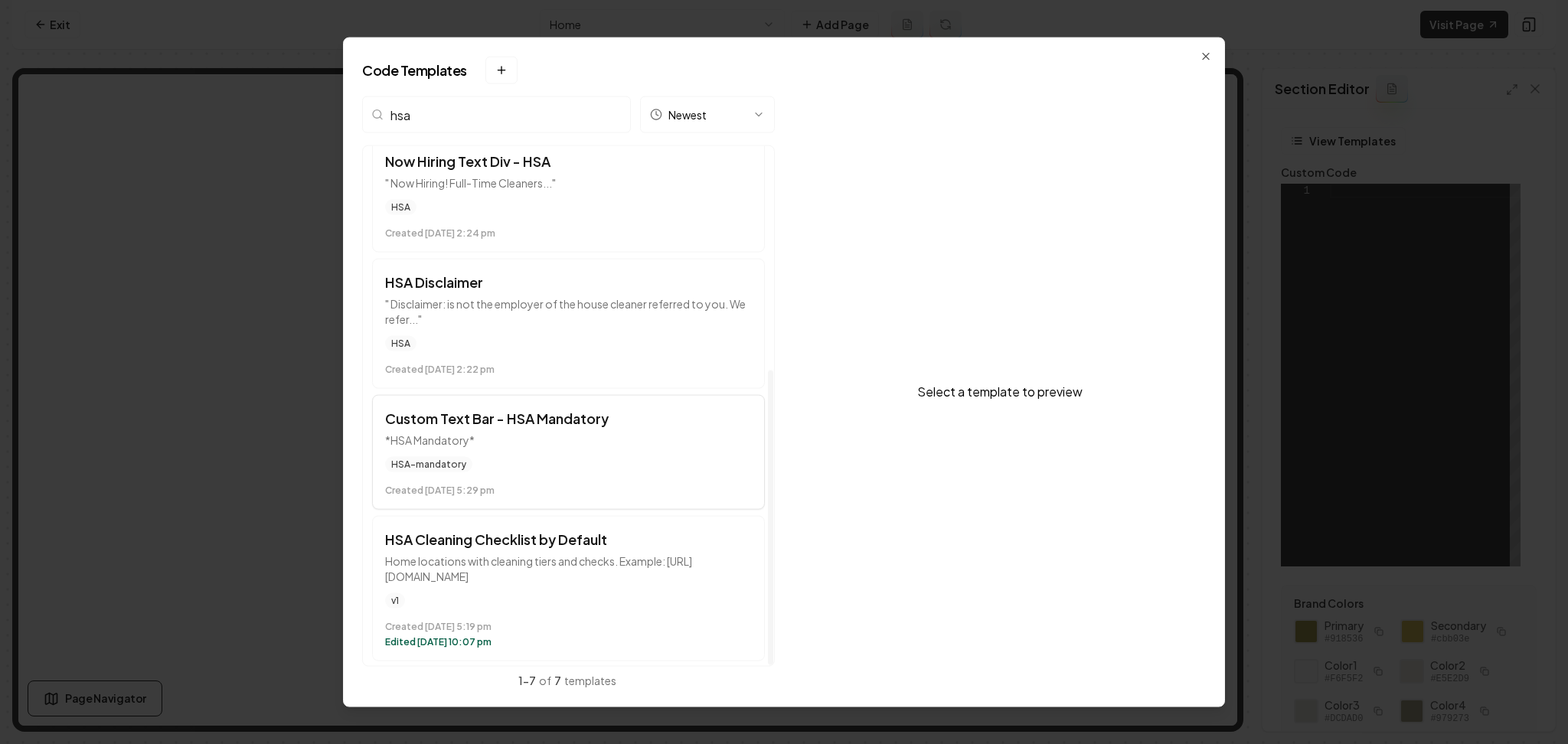
scroll to position [394, 0]
type input "hsa"
click at [546, 408] on h3 "Custom Text Bar - HSA Mandatory" at bounding box center [568, 414] width 366 height 22
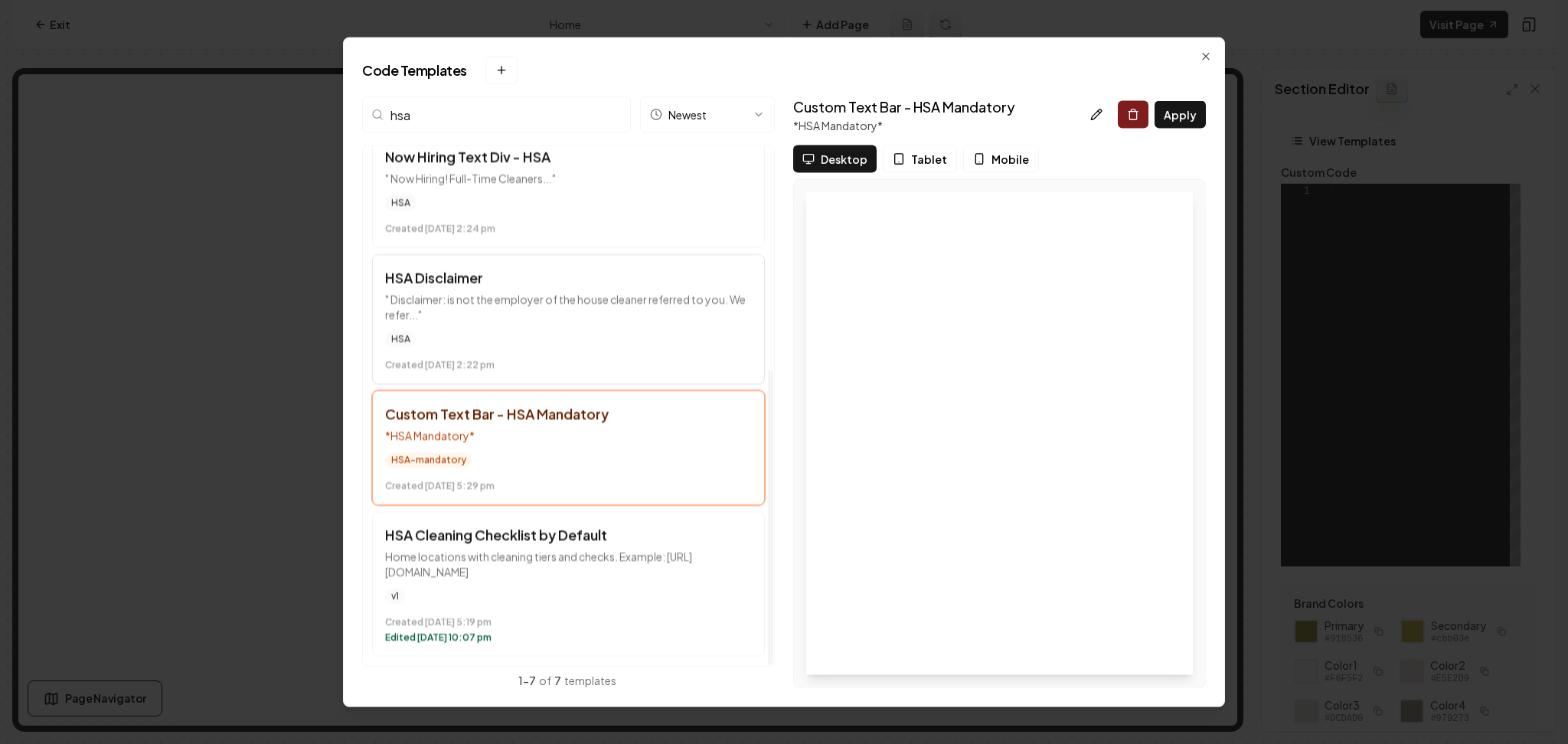
click at [550, 321] on p "" Disclaimer: is not the employer of the house cleaner referred to you. We refe…" at bounding box center [568, 307] width 366 height 30
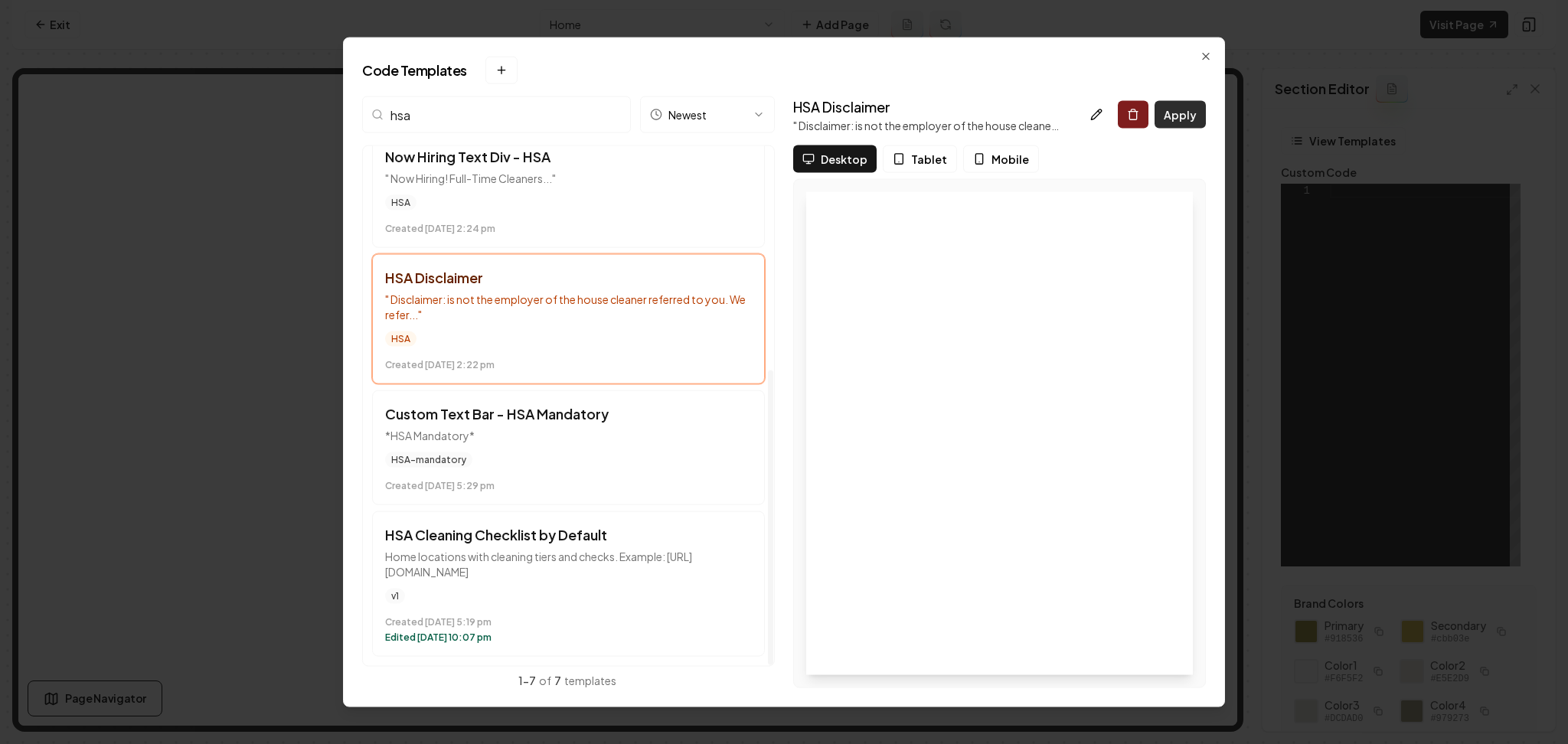
click at [1180, 117] on button "Apply" at bounding box center [1180, 114] width 51 height 28
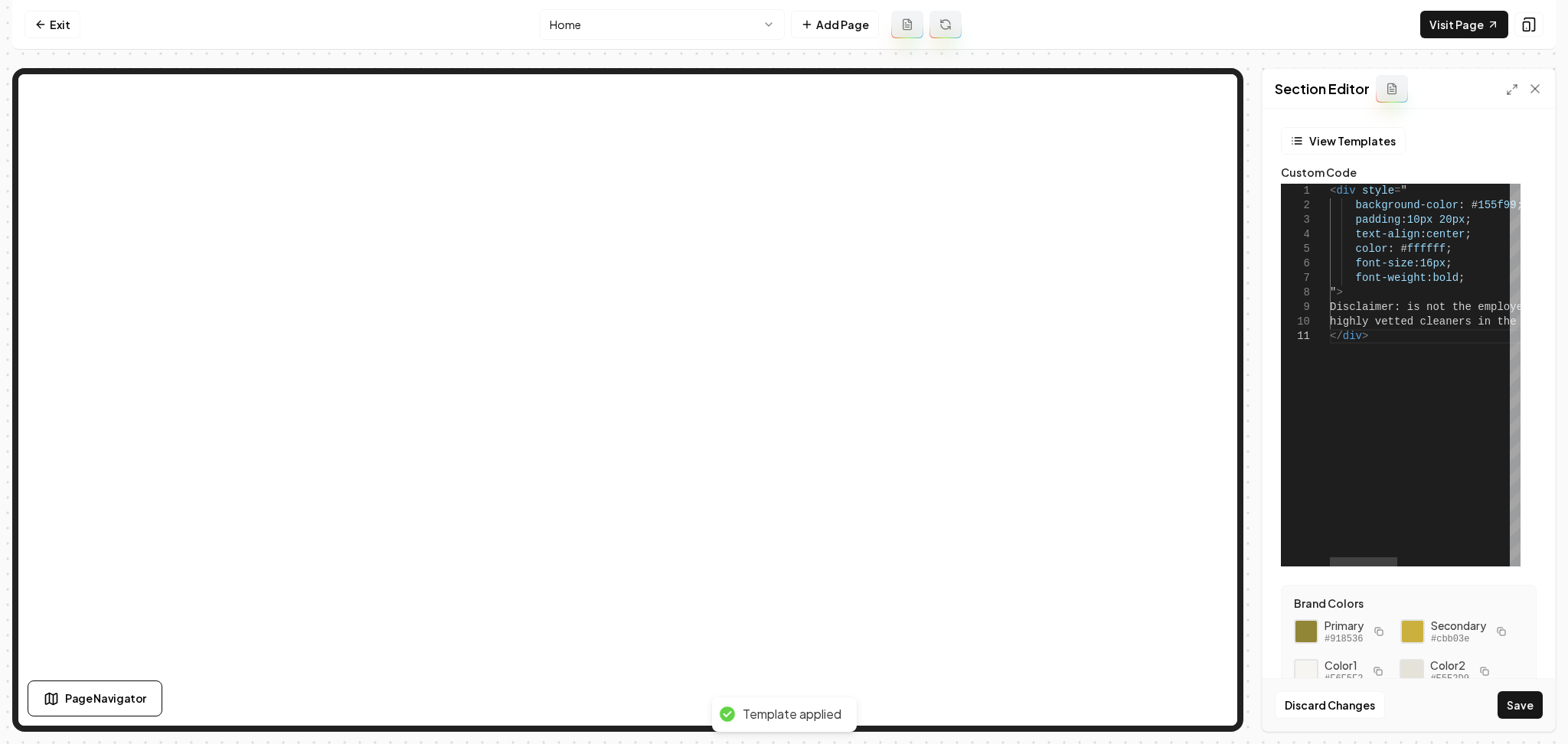
click at [1414, 302] on div "< div style = " background-color : # 155f99 ; padding : 10px 20px ; text-align …" at bounding box center [1582, 375] width 505 height 382
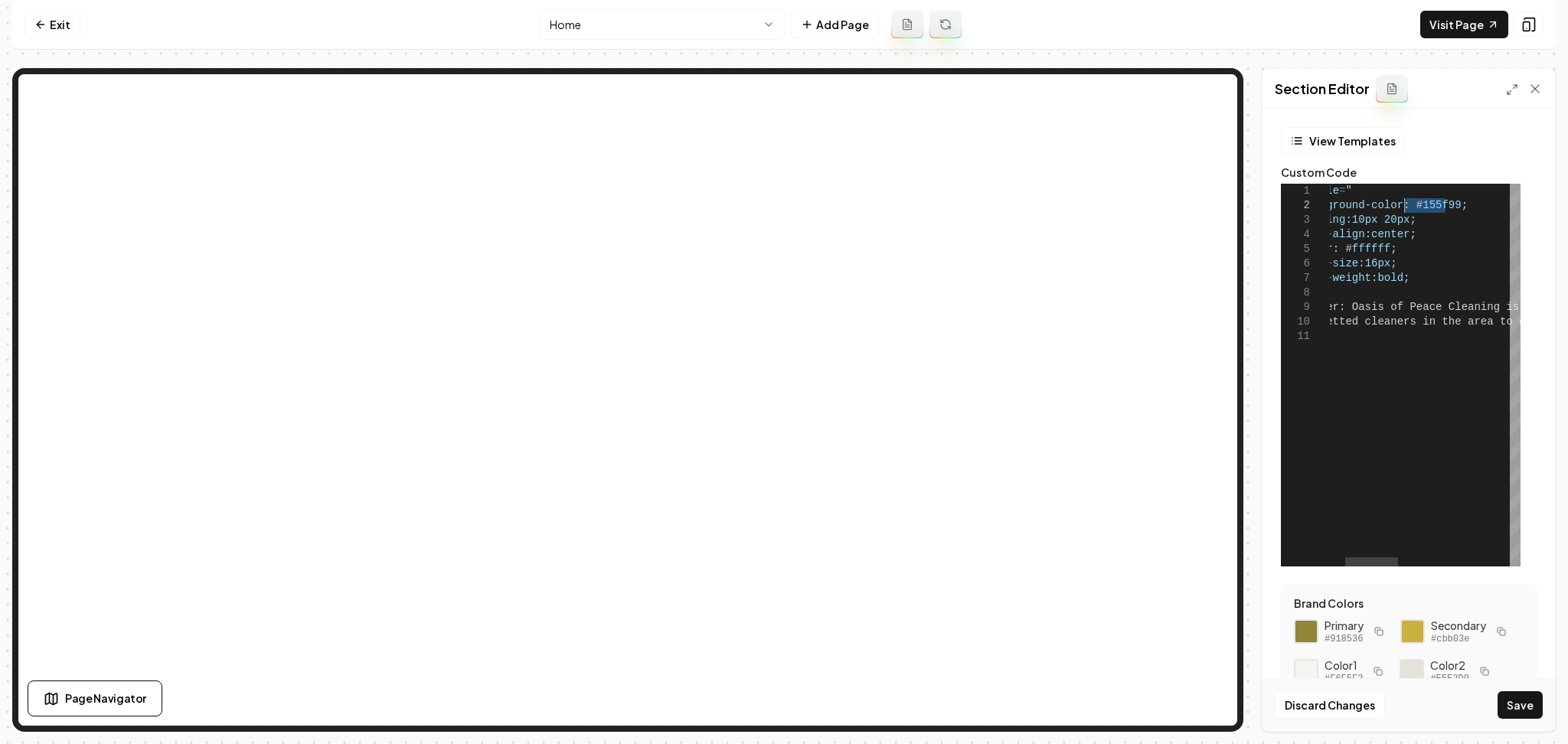
drag, startPoint x: 1445, startPoint y: 208, endPoint x: 1405, endPoint y: 206, distance: 40.0
click at [1405, 206] on div "< div style = " background-color : # 155f99 ; padding : 10px 20px ; text-align …" at bounding box center [1597, 375] width 646 height 382
type textarea "**********"
click at [1523, 635] on form "**********" at bounding box center [1409, 491] width 268 height 727
click at [1530, 713] on button "Save" at bounding box center [1519, 705] width 45 height 28
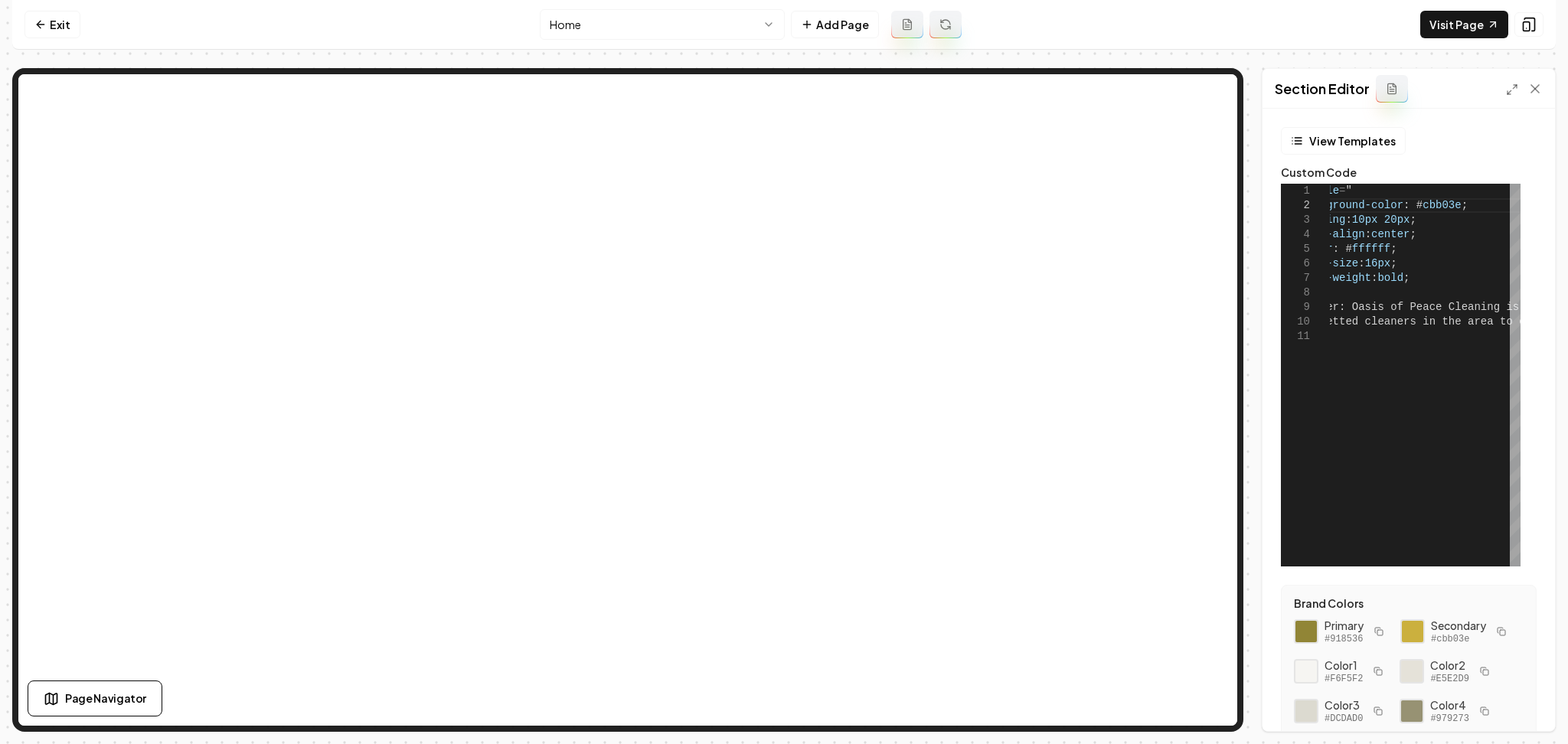
click at [657, 3] on nav "Exit Home Add Page Visit Page" at bounding box center [784, 25] width 1543 height 49
click at [661, 32] on html "**********" at bounding box center [784, 372] width 1568 height 744
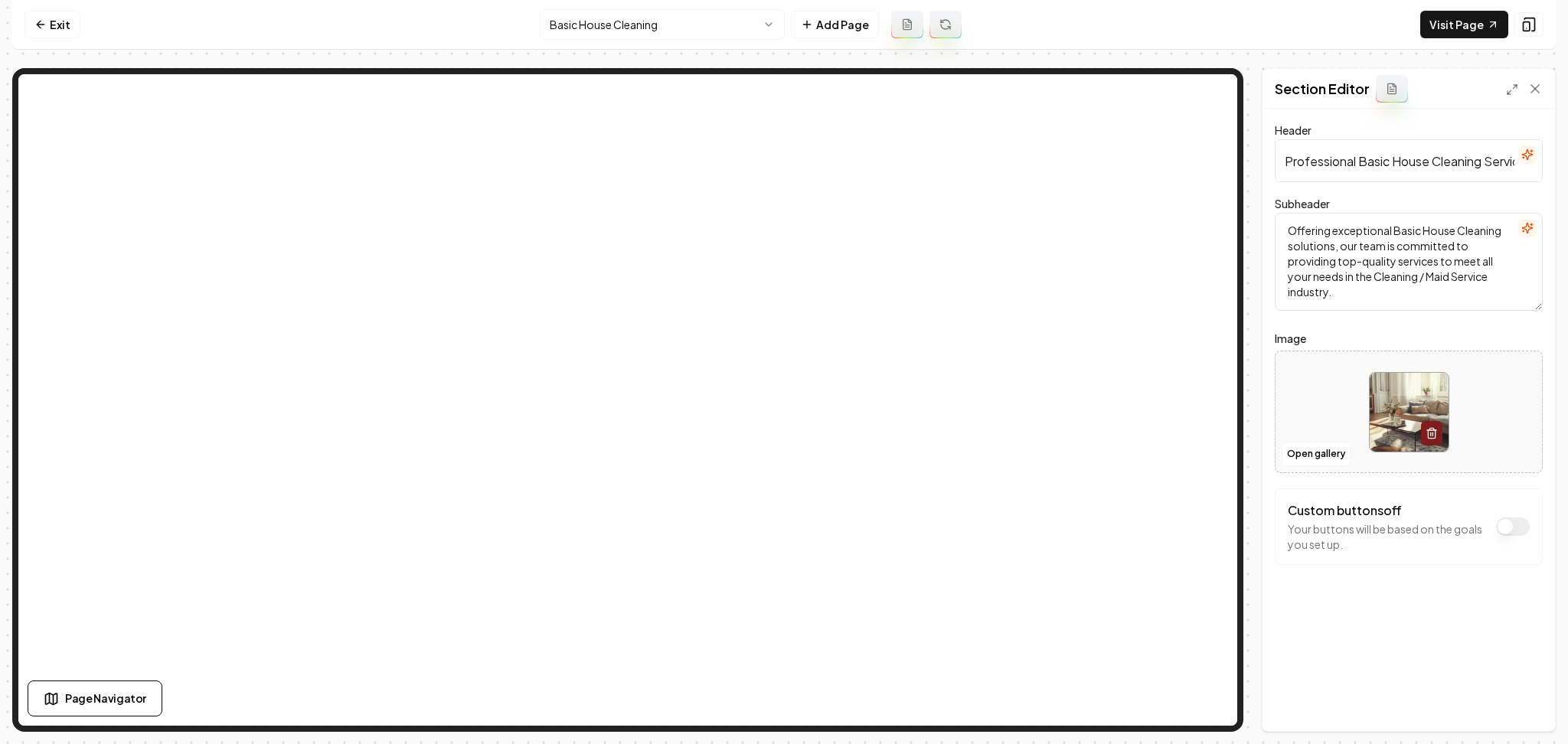
click at [1342, 409] on div at bounding box center [1408, 412] width 266 height 105
type input "**********"
drag, startPoint x: 1519, startPoint y: 713, endPoint x: 1486, endPoint y: 700, distance: 35.5
click at [1520, 712] on button "Save" at bounding box center [1519, 705] width 45 height 28
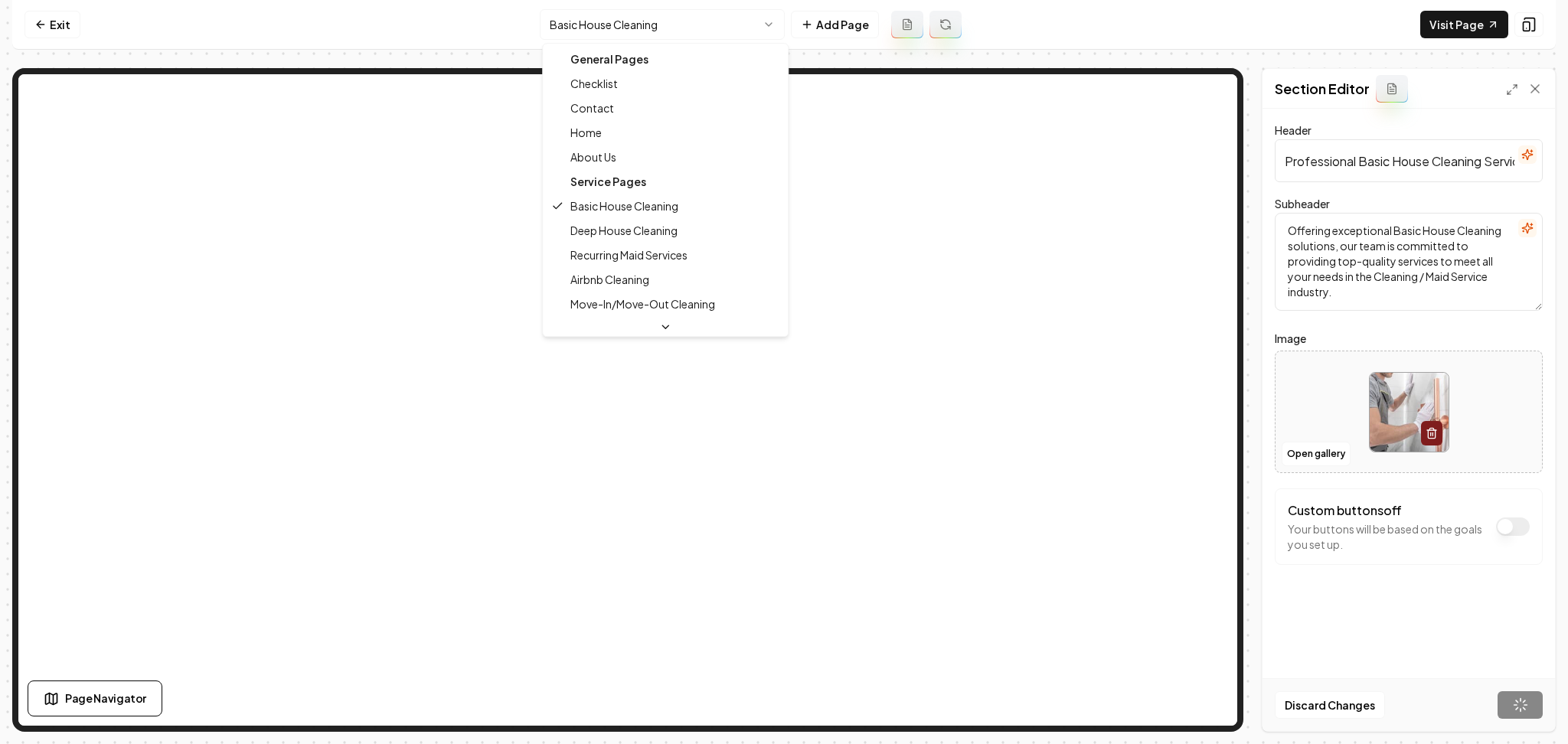
click at [590, 22] on html "Computer Required This feature is only available on a computer. Please switch t…" at bounding box center [784, 372] width 1568 height 744
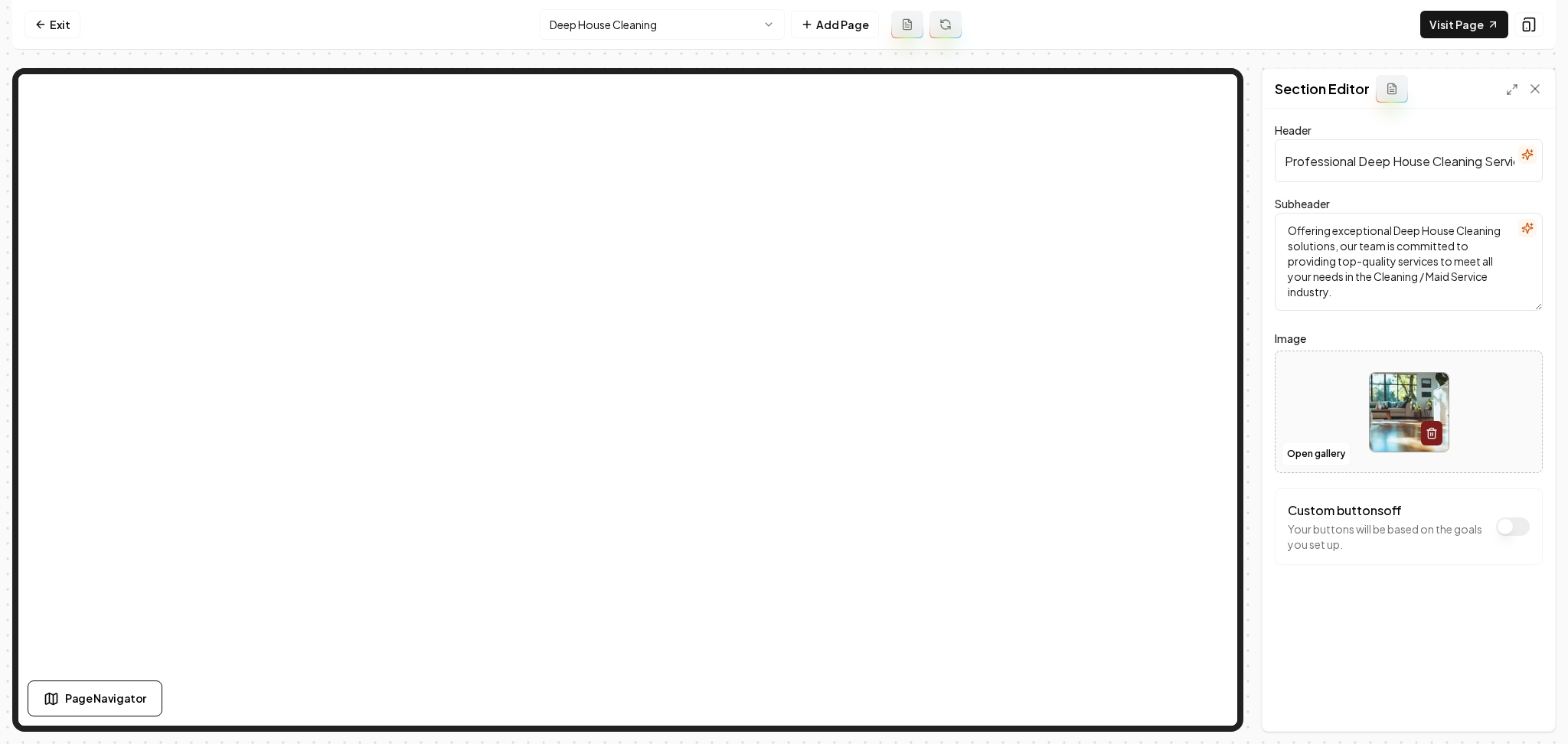
click at [1272, 397] on div "Header Professional Deep House Cleaning Services Subheader Offering exceptional…" at bounding box center [1408, 420] width 292 height 622
click at [1313, 383] on div at bounding box center [1408, 412] width 266 height 105
type input "**********"
click at [1459, 697] on div "Header Professional Deep House Cleaning Services Subheader Offering exceptional…" at bounding box center [1408, 420] width 292 height 622
click at [1510, 710] on button "Save" at bounding box center [1519, 705] width 45 height 28
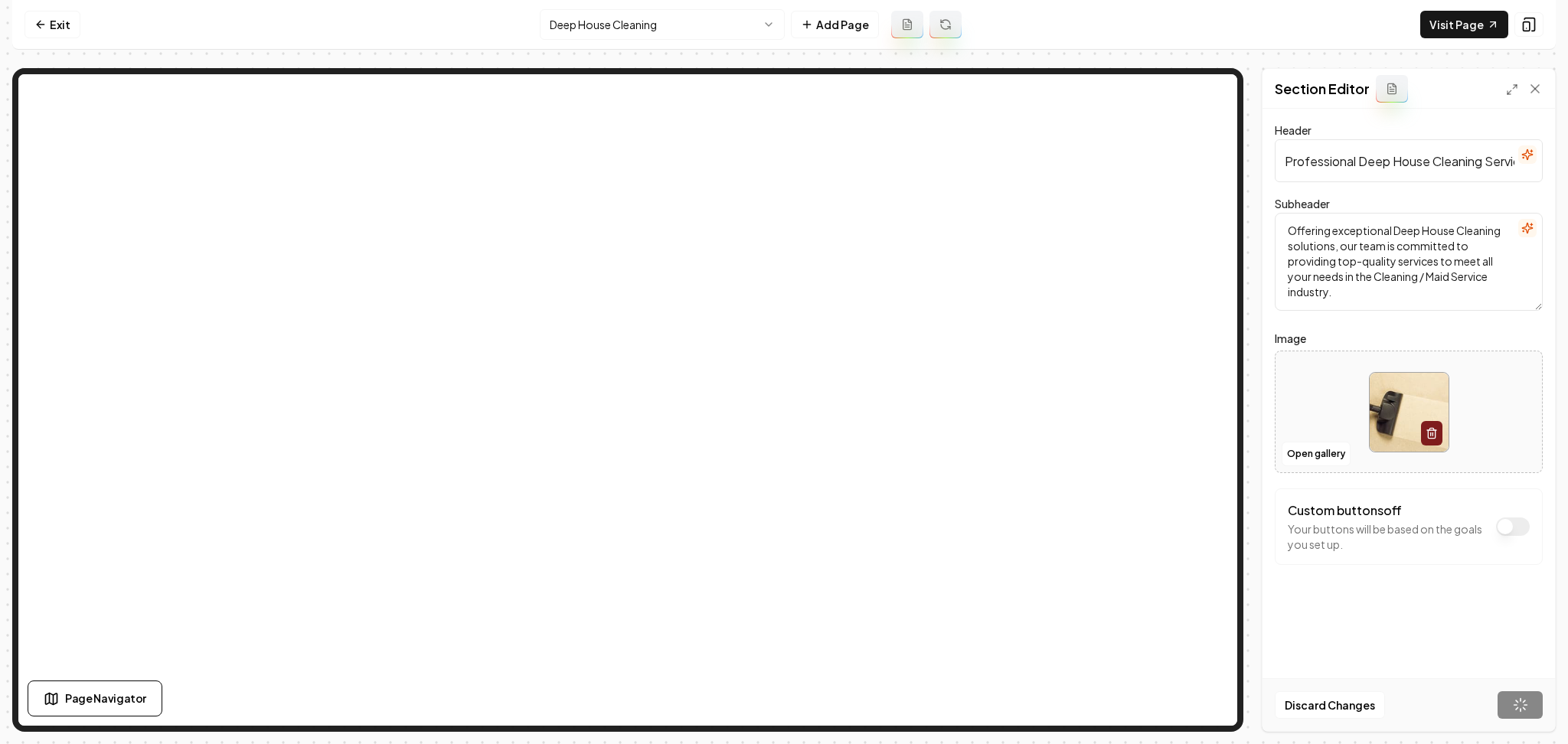
click at [618, 36] on html "Computer Required This feature is only available on a computer. Please switch t…" at bounding box center [784, 372] width 1568 height 744
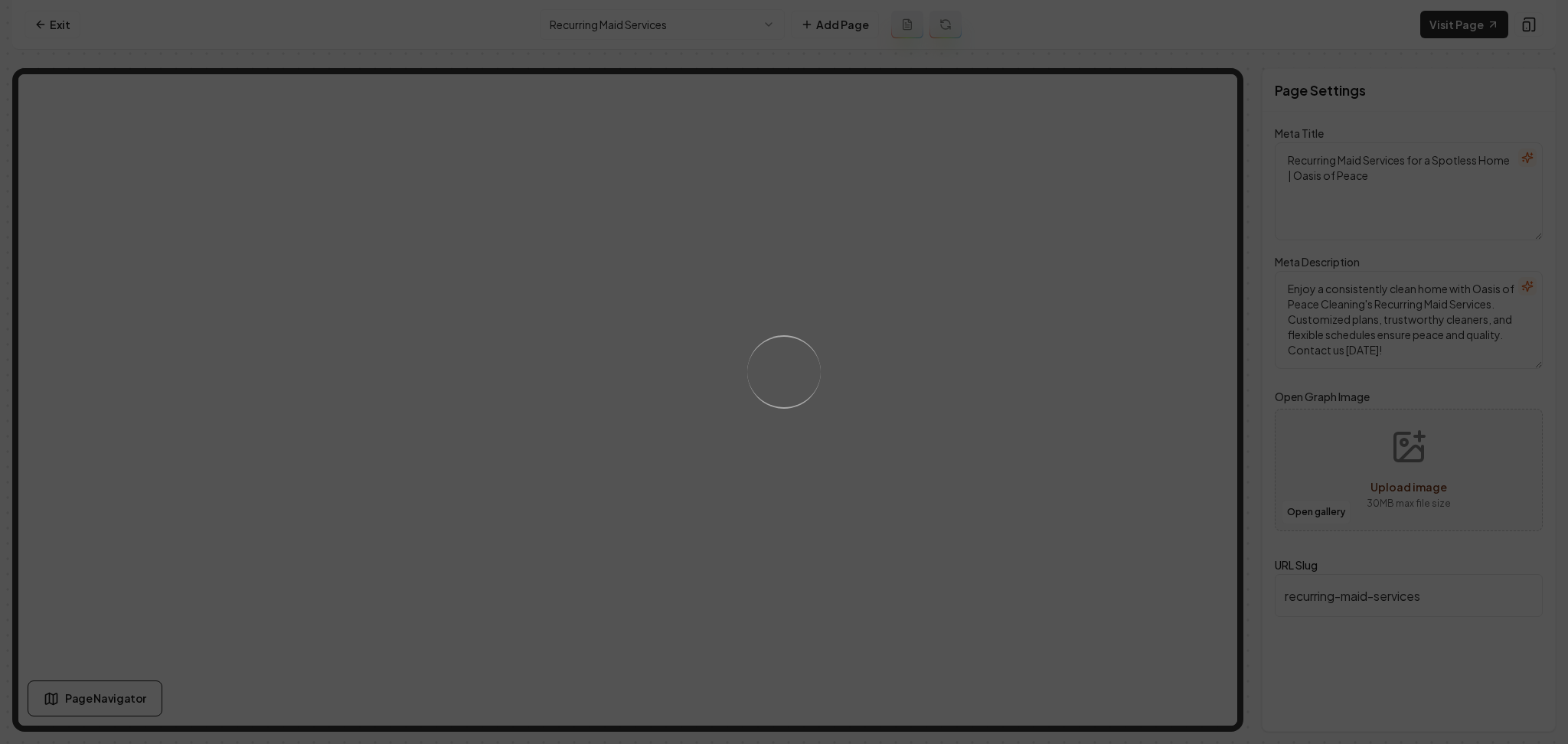
click at [848, 387] on div "Loading..." at bounding box center [784, 372] width 1568 height 744
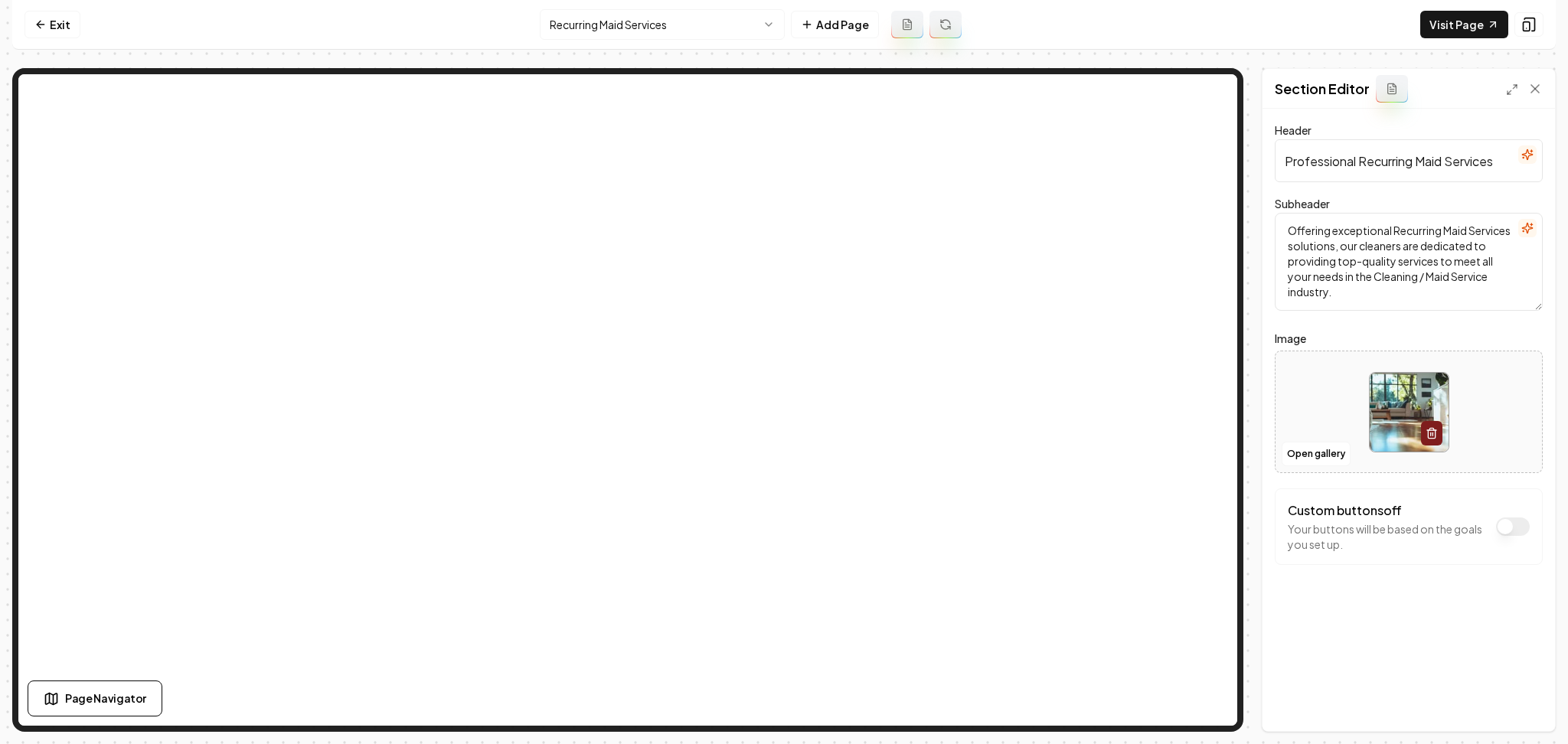
click at [1340, 417] on div at bounding box center [1408, 412] width 266 height 105
type input "**********"
click at [1517, 705] on button "Save" at bounding box center [1519, 705] width 45 height 28
click at [1292, 451] on button "Open gallery" at bounding box center [1316, 454] width 69 height 25
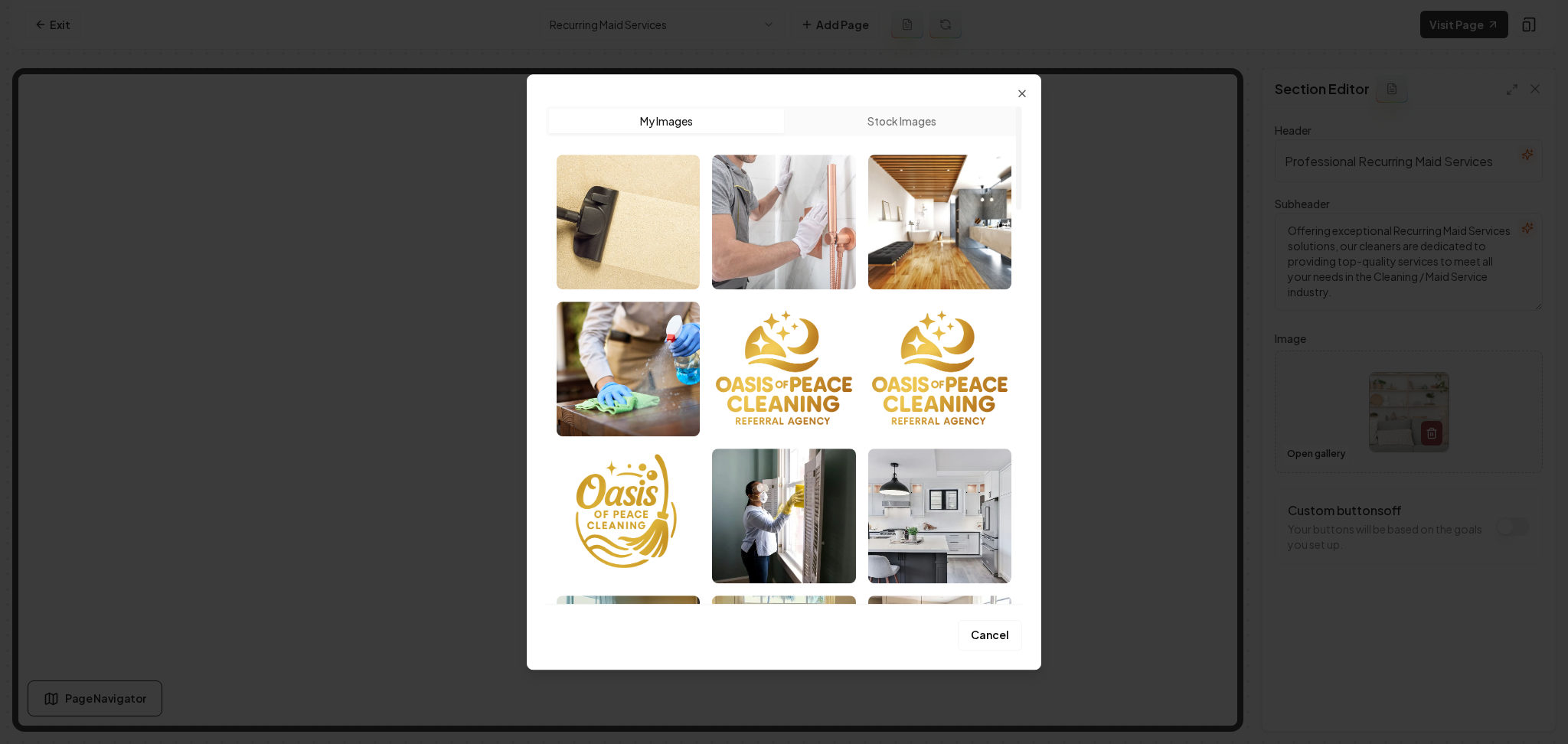
click at [770, 227] on img "Select image image_68b06ced5c7cd75eb884d77f.jpeg" at bounding box center [783, 223] width 143 height 135
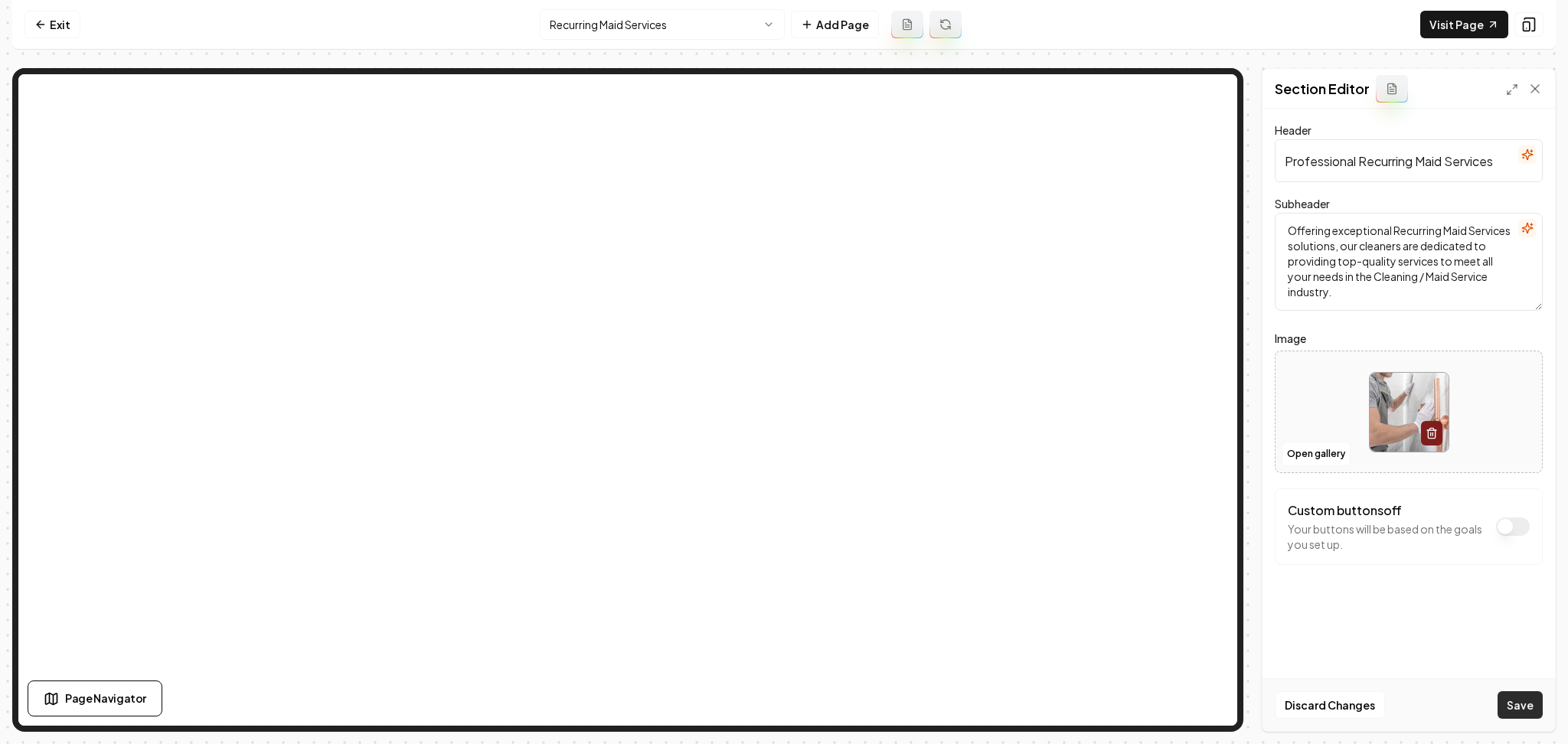
click at [1539, 713] on button "Save" at bounding box center [1519, 705] width 45 height 28
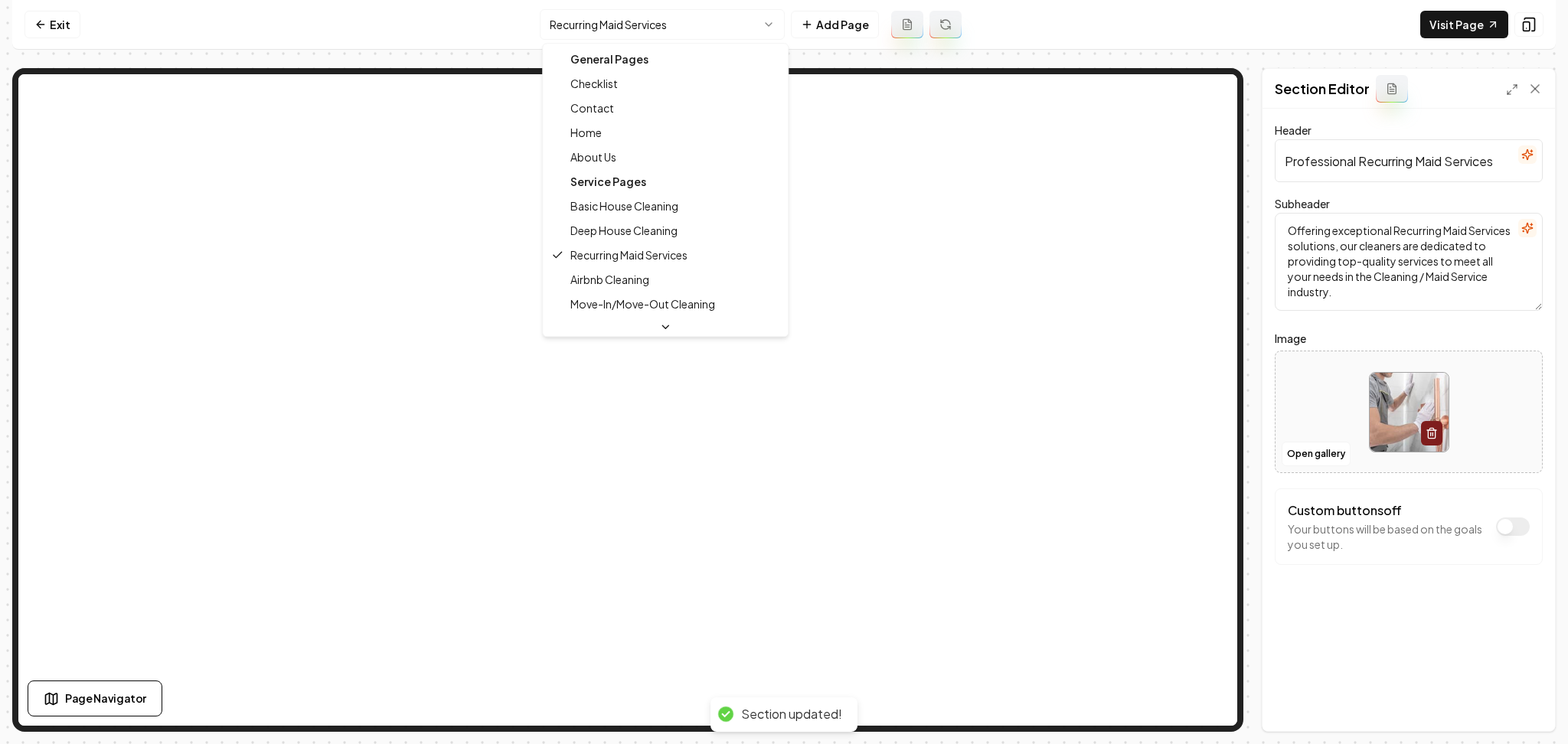
click at [605, 16] on html "Computer Required This feature is only available on a computer. Please switch t…" at bounding box center [784, 372] width 1568 height 744
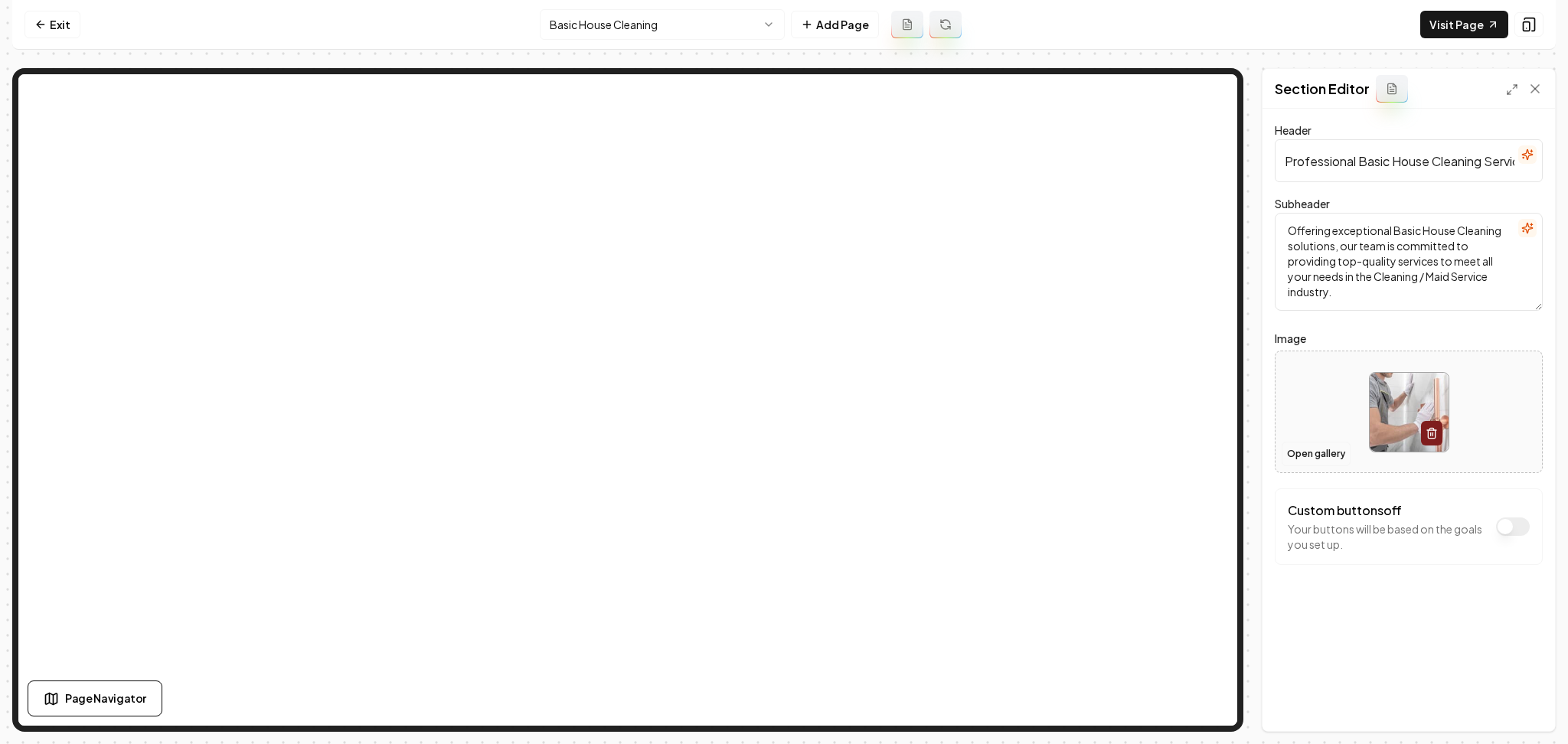
click at [1333, 456] on button "Open gallery" at bounding box center [1316, 454] width 69 height 25
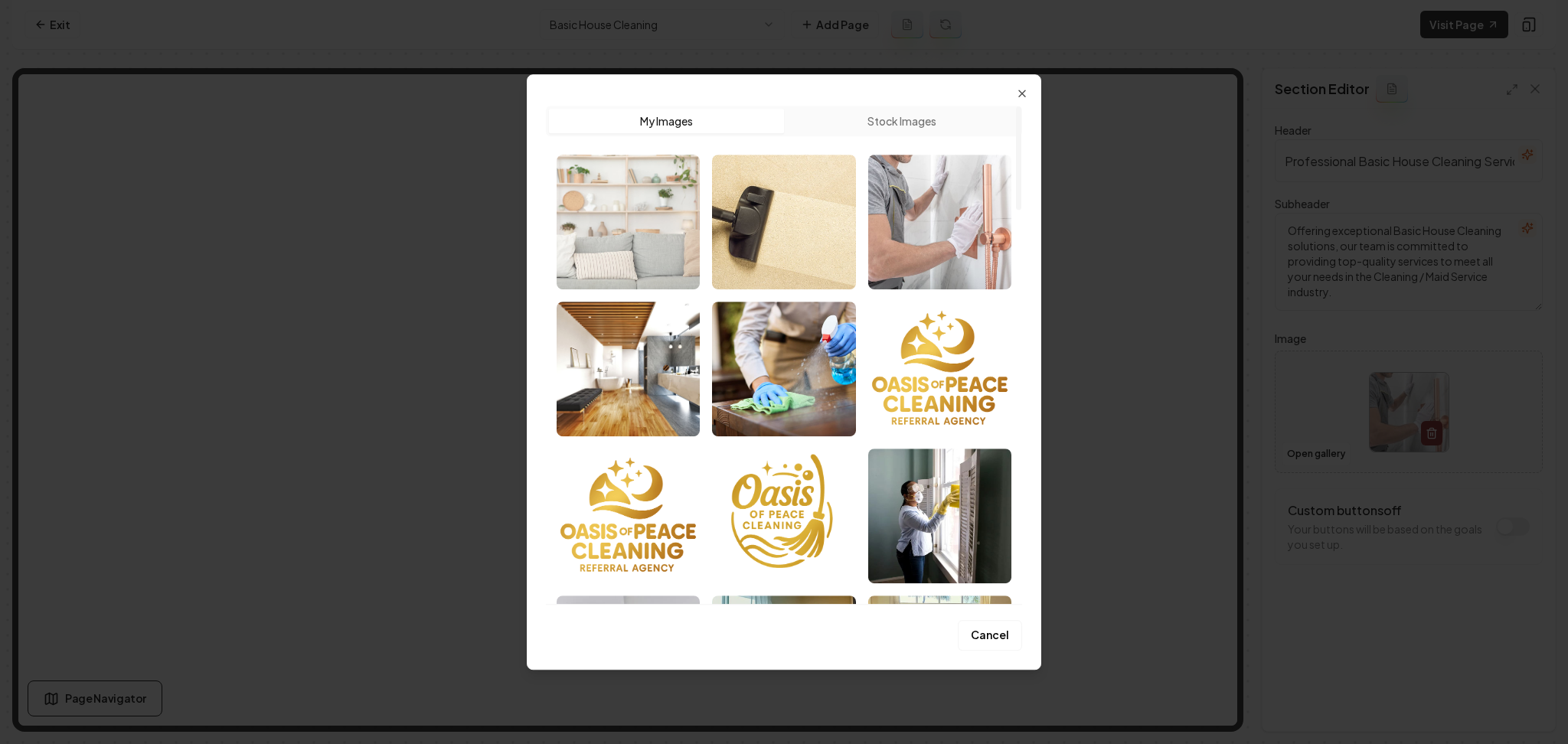
click at [644, 261] on img "Select image image_68b06d335c7cd75eb887b408.jpeg" at bounding box center [628, 223] width 143 height 135
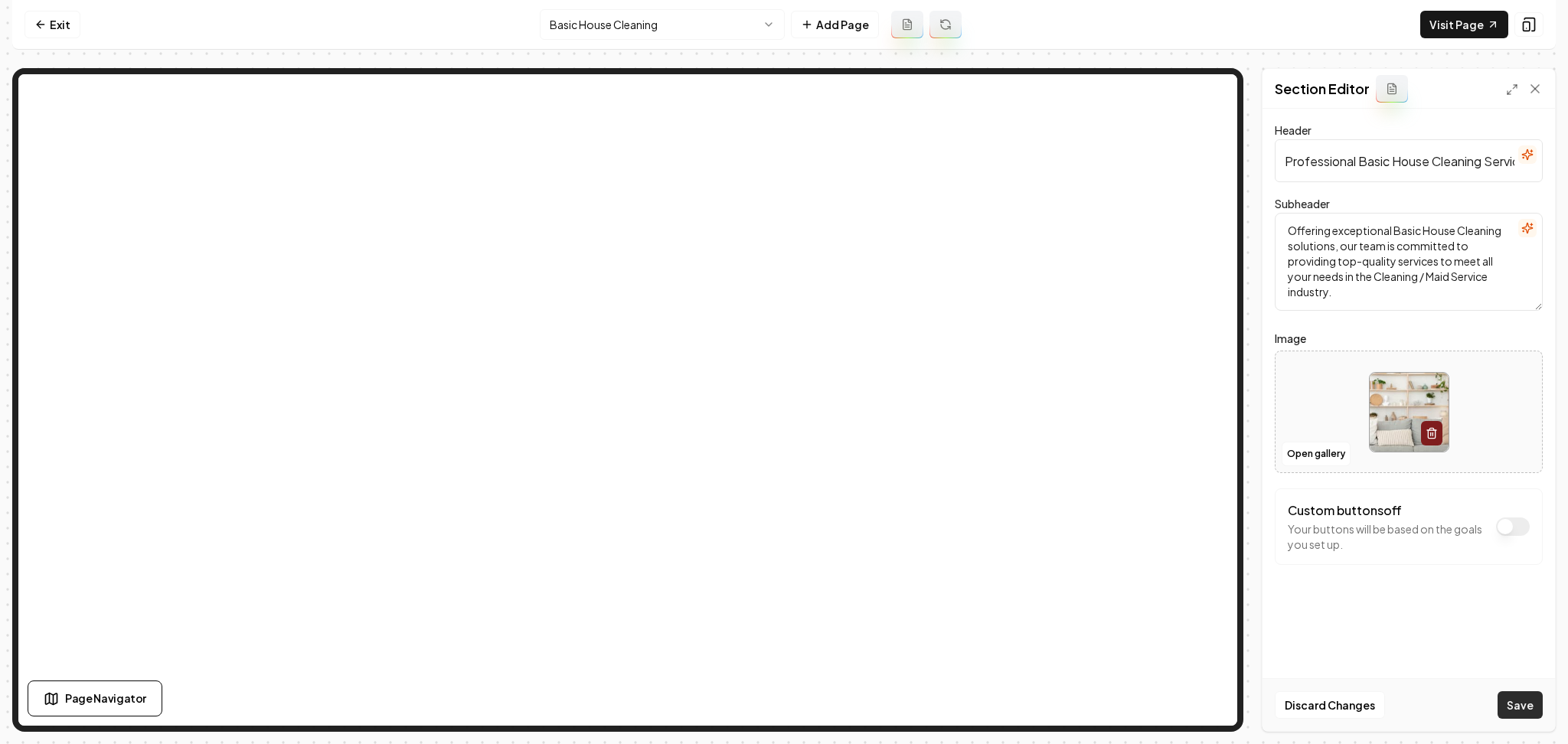
click at [1504, 694] on button "Save" at bounding box center [1519, 705] width 45 height 28
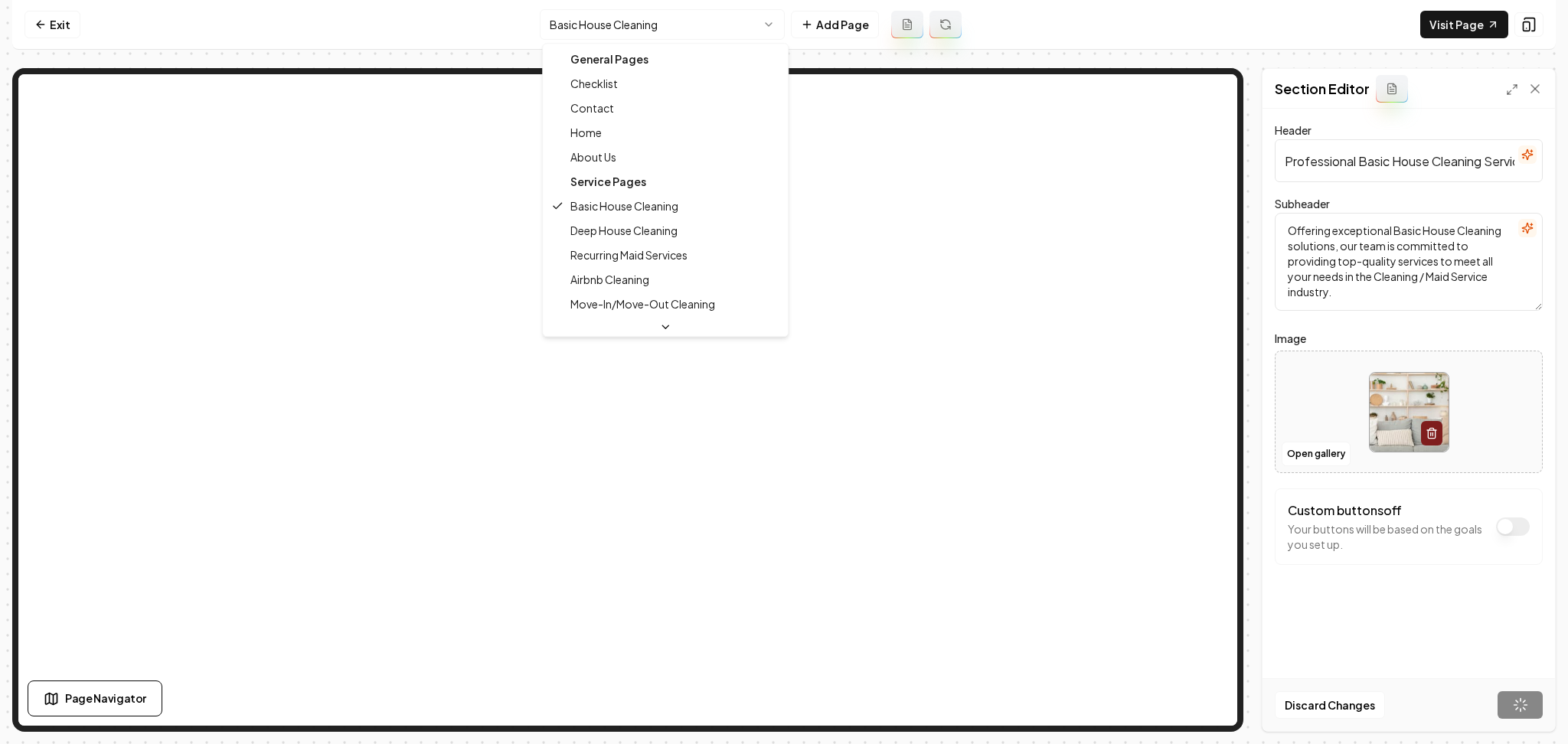
click at [617, 22] on html "Computer Required This feature is only available on a computer. Please switch t…" at bounding box center [784, 372] width 1568 height 744
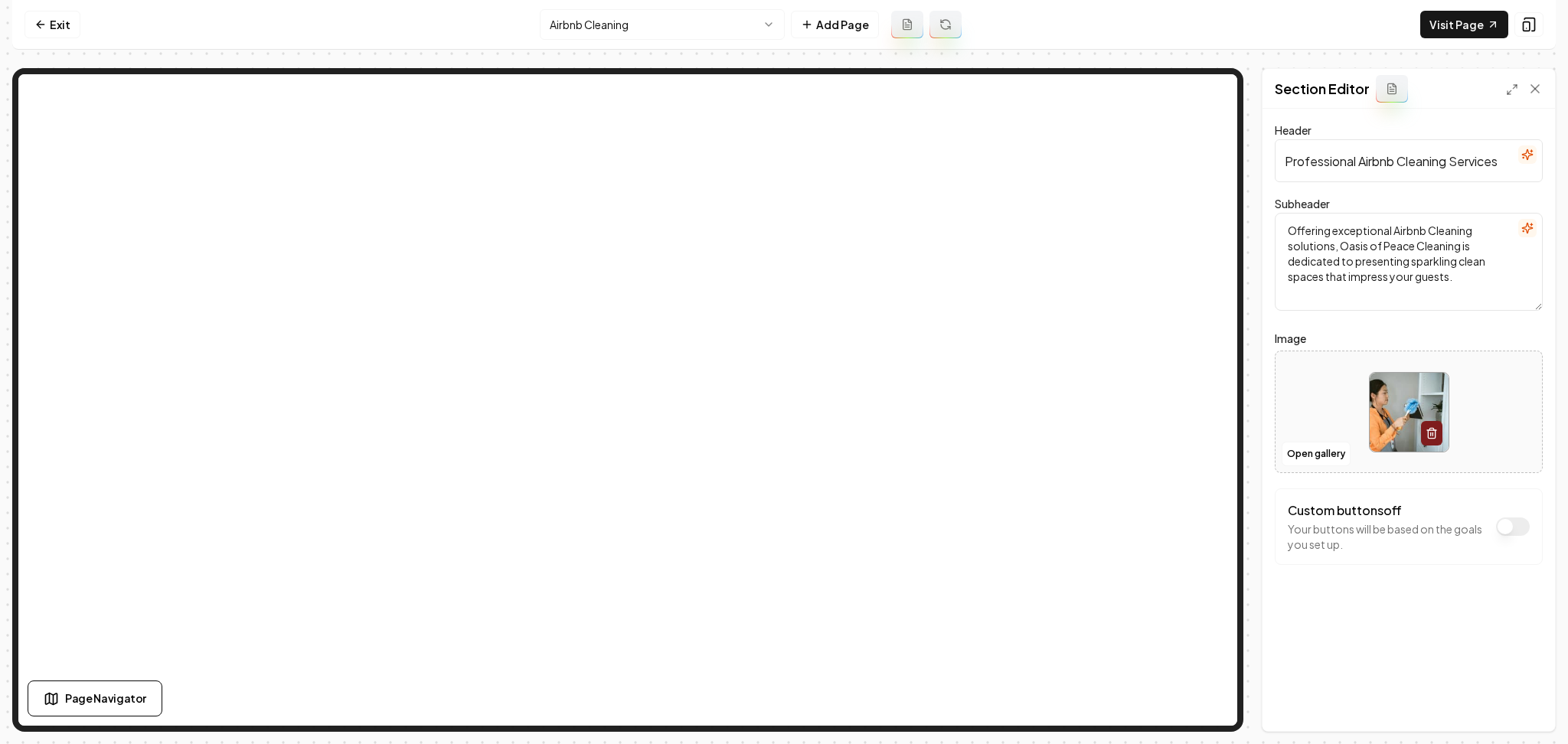
click at [1358, 407] on div at bounding box center [1408, 412] width 266 height 105
type input "**********"
click at [1513, 711] on button "Save" at bounding box center [1519, 705] width 45 height 28
click at [606, 34] on html "Computer Required This feature is only available on a computer. Please switch t…" at bounding box center [784, 372] width 1568 height 744
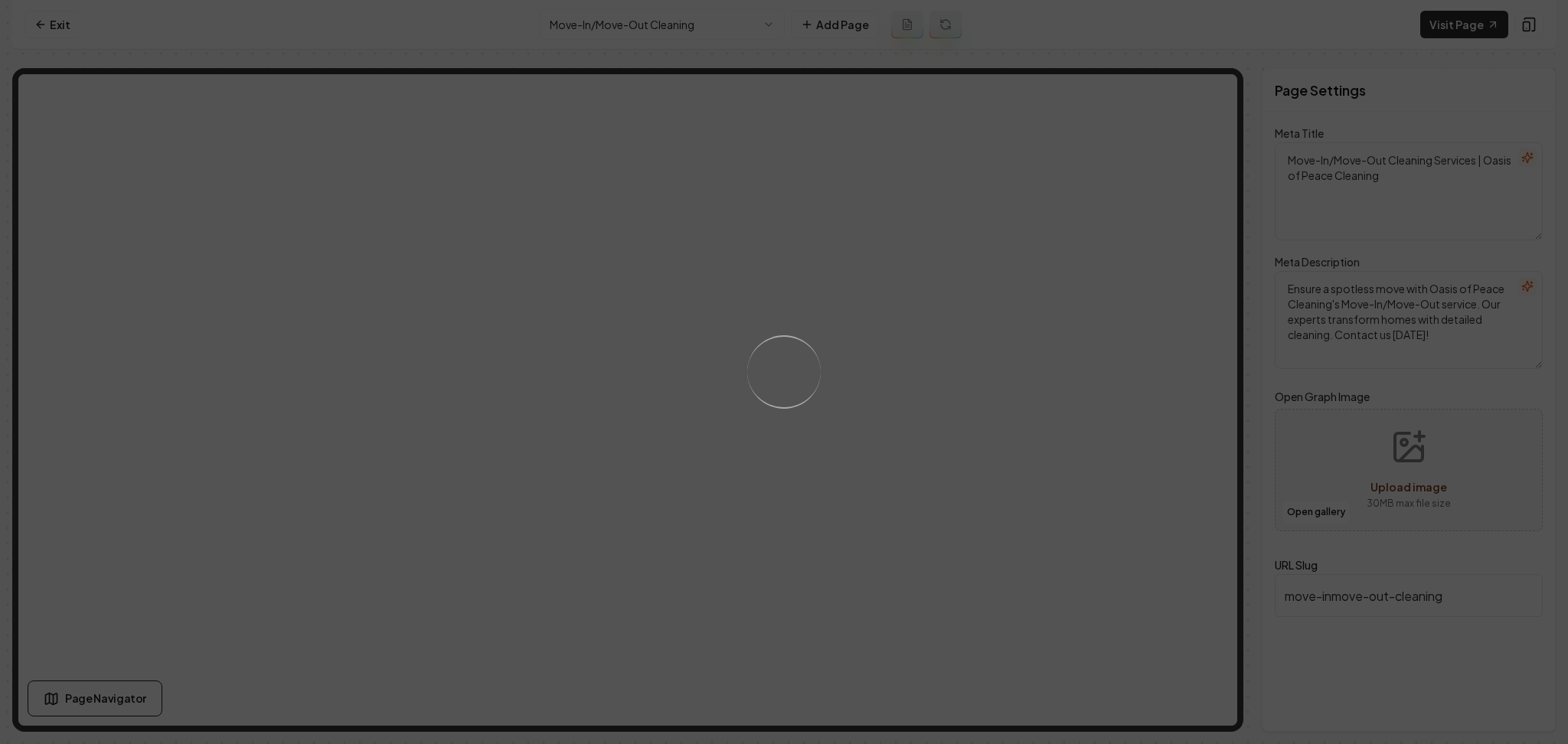
click at [757, 347] on div "Loading..." at bounding box center [783, 371] width 104 height 104
click at [916, 397] on div "Loading..." at bounding box center [784, 372] width 1568 height 744
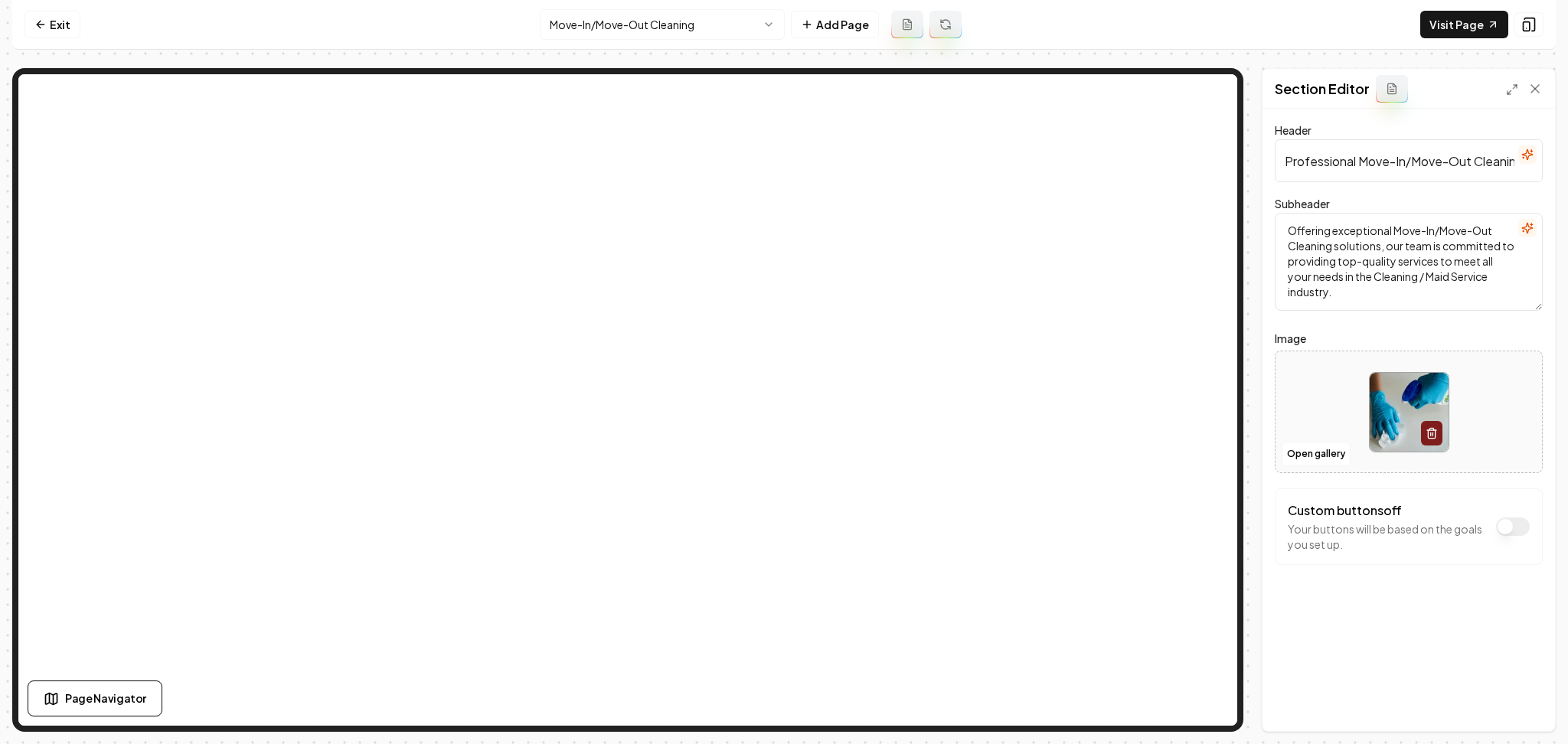
click at [1303, 377] on div at bounding box center [1408, 412] width 266 height 105
type input "**********"
click at [1519, 711] on button "Save" at bounding box center [1519, 705] width 45 height 28
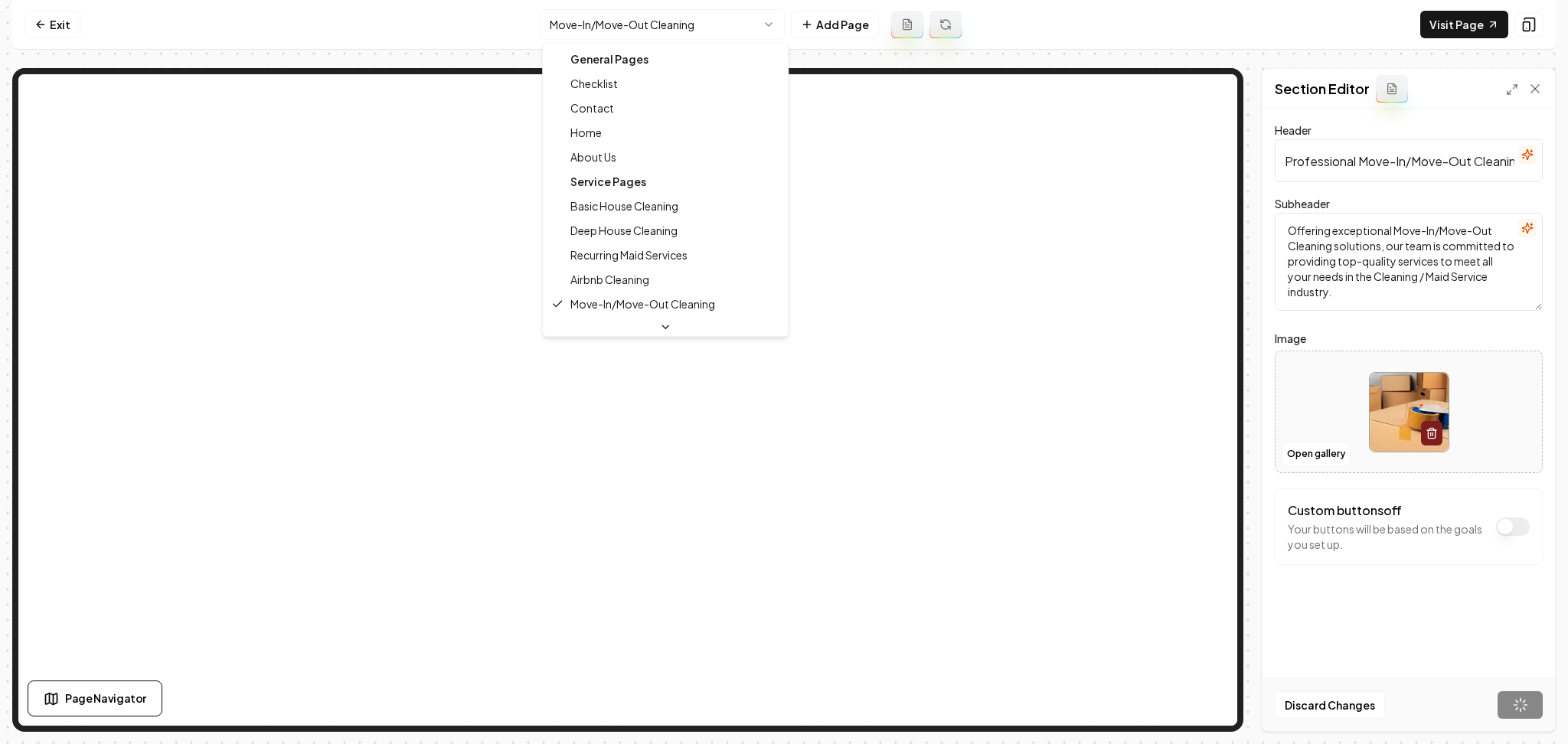
click at [649, 37] on html "Computer Required This feature is only available on a computer. Please switch t…" at bounding box center [784, 372] width 1568 height 744
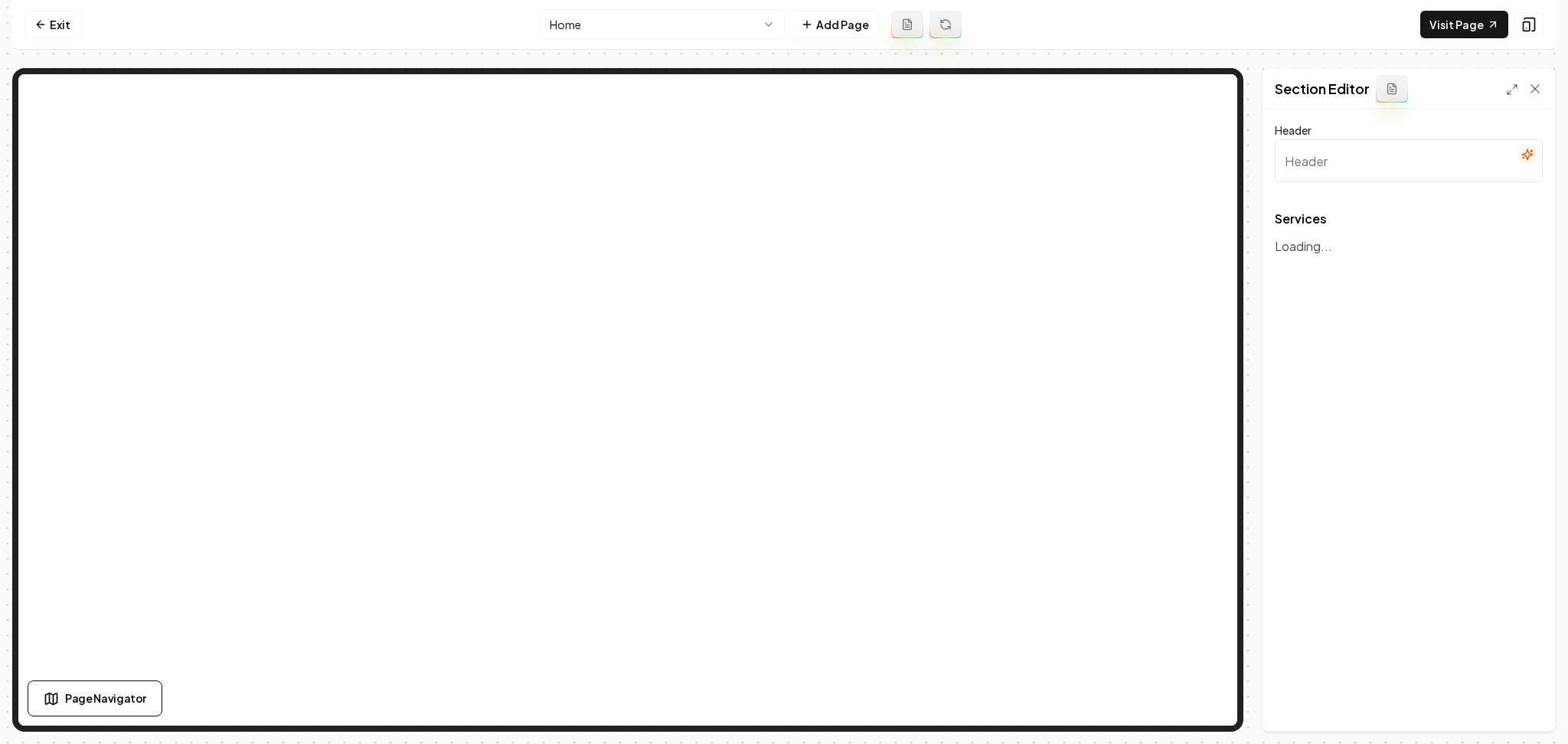
type input "Comprehensive Cleaning Solutions"
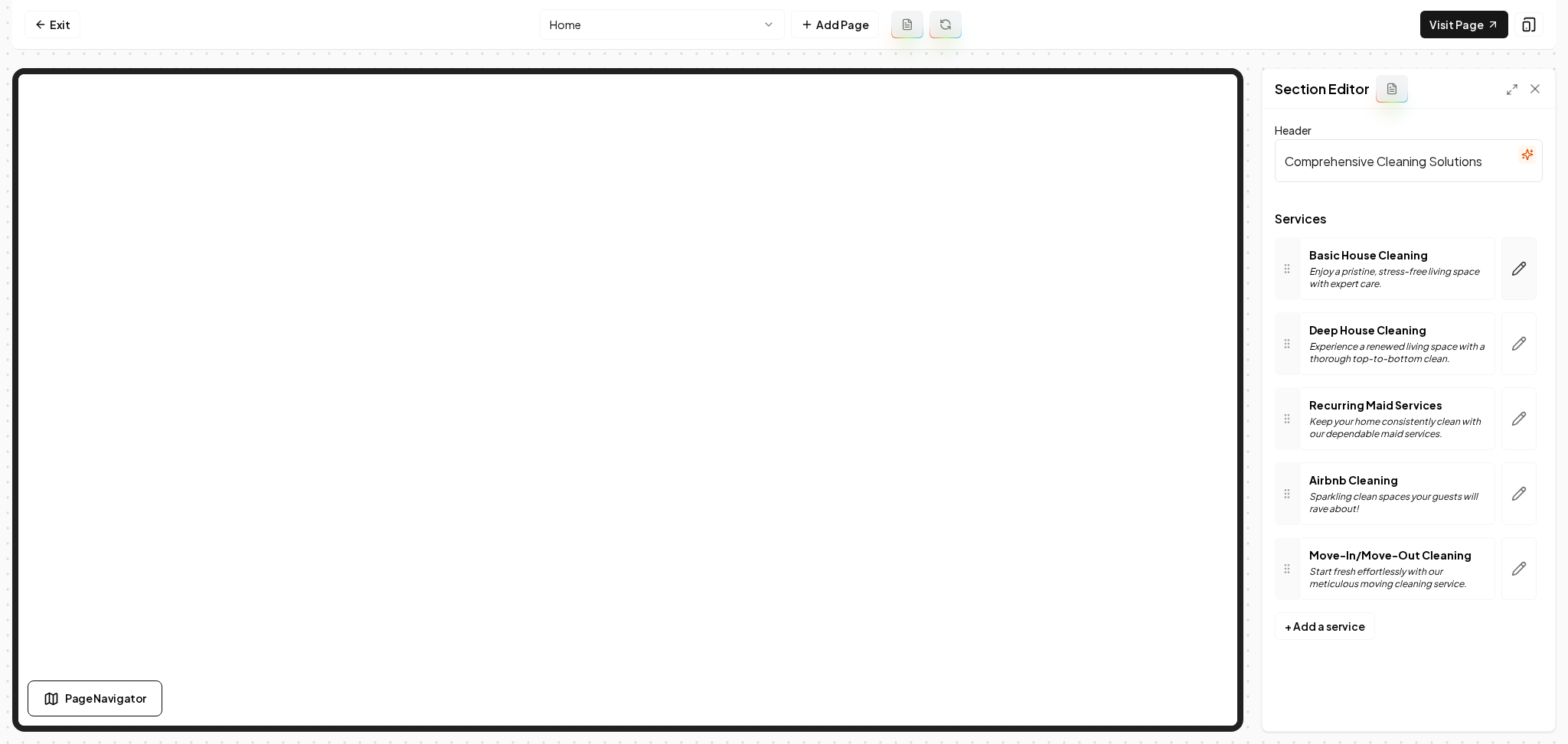
click at [1519, 284] on button "button" at bounding box center [1519, 268] width 35 height 63
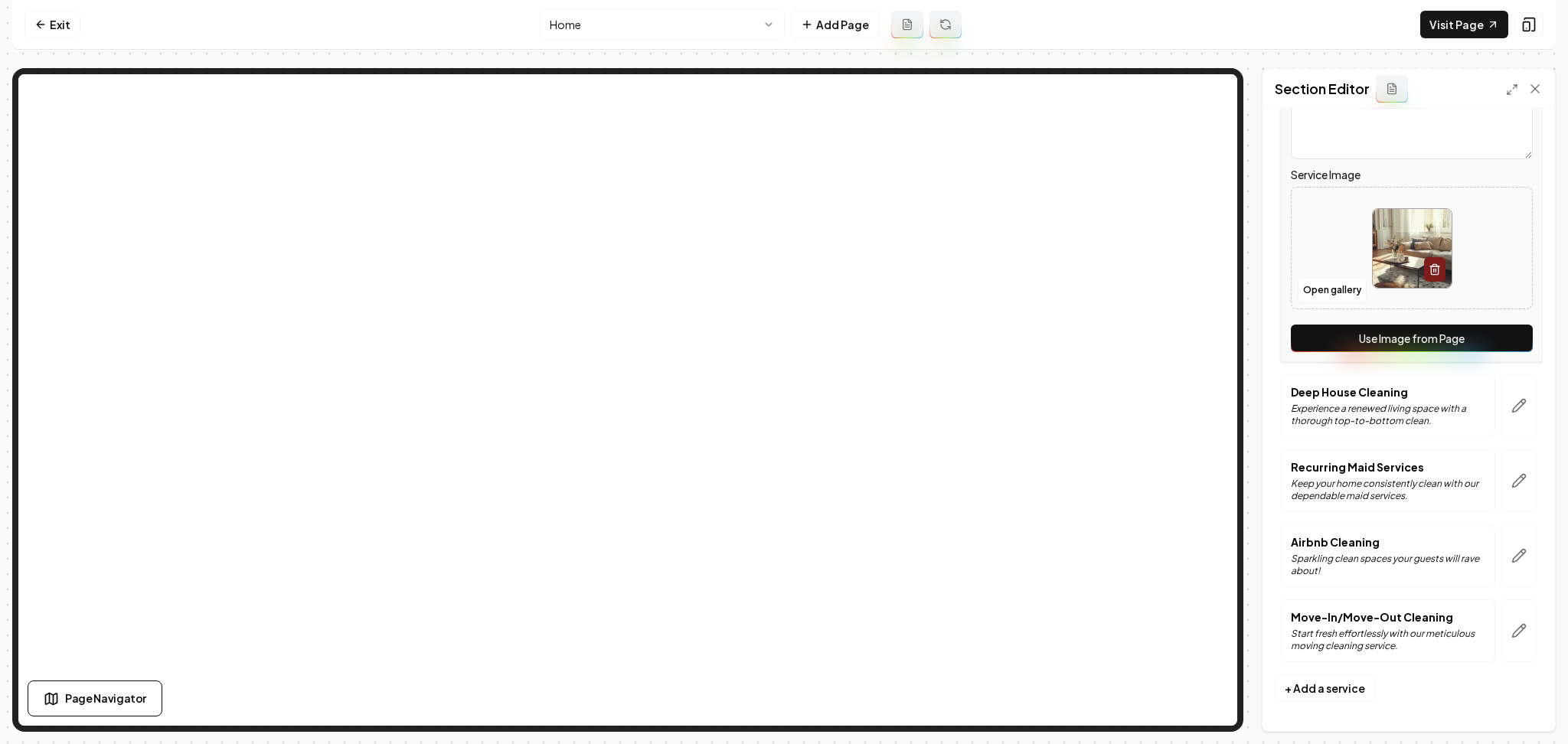
scroll to position [280, 0]
click at [1498, 336] on button "Use Image from Page" at bounding box center [1411, 337] width 242 height 28
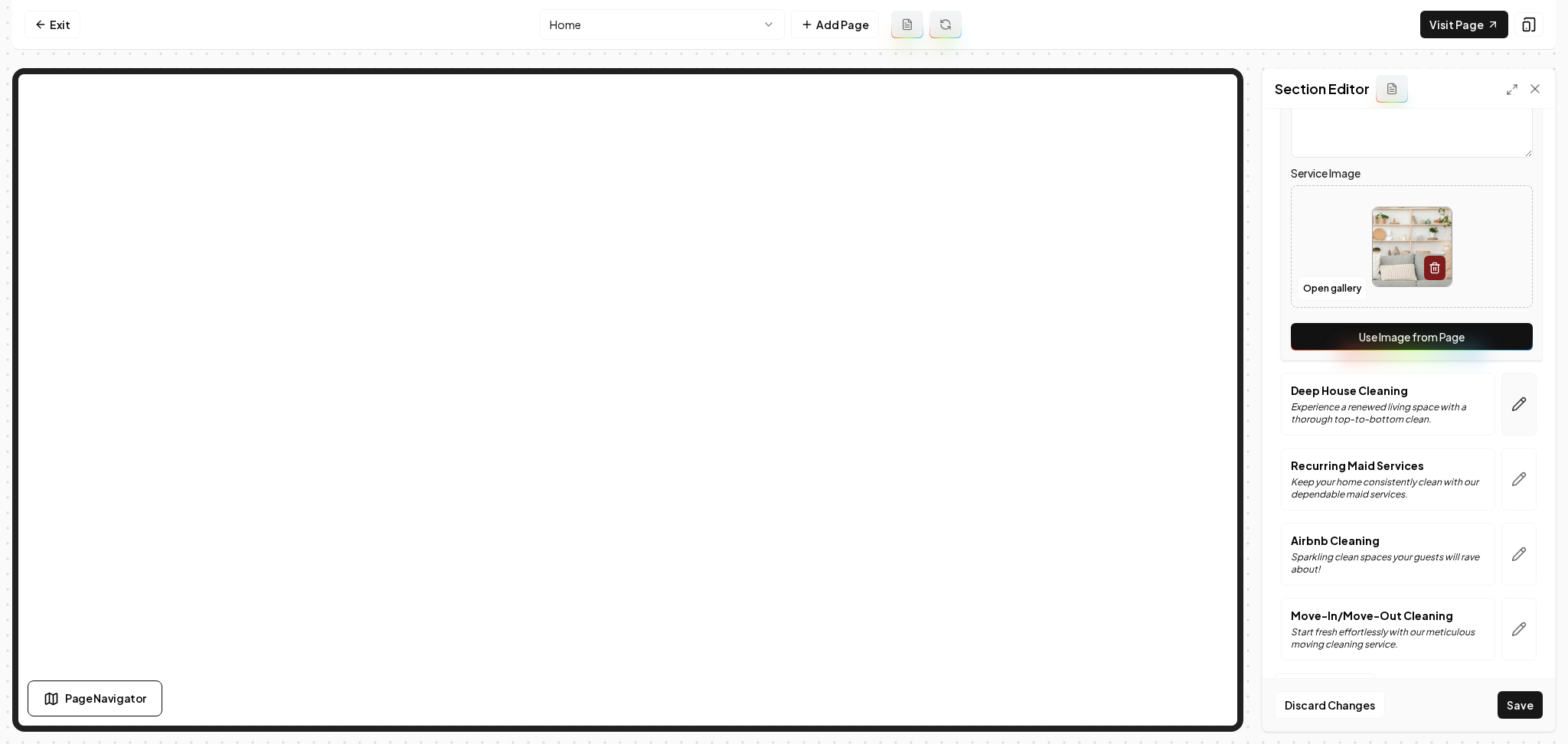
click at [1511, 401] on icon "button" at bounding box center [1519, 404] width 15 height 15
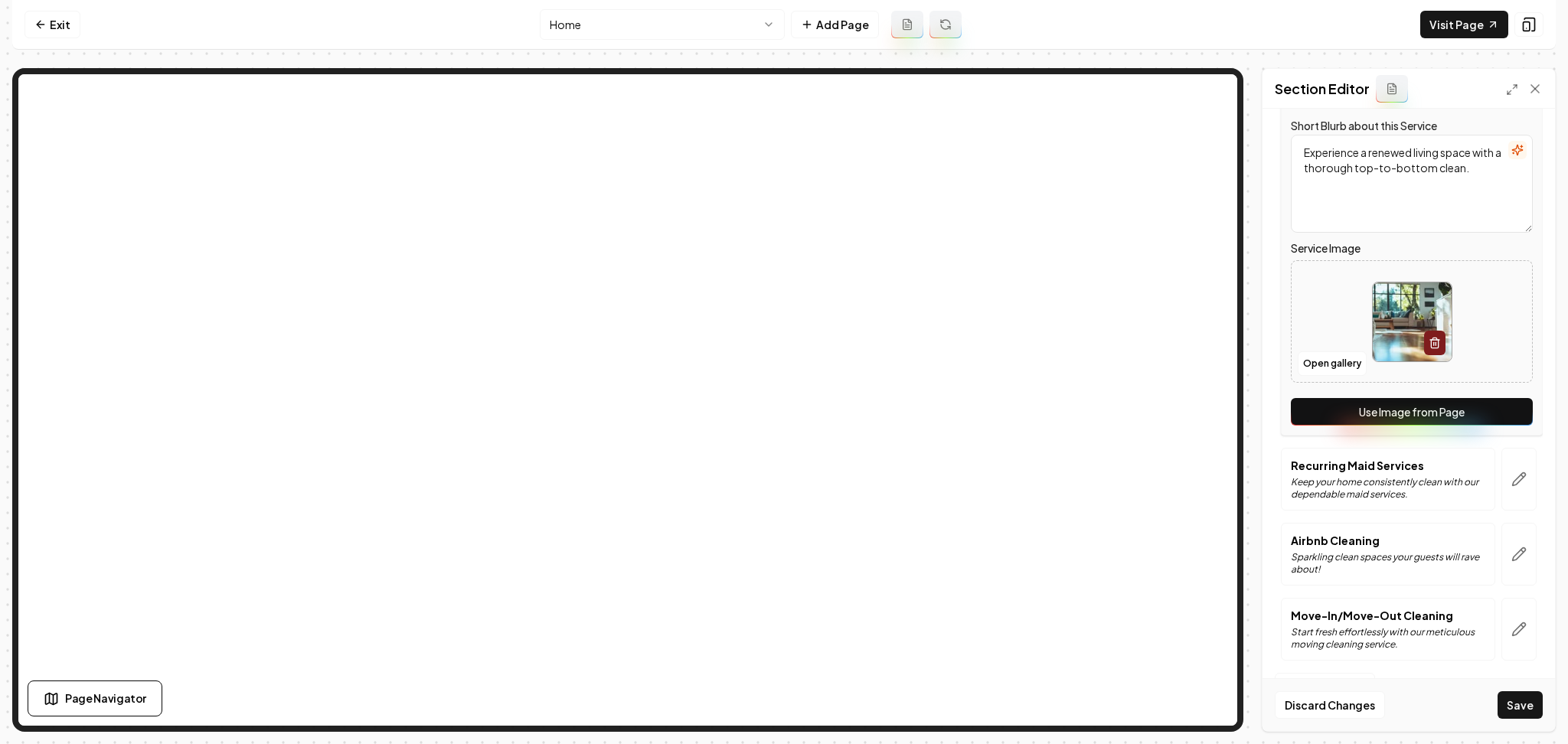
click at [1479, 417] on button "Use Image from Page" at bounding box center [1411, 411] width 242 height 28
click at [1501, 476] on button "button" at bounding box center [1519, 480] width 35 height 63
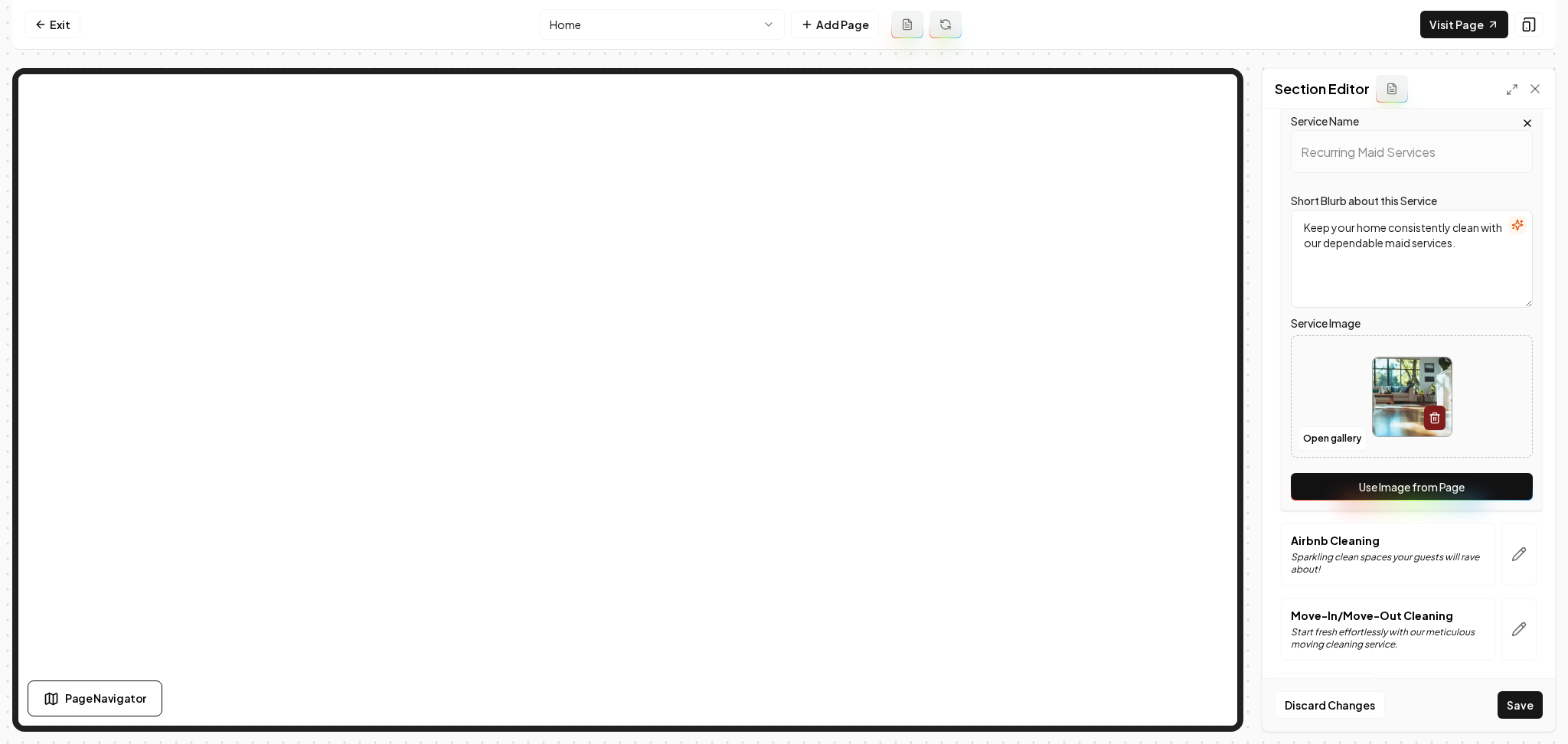
click at [1482, 477] on button "Use Image from Page" at bounding box center [1411, 486] width 242 height 28
click at [1501, 554] on button "button" at bounding box center [1519, 555] width 35 height 63
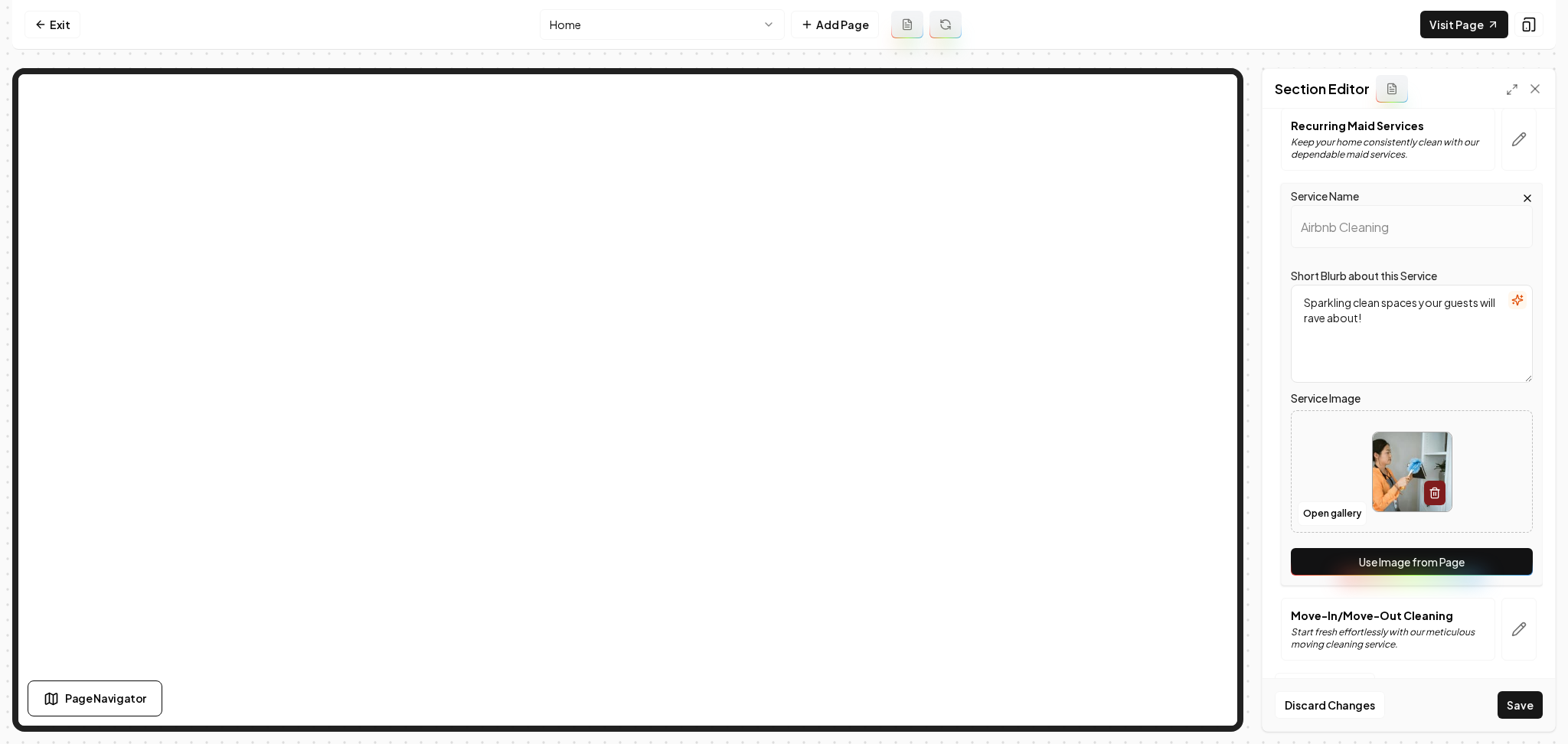
click at [1482, 558] on button "Use Image from Page" at bounding box center [1411, 561] width 242 height 28
click at [1511, 635] on icon "button" at bounding box center [1519, 629] width 15 height 15
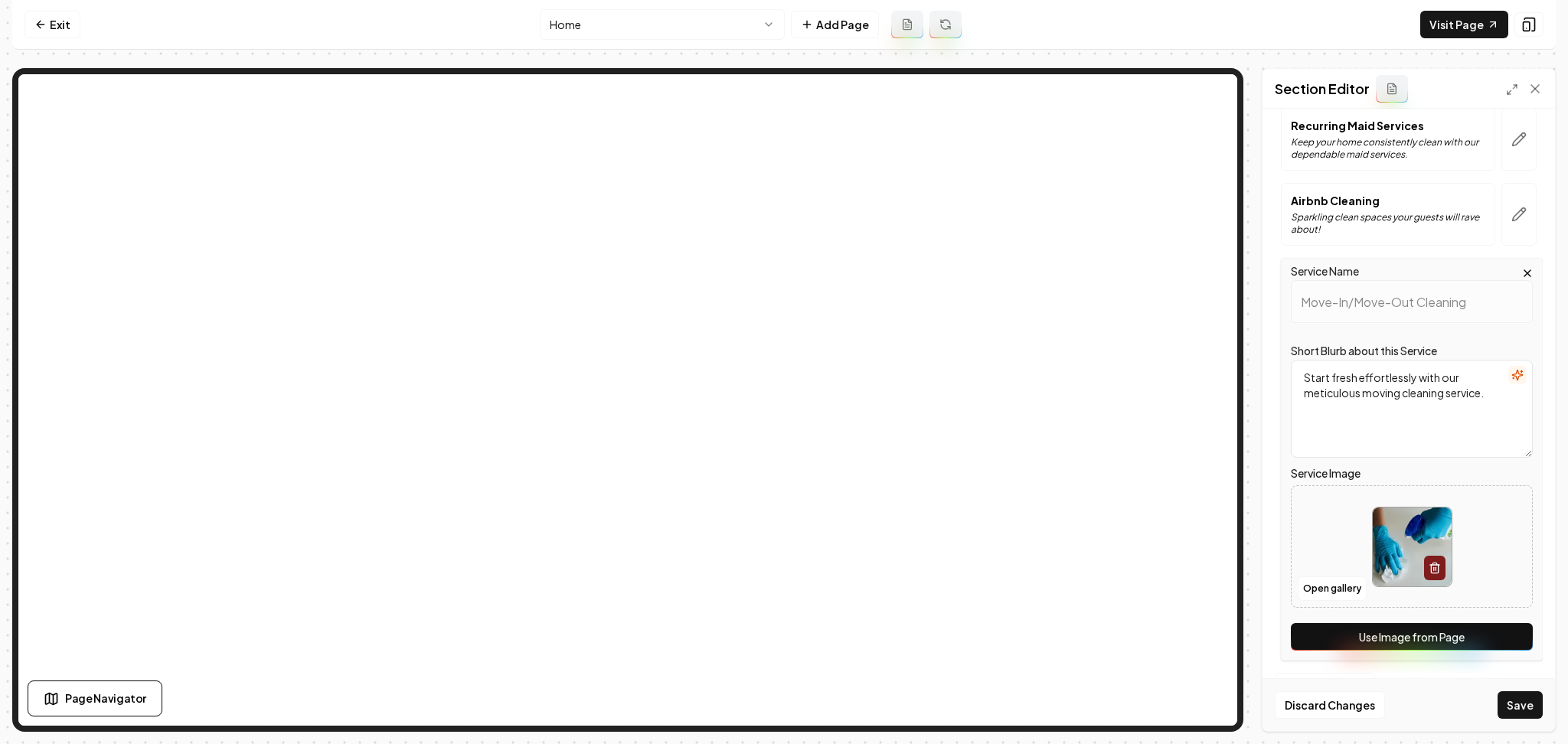
click at [1503, 636] on button "Use Image from Page" at bounding box center [1411, 636] width 242 height 28
click at [1534, 707] on button "Save" at bounding box center [1519, 705] width 45 height 28
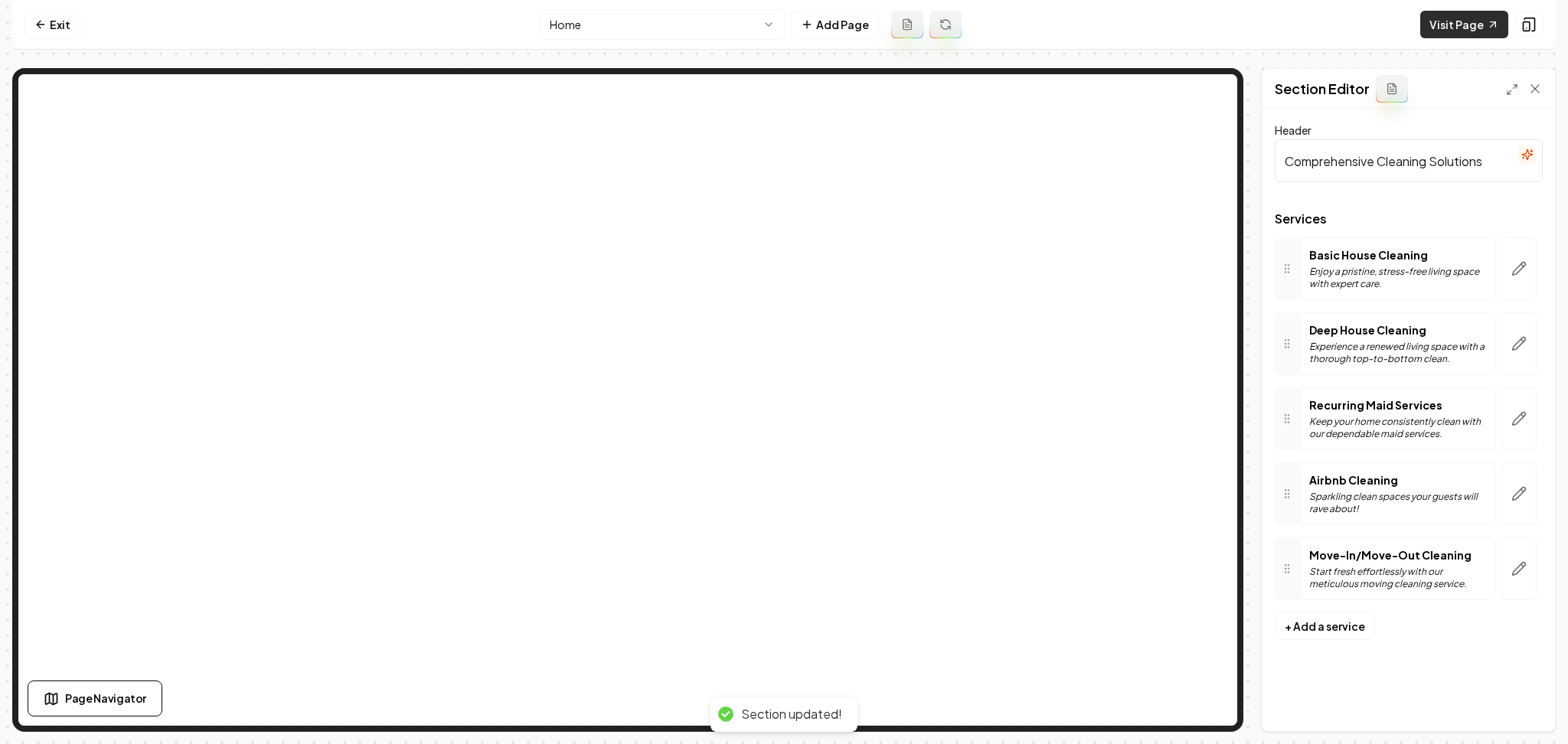
click at [1458, 18] on link "Visit Page" at bounding box center [1463, 24] width 88 height 28
click at [41, 20] on icon at bounding box center [40, 24] width 12 height 12
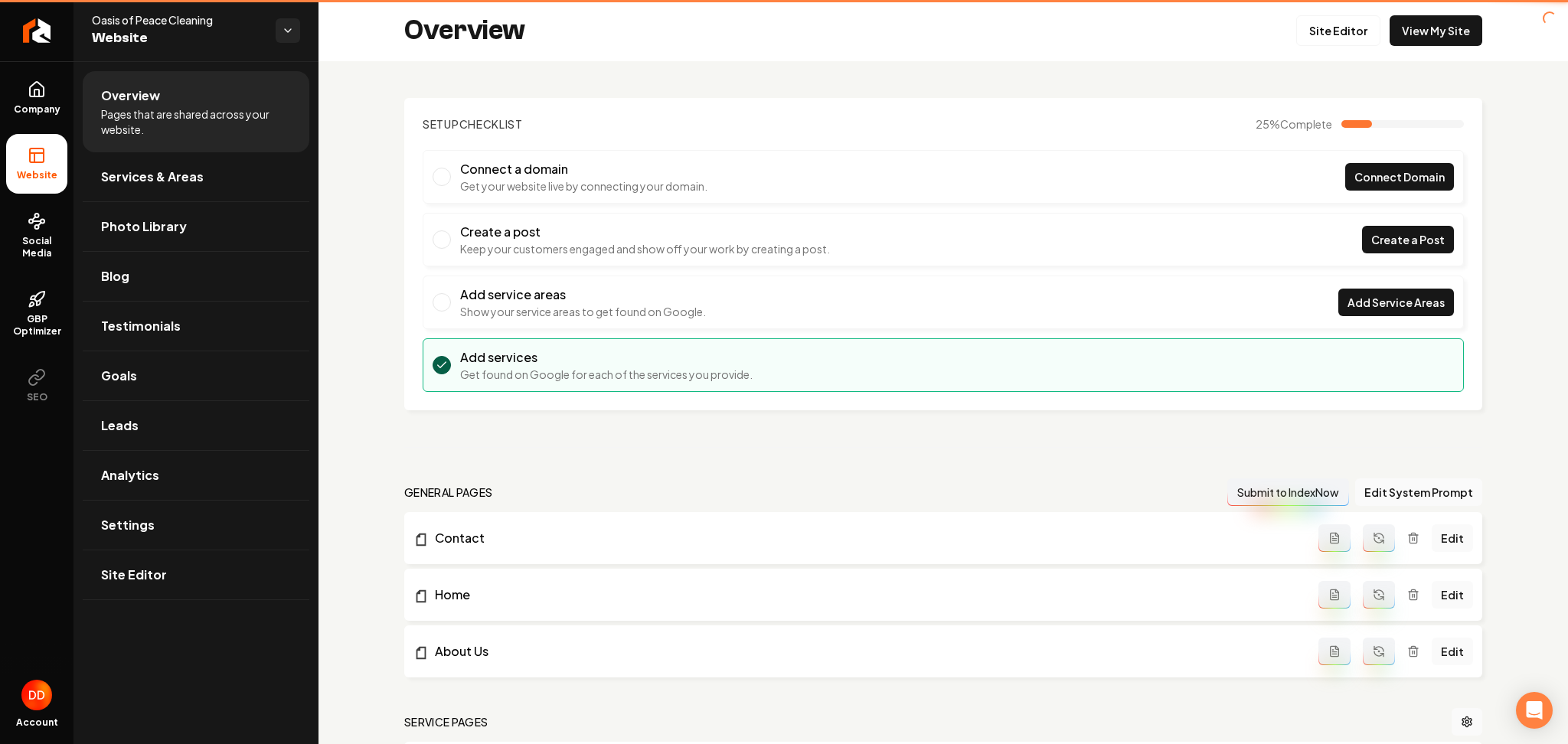
click at [41, 25] on icon "Return to dashboard" at bounding box center [36, 30] width 12 height 12
